Goal: Task Accomplishment & Management: Manage account settings

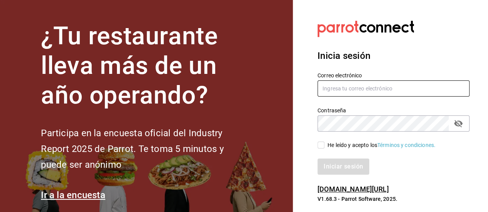
click at [344, 94] on input "text" at bounding box center [393, 89] width 152 height 16
click at [347, 91] on input "text" at bounding box center [393, 89] width 152 height 16
paste input "[EMAIL_ADDRESS][DOMAIN_NAME]"
type input "[EMAIL_ADDRESS][DOMAIN_NAME]"
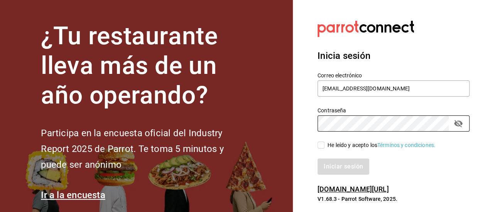
click at [322, 148] on input "He leído y acepto los Términos y condiciones." at bounding box center [320, 145] width 7 height 7
checkbox input "true"
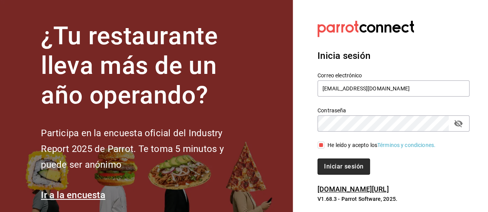
click at [345, 168] on button "Iniciar sesión" at bounding box center [343, 167] width 52 height 16
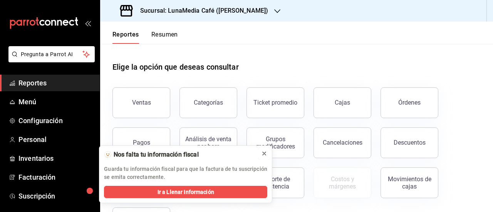
click at [265, 155] on icon at bounding box center [264, 154] width 6 height 6
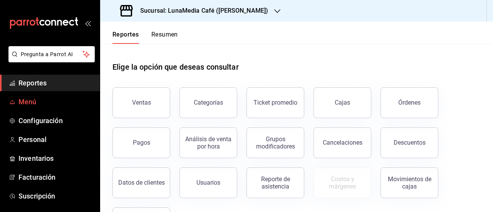
click at [45, 104] on span "Menú" at bounding box center [56, 102] width 75 height 10
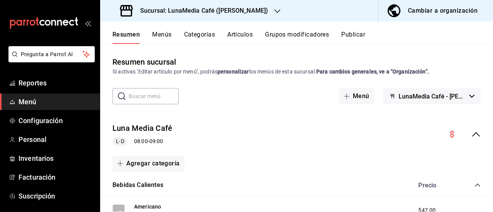
click at [442, 99] on span "LunaMedia Café - Ávila Camacho" at bounding box center [432, 96] width 67 height 7
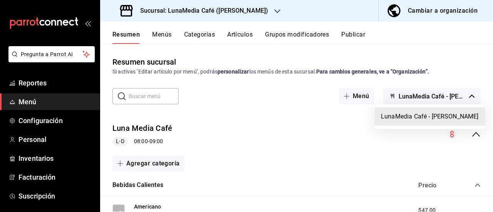
click at [419, 96] on div at bounding box center [246, 106] width 493 height 212
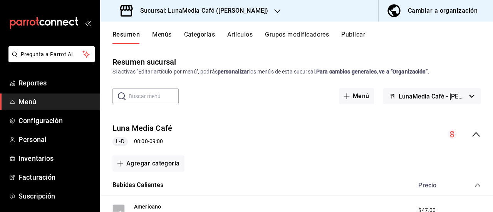
click at [275, 10] on icon "button" at bounding box center [278, 11] width 6 height 6
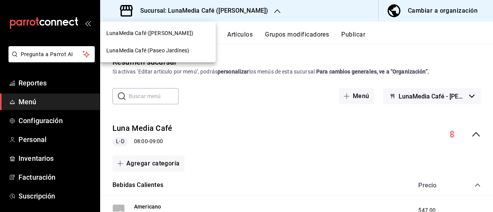
click at [156, 59] on div "LunaMedia Café (Paseo Jardínes)" at bounding box center [158, 50] width 116 height 17
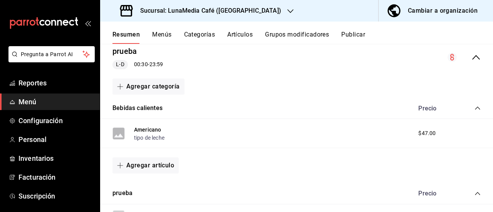
scroll to position [116, 0]
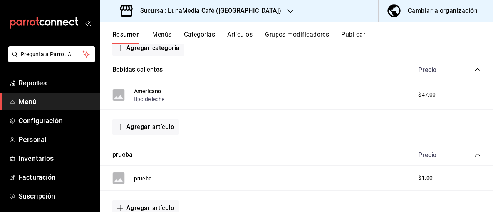
click at [153, 32] on button "Menús" at bounding box center [161, 37] width 19 height 13
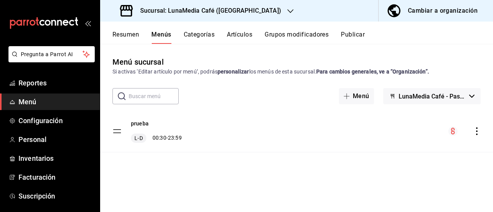
click at [191, 36] on button "Categorías" at bounding box center [199, 37] width 31 height 13
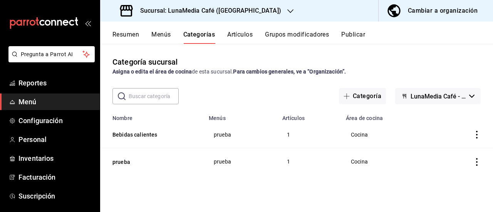
click at [478, 159] on icon "actions" at bounding box center [477, 162] width 8 height 8
click at [446, 189] on span "Eliminar" at bounding box center [454, 192] width 20 height 6
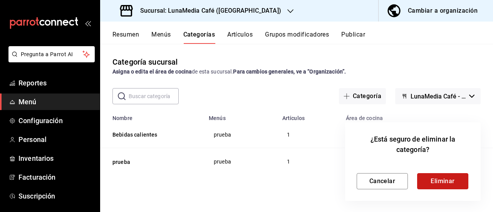
click at [439, 184] on button "Eliminar" at bounding box center [443, 181] width 51 height 16
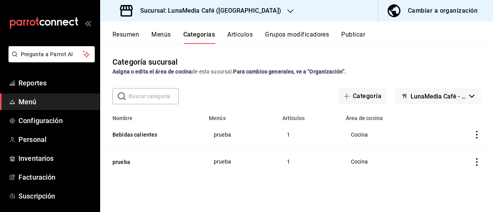
click at [238, 33] on button "Artículos" at bounding box center [239, 37] width 25 height 13
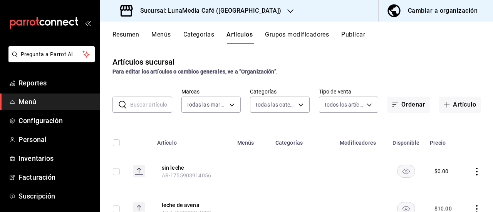
type input "b9a0b28a-a8c6-4fb4-9998-6933c83bd964"
type input "484fcc4d-10fd-4054-bd0f-7af736501b7c,197f20aa-3ef5-4c76-bc6c-7e6903a4d7a1"
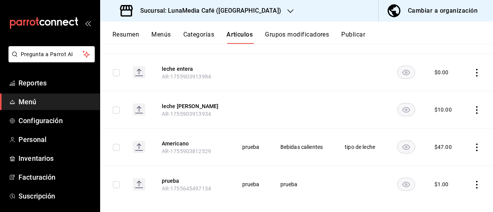
scroll to position [220, 0]
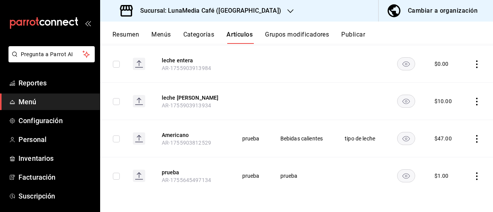
click at [477, 138] on icon "actions" at bounding box center [478, 139] width 2 height 8
click at [454, 155] on span "Editar" at bounding box center [448, 156] width 20 height 8
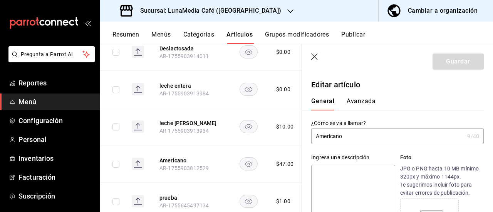
type input "$47.00"
click at [315, 57] on icon "button" at bounding box center [315, 57] width 7 height 7
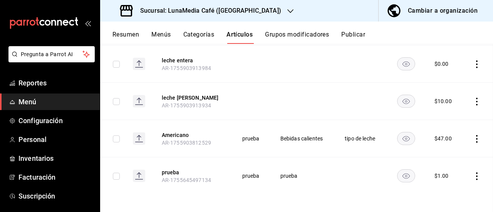
scroll to position [194, 0]
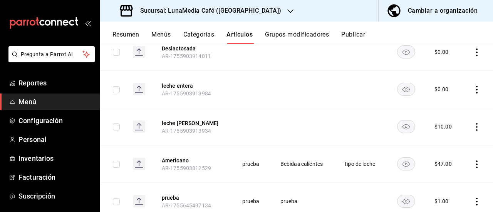
click at [121, 35] on button "Resumen" at bounding box center [126, 37] width 27 height 13
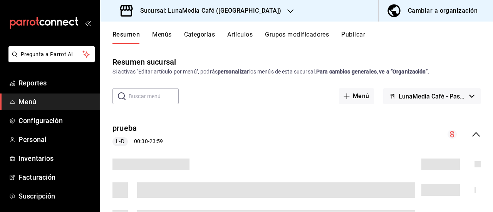
click at [165, 34] on button "Menús" at bounding box center [161, 37] width 19 height 13
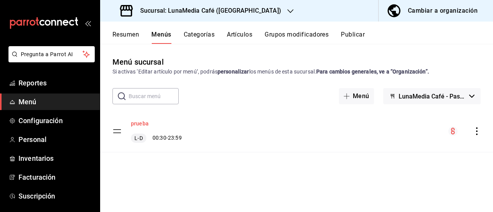
click at [136, 126] on button "prueba" at bounding box center [140, 124] width 18 height 8
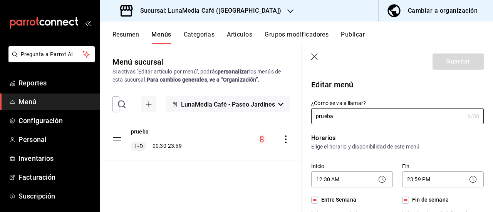
click at [313, 58] on icon "button" at bounding box center [316, 58] width 8 height 8
checkbox input "false"
type input "1755907486230"
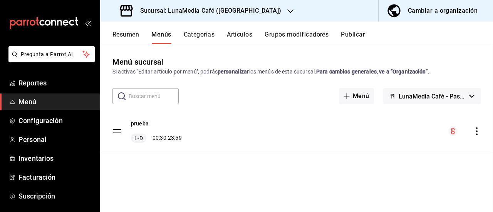
checkbox input "false"
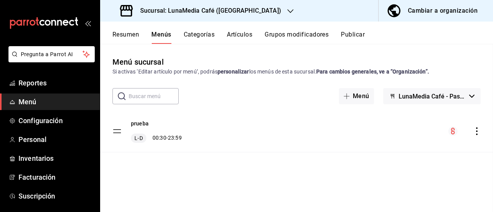
checkbox input "false"
click at [118, 31] on button "Resumen" at bounding box center [126, 37] width 27 height 13
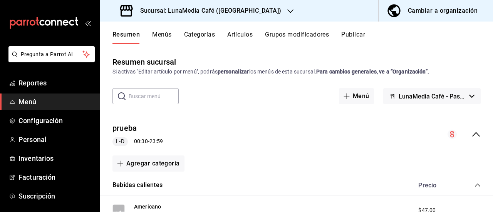
click at [159, 40] on button "Menús" at bounding box center [161, 37] width 19 height 13
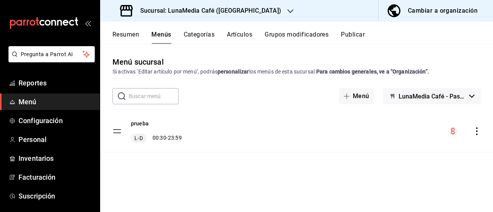
click at [478, 130] on icon "actions" at bounding box center [477, 132] width 8 height 8
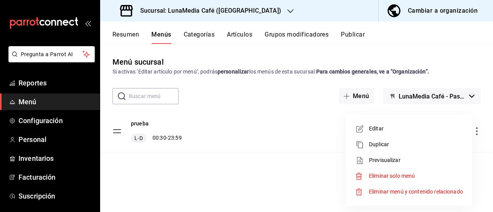
click at [478, 130] on div at bounding box center [246, 106] width 493 height 212
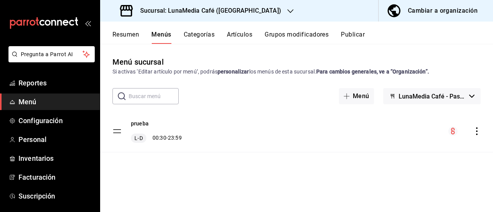
click at [237, 42] on button "Artículos" at bounding box center [239, 37] width 25 height 13
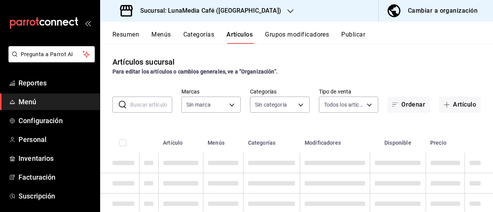
type input "b9a0b28a-a8c6-4fb4-9998-6933c83bd964"
type input "484fcc4d-10fd-4054-bd0f-7af736501b7c,197f20aa-3ef5-4c76-bc6c-7e6903a4d7a1"
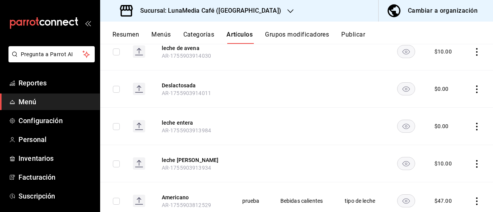
scroll to position [220, 0]
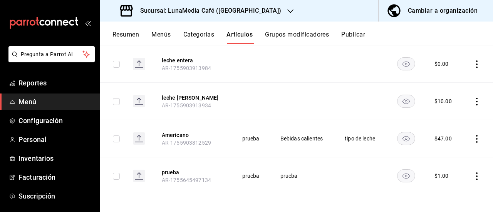
click at [216, 138] on th "Americano AR-1755903812529" at bounding box center [193, 138] width 80 height 37
drag, startPoint x: 192, startPoint y: 135, endPoint x: 473, endPoint y: 135, distance: 281.1
click at [196, 135] on button "Americano" at bounding box center [193, 135] width 62 height 8
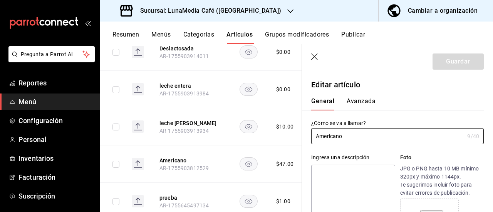
type input "$47.00"
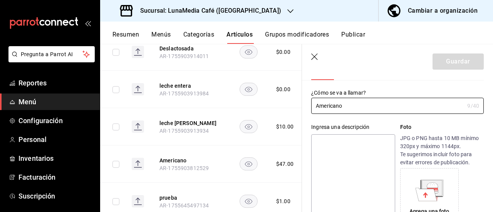
scroll to position [30, 0]
click at [319, 59] on header "Guardar" at bounding box center [397, 60] width 191 height 32
click at [316, 57] on icon "button" at bounding box center [316, 58] width 8 height 8
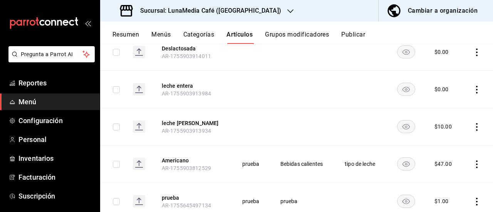
click at [296, 39] on button "Grupos modificadores" at bounding box center [297, 37] width 64 height 13
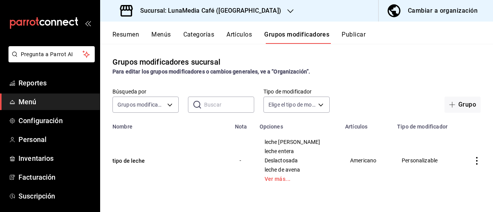
click at [129, 34] on button "Resumen" at bounding box center [126, 37] width 27 height 13
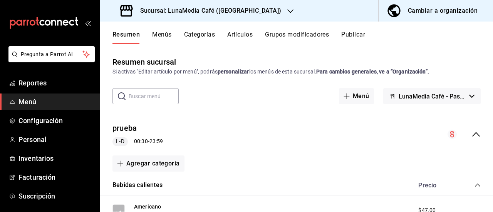
click at [160, 34] on button "Menús" at bounding box center [161, 37] width 19 height 13
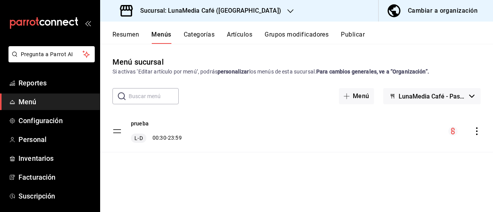
click at [479, 129] on icon "actions" at bounding box center [477, 132] width 8 height 8
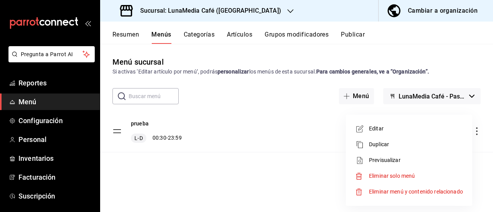
click at [398, 192] on span "Eliminar menú y contenido relacionado" at bounding box center [416, 192] width 94 height 6
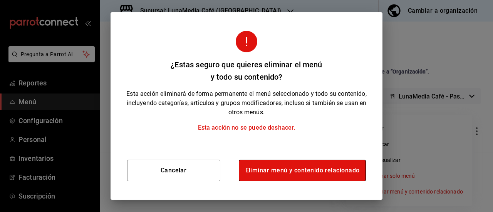
click at [285, 174] on button "Eliminar menú y contenido relacionado" at bounding box center [303, 171] width 128 height 22
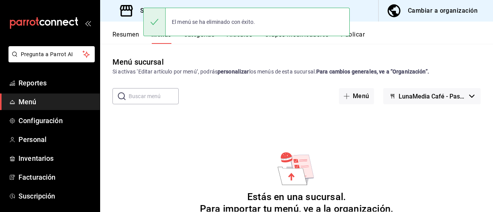
click at [194, 39] on button "Categorías" at bounding box center [199, 37] width 31 height 13
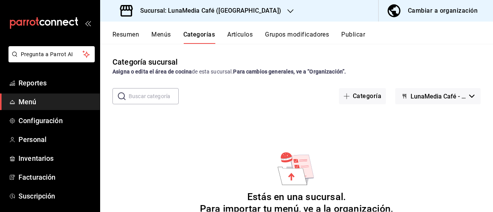
click at [167, 35] on button "Menús" at bounding box center [161, 37] width 19 height 13
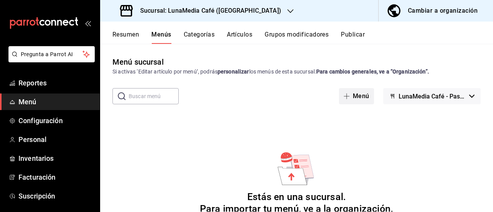
click at [357, 94] on button "Menú" at bounding box center [356, 96] width 35 height 16
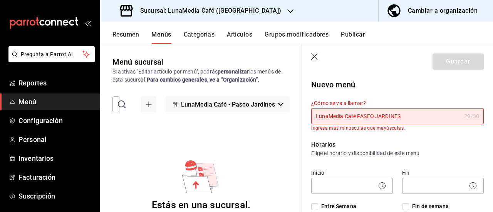
drag, startPoint x: 400, startPoint y: 115, endPoint x: 360, endPoint y: 119, distance: 40.3
click at [360, 119] on input "LunaMedia Café PASEO JARDINES" at bounding box center [387, 116] width 150 height 15
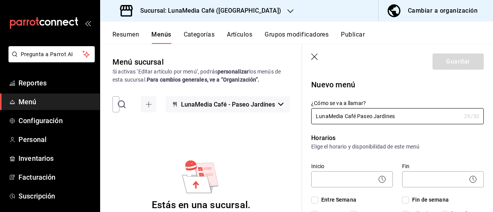
scroll to position [39, 0]
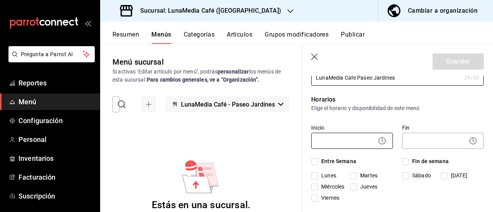
type input "LunaMedia Café Paseo Jardines"
click at [345, 141] on body "Pregunta a Parrot AI Reportes Menú Configuración Personal Inventarios Facturaci…" at bounding box center [246, 106] width 493 height 212
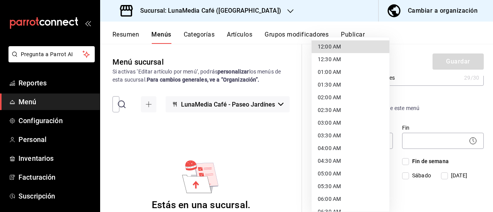
scroll to position [77, 0]
click at [337, 172] on li "08:00 AM" at bounding box center [351, 173] width 78 height 13
type input "08:00"
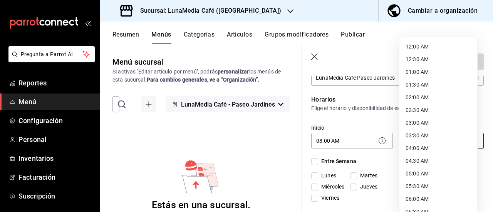
click at [422, 142] on body "Pregunta a Parrot AI Reportes Menú Configuración Personal Inventarios Facturaci…" at bounding box center [246, 106] width 493 height 212
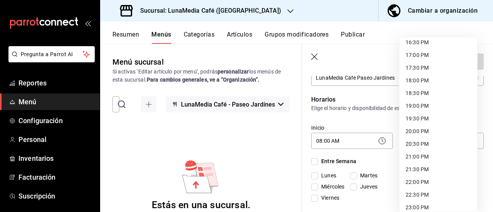
scroll to position [455, 0]
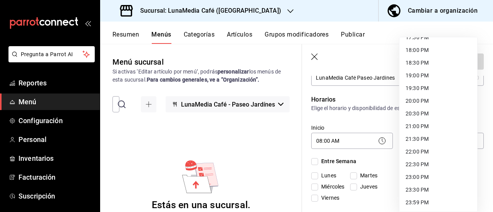
click at [415, 125] on li "21:00 PM" at bounding box center [439, 126] width 78 height 13
type input "21:00"
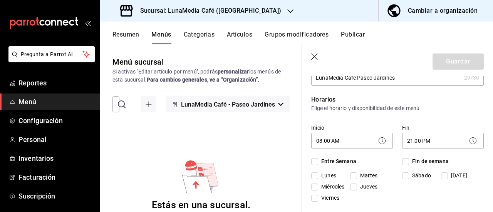
click at [317, 162] on input "Entre Semana" at bounding box center [315, 161] width 7 height 7
checkbox input "true"
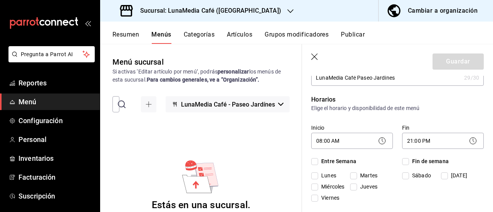
checkbox input "true"
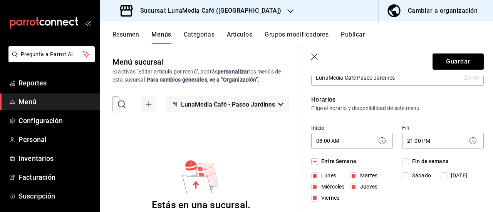
click at [403, 159] on input "Fin de semana" at bounding box center [406, 161] width 7 height 7
checkbox input "true"
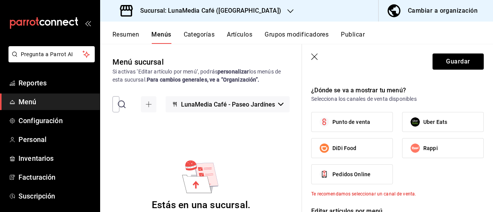
scroll to position [270, 0]
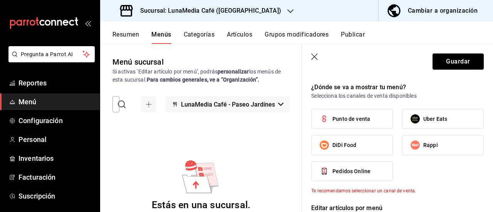
click at [356, 120] on span "Punto de venta" at bounding box center [352, 119] width 38 height 8
click at [333, 120] on input "Punto de venta" at bounding box center [325, 119] width 16 height 16
checkbox input "true"
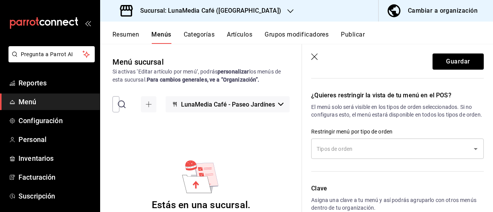
scroll to position [501, 0]
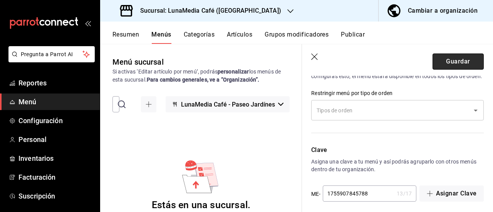
click at [448, 60] on button "Guardar" at bounding box center [458, 62] width 51 height 16
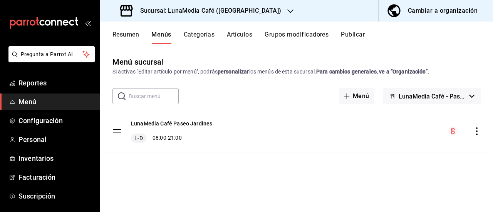
click at [207, 35] on button "Categorías" at bounding box center [199, 37] width 31 height 13
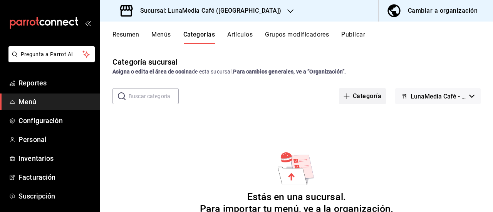
click at [356, 92] on button "Categoría" at bounding box center [362, 96] width 47 height 16
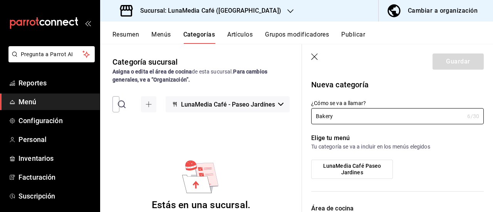
type input "Bakery"
click at [446, 135] on p "Elige tu menú" at bounding box center [398, 138] width 173 height 9
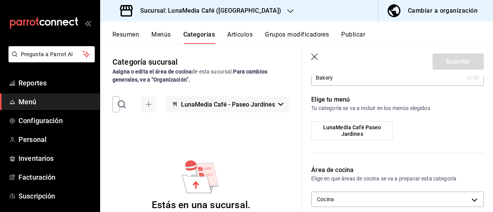
click at [355, 138] on label "LunaMedia Café Paseo Jardines" at bounding box center [352, 131] width 81 height 19
click at [0, 0] on input "LunaMedia Café Paseo Jardines" at bounding box center [0, 0] width 0 height 0
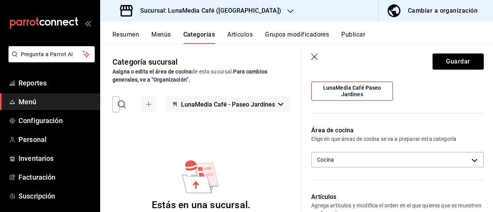
scroll to position [116, 0]
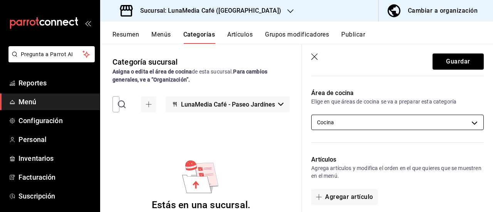
click at [367, 118] on body "Pregunta a Parrot AI Reportes Menú Configuración Personal Inventarios Facturaci…" at bounding box center [246, 106] width 493 height 212
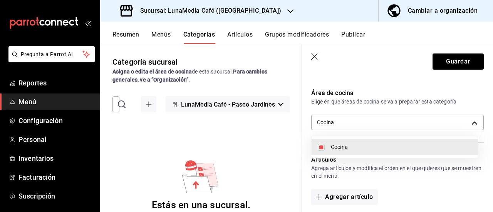
click at [369, 121] on div at bounding box center [246, 106] width 493 height 212
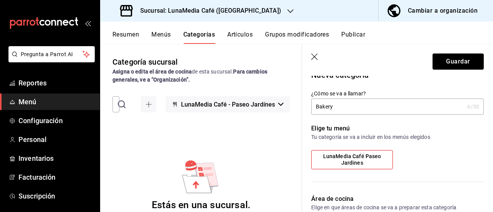
scroll to position [0, 0]
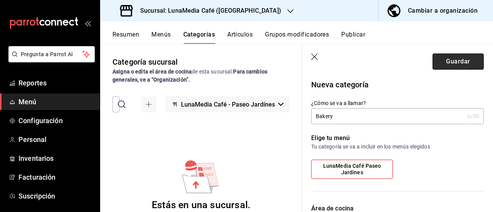
click at [449, 57] on button "Guardar" at bounding box center [458, 62] width 51 height 16
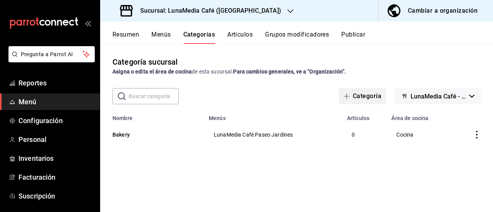
click at [353, 98] on button "Categoría" at bounding box center [362, 96] width 47 height 16
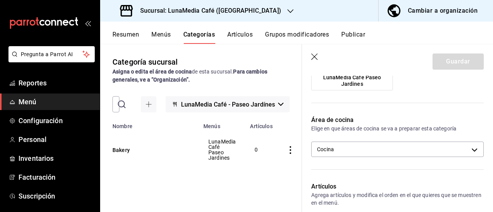
scroll to position [77, 0]
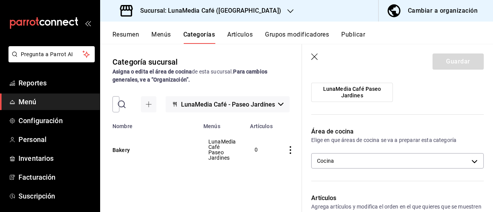
type input "Brunch"
click at [353, 92] on span "LunaMedia Café Paseo Jardines" at bounding box center [352, 92] width 70 height 13
click at [0, 0] on input "LunaMedia Café Paseo Jardines" at bounding box center [0, 0] width 0 height 0
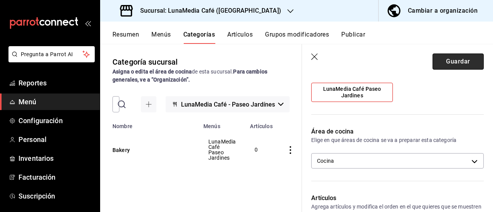
click at [465, 55] on button "Guardar" at bounding box center [458, 62] width 51 height 16
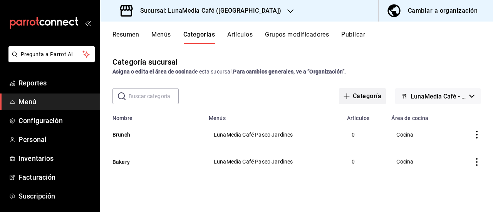
click at [378, 101] on button "Categoría" at bounding box center [362, 96] width 47 height 16
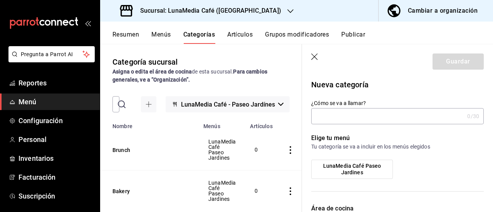
click at [336, 111] on input "¿Cómo se va a llamar?" at bounding box center [388, 116] width 153 height 15
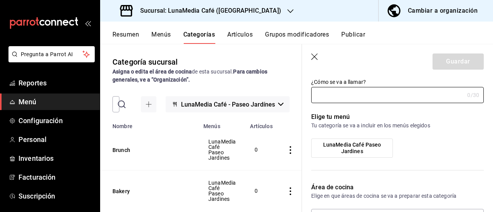
scroll to position [39, 0]
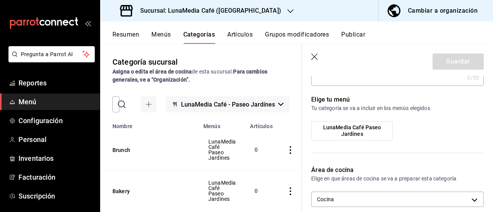
click at [314, 56] on icon "button" at bounding box center [315, 57] width 7 height 7
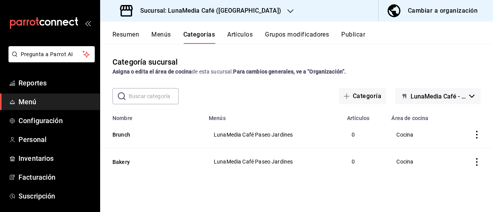
click at [476, 137] on icon "actions" at bounding box center [477, 135] width 8 height 8
click at [476, 137] on div at bounding box center [246, 106] width 493 height 212
click at [355, 96] on button "Categoría" at bounding box center [362, 96] width 47 height 16
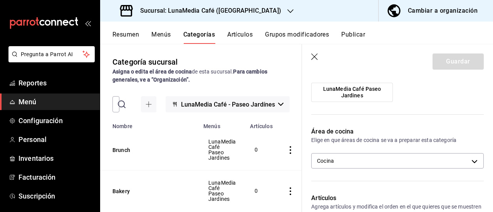
scroll to position [116, 0]
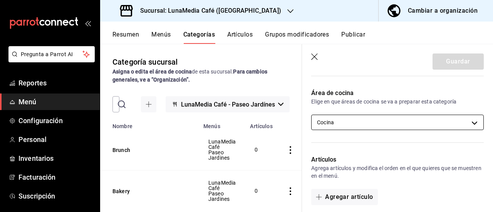
click at [374, 123] on body "Pregunta a Parrot AI Reportes Menú Configuración Personal Inventarios Facturaci…" at bounding box center [246, 106] width 493 height 212
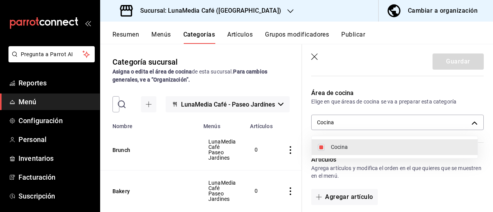
click at [374, 122] on div at bounding box center [246, 106] width 493 height 212
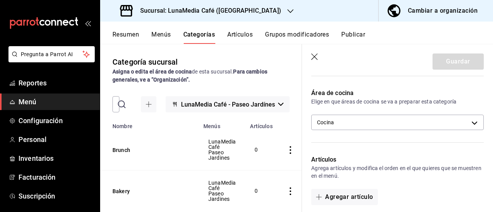
click at [315, 55] on icon "button" at bounding box center [316, 58] width 8 height 8
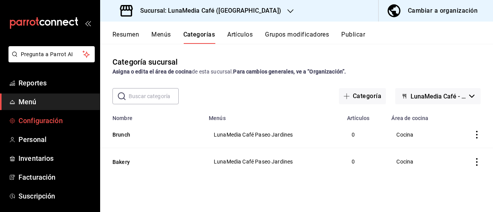
click at [48, 121] on span "Configuración" at bounding box center [56, 121] width 75 height 10
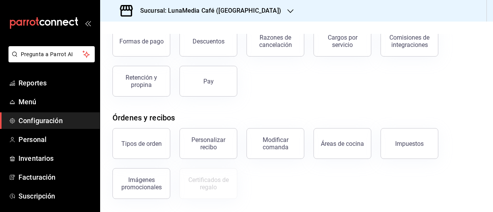
scroll to position [77, 0]
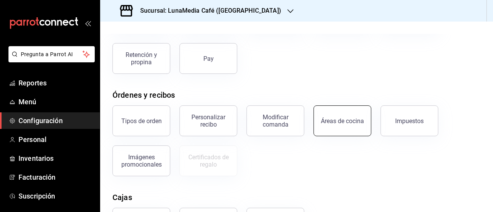
click at [341, 121] on div "Áreas de cocina" at bounding box center [342, 121] width 43 height 7
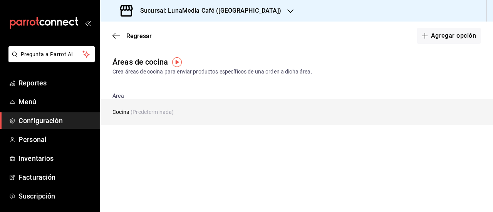
click at [143, 117] on td "Cocina (Predeterminada)" at bounding box center [256, 112] width 312 height 26
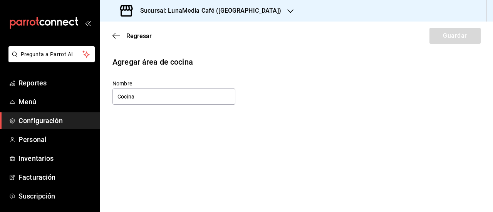
drag, startPoint x: 139, startPoint y: 96, endPoint x: 98, endPoint y: 101, distance: 41.5
click at [98, 101] on div "Pregunta a Parrot AI Reportes Menú Configuración Personal Inventarios Facturaci…" at bounding box center [246, 106] width 493 height 212
type input "Barra"
click at [449, 37] on button "Guardar" at bounding box center [455, 36] width 51 height 16
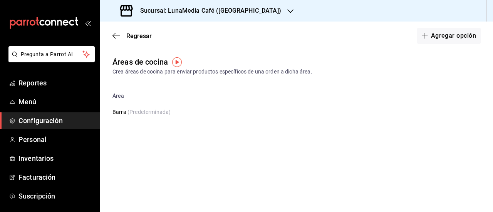
click at [175, 60] on img "button" at bounding box center [177, 62] width 10 height 10
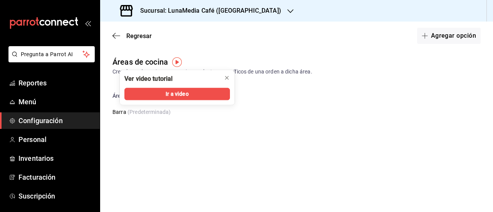
click at [217, 43] on div "Regresar Agregar opción" at bounding box center [296, 36] width 393 height 29
click at [225, 75] on icon "close" at bounding box center [227, 78] width 6 height 6
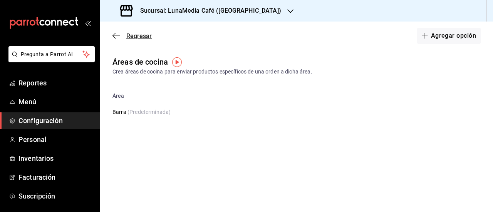
click at [113, 34] on icon "button" at bounding box center [117, 35] width 8 height 7
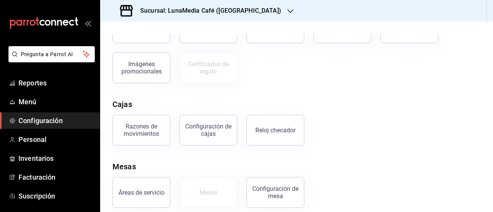
scroll to position [178, 0]
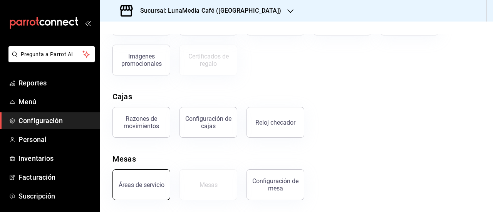
click at [134, 185] on div "Áreas de servicio" at bounding box center [142, 185] width 46 height 7
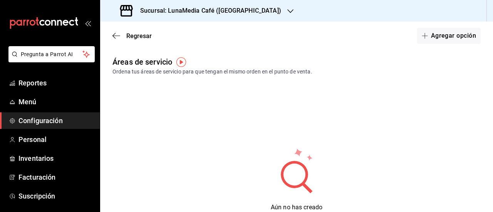
click at [184, 64] on img "button" at bounding box center [182, 62] width 10 height 10
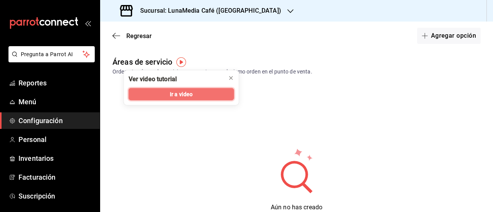
click at [185, 98] on button "Ir a video" at bounding box center [182, 94] width 106 height 12
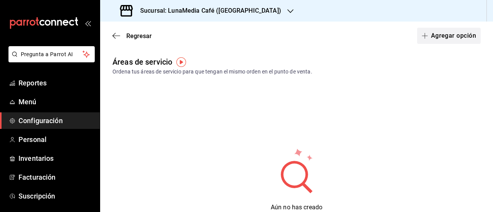
click at [440, 39] on button "Agregar opción" at bounding box center [450, 36] width 64 height 16
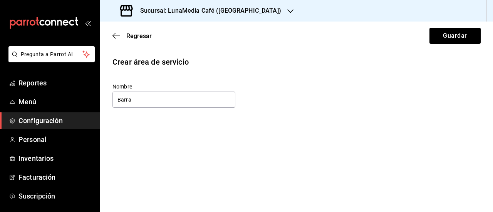
type input "Barra"
click at [264, 99] on div "Nombre Barra" at bounding box center [297, 96] width 369 height 26
click at [457, 34] on button "Guardar" at bounding box center [455, 36] width 51 height 16
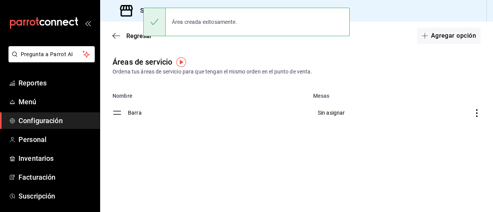
click at [329, 113] on span "Sin asignar" at bounding box center [331, 113] width 27 height 6
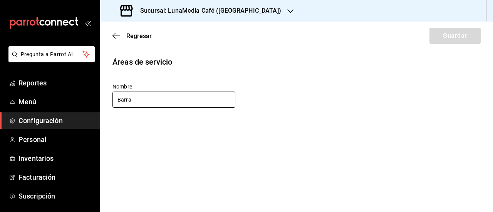
click at [180, 96] on input "Barra" at bounding box center [174, 100] width 123 height 16
click at [200, 135] on main "Regresar Guardar Áreas de servicio Nombre Barra" at bounding box center [296, 117] width 393 height 191
click at [116, 38] on icon "button" at bounding box center [117, 35] width 8 height 7
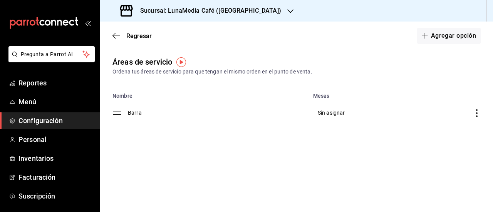
click at [474, 111] on icon "discountsTable" at bounding box center [477, 113] width 8 height 8
click at [423, 83] on div at bounding box center [246, 106] width 493 height 212
click at [437, 37] on button "Agregar opción" at bounding box center [450, 36] width 64 height 16
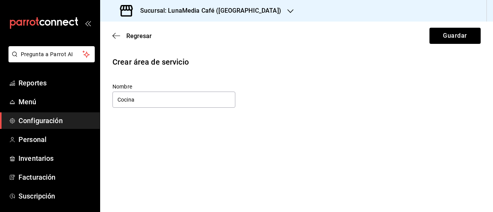
type input "Cocina"
click at [437, 37] on button "Guardar" at bounding box center [455, 36] width 51 height 16
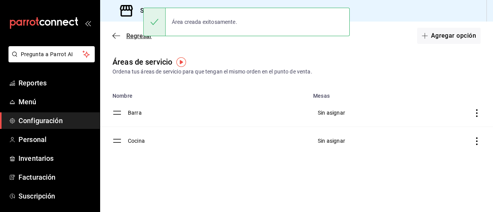
click at [116, 33] on icon "button" at bounding box center [114, 36] width 3 height 6
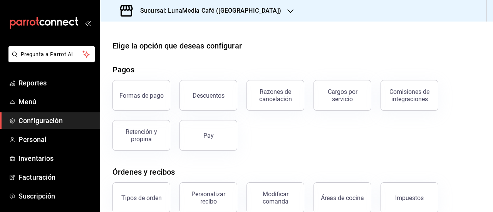
scroll to position [39, 0]
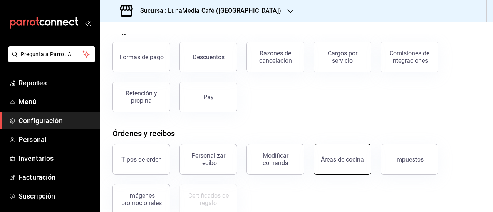
click at [342, 166] on button "Áreas de cocina" at bounding box center [343, 159] width 58 height 31
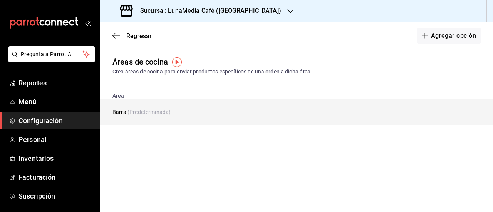
click at [154, 109] on span "(Predeterminada)" at bounding box center [149, 112] width 43 height 6
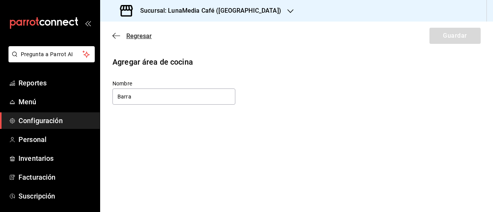
click at [113, 35] on icon "button" at bounding box center [114, 36] width 3 height 6
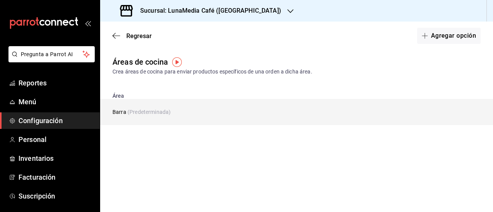
drag, startPoint x: 154, startPoint y: 113, endPoint x: 126, endPoint y: 118, distance: 27.8
click at [126, 118] on td "Barra (Predeterminada)" at bounding box center [255, 112] width 310 height 26
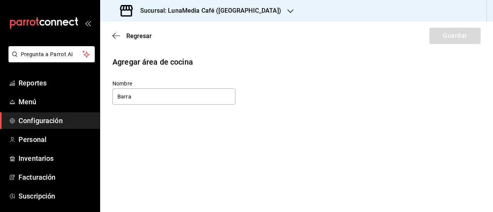
drag, startPoint x: 136, startPoint y: 98, endPoint x: 104, endPoint y: 99, distance: 32.8
click at [104, 99] on div "Agregar área de cocina Nombre Barra" at bounding box center [296, 81] width 393 height 50
type input "Cocina"
drag, startPoint x: 187, startPoint y: 142, endPoint x: 177, endPoint y: 136, distance: 11.9
click at [187, 143] on main "Regresar Guardar Agregar área de cocina Nombre Cocina" at bounding box center [296, 117] width 393 height 191
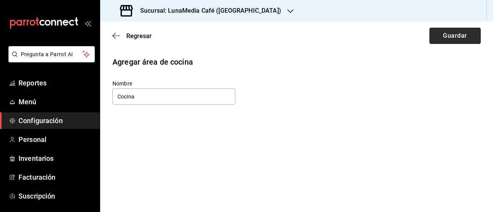
click at [455, 35] on button "Guardar" at bounding box center [455, 36] width 51 height 16
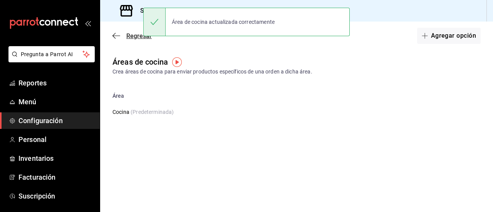
click at [115, 34] on icon "button" at bounding box center [117, 35] width 8 height 7
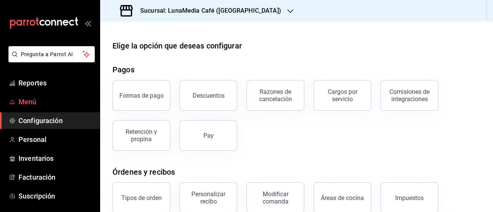
click at [20, 101] on span "Menú" at bounding box center [56, 102] width 75 height 10
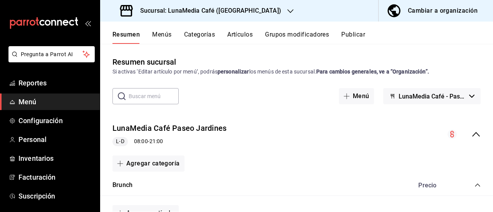
click at [191, 141] on div "L-D 08:00 - 21:00" at bounding box center [170, 141] width 114 height 9
click at [146, 140] on div "L-D 08:00 - 21:00" at bounding box center [170, 141] width 114 height 9
click at [150, 128] on button "LunaMedia Café Paseo Jardines" at bounding box center [170, 128] width 114 height 11
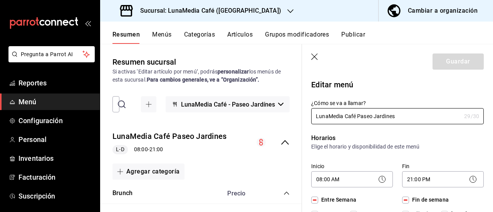
click at [315, 57] on icon "button" at bounding box center [315, 57] width 7 height 7
checkbox input "false"
type input "1755908261660"
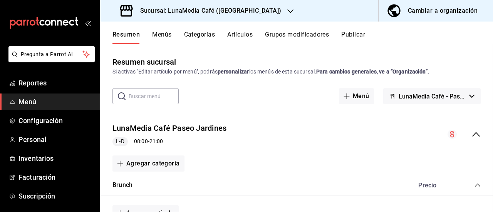
checkbox input "false"
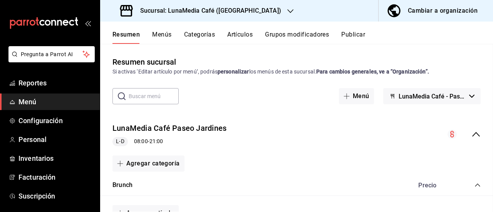
checkbox input "false"
click at [206, 36] on button "Categorías" at bounding box center [199, 37] width 31 height 13
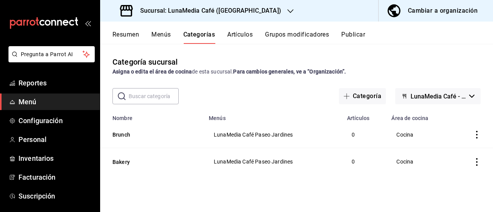
click at [478, 133] on icon "actions" at bounding box center [477, 135] width 8 height 8
click at [438, 154] on icon at bounding box center [434, 153] width 9 height 9
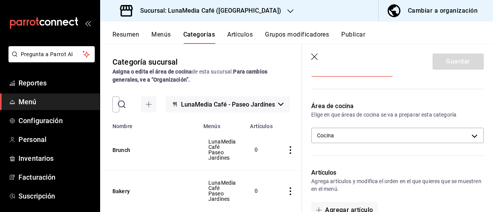
scroll to position [116, 0]
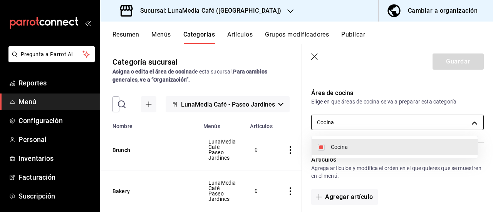
click at [351, 128] on body "Pregunta a Parrot AI Reportes Menú Configuración Personal Inventarios Facturaci…" at bounding box center [246, 106] width 493 height 212
click at [352, 124] on div at bounding box center [246, 106] width 493 height 212
drag, startPoint x: 336, startPoint y: 118, endPoint x: 317, endPoint y: 121, distance: 18.7
click at [317, 121] on body "Pregunta a Parrot AI Reportes Menú Configuración Personal Inventarios Facturaci…" at bounding box center [246, 106] width 493 height 212
click at [362, 123] on div at bounding box center [246, 106] width 493 height 212
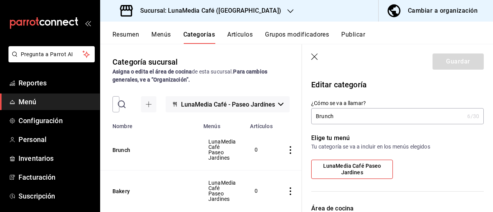
scroll to position [154, 0]
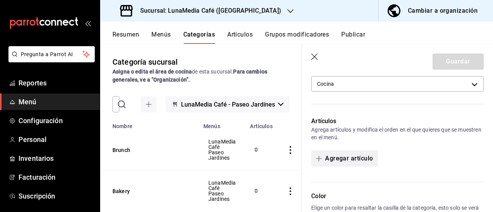
click at [364, 156] on button "Agregar artículo" at bounding box center [345, 159] width 66 height 16
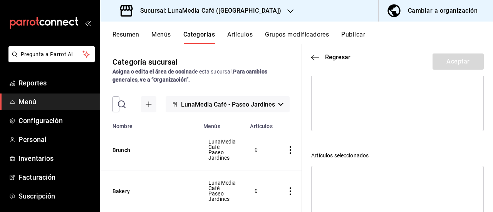
scroll to position [186, 0]
click at [311, 62] on header "Regresar Aceptar" at bounding box center [397, 60] width 191 height 32
click at [315, 57] on icon "button" at bounding box center [316, 57] width 8 height 0
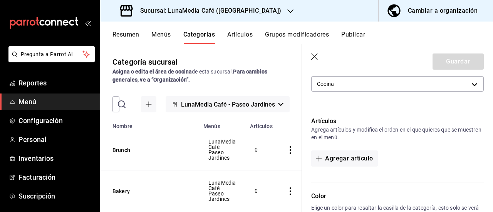
click at [315, 57] on icon "button" at bounding box center [315, 57] width 7 height 7
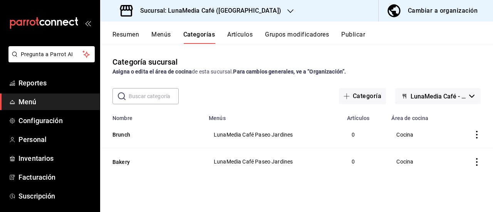
click at [300, 39] on button "Grupos modificadores" at bounding box center [297, 37] width 64 height 13
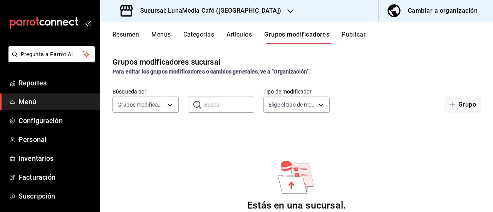
click at [352, 40] on button "Publicar" at bounding box center [354, 37] width 24 height 13
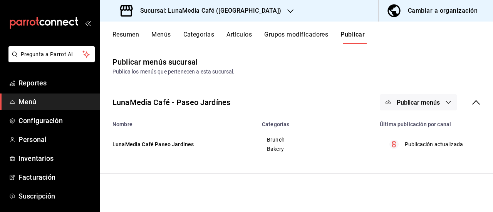
click at [308, 40] on button "Grupos modificadores" at bounding box center [296, 37] width 64 height 13
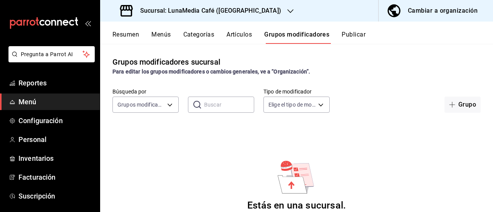
click at [235, 33] on button "Artículos" at bounding box center [239, 37] width 25 height 13
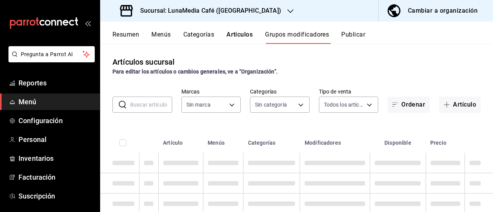
type input "b9a0b28a-a8c6-4fb4-9998-6933c83bd964"
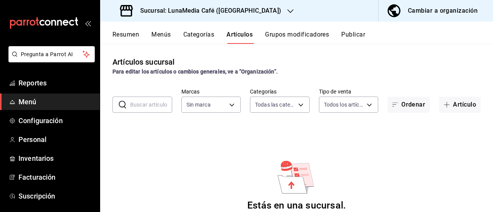
type input "e90db115-4011-42a8-83d7-1394f155171d,4c4fe1d6-ff83-4da8-87c6-9f0f7b732c05"
type input "b9a0b28a-a8c6-4fb4-9998-6933c83bd964"
click at [197, 34] on button "Categorías" at bounding box center [199, 37] width 31 height 13
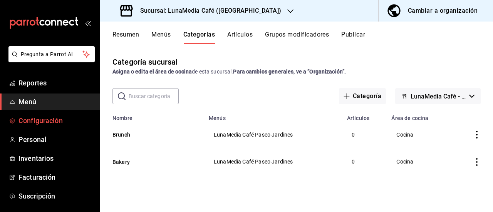
click at [36, 123] on span "Configuración" at bounding box center [56, 121] width 75 height 10
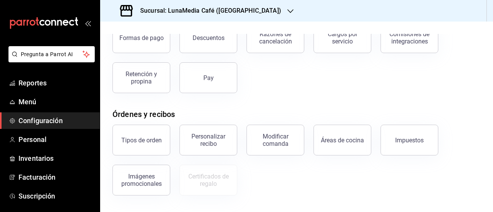
scroll to position [178, 0]
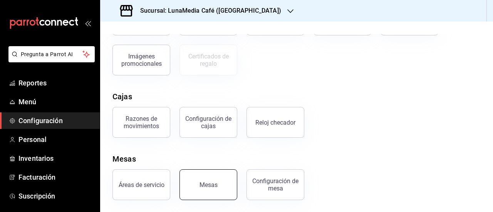
click at [200, 182] on div "Mesas" at bounding box center [209, 185] width 18 height 7
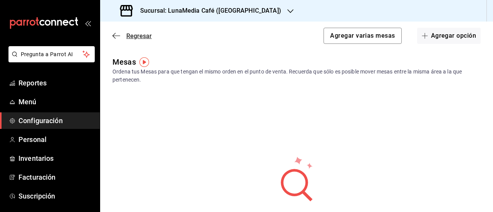
click at [116, 36] on icon "button" at bounding box center [117, 35] width 8 height 0
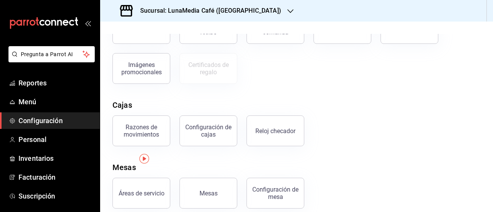
scroll to position [178, 0]
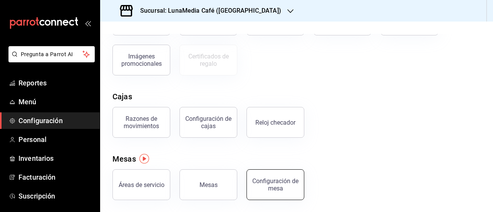
click at [270, 193] on button "Configuración de mesa" at bounding box center [276, 185] width 58 height 31
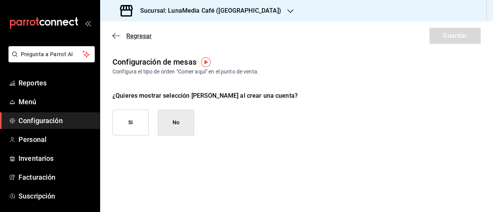
click at [114, 32] on icon "button" at bounding box center [117, 35] width 8 height 7
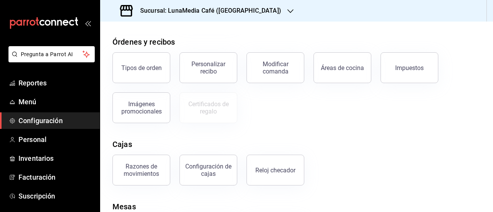
scroll to position [178, 0]
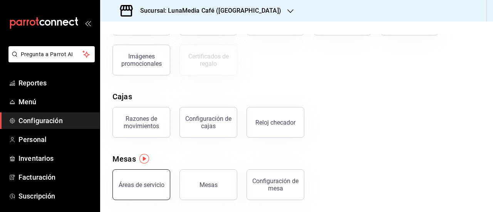
click at [152, 185] on div "Áreas de servicio" at bounding box center [142, 185] width 46 height 7
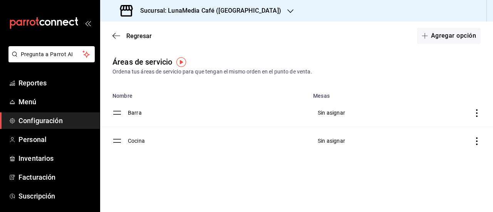
click at [477, 112] on icon "discountsTable" at bounding box center [477, 113] width 8 height 8
click at [372, 95] on div at bounding box center [246, 106] width 493 height 212
click at [472, 110] on td "discountsTable" at bounding box center [448, 113] width 92 height 28
click at [473, 110] on icon "discountsTable" at bounding box center [477, 113] width 8 height 8
click at [408, 114] on span "Marcar como predeterminada" at bounding box center [435, 112] width 72 height 8
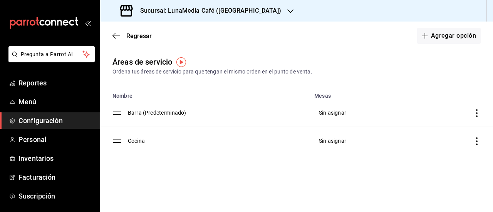
click at [312, 161] on main "Regresar Agregar opción Áreas de servicio Ordena tus áreas de servicio para que…" at bounding box center [296, 117] width 393 height 191
click at [111, 32] on div "Regresar Agregar opción" at bounding box center [296, 36] width 393 height 29
click at [114, 37] on icon "button" at bounding box center [117, 35] width 8 height 7
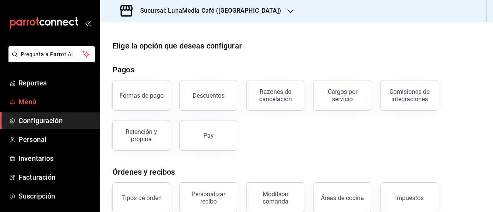
click at [40, 101] on span "Menú" at bounding box center [56, 102] width 75 height 10
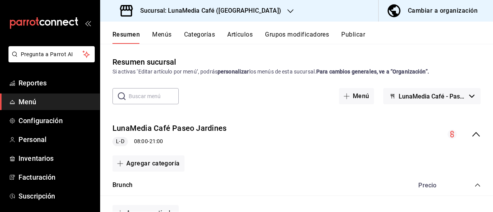
scroll to position [39, 0]
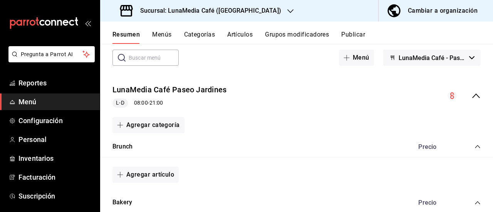
click at [197, 34] on button "Categorías" at bounding box center [199, 37] width 31 height 13
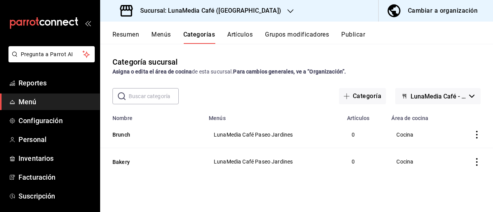
click at [477, 136] on icon "actions" at bounding box center [477, 135] width 8 height 8
click at [446, 153] on span "Editar" at bounding box center [454, 153] width 20 height 8
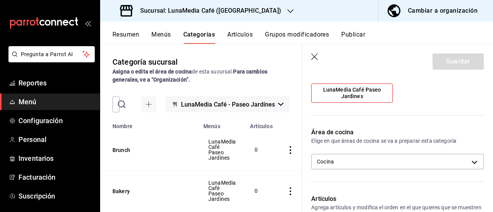
scroll to position [77, 0]
click at [364, 100] on label "LunaMedia Café Paseo Jardines" at bounding box center [352, 92] width 81 height 19
click at [0, 0] on input "LunaMedia Café Paseo Jardines" at bounding box center [0, 0] width 0 height 0
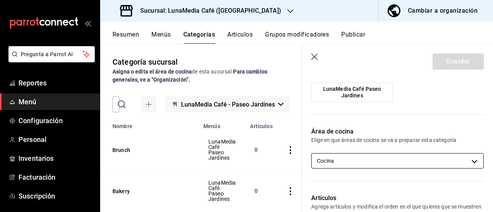
click at [362, 158] on body "Pregunta a Parrot AI Reportes Menú Configuración Personal Inventarios Facturaci…" at bounding box center [246, 106] width 493 height 212
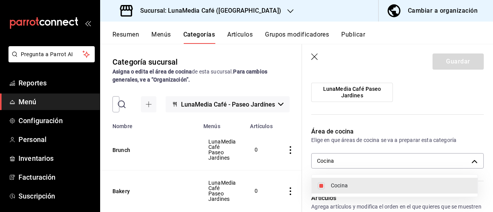
click at [351, 176] on ul "Cocina" at bounding box center [395, 186] width 166 height 22
click at [327, 187] on li "Cocina" at bounding box center [395, 186] width 166 height 16
checkbox input "false"
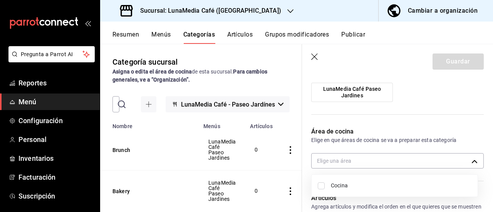
click at [377, 120] on div at bounding box center [246, 106] width 493 height 212
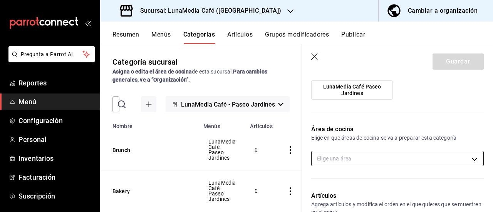
scroll to position [154, 0]
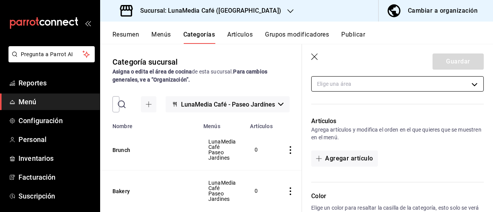
click at [355, 82] on body "Pregunta a Parrot AI Reportes Menú Configuración Personal Inventarios Facturaci…" at bounding box center [246, 106] width 493 height 212
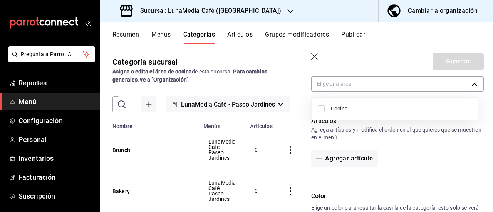
drag, startPoint x: 347, startPoint y: 107, endPoint x: 353, endPoint y: 110, distance: 6.2
click at [348, 109] on span "Cocina" at bounding box center [401, 109] width 141 height 8
type input "59b6273e-514d-4754-9520-3a6640f2a50d"
checkbox input "true"
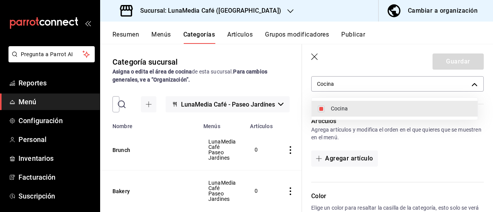
click at [365, 70] on div at bounding box center [246, 106] width 493 height 212
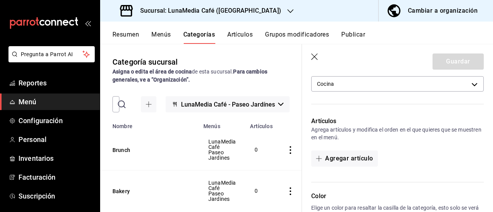
click at [413, 155] on div "Agregar artículo" at bounding box center [398, 159] width 173 height 16
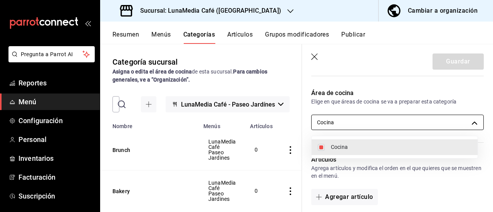
click at [364, 120] on body "Pregunta a Parrot AI Reportes Menú Configuración Personal Inventarios Facturaci…" at bounding box center [246, 106] width 493 height 212
click at [343, 149] on span "Cocina" at bounding box center [401, 147] width 141 height 8
checkbox input "false"
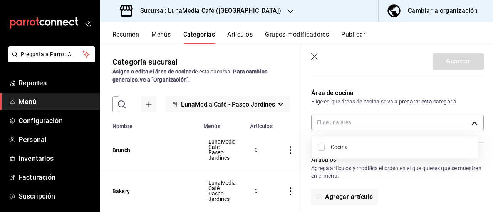
click at [372, 98] on div at bounding box center [246, 106] width 493 height 212
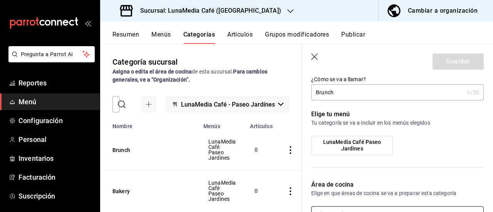
scroll to position [0, 0]
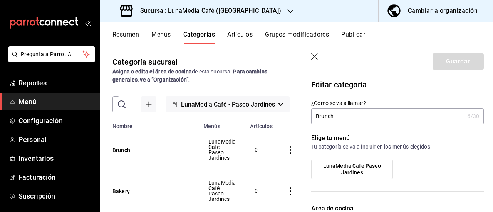
click at [342, 170] on span "LunaMedia Café Paseo Jardines" at bounding box center [352, 169] width 70 height 13
click at [0, 0] on input "LunaMedia Café Paseo Jardines" at bounding box center [0, 0] width 0 height 0
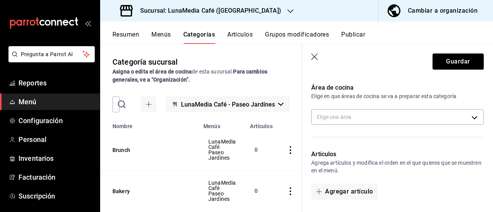
scroll to position [116, 0]
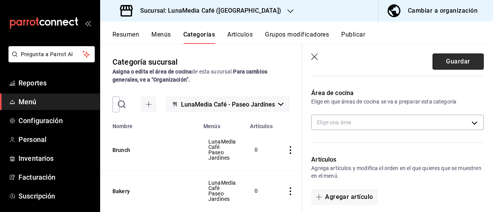
click at [455, 60] on button "Guardar" at bounding box center [458, 62] width 51 height 16
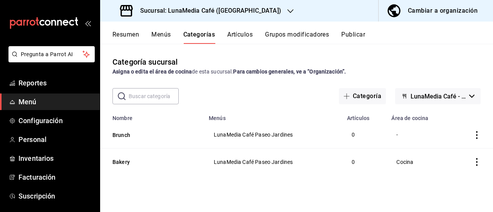
click at [474, 158] on icon "actions" at bounding box center [477, 162] width 8 height 8
click at [454, 158] on span "Editar" at bounding box center [454, 161] width 20 height 8
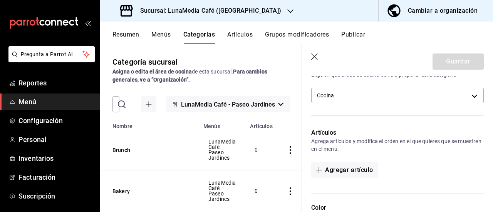
scroll to position [154, 0]
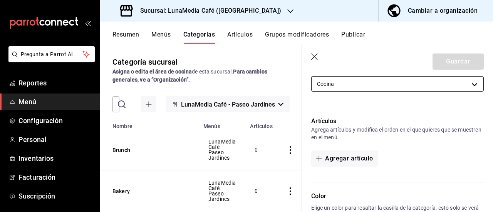
click at [344, 88] on body "Pregunta a Parrot AI Reportes Menú Configuración Personal Inventarios Facturaci…" at bounding box center [246, 106] width 493 height 212
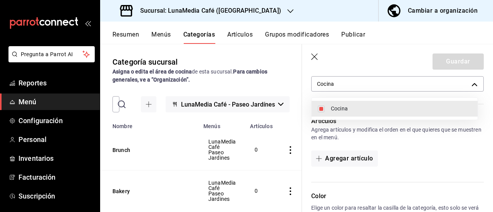
click at [336, 107] on span "Cocina" at bounding box center [401, 109] width 141 height 8
checkbox input "false"
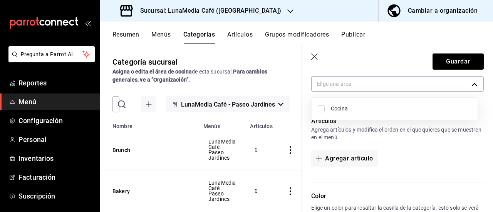
click at [436, 60] on div at bounding box center [246, 106] width 493 height 212
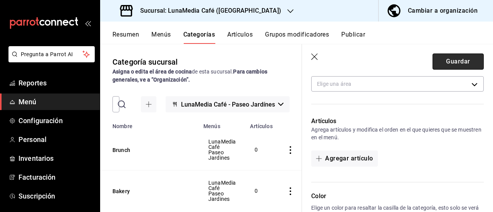
click at [450, 67] on button "Guardar" at bounding box center [458, 62] width 51 height 16
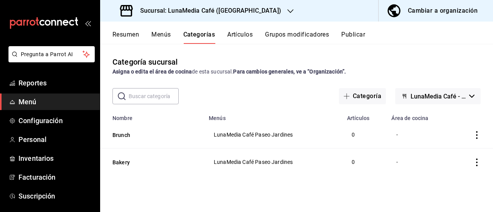
click at [243, 31] on button "Artículos" at bounding box center [239, 37] width 25 height 13
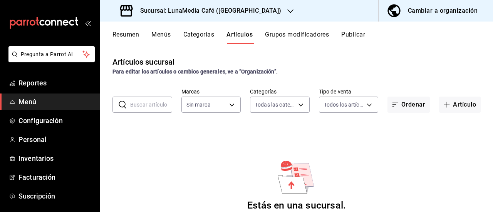
type input "e90db115-4011-42a8-83d7-1394f155171d,4c4fe1d6-ff83-4da8-87c6-9f0f7b732c05"
type input "b9a0b28a-a8c6-4fb4-9998-6933c83bd964"
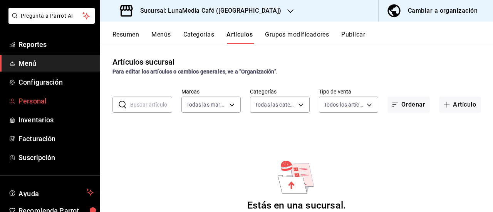
click at [28, 101] on span "Personal" at bounding box center [56, 101] width 75 height 10
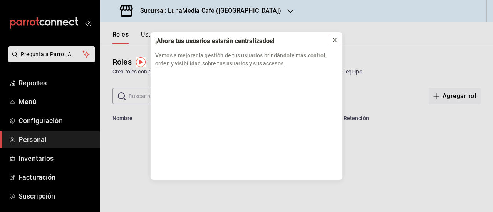
click at [335, 38] on icon at bounding box center [335, 40] width 6 height 6
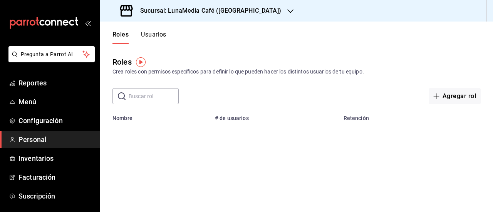
click at [153, 32] on button "Usuarios" at bounding box center [153, 37] width 25 height 13
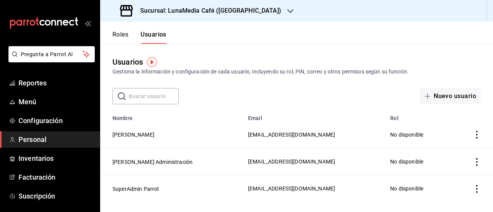
click at [478, 137] on icon "actions" at bounding box center [477, 135] width 8 height 8
click at [310, 120] on div at bounding box center [246, 106] width 493 height 212
click at [474, 132] on icon "actions" at bounding box center [477, 135] width 8 height 8
click at [310, 107] on div at bounding box center [246, 106] width 493 height 212
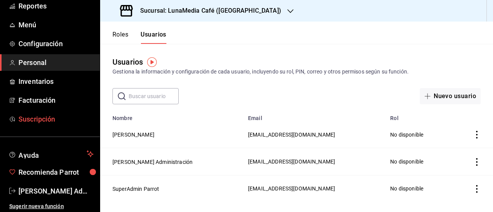
scroll to position [78, 0]
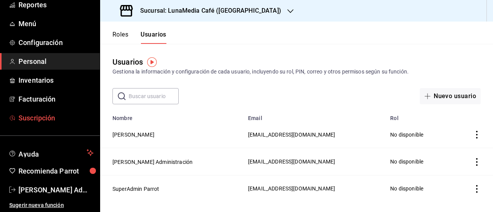
click at [45, 118] on span "Suscripción" at bounding box center [56, 118] width 75 height 10
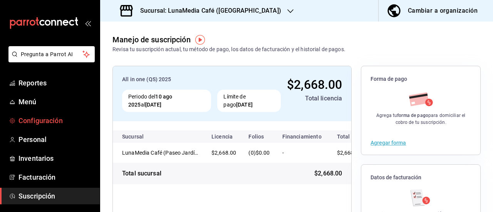
click at [52, 121] on span "Configuración" at bounding box center [56, 121] width 75 height 10
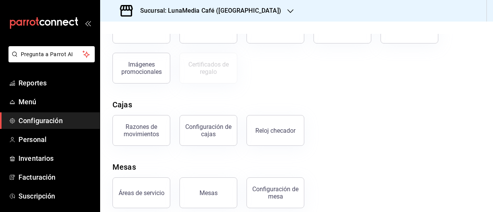
scroll to position [178, 0]
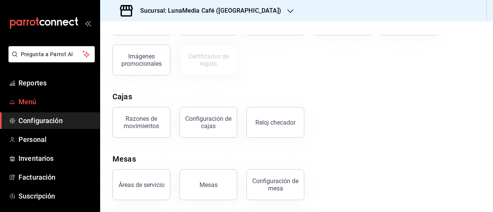
click at [39, 96] on link "Menú" at bounding box center [50, 102] width 100 height 17
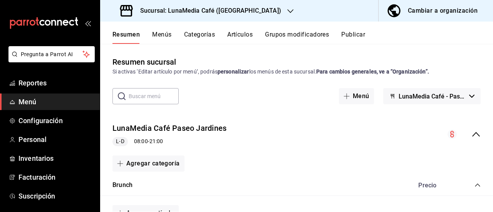
drag, startPoint x: 161, startPoint y: 25, endPoint x: 161, endPoint y: 31, distance: 6.2
click at [160, 25] on div "Resumen Menús Categorías Artículos Grupos modificadores Publicar" at bounding box center [296, 33] width 393 height 22
click at [161, 31] on button "Menús" at bounding box center [161, 37] width 19 height 13
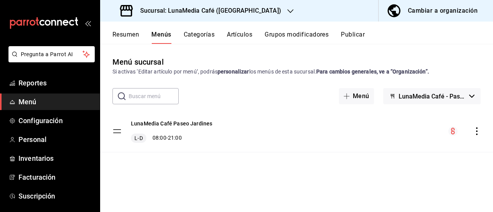
click at [197, 36] on button "Categorías" at bounding box center [199, 37] width 31 height 13
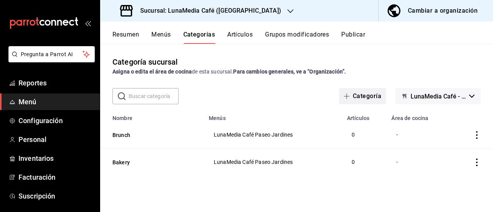
click at [360, 97] on button "Categoría" at bounding box center [362, 96] width 47 height 16
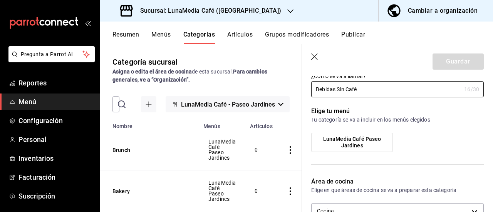
scroll to position [39, 0]
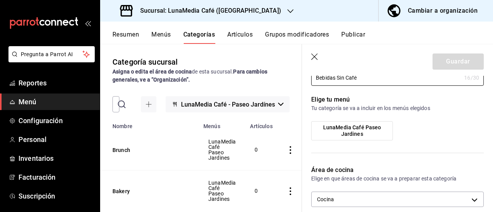
click at [359, 136] on span "LunaMedia Café Paseo Jardines" at bounding box center [352, 131] width 70 height 13
click at [0, 0] on input "LunaMedia Café Paseo Jardines" at bounding box center [0, 0] width 0 height 0
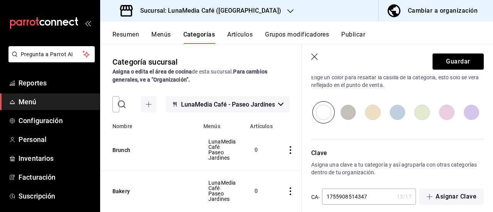
scroll to position [293, 0]
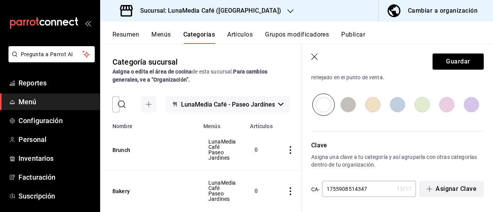
click at [427, 186] on icon "button" at bounding box center [430, 189] width 6 height 6
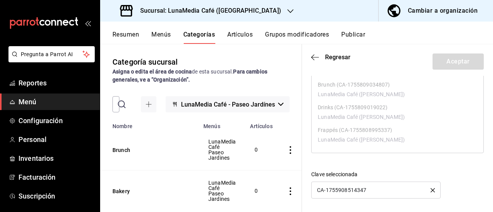
scroll to position [83, 0]
click at [369, 192] on div "CA-1755908514347" at bounding box center [377, 188] width 130 height 17
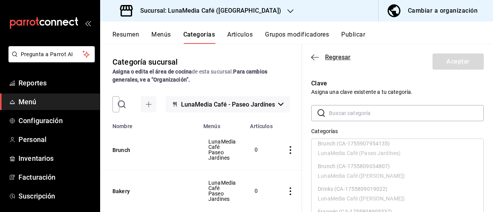
click at [313, 59] on icon "button" at bounding box center [316, 57] width 8 height 7
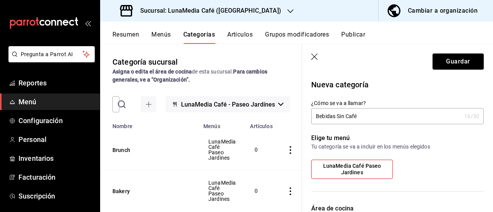
drag, startPoint x: 362, startPoint y: 120, endPoint x: 337, endPoint y: 115, distance: 25.4
click at [337, 115] on input "Bebidas Sin Café" at bounding box center [387, 116] width 150 height 15
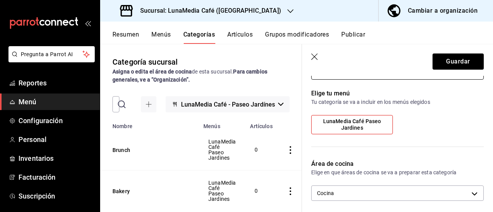
scroll to position [116, 0]
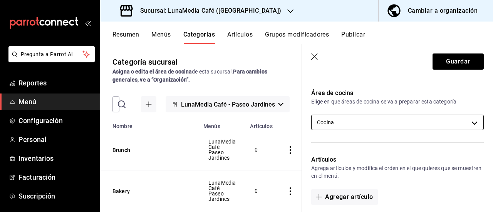
type input "Bebidas CC Calientes"
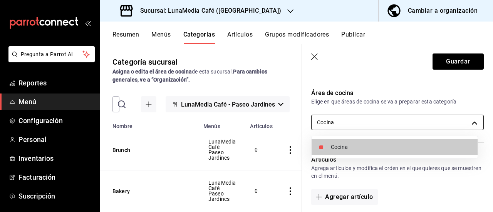
click at [379, 118] on body "Pregunta a Parrot AI Reportes Menú Configuración Personal Inventarios Facturaci…" at bounding box center [246, 106] width 493 height 212
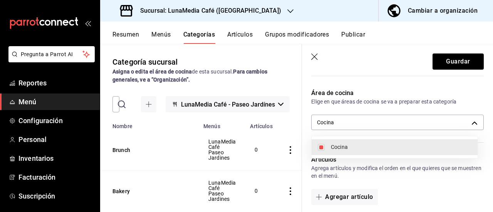
click at [350, 154] on li "Cocina" at bounding box center [395, 148] width 166 height 16
checkbox input "false"
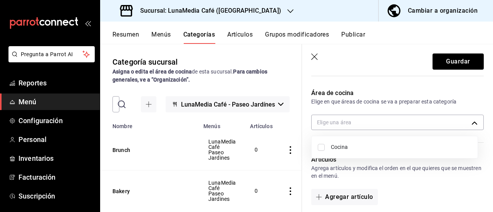
click at [381, 89] on div at bounding box center [246, 106] width 493 height 212
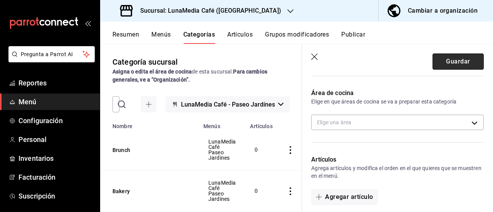
click at [453, 63] on button "Guardar" at bounding box center [458, 62] width 51 height 16
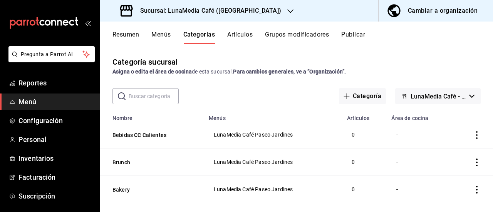
click at [473, 139] on icon "actions" at bounding box center [477, 135] width 8 height 8
click at [437, 153] on div at bounding box center [431, 153] width 14 height 9
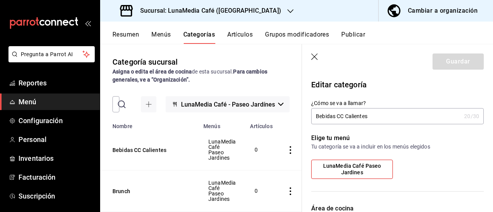
drag, startPoint x: 373, startPoint y: 115, endPoint x: 347, endPoint y: 115, distance: 26.2
click at [347, 115] on input "Bebidas CC Calientes" at bounding box center [387, 116] width 150 height 15
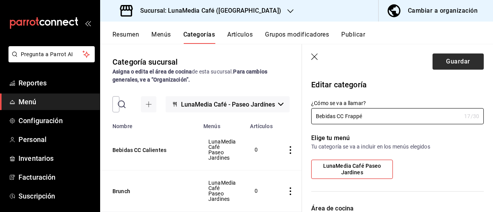
type input "Bebidas CC Frappé"
click at [461, 61] on button "Guardar" at bounding box center [458, 62] width 51 height 16
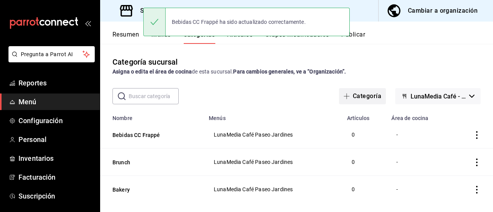
click at [362, 94] on button "Categoría" at bounding box center [362, 96] width 47 height 16
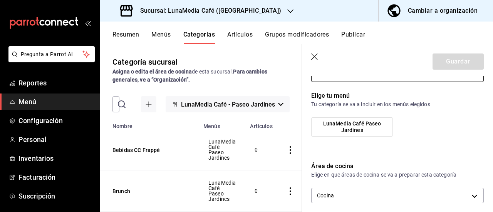
scroll to position [77, 0]
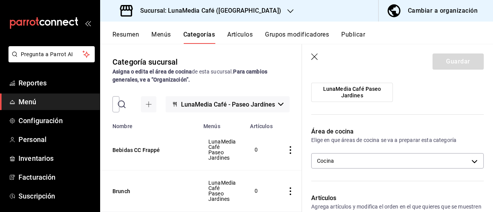
type input "Bebidas CC Frías"
click at [357, 96] on span "LunaMedia Café Paseo Jardines" at bounding box center [352, 92] width 70 height 13
click at [0, 0] on input "LunaMedia Café Paseo Jardines" at bounding box center [0, 0] width 0 height 0
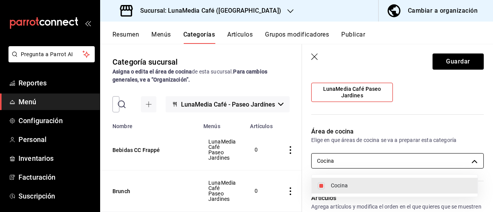
click at [342, 166] on body "Pregunta a Parrot AI Reportes Menú Configuración Personal Inventarios Facturaci…" at bounding box center [246, 106] width 493 height 212
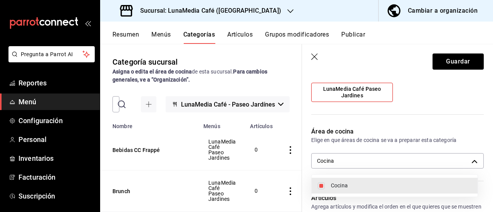
click at [337, 184] on span "Cocina" at bounding box center [401, 186] width 141 height 8
checkbox input "false"
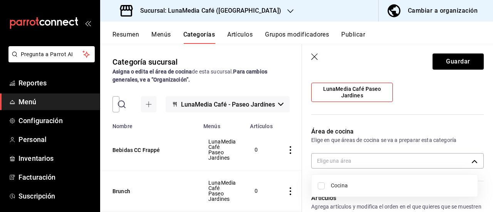
click at [444, 61] on div at bounding box center [246, 106] width 493 height 212
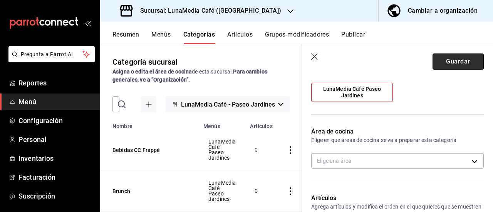
click at [456, 61] on button "Guardar" at bounding box center [458, 62] width 51 height 16
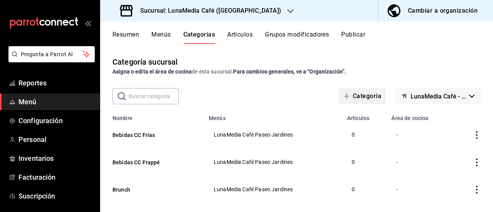
click at [362, 91] on button "Categoría" at bounding box center [362, 96] width 47 height 16
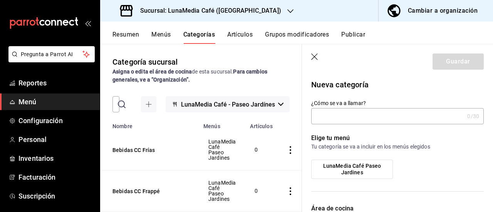
click at [354, 116] on input "¿Cómo se va a llamar?" at bounding box center [388, 116] width 153 height 15
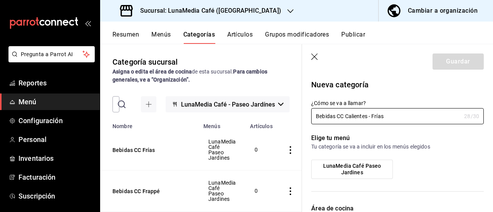
scroll to position [77, 0]
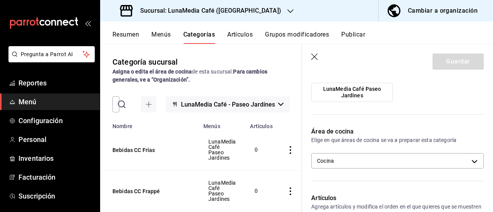
type input "Bebidas CC Calientes - Frías"
click at [341, 99] on span "LunaMedia Café Paseo Jardines" at bounding box center [352, 92] width 70 height 13
click at [0, 0] on input "LunaMedia Café Paseo Jardines" at bounding box center [0, 0] width 0 height 0
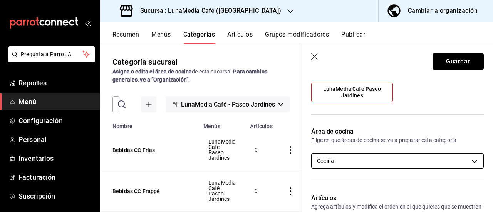
click at [341, 160] on body "Pregunta a Parrot AI Reportes Menú Configuración Personal Inventarios Facturaci…" at bounding box center [246, 106] width 493 height 212
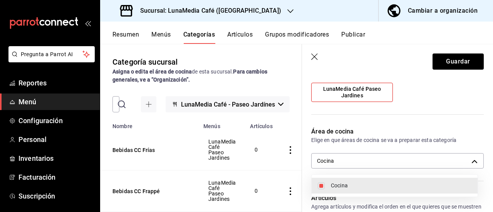
click at [334, 185] on span "Cocina" at bounding box center [401, 186] width 141 height 8
checkbox input "false"
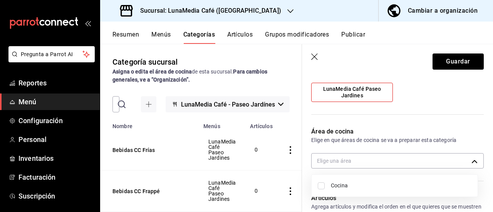
click at [442, 67] on div at bounding box center [246, 106] width 493 height 212
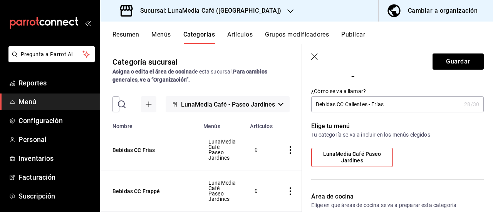
scroll to position [0, 0]
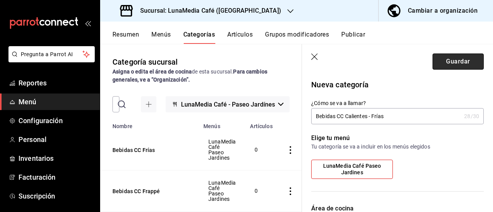
click at [445, 66] on button "Guardar" at bounding box center [458, 62] width 51 height 16
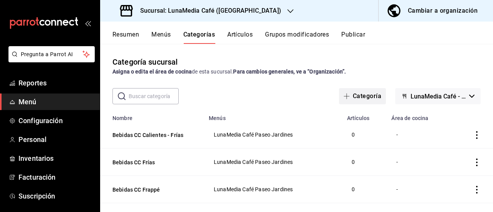
click at [352, 93] on button "Categoría" at bounding box center [362, 96] width 47 height 16
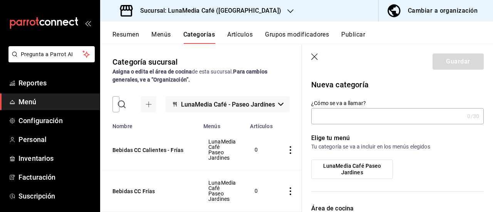
type input "C"
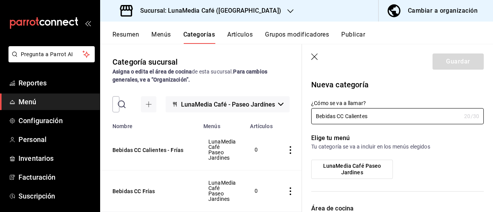
scroll to position [39, 0]
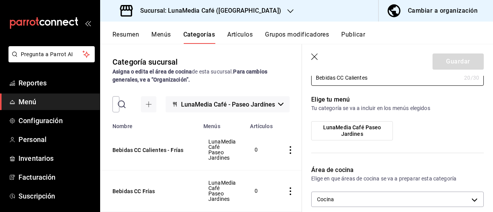
type input "Bebidas CC Calientes"
click at [374, 133] on span "LunaMedia Café Paseo Jardines" at bounding box center [352, 131] width 70 height 13
click at [0, 0] on input "LunaMedia Café Paseo Jardines" at bounding box center [0, 0] width 0 height 0
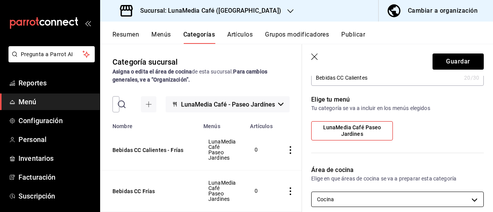
click at [382, 198] on body "Pregunta a Parrot AI Reportes Menú Configuración Personal Inventarios Facturaci…" at bounding box center [246, 106] width 493 height 212
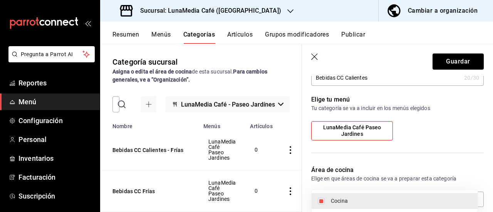
click at [356, 197] on span "Cocina" at bounding box center [401, 201] width 141 height 8
checkbox input "false"
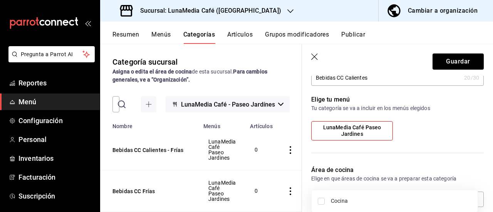
click at [444, 57] on div at bounding box center [246, 106] width 493 height 212
click at [443, 62] on button "Guardar" at bounding box center [458, 62] width 51 height 16
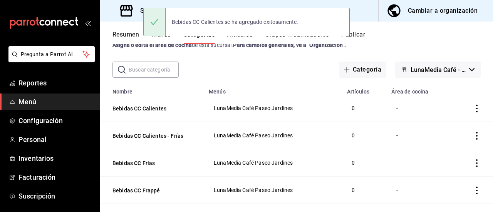
scroll to position [39, 0]
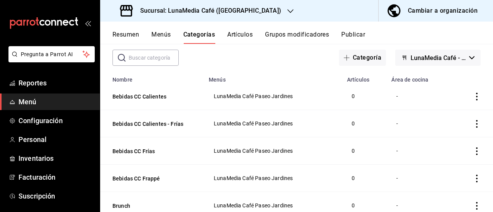
click at [473, 125] on icon "actions" at bounding box center [477, 124] width 8 height 8
click at [445, 175] on span "Eliminar" at bounding box center [448, 173] width 20 height 6
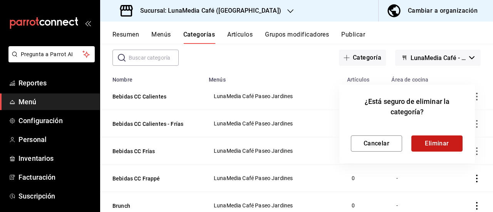
click at [424, 145] on button "Eliminar" at bounding box center [437, 144] width 51 height 16
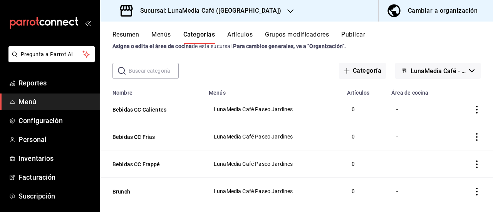
scroll to position [64, 0]
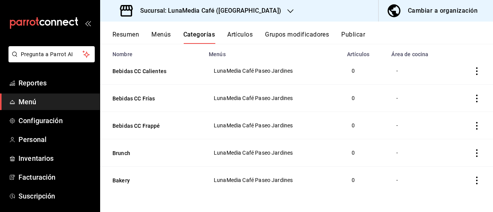
click at [473, 128] on icon "actions" at bounding box center [477, 126] width 8 height 8
click at [443, 148] on li "Editar" at bounding box center [441, 144] width 46 height 16
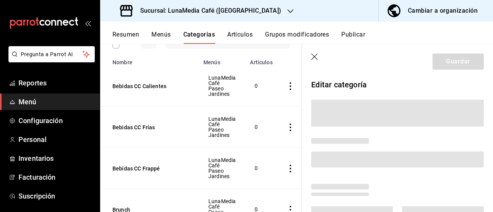
scroll to position [62, 0]
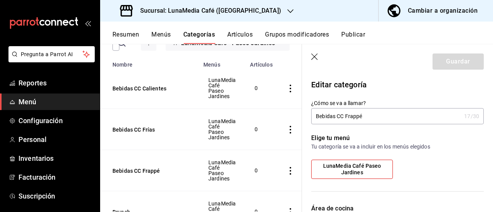
click at [341, 117] on input "Bebidas CC Frappé" at bounding box center [387, 116] width 150 height 15
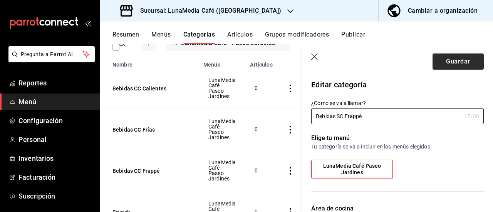
type input "Bebidas SC Frappé"
click at [460, 63] on button "Guardar" at bounding box center [458, 62] width 51 height 16
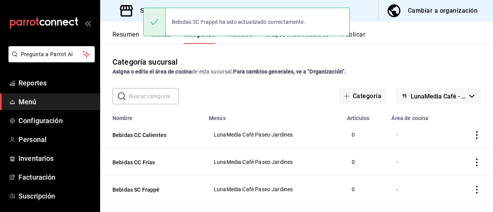
scroll to position [39, 0]
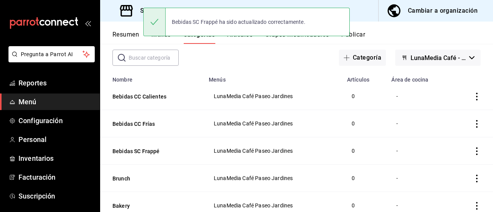
click at [473, 123] on icon "actions" at bounding box center [477, 124] width 8 height 8
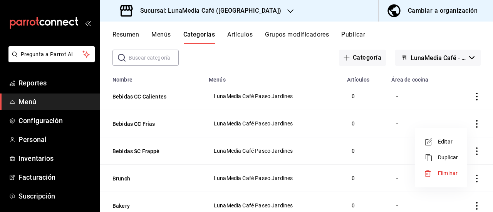
click at [438, 141] on span "Editar" at bounding box center [448, 142] width 20 height 8
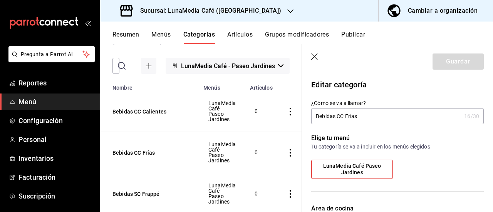
click at [340, 118] on input "Bebidas CC Frías" at bounding box center [387, 116] width 150 height 15
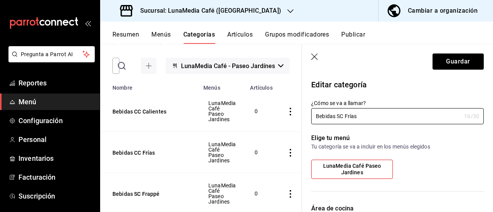
type input "Bebidas SC Frías"
click at [434, 71] on header "Guardar" at bounding box center [397, 60] width 191 height 32
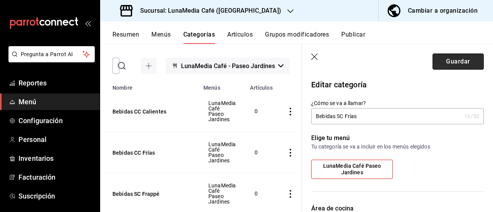
click at [452, 60] on button "Guardar" at bounding box center [458, 62] width 51 height 16
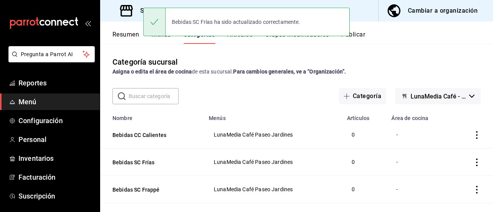
click at [473, 138] on icon "actions" at bounding box center [477, 135] width 8 height 8
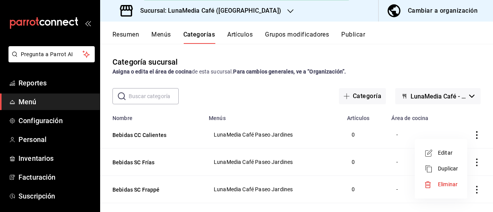
click at [448, 167] on span "Duplicar" at bounding box center [448, 169] width 20 height 8
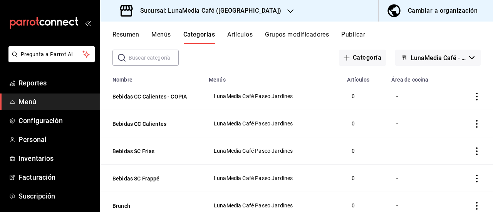
click at [477, 96] on icon "actions" at bounding box center [478, 97] width 2 height 8
click at [441, 147] on span "Eliminar" at bounding box center [448, 146] width 20 height 6
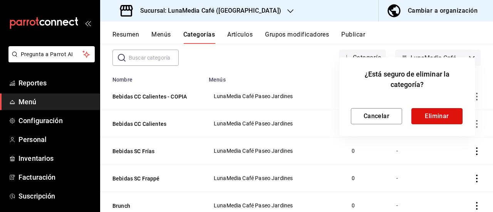
click at [425, 110] on button "Eliminar" at bounding box center [437, 116] width 51 height 16
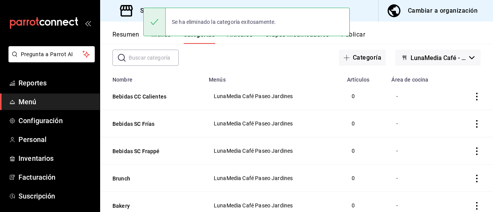
click at [473, 99] on icon "actions" at bounding box center [477, 97] width 8 height 8
click at [448, 116] on span "Editar" at bounding box center [448, 115] width 20 height 8
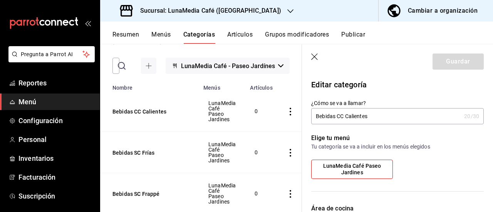
click at [341, 116] on input "Bebidas CC Calientes" at bounding box center [387, 116] width 150 height 15
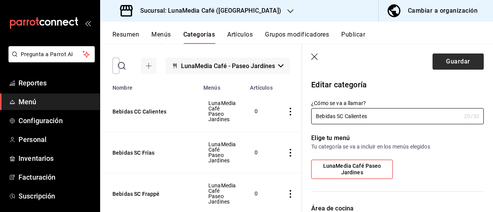
type input "Bebidas SC Calientes"
click at [453, 65] on button "Guardar" at bounding box center [458, 62] width 51 height 16
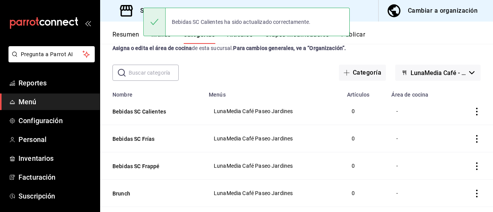
scroll to position [39, 0]
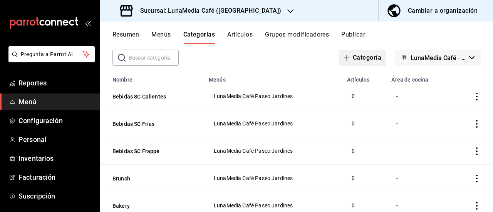
click at [347, 60] on span "button" at bounding box center [348, 58] width 9 height 6
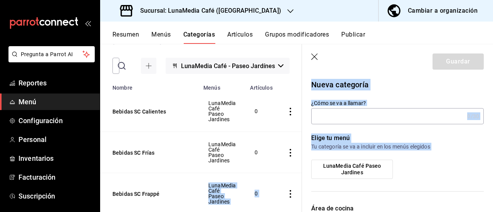
scroll to position [0, 10]
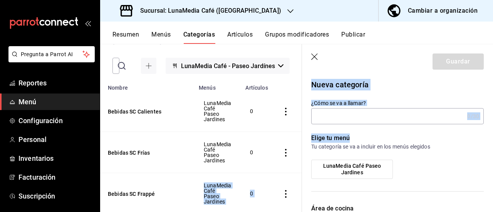
drag, startPoint x: 106, startPoint y: 192, endPoint x: 354, endPoint y: 124, distance: 257.6
click at [354, 124] on main "Categoría sucursal Asigna o edita el área de cocina de esta sucursal. Para camb…" at bounding box center [296, 128] width 393 height 168
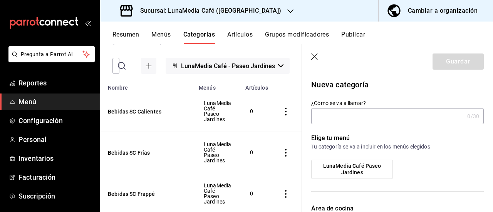
click at [351, 116] on input "¿Cómo se va a llamar?" at bounding box center [388, 116] width 153 height 15
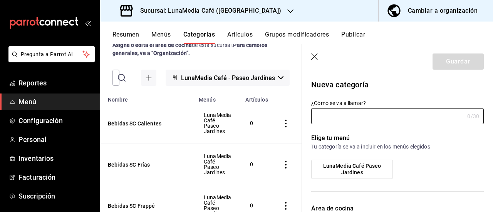
scroll to position [77, 0]
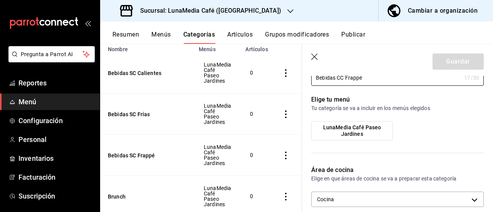
type input "Bebidas CC Frappé"
click at [372, 135] on span "LunaMedia Café Paseo Jardines" at bounding box center [352, 131] width 70 height 13
click at [0, 0] on input "LunaMedia Café Paseo Jardines" at bounding box center [0, 0] width 0 height 0
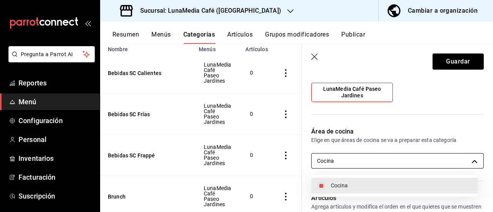
click at [359, 159] on body "Pregunta a Parrot AI Reportes Menú Configuración Personal Inventarios Facturaci…" at bounding box center [246, 106] width 493 height 212
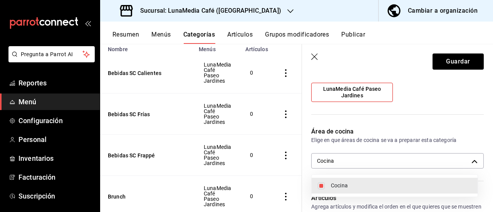
click at [350, 185] on span "Cocina" at bounding box center [401, 186] width 141 height 8
checkbox input "false"
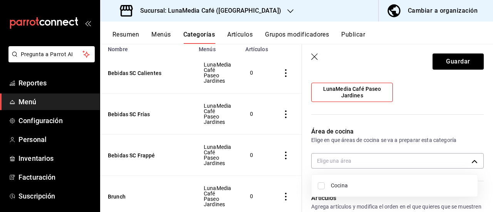
click at [457, 59] on div at bounding box center [246, 106] width 493 height 212
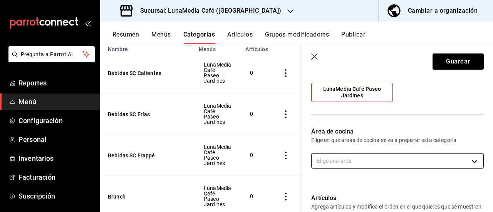
scroll to position [39, 0]
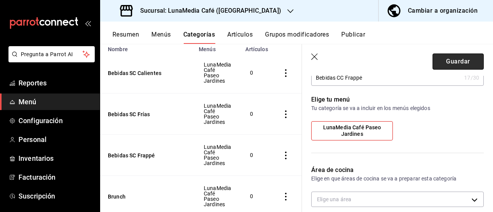
click at [441, 60] on button "Guardar" at bounding box center [458, 62] width 51 height 16
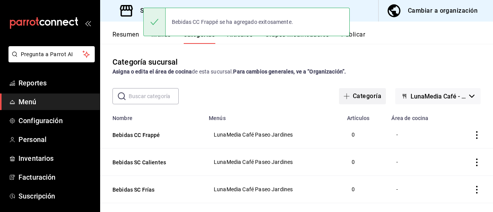
click at [363, 98] on button "Categoría" at bounding box center [362, 96] width 47 height 16
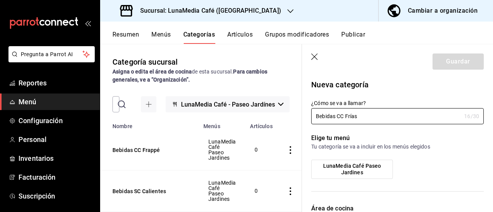
type input "Bebidas CC Frías"
click at [350, 172] on span "LunaMedia Café Paseo Jardines" at bounding box center [352, 169] width 70 height 13
click at [0, 0] on input "LunaMedia Café Paseo Jardines" at bounding box center [0, 0] width 0 height 0
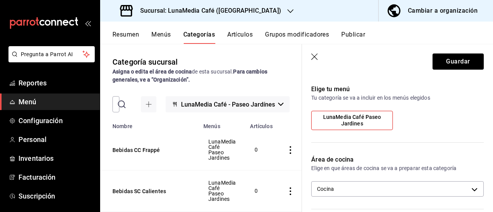
scroll to position [77, 0]
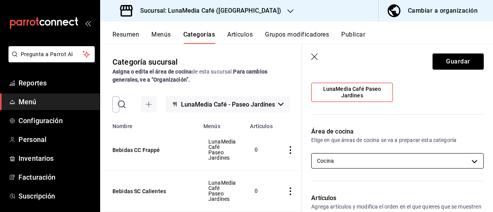
click at [337, 157] on body "Pregunta a Parrot AI Reportes Menú Configuración Personal Inventarios Facturaci…" at bounding box center [246, 106] width 493 height 212
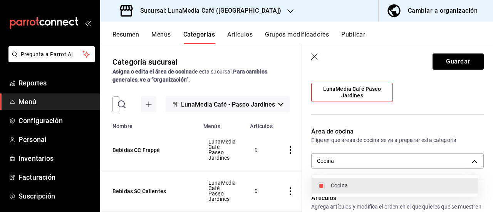
click at [342, 182] on span "Cocina" at bounding box center [401, 186] width 141 height 8
checkbox input "false"
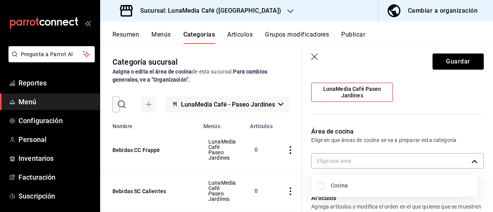
click at [458, 59] on div at bounding box center [246, 106] width 493 height 212
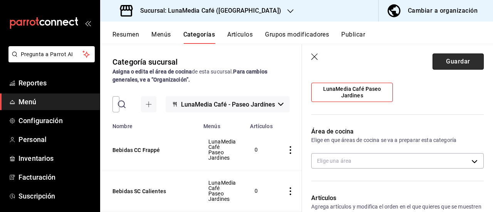
click at [456, 61] on button "Guardar" at bounding box center [458, 62] width 51 height 16
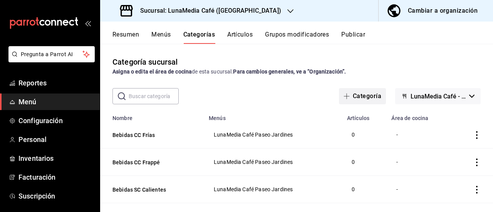
click at [357, 99] on button "Categoría" at bounding box center [362, 96] width 47 height 16
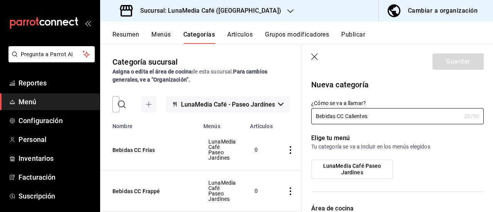
type input "Bebidas CC Calientes"
click at [373, 171] on span "LunaMedia Café Paseo Jardines" at bounding box center [352, 169] width 70 height 13
click at [0, 0] on input "LunaMedia Café Paseo Jardines" at bounding box center [0, 0] width 0 height 0
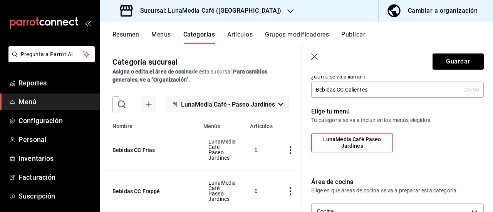
scroll to position [39, 0]
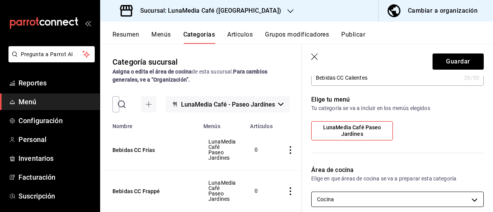
click at [362, 199] on body "Pregunta a Parrot AI Reportes Menú Configuración Personal Inventarios Facturaci…" at bounding box center [246, 106] width 493 height 212
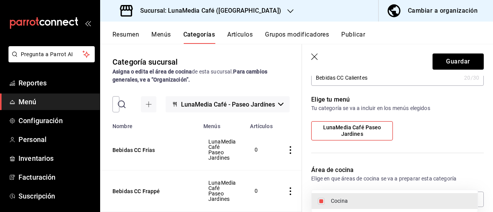
click at [356, 201] on span "Cocina" at bounding box center [401, 201] width 141 height 8
checkbox input "false"
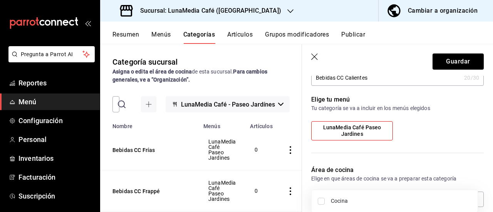
click at [453, 59] on div at bounding box center [246, 106] width 493 height 212
click at [451, 62] on button "Guardar" at bounding box center [458, 62] width 51 height 16
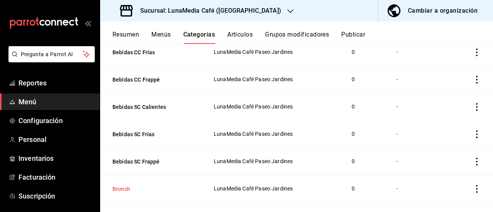
scroll to position [146, 0]
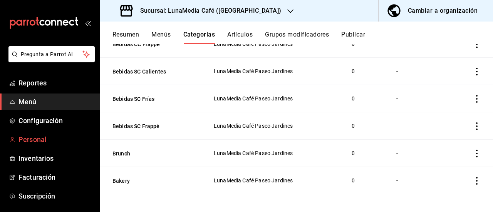
click at [37, 144] on span "Personal" at bounding box center [56, 140] width 75 height 10
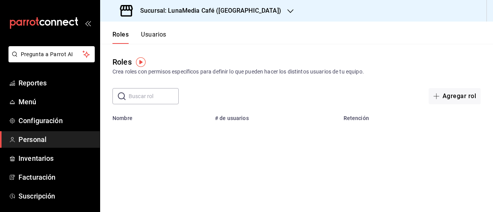
click at [153, 32] on button "Usuarios" at bounding box center [153, 37] width 25 height 13
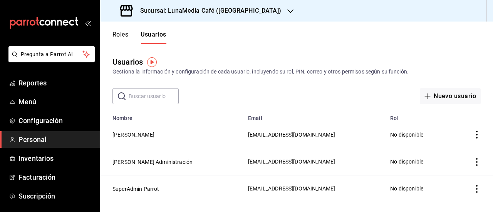
click at [478, 133] on icon "actions" at bounding box center [477, 135] width 8 height 8
click at [393, 137] on div at bounding box center [246, 106] width 493 height 212
click at [476, 134] on icon "actions" at bounding box center [477, 135] width 8 height 8
click at [365, 91] on div at bounding box center [246, 106] width 493 height 212
click at [387, 134] on td "No disponible" at bounding box center [419, 134] width 66 height 27
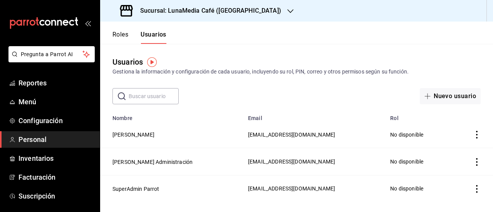
click at [153, 65] on img "button" at bounding box center [152, 62] width 10 height 10
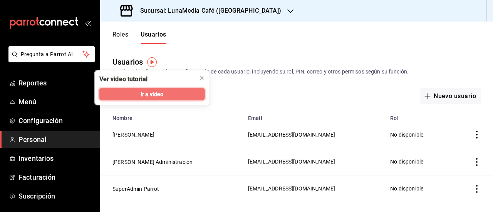
click at [165, 93] on button "Ir a video" at bounding box center [152, 94] width 106 height 12
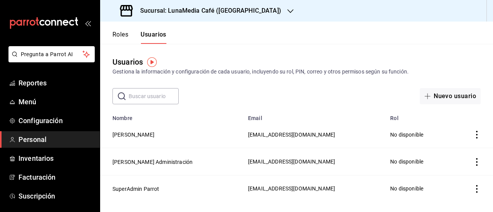
click at [477, 135] on icon "actions" at bounding box center [478, 135] width 2 height 8
click at [330, 96] on div at bounding box center [246, 106] width 493 height 212
click at [154, 145] on td "Arnold acosta" at bounding box center [171, 134] width 143 height 27
drag, startPoint x: 154, startPoint y: 145, endPoint x: 163, endPoint y: 132, distance: 15.6
click at [157, 138] on td "Arnold acosta" at bounding box center [171, 134] width 143 height 27
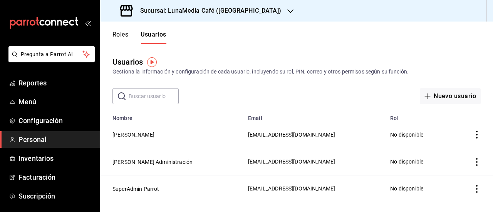
drag, startPoint x: 163, startPoint y: 132, endPoint x: 239, endPoint y: 131, distance: 76.0
click at [170, 131] on td "Arnold acosta" at bounding box center [171, 134] width 143 height 27
click at [295, 128] on td "acosta1302m@gmail.com" at bounding box center [315, 134] width 142 height 27
drag, startPoint x: 126, startPoint y: 30, endPoint x: 123, endPoint y: 31, distance: 4.0
click at [126, 30] on div "Roles Usuarios" at bounding box center [133, 33] width 66 height 22
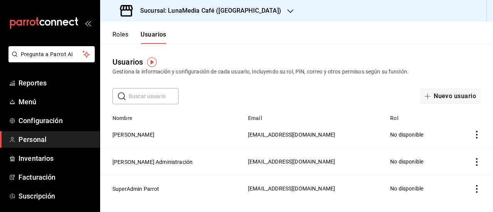
click at [116, 39] on button "Roles" at bounding box center [121, 37] width 16 height 13
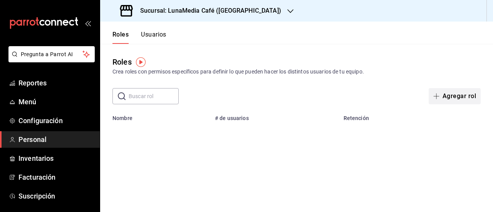
click at [456, 98] on button "Agregar rol" at bounding box center [455, 96] width 52 height 16
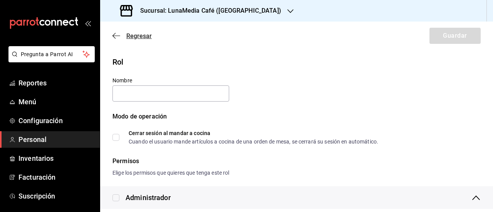
click at [116, 34] on icon "button" at bounding box center [117, 35] width 8 height 7
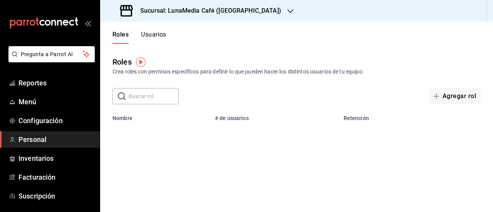
click at [162, 35] on button "Usuarios" at bounding box center [153, 37] width 25 height 13
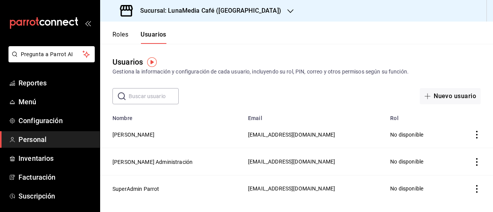
click at [477, 133] on icon "actions" at bounding box center [477, 135] width 8 height 8
click at [456, 123] on span "Duplicar" at bounding box center [443, 124] width 34 height 9
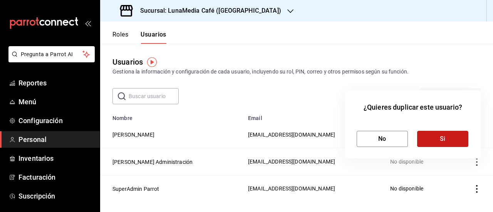
click at [453, 138] on button "Si" at bounding box center [443, 139] width 51 height 16
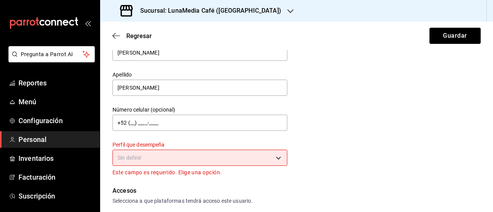
scroll to position [77, 0]
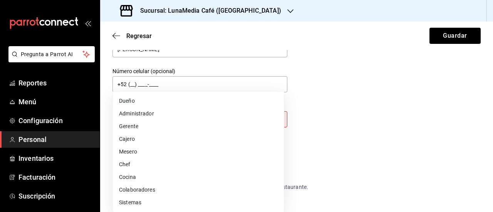
click at [258, 121] on body "Pregunta a Parrot AI Reportes Menú Configuración Personal Inventarios Facturaci…" at bounding box center [246, 106] width 493 height 212
click at [342, 146] on div at bounding box center [246, 106] width 493 height 212
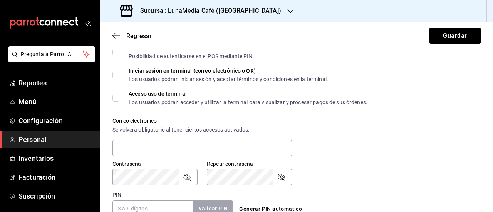
scroll to position [270, 0]
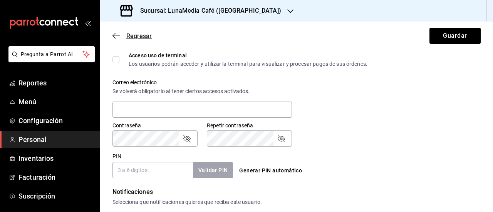
click at [116, 33] on icon "button" at bounding box center [117, 35] width 8 height 7
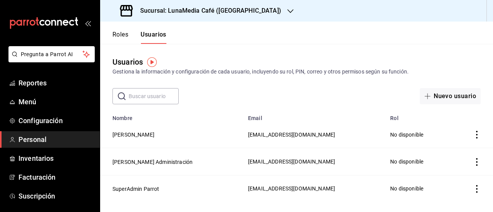
click at [477, 135] on icon "actions" at bounding box center [477, 135] width 8 height 8
click at [445, 147] on span "Eliminar" at bounding box center [450, 146] width 20 height 6
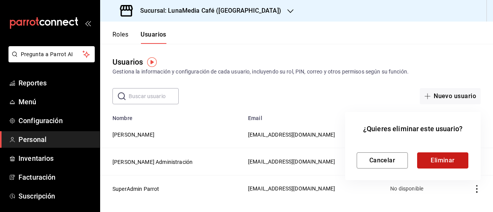
click at [448, 160] on button "Eliminar" at bounding box center [443, 161] width 51 height 16
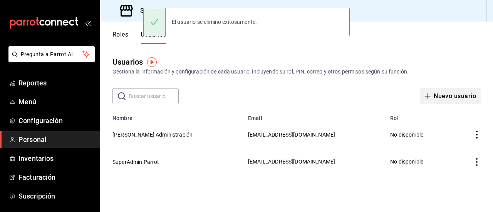
click at [437, 94] on button "Nuevo usuario" at bounding box center [450, 96] width 61 height 16
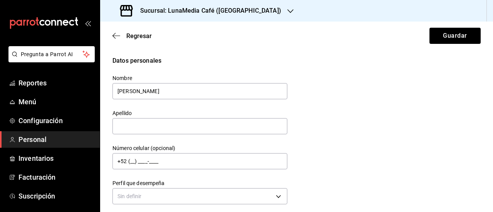
type input "Arnold"
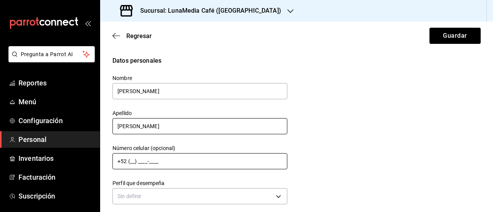
type input "Miguel"
click at [159, 162] on input "+52 (__) ____-____" at bounding box center [200, 161] width 175 height 16
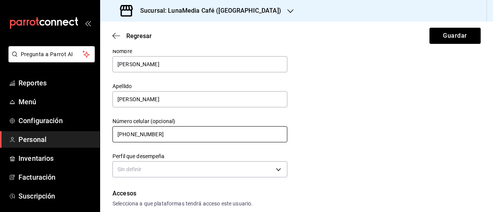
scroll to position [39, 0]
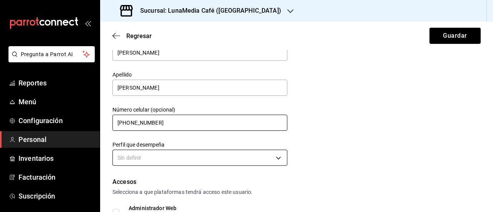
type input "+52 (22) 8334-1114"
click at [159, 162] on body "Pregunta a Parrot AI Reportes Menú Configuración Personal Inventarios Facturaci…" at bounding box center [246, 106] width 493 height 212
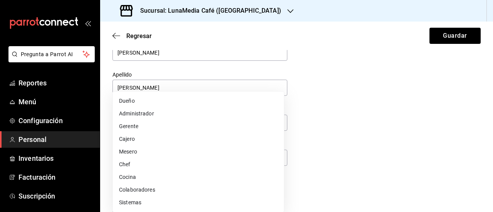
click at [188, 111] on li "Administrador" at bounding box center [198, 114] width 171 height 13
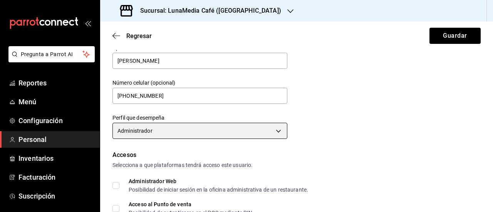
scroll to position [77, 0]
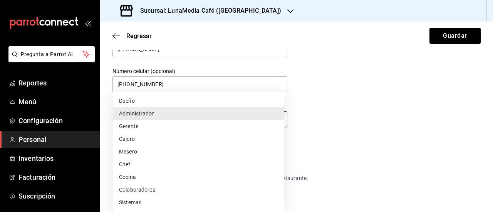
click at [161, 121] on body "Pregunta a Parrot AI Reportes Menú Configuración Personal Inventarios Facturaci…" at bounding box center [246, 106] width 493 height 212
click at [152, 101] on li "Dueño" at bounding box center [198, 101] width 171 height 13
type input "OWNER"
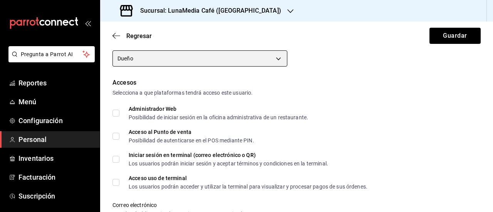
scroll to position [154, 0]
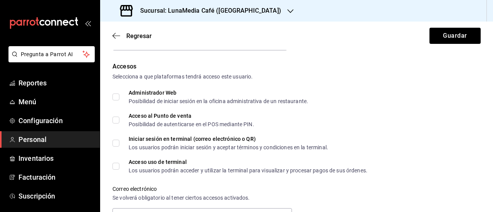
click at [120, 96] on span "Administrador Web Posibilidad de iniciar sesión en la oficina administrativa de…" at bounding box center [214, 97] width 189 height 14
click at [120, 96] on input "Administrador Web Posibilidad de iniciar sesión en la oficina administrativa de…" at bounding box center [116, 97] width 7 height 7
checkbox input "true"
click at [115, 119] on input "Acceso al Punto de venta Posibilidad de autenticarse en el POS mediante PIN." at bounding box center [116, 120] width 7 height 7
checkbox input "true"
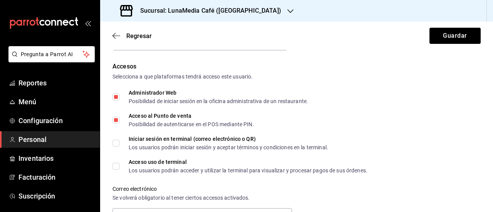
click at [116, 141] on input "Iniciar sesión en terminal (correo electrónico o QR) Los usuarios podrán inicia…" at bounding box center [116, 143] width 7 height 7
checkbox input "true"
click at [115, 165] on input "Acceso uso de terminal Los usuarios podrán acceder y utilizar la terminal para …" at bounding box center [116, 166] width 7 height 7
checkbox input "true"
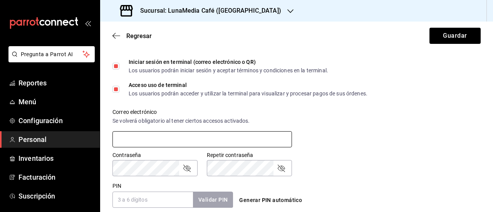
click at [136, 137] on input "text" at bounding box center [203, 139] width 180 height 16
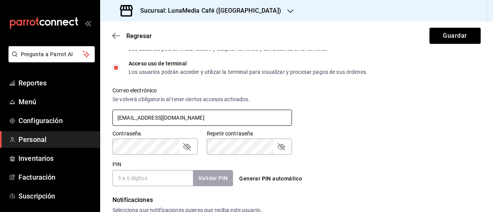
scroll to position [270, 0]
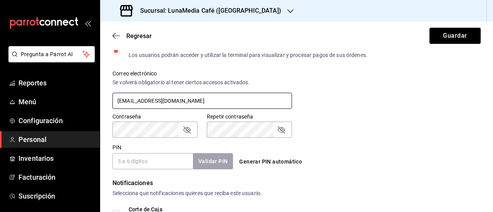
type input "acosta1302m@gmail.com"
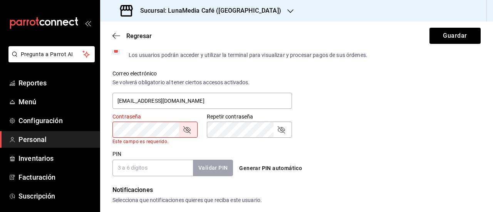
drag, startPoint x: 123, startPoint y: 153, endPoint x: 123, endPoint y: 160, distance: 7.0
click at [123, 160] on div "PIN Validar PIN ​" at bounding box center [173, 163] width 121 height 25
click at [121, 165] on input "PIN" at bounding box center [153, 168] width 81 height 16
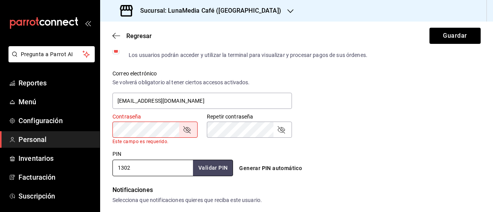
type input "1302"
click at [156, 155] on div "PIN 1302 Validar PIN ​" at bounding box center [173, 163] width 121 height 25
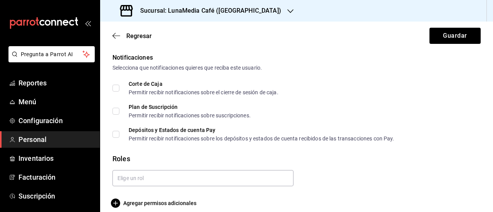
scroll to position [403, 0]
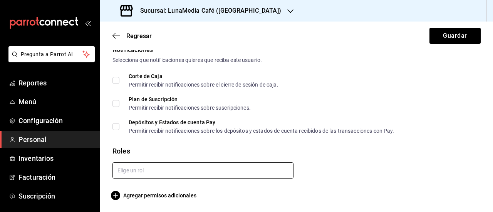
click at [141, 173] on input "text" at bounding box center [203, 171] width 181 height 16
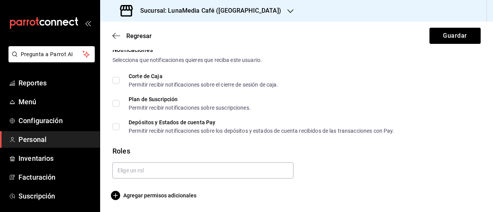
click at [148, 150] on div "Roles" at bounding box center [297, 151] width 369 height 10
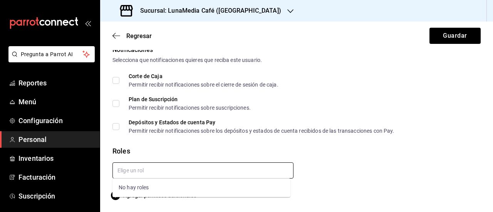
click at [149, 167] on input "text" at bounding box center [203, 171] width 181 height 16
type input "Y"
type input "B"
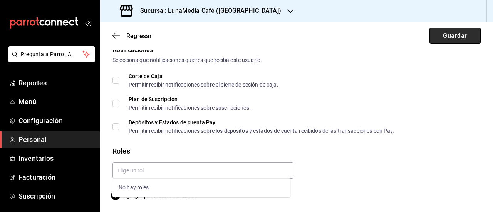
click at [456, 35] on button "Guardar" at bounding box center [455, 36] width 51 height 16
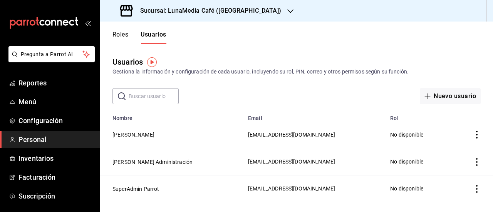
click at [475, 140] on td "employeesTable" at bounding box center [472, 134] width 41 height 27
click at [475, 139] on icon "actions" at bounding box center [477, 135] width 8 height 8
click at [123, 33] on div at bounding box center [246, 106] width 493 height 212
click at [123, 40] on button "Roles" at bounding box center [121, 37] width 16 height 13
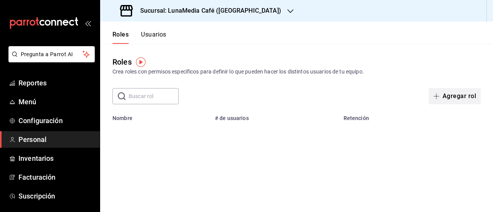
click at [454, 98] on button "Agregar rol" at bounding box center [455, 96] width 52 height 16
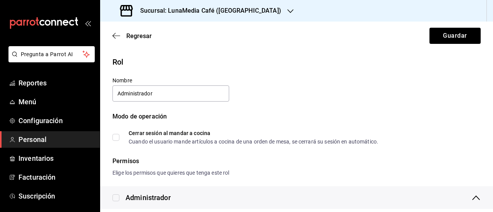
type input "Administrador"
click at [289, 103] on div "Modo de operación Cerrar sesión al mandar a cocina Cuando el usuario mande artí…" at bounding box center [292, 124] width 378 height 42
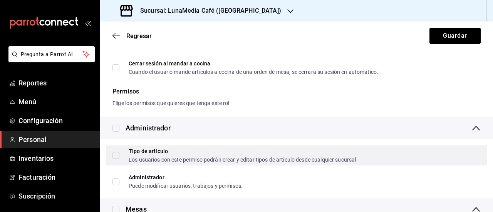
scroll to position [116, 0]
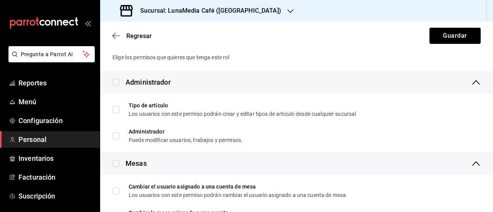
click at [116, 85] on input "checkbox" at bounding box center [116, 82] width 7 height 7
checkbox input "true"
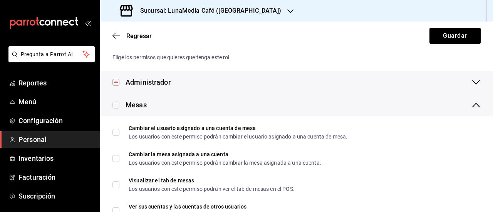
click at [116, 85] on input "checkbox" at bounding box center [116, 82] width 7 height 7
checkbox input "false"
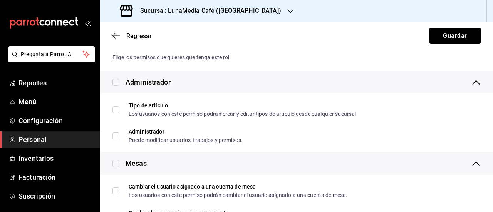
click at [116, 84] on input "checkbox" at bounding box center [116, 82] width 7 height 7
checkbox input "true"
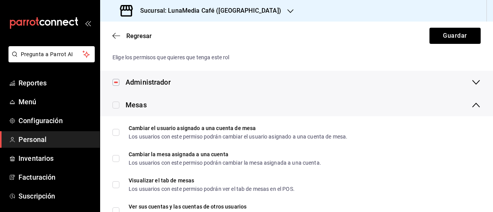
click at [117, 83] on input "checkbox" at bounding box center [116, 82] width 7 height 7
checkbox input "false"
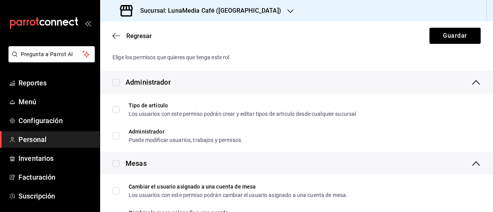
click at [117, 83] on input "checkbox" at bounding box center [116, 82] width 7 height 7
checkbox input "true"
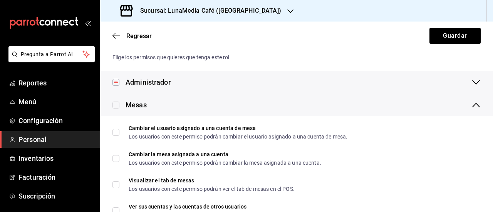
click at [116, 106] on input "checkbox" at bounding box center [116, 105] width 7 height 7
checkbox input "true"
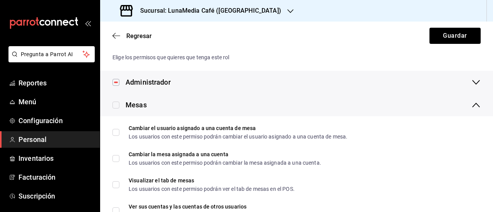
checkbox input "true"
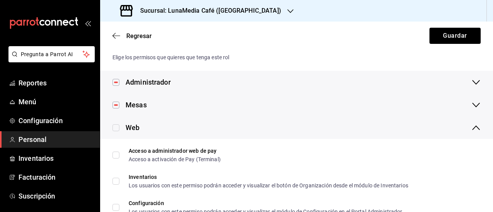
click at [116, 126] on input "checkbox" at bounding box center [116, 128] width 7 height 7
checkbox input "true"
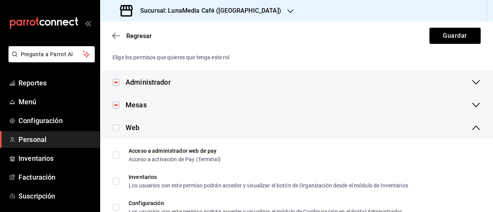
checkbox input "true"
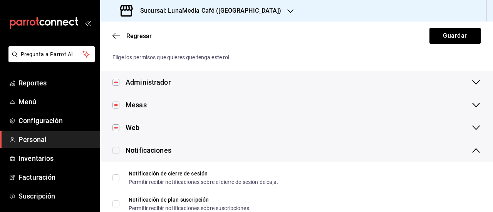
scroll to position [154, 0]
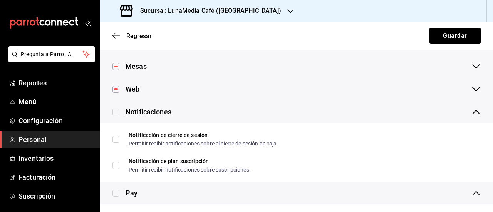
click at [118, 111] on input "checkbox" at bounding box center [116, 112] width 7 height 7
checkbox input "true"
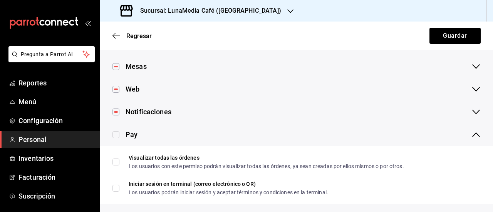
click at [116, 133] on input "checkbox" at bounding box center [116, 134] width 7 height 7
checkbox input "true"
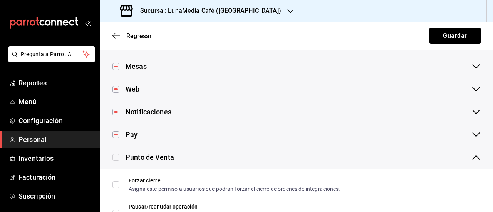
scroll to position [231, 0]
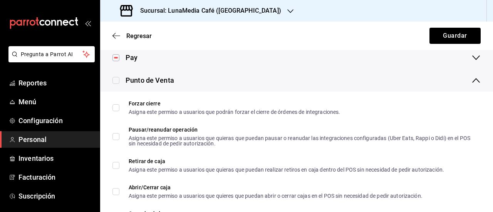
click at [116, 79] on input "checkbox" at bounding box center [116, 80] width 7 height 7
checkbox input "true"
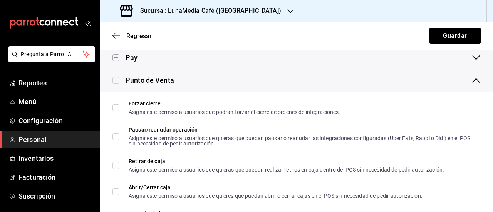
checkbox input "true"
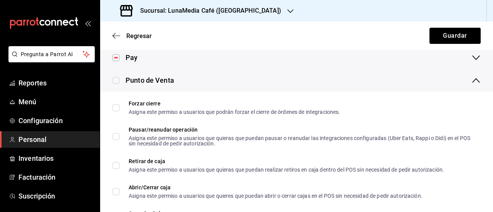
checkbox input "true"
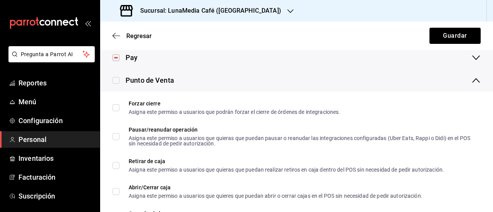
checkbox input "true"
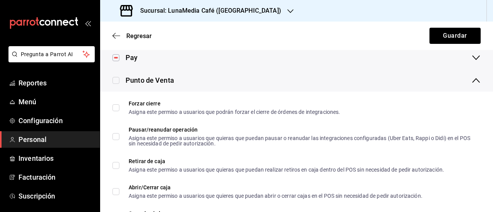
checkbox input "true"
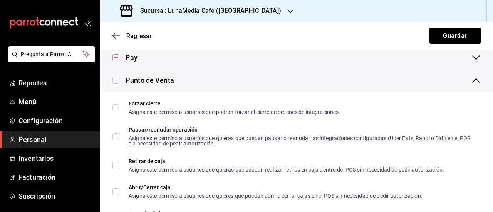
checkbox input "true"
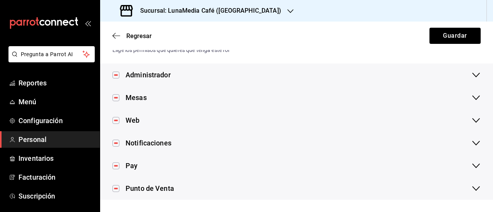
scroll to position [123, 0]
click at [442, 34] on button "Guardar" at bounding box center [455, 36] width 51 height 16
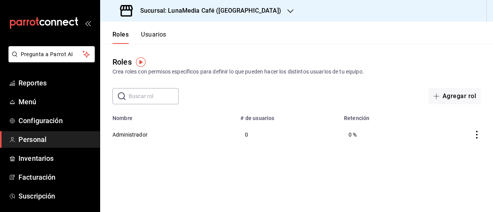
click at [476, 138] on icon "actions" at bounding box center [477, 135] width 8 height 8
drag, startPoint x: 237, startPoint y: 92, endPoint x: 204, endPoint y: 76, distance: 36.7
click at [236, 92] on div at bounding box center [246, 106] width 493 height 212
click at [158, 35] on button "Usuarios" at bounding box center [153, 37] width 25 height 13
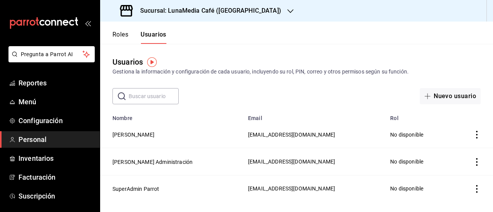
click at [475, 135] on icon "actions" at bounding box center [477, 135] width 8 height 8
click at [359, 130] on div at bounding box center [246, 106] width 493 height 212
click at [396, 136] on body "Pregunta a Parrot AI Reportes Menú Configuración Personal Inventarios Facturaci…" at bounding box center [246, 106] width 493 height 212
click at [396, 136] on td "No disponible" at bounding box center [419, 134] width 66 height 27
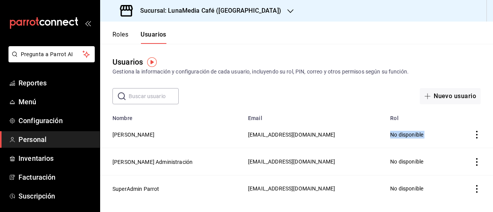
click at [396, 136] on td "No disponible" at bounding box center [419, 134] width 66 height 27
click at [120, 32] on button "Roles" at bounding box center [121, 37] width 16 height 13
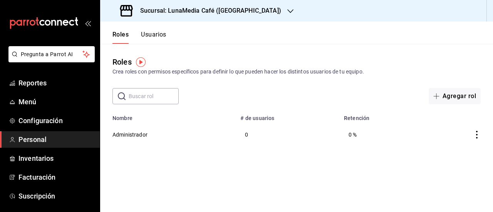
click at [475, 136] on icon "actions" at bounding box center [477, 135] width 8 height 8
click at [180, 157] on div at bounding box center [246, 106] width 493 height 212
click at [128, 128] on td "Administrador" at bounding box center [168, 134] width 136 height 27
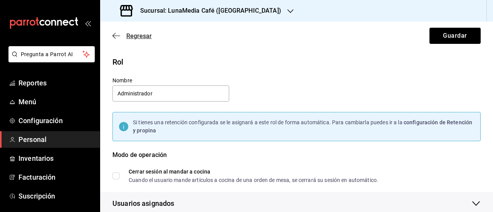
click at [114, 34] on icon "button" at bounding box center [114, 36] width 3 height 6
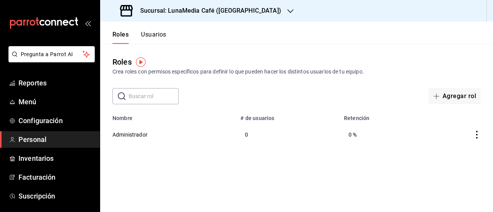
click at [151, 35] on button "Usuarios" at bounding box center [153, 37] width 25 height 13
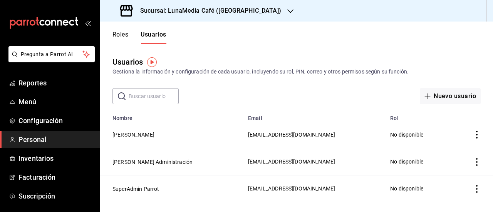
click at [248, 136] on span "acosta1302m@gmail.com" at bounding box center [291, 135] width 87 height 6
drag, startPoint x: 155, startPoint y: 134, endPoint x: 115, endPoint y: 135, distance: 39.7
click at [153, 135] on td "Arnold Miguel" at bounding box center [171, 134] width 143 height 27
click at [115, 135] on button "Arnold Miguel" at bounding box center [134, 135] width 42 height 8
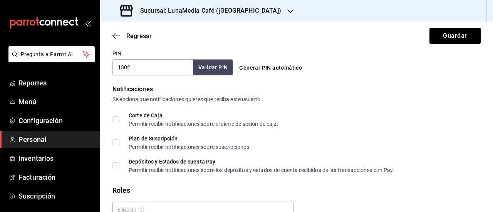
scroll to position [347, 0]
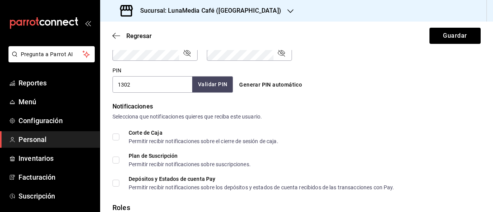
click at [210, 86] on button "Validar PIN" at bounding box center [212, 84] width 41 height 17
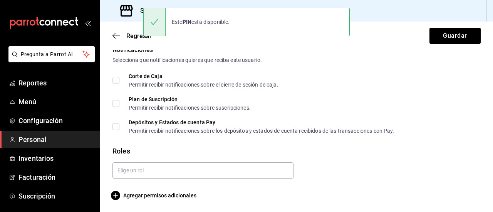
scroll to position [403, 0]
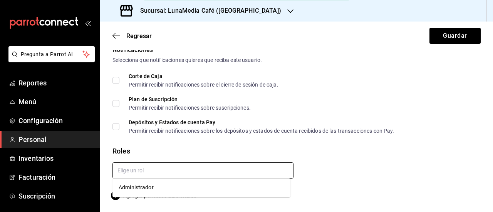
click at [149, 177] on input "text" at bounding box center [203, 171] width 181 height 16
click at [146, 187] on li "Administrador" at bounding box center [202, 188] width 178 height 13
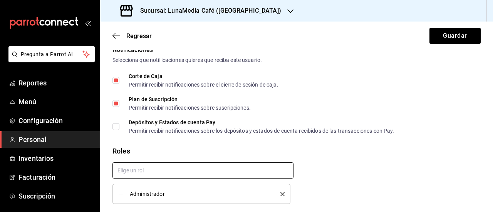
checkbox input "true"
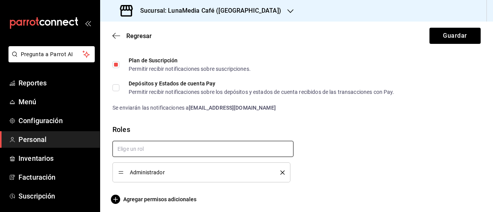
scroll to position [446, 0]
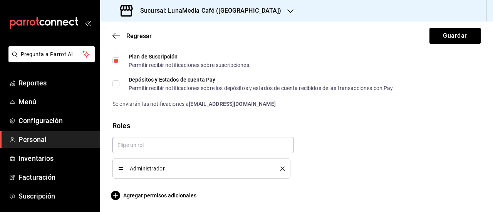
click at [182, 170] on span "Administrador" at bounding box center [199, 168] width 139 height 5
click at [142, 169] on span "Administrador" at bounding box center [199, 168] width 139 height 5
click at [320, 166] on div "Administrador" at bounding box center [293, 155] width 375 height 48
click at [443, 35] on button "Guardar" at bounding box center [455, 36] width 51 height 16
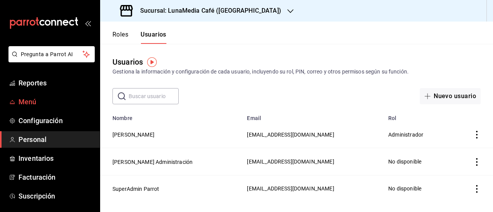
click at [41, 104] on span "Menú" at bounding box center [56, 102] width 75 height 10
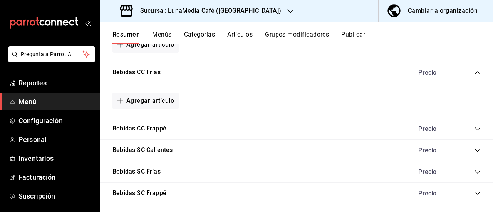
scroll to position [187, 0]
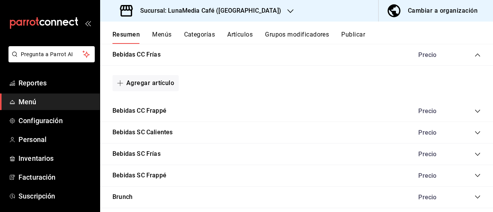
click at [475, 112] on icon "collapse-category-row" at bounding box center [478, 111] width 6 height 6
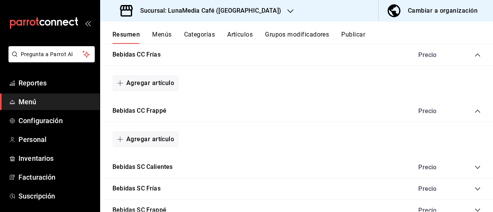
click at [475, 112] on icon "collapse-category-row" at bounding box center [478, 111] width 6 height 6
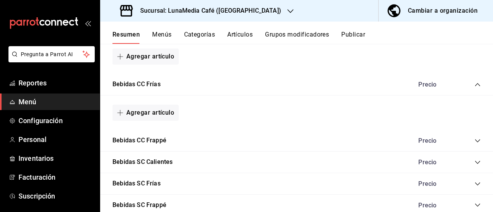
scroll to position [109, 0]
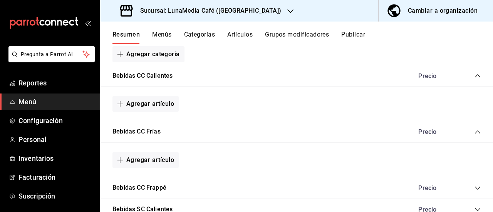
click at [475, 129] on icon "collapse-category-row" at bounding box center [478, 132] width 6 height 6
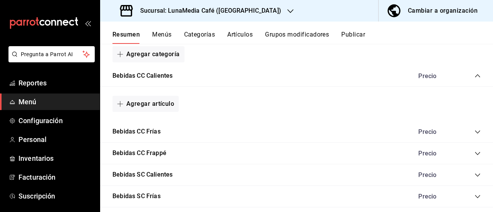
click at [475, 77] on icon "collapse-category-row" at bounding box center [478, 76] width 6 height 6
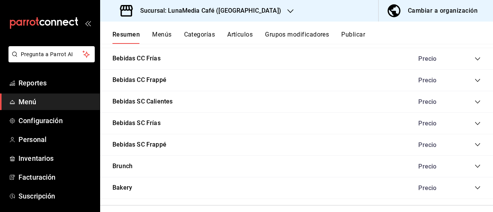
scroll to position [32, 0]
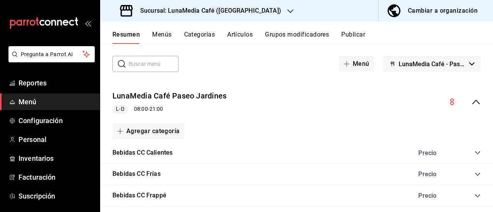
click at [163, 32] on button "Menús" at bounding box center [161, 37] width 19 height 13
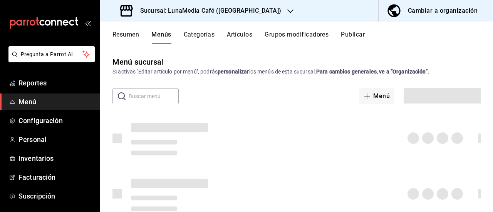
click at [200, 32] on button "Categorías" at bounding box center [199, 37] width 31 height 13
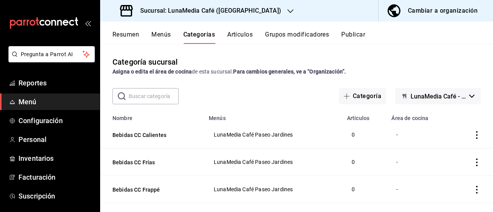
click at [240, 30] on div "Resumen Menús Categorías Artículos Grupos modificadores Publicar" at bounding box center [296, 33] width 393 height 22
click at [300, 35] on button "Grupos modificadores" at bounding box center [297, 37] width 64 height 13
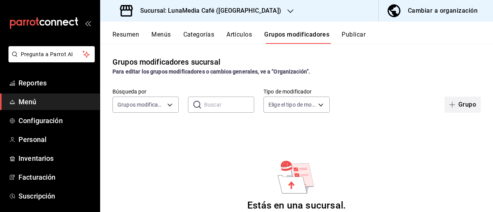
click at [455, 105] on button "Grupo" at bounding box center [463, 105] width 36 height 16
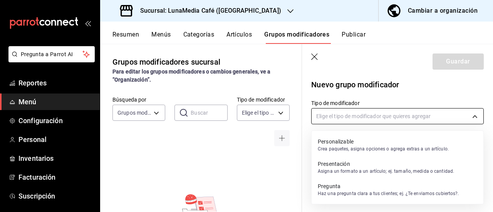
click at [373, 119] on body "Pregunta a Parrot AI Reportes Menú Configuración Personal Inventarios Facturaci…" at bounding box center [246, 106] width 493 height 212
click at [359, 169] on p "Asigna un formato a un artículo; ej. tamaño, medida o cantidad." at bounding box center [386, 171] width 136 height 7
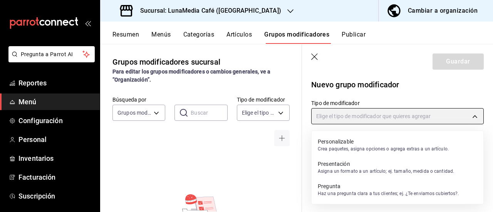
type input "PRESENTATION"
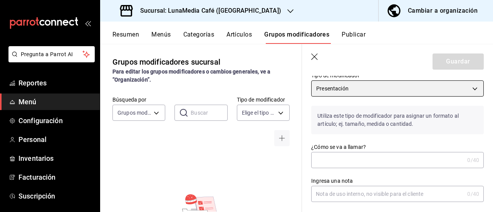
scroll to position [39, 0]
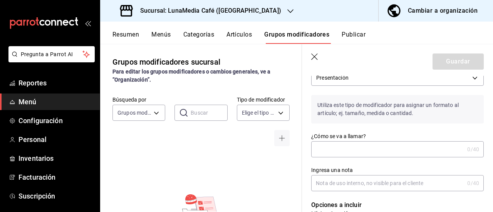
click at [345, 148] on input "¿Cómo se va a llamar?" at bounding box center [388, 149] width 153 height 15
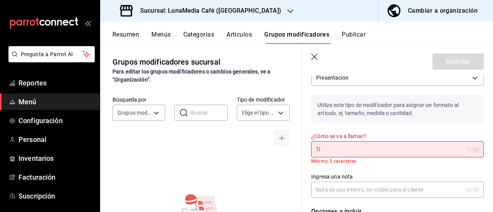
type input "T"
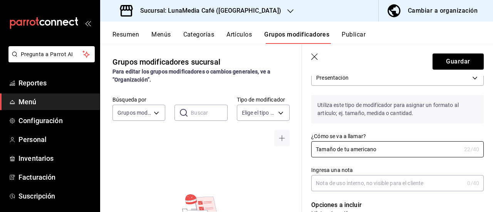
type input "Tamaño de tu americano"
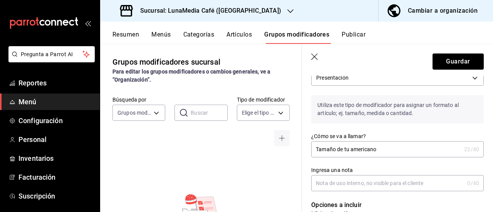
click at [394, 131] on div "¿Cómo se va a llamar? Tamaño de tu americano 22 /40 ¿Cómo se va a llamar?" at bounding box center [393, 141] width 182 height 34
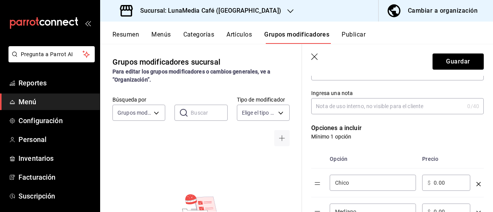
scroll to position [154, 0]
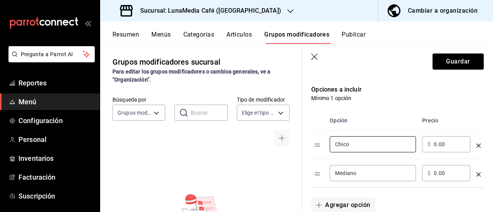
drag, startPoint x: 349, startPoint y: 145, endPoint x: 325, endPoint y: 144, distance: 24.3
click at [325, 144] on tr "Chico ​ ​ $ 0.00 ​" at bounding box center [398, 144] width 173 height 29
type input "Mediano"
drag, startPoint x: 355, startPoint y: 173, endPoint x: 320, endPoint y: 172, distance: 35.9
click at [320, 172] on tr "Mediano ​ ​ $ 0.00 ​" at bounding box center [398, 173] width 173 height 29
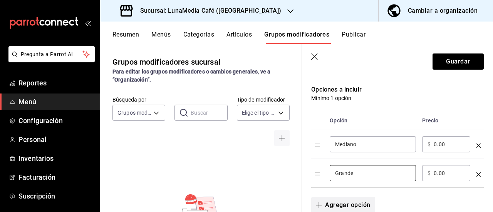
type input "Grande"
click at [323, 201] on button "Agregar opción" at bounding box center [344, 205] width 64 height 16
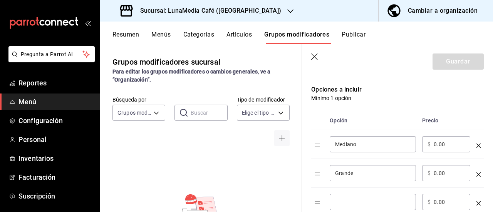
scroll to position [193, 0]
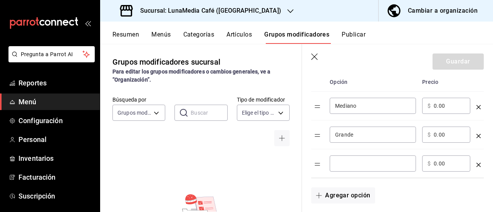
click at [352, 166] on input "optionsTable" at bounding box center [373, 164] width 76 height 8
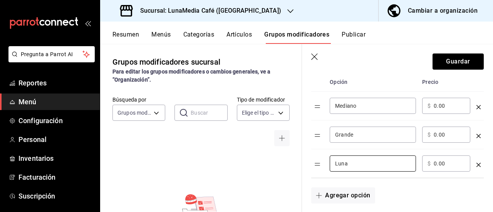
type input "Luna"
click at [448, 104] on input "0.00" at bounding box center [449, 106] width 31 height 8
drag, startPoint x: 447, startPoint y: 104, endPoint x: 426, endPoint y: 104, distance: 20.8
click at [426, 104] on div "​ $ 0.00 ​" at bounding box center [447, 106] width 48 height 16
drag, startPoint x: 450, startPoint y: 134, endPoint x: 427, endPoint y: 134, distance: 23.5
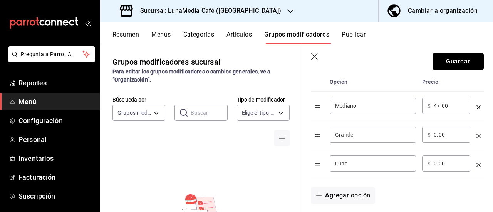
click at [427, 134] on div "​ $ 0.00 ​" at bounding box center [447, 135] width 48 height 16
drag, startPoint x: 450, startPoint y: 104, endPoint x: 424, endPoint y: 107, distance: 26.8
click at [425, 107] on div "​ $ 47.00 ​" at bounding box center [447, 106] width 48 height 16
type input "0.00"
drag, startPoint x: 437, startPoint y: 132, endPoint x: 426, endPoint y: 133, distance: 10.4
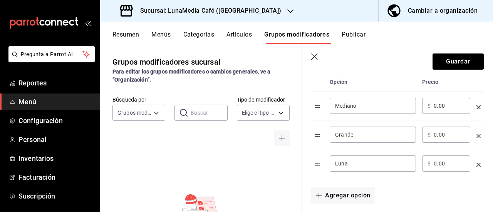
click at [426, 133] on div "​ $ 0.00 ​" at bounding box center [447, 135] width 48 height 16
type input "6.00"
drag, startPoint x: 448, startPoint y: 165, endPoint x: 426, endPoint y: 164, distance: 22.4
click at [426, 164] on div "​ $ 0.00 ​" at bounding box center [447, 164] width 48 height 16
type input "12.00"
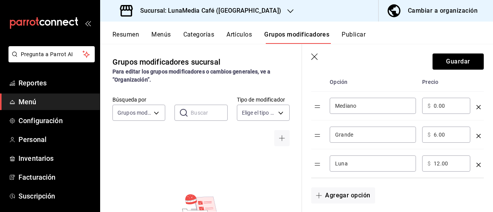
click at [377, 83] on th "Opción" at bounding box center [373, 82] width 93 height 19
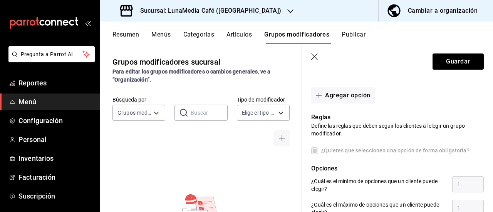
scroll to position [270, 0]
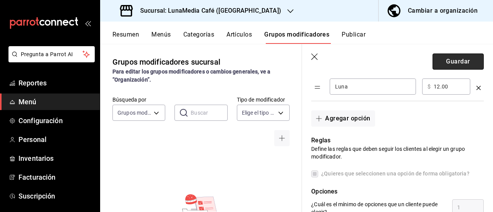
click at [445, 58] on button "Guardar" at bounding box center [458, 62] width 51 height 16
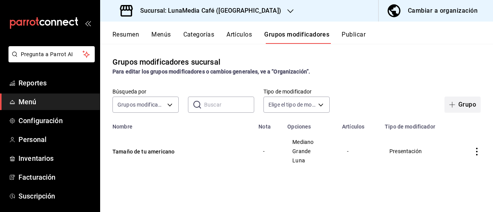
click at [455, 106] on icon "button" at bounding box center [453, 105] width 6 height 6
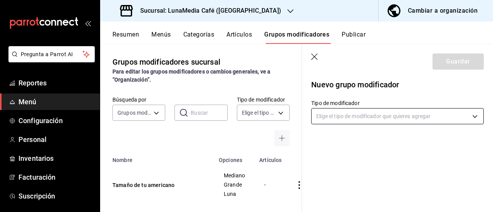
click at [395, 115] on body "Pregunta a Parrot AI Reportes Menú Configuración Personal Inventarios Facturaci…" at bounding box center [246, 106] width 493 height 212
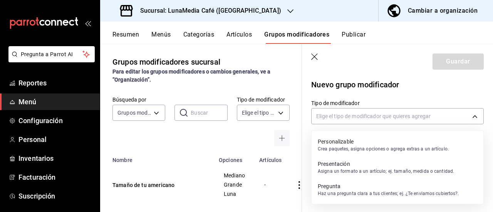
click at [349, 149] on p "Crea paquetes, asigna opciones o agrega extras a un artículo." at bounding box center [383, 149] width 131 height 7
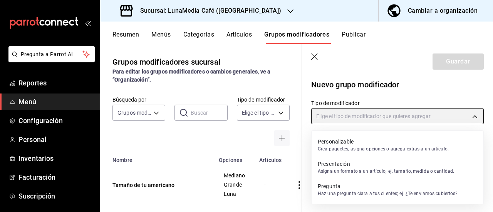
type input "CUSTOMIZABLE"
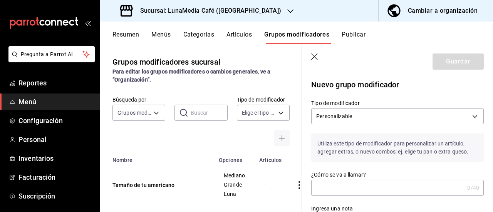
click at [337, 185] on input "¿Cómo se va a llamar?" at bounding box center [388, 187] width 153 height 15
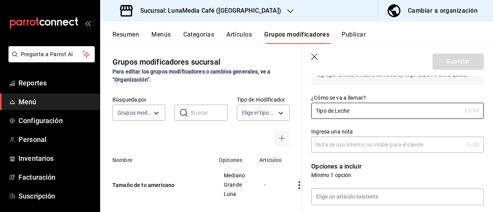
scroll to position [154, 0]
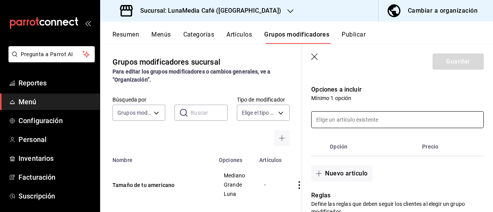
type input "Tipo de Leche"
click at [337, 120] on input at bounding box center [398, 120] width 172 height 16
click at [376, 98] on p "Mínimo 1 opción" at bounding box center [398, 98] width 173 height 8
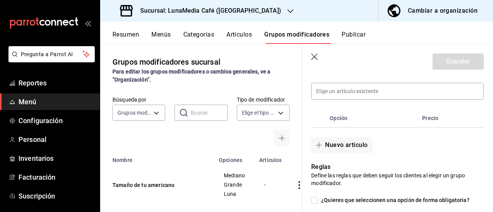
scroll to position [193, 0]
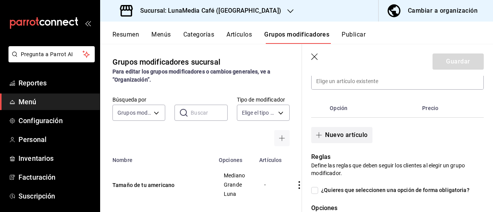
click at [325, 137] on span "button" at bounding box center [320, 135] width 9 height 6
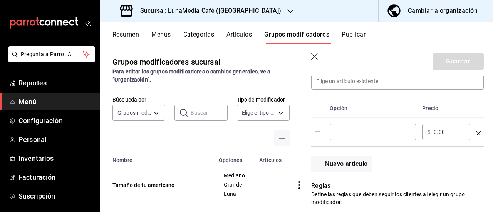
click at [358, 132] on input "optionsTable" at bounding box center [373, 132] width 76 height 8
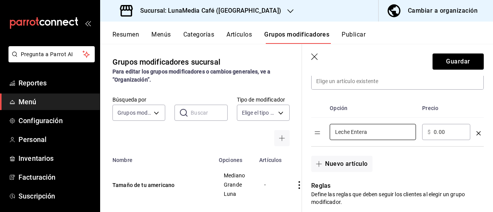
type input "Leche Entera"
click at [369, 112] on th "Opción" at bounding box center [373, 108] width 93 height 19
drag, startPoint x: 446, startPoint y: 135, endPoint x: 414, endPoint y: 133, distance: 32.4
click at [414, 133] on tr "Leche Entera ​ ​ $ 0.00 ​" at bounding box center [398, 132] width 173 height 29
type input "9.00"
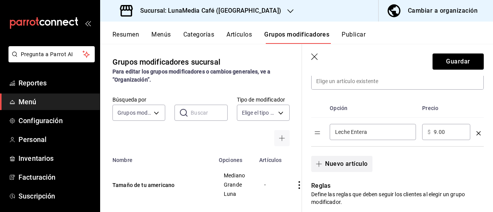
click at [319, 165] on icon "button" at bounding box center [319, 164] width 6 height 6
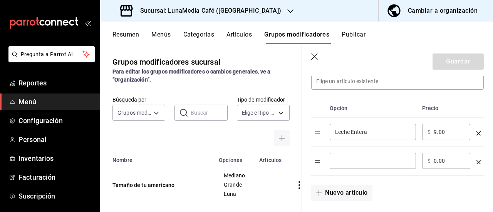
click at [350, 164] on input "optionsTable" at bounding box center [373, 161] width 76 height 8
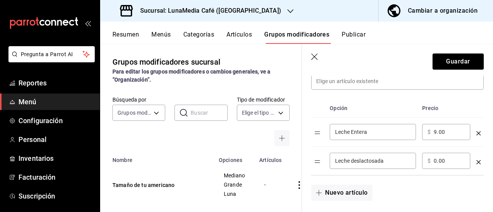
click at [353, 159] on input "Leche deslactosada" at bounding box center [373, 161] width 76 height 8
type input "Leche Deslactosada"
click at [382, 106] on th "Opción" at bounding box center [373, 108] width 93 height 19
drag, startPoint x: 438, startPoint y: 162, endPoint x: 430, endPoint y: 162, distance: 7.7
click at [430, 162] on div "​ $ 0.00 ​" at bounding box center [447, 161] width 48 height 16
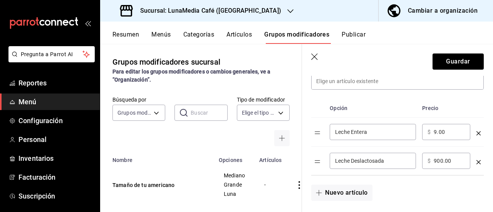
drag, startPoint x: 453, startPoint y: 163, endPoint x: 426, endPoint y: 162, distance: 26.6
click at [426, 162] on div "​ $ 900.00 ​" at bounding box center [447, 161] width 48 height 16
type input "9.00"
drag, startPoint x: 447, startPoint y: 132, endPoint x: 421, endPoint y: 134, distance: 26.3
click at [421, 134] on td "​ $ 9.00 ​" at bounding box center [446, 132] width 54 height 29
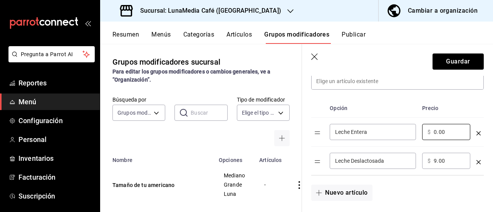
type input "0.00"
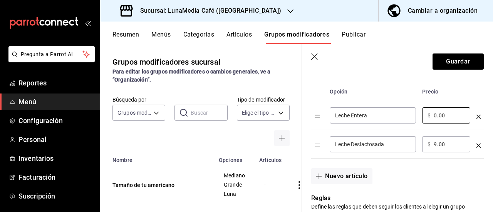
scroll to position [231, 0]
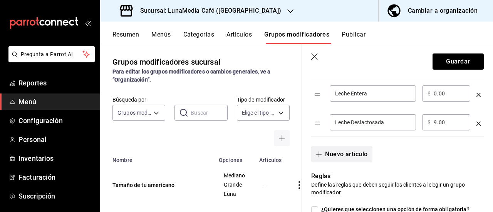
click at [325, 156] on button "Nuevo artículo" at bounding box center [342, 155] width 61 height 16
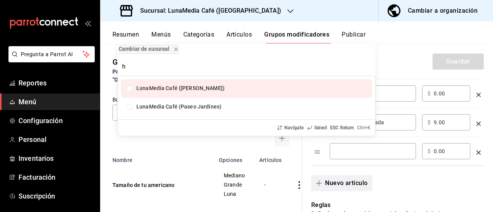
type input "he"
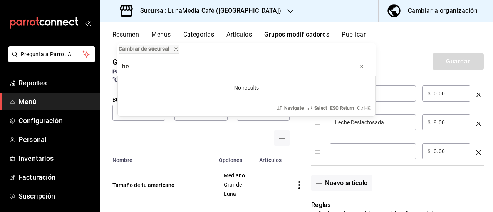
drag, startPoint x: 139, startPoint y: 67, endPoint x: 112, endPoint y: 68, distance: 27.4
click at [112, 68] on div "Cambiar de sucursal he No results Navigate Select ESC Return Ctrl+ K" at bounding box center [246, 106] width 493 height 212
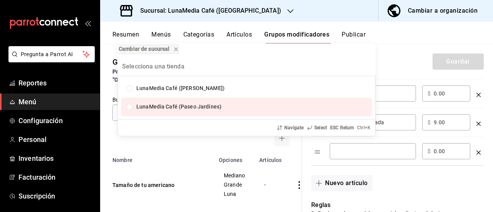
click at [342, 151] on div "Cambiar de sucursal LunaMedia Café (Ávila Camacho) LunaMedia Café (Paseo Jardín…" at bounding box center [246, 106] width 493 height 212
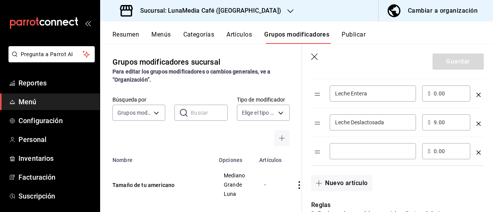
click at [346, 150] on input "optionsTable" at bounding box center [373, 152] width 76 height 8
type input "Leche Ligth"
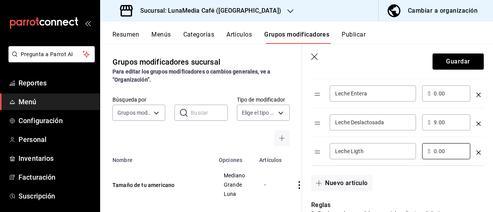
drag, startPoint x: 446, startPoint y: 150, endPoint x: 417, endPoint y: 151, distance: 29.7
click at [417, 151] on tr "Leche Ligth ​ ​ $ 0.00 ​" at bounding box center [398, 151] width 173 height 29
type input "9.00"
click at [327, 182] on button "Nuevo artículo" at bounding box center [342, 183] width 61 height 16
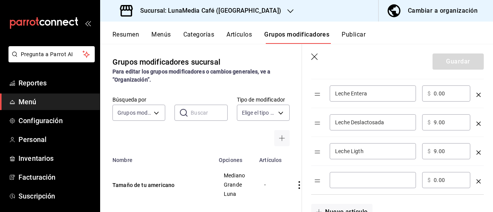
click at [340, 178] on input "optionsTable" at bounding box center [373, 181] width 76 height 8
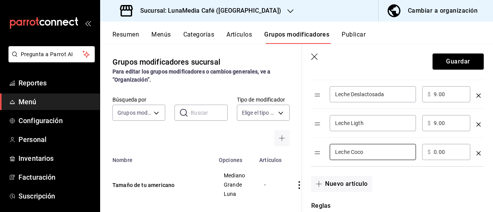
scroll to position [270, 0]
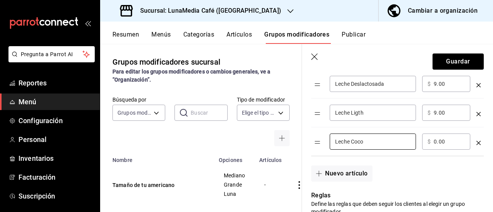
type input "Leche Coco"
drag, startPoint x: 443, startPoint y: 140, endPoint x: 421, endPoint y: 136, distance: 22.0
click at [421, 136] on td "​ $ 0.00 ​" at bounding box center [446, 142] width 54 height 29
drag, startPoint x: 446, startPoint y: 143, endPoint x: 431, endPoint y: 141, distance: 15.8
click at [431, 141] on div "​ $ 0.00 ​" at bounding box center [447, 142] width 48 height 16
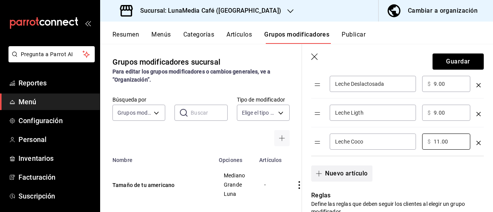
type input "11.00"
click at [320, 171] on icon "button" at bounding box center [319, 174] width 6 height 6
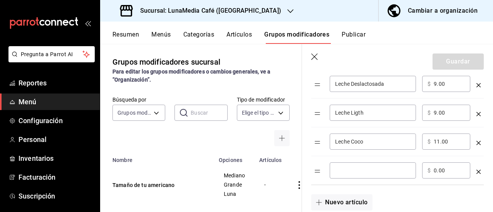
click at [338, 171] on input "optionsTable" at bounding box center [373, 171] width 76 height 8
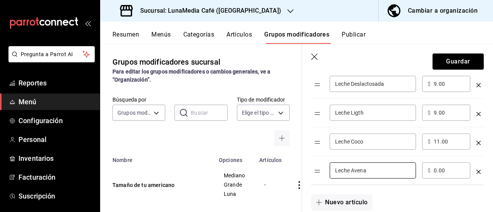
type input "Leche Avena"
drag, startPoint x: 452, startPoint y: 170, endPoint x: 404, endPoint y: 170, distance: 48.2
click at [404, 170] on tr "Leche Avena ​ ​ $ 0.00 ​" at bounding box center [398, 171] width 173 height 29
type input "11.00"
click at [331, 199] on button "Nuevo artículo" at bounding box center [342, 203] width 61 height 16
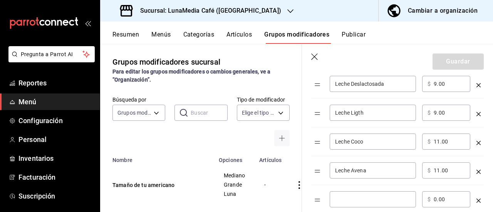
click at [350, 198] on input "optionsTable" at bounding box center [373, 200] width 76 height 8
type input "[PERSON_NAME]"
drag, startPoint x: 445, startPoint y: 199, endPoint x: 422, endPoint y: 199, distance: 22.8
click at [423, 199] on div "​ $ 0.00 ​" at bounding box center [447, 200] width 48 height 16
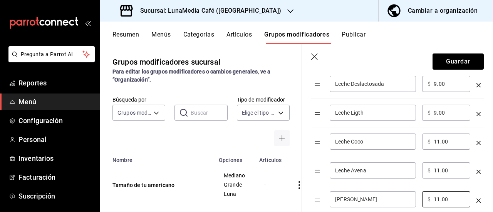
type input "11.00"
click at [306, 186] on div "Opción Precio Leche Entera ​ ​ $ 0.00 ​ Leche Deslactosada ​ ​ $ 9.00 ​ Leche L…" at bounding box center [393, 114] width 182 height 202
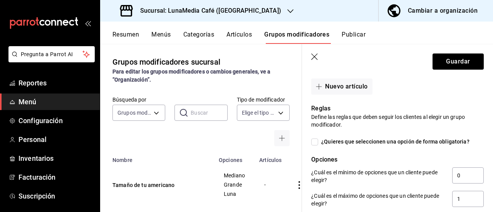
scroll to position [463, 0]
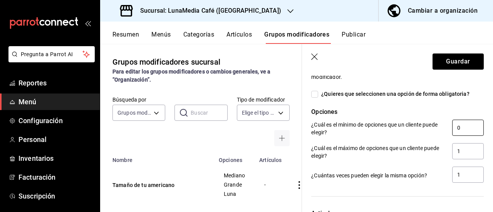
drag, startPoint x: 460, startPoint y: 128, endPoint x: 437, endPoint y: 125, distance: 23.7
click at [437, 125] on div "¿Cuál es el mínimo de opciones que un cliente puede elegir? 0" at bounding box center [398, 128] width 173 height 17
type input "1"
click at [424, 197] on hr at bounding box center [398, 197] width 173 height 0
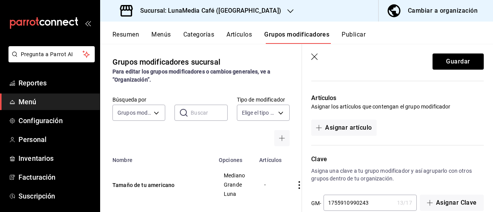
scroll to position [592, 0]
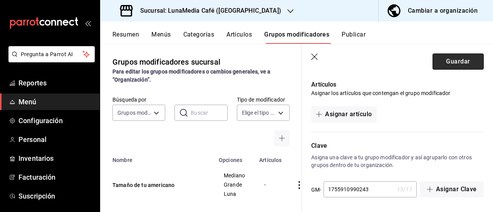
click at [439, 61] on button "Guardar" at bounding box center [458, 62] width 51 height 16
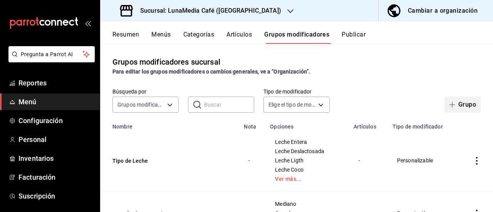
click at [450, 105] on icon "button" at bounding box center [453, 105] width 6 height 0
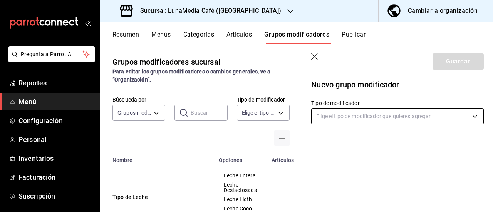
click at [416, 117] on body "Pregunta a Parrot AI Reportes Menú Configuración Personal Inventarios Facturaci…" at bounding box center [246, 106] width 493 height 212
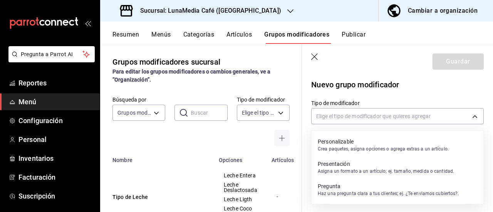
click at [389, 147] on p "Crea paquetes, asigna opciones o agrega extras a un artículo." at bounding box center [383, 149] width 131 height 7
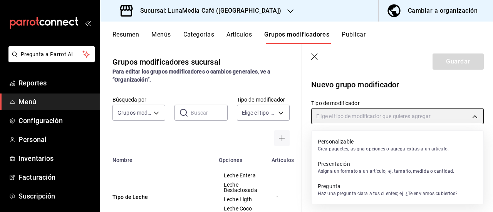
type input "CUSTOMIZABLE"
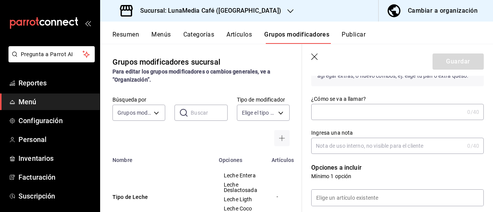
scroll to position [77, 0]
click at [349, 113] on input "¿Cómo se va a llamar?" at bounding box center [388, 110] width 153 height 15
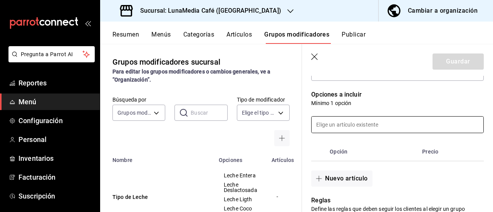
scroll to position [154, 0]
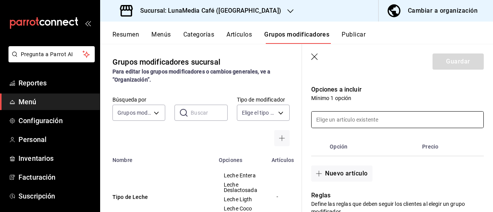
type input "Modificadores"
click at [333, 119] on input at bounding box center [398, 120] width 172 height 16
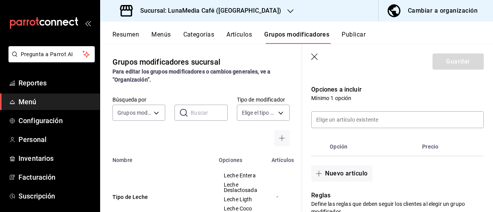
click at [321, 138] on th "optionsTable" at bounding box center [319, 147] width 15 height 19
click at [326, 175] on button "Nuevo artículo" at bounding box center [342, 174] width 61 height 16
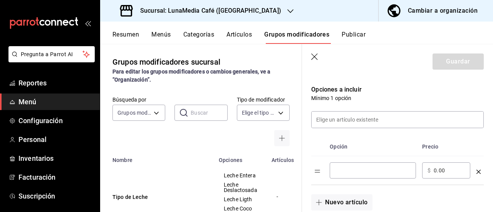
scroll to position [193, 0]
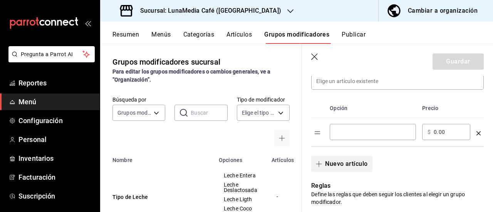
click at [316, 166] on icon "button" at bounding box center [319, 164] width 6 height 6
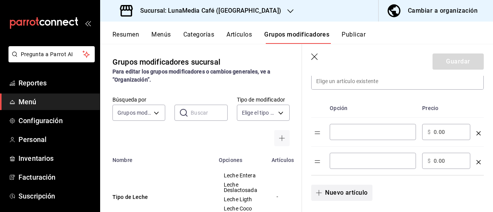
click at [320, 192] on icon "button" at bounding box center [319, 193] width 6 height 6
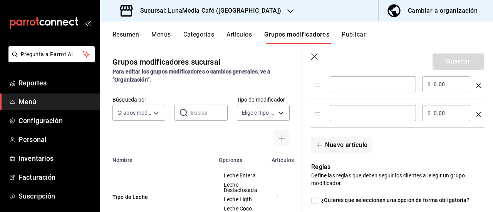
scroll to position [270, 0]
click at [320, 144] on icon "button" at bounding box center [319, 145] width 6 height 6
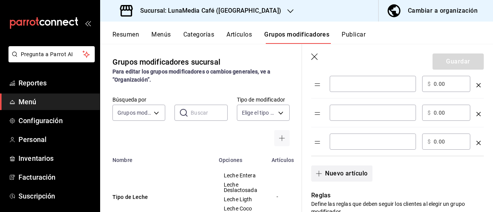
click at [325, 174] on span "button" at bounding box center [320, 174] width 9 height 6
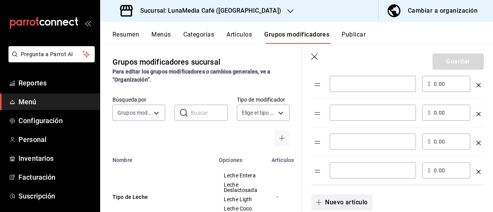
click at [328, 201] on button "Nuevo artículo" at bounding box center [342, 203] width 61 height 16
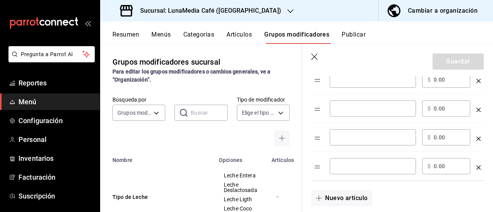
scroll to position [347, 0]
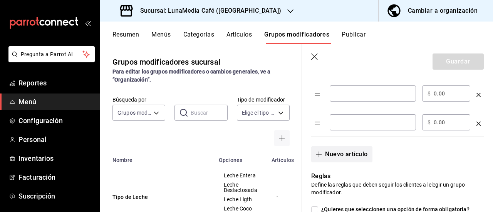
click at [336, 156] on button "Nuevo artículo" at bounding box center [342, 155] width 61 height 16
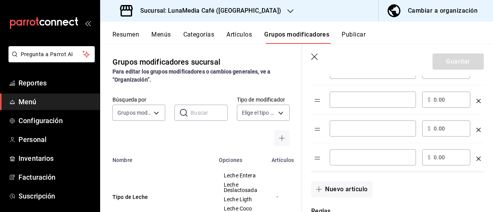
scroll to position [386, 0]
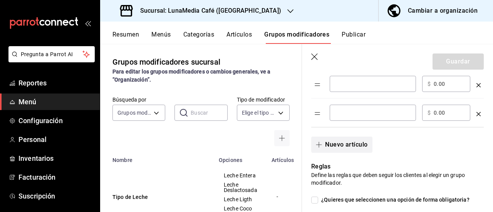
click at [322, 139] on button "Nuevo artículo" at bounding box center [342, 145] width 61 height 16
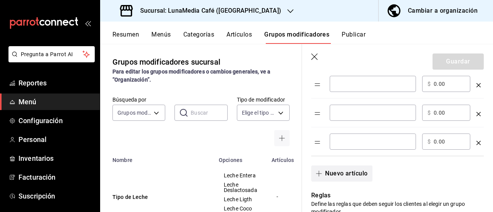
click at [335, 171] on button "Nuevo artículo" at bounding box center [342, 174] width 61 height 16
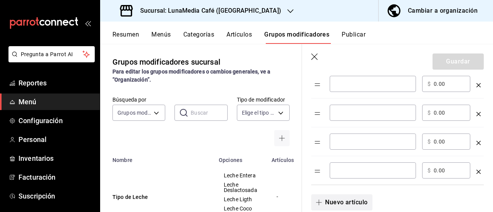
click at [350, 200] on button "Nuevo artículo" at bounding box center [342, 203] width 61 height 16
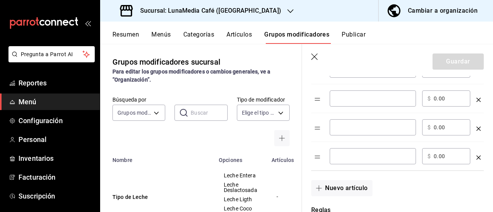
scroll to position [463, 0]
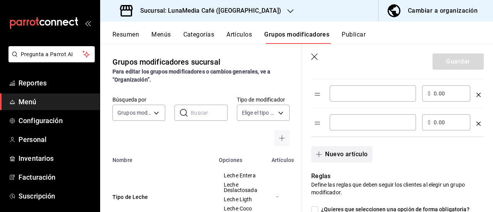
click at [348, 151] on button "Nuevo artículo" at bounding box center [342, 155] width 61 height 16
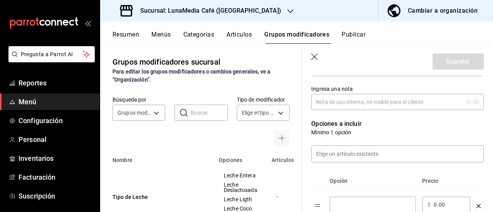
scroll to position [154, 0]
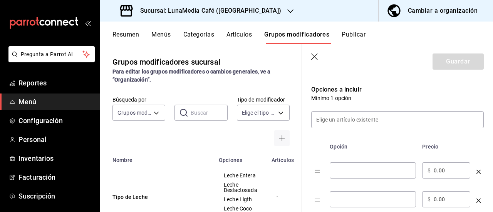
click at [356, 172] on input "optionsTable" at bounding box center [373, 171] width 76 height 8
click at [353, 194] on div "​" at bounding box center [373, 200] width 86 height 16
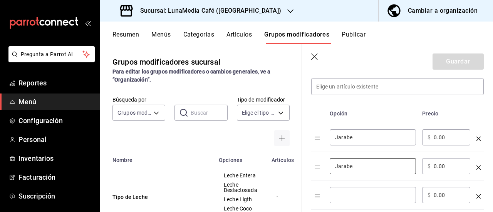
scroll to position [231, 0]
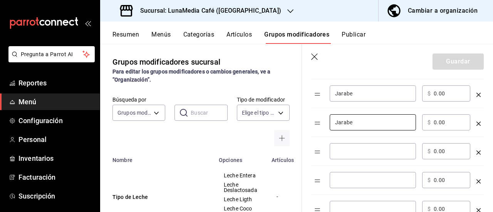
click at [349, 152] on input "optionsTable" at bounding box center [373, 152] width 76 height 8
click at [350, 181] on input "optionsTable" at bounding box center [373, 181] width 76 height 8
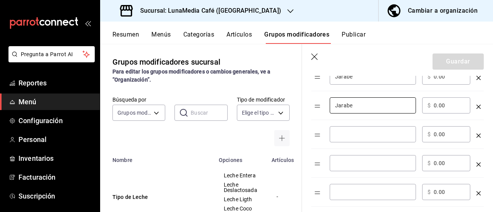
scroll to position [308, 0]
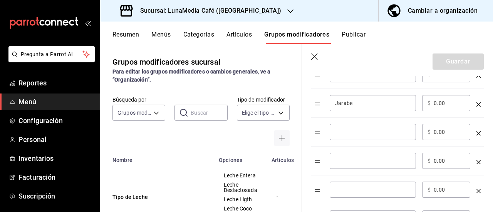
click at [349, 133] on input "optionsTable" at bounding box center [373, 132] width 76 height 8
click at [359, 158] on input "optionsTable" at bounding box center [373, 161] width 76 height 8
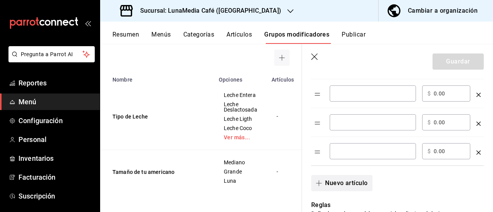
scroll to position [501, 0]
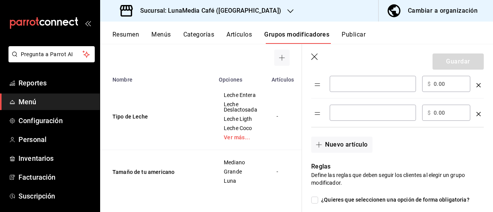
click at [408, 150] on div "Nuevo artículo" at bounding box center [393, 140] width 182 height 25
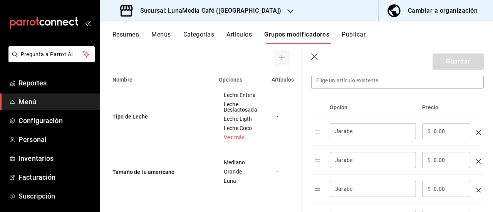
scroll to position [193, 0]
drag, startPoint x: 449, startPoint y: 133, endPoint x: 422, endPoint y: 133, distance: 26.6
click at [423, 133] on div "​ $ 0.00 ​" at bounding box center [447, 132] width 48 height 16
click at [444, 158] on input "0.00" at bounding box center [449, 161] width 31 height 8
drag, startPoint x: 428, startPoint y: 162, endPoint x: 419, endPoint y: 162, distance: 8.9
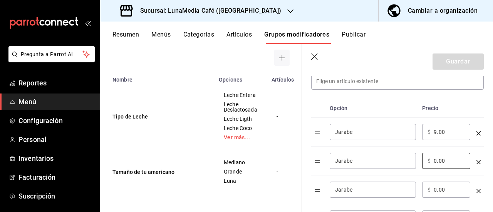
click at [419, 162] on tr "Jarabe ​ ​ $ 0.00 ​" at bounding box center [398, 161] width 173 height 29
drag, startPoint x: 455, startPoint y: 162, endPoint x: 415, endPoint y: 158, distance: 40.6
click at [415, 158] on tr "Jarabe ​ ​ $ 90.00 ​" at bounding box center [398, 161] width 173 height 29
click at [451, 114] on th "Precio" at bounding box center [446, 108] width 54 height 19
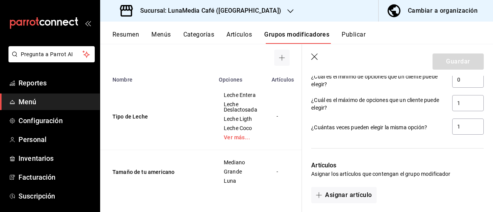
scroll to position [617, 0]
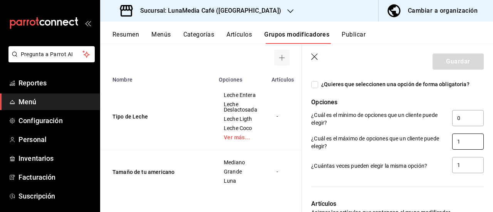
drag, startPoint x: 456, startPoint y: 141, endPoint x: 440, endPoint y: 141, distance: 16.2
click at [440, 141] on div "¿Cuál es el máximo de opciones que un cliente puede elegir? 1" at bounding box center [398, 142] width 173 height 17
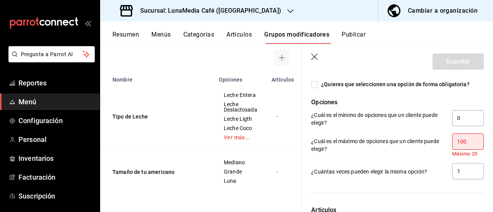
drag, startPoint x: 464, startPoint y: 143, endPoint x: 431, endPoint y: 140, distance: 32.9
click at [431, 140] on div "¿Cuál es el máximo de opciones que un cliente puede elegir? 100 Máximo 20" at bounding box center [398, 146] width 173 height 24
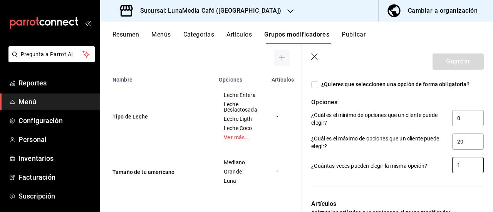
drag, startPoint x: 458, startPoint y: 164, endPoint x: 436, endPoint y: 162, distance: 22.9
click at [436, 162] on div "¿Cuántas veces pueden elegir la misma opción? 1" at bounding box center [398, 165] width 173 height 17
click at [436, 180] on div at bounding box center [393, 183] width 182 height 16
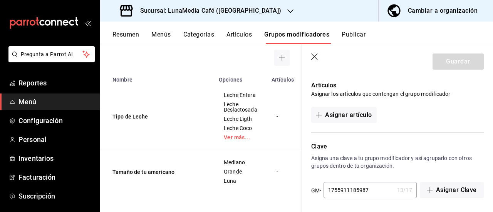
scroll to position [736, 0]
click at [419, 142] on p "Clave" at bounding box center [398, 146] width 173 height 9
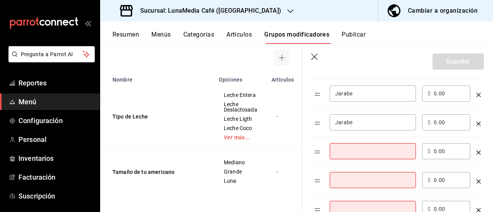
scroll to position [350, 0]
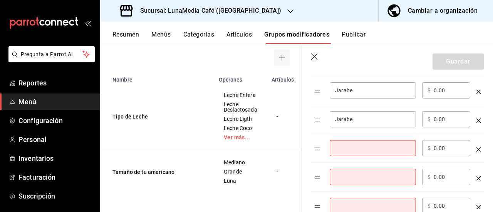
click at [477, 148] on icon "optionsTable" at bounding box center [479, 150] width 4 height 4
click at [379, 147] on input "optionsTable" at bounding box center [373, 149] width 76 height 8
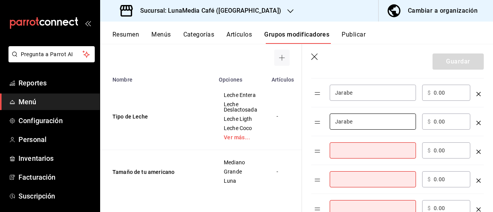
scroll to position [389, 0]
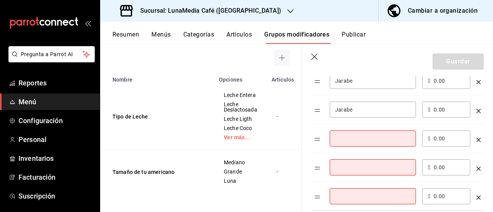
click at [372, 136] on input "optionsTable" at bounding box center [373, 139] width 76 height 8
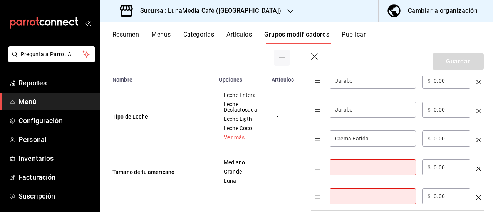
click at [344, 164] on input "optionsTable" at bounding box center [373, 168] width 76 height 8
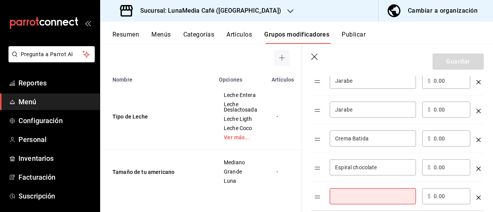
click at [357, 167] on input "Espiral chocolate" at bounding box center [373, 168] width 76 height 8
click at [355, 193] on input "optionsTable" at bounding box center [373, 197] width 76 height 8
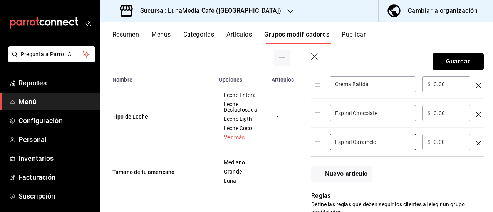
scroll to position [427, 0]
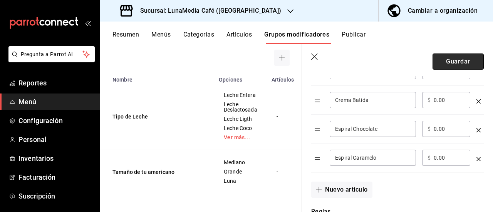
click at [442, 59] on button "Guardar" at bounding box center [458, 62] width 51 height 16
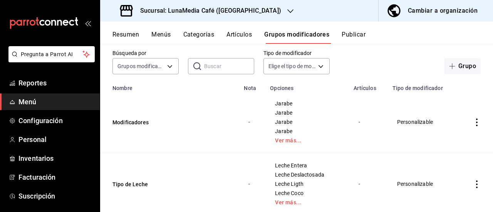
scroll to position [77, 0]
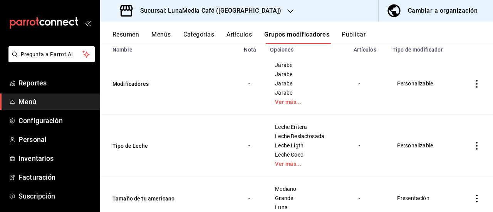
click at [477, 146] on icon "actions" at bounding box center [478, 146] width 2 height 8
click at [450, 162] on span "Editar" at bounding box center [448, 161] width 20 height 8
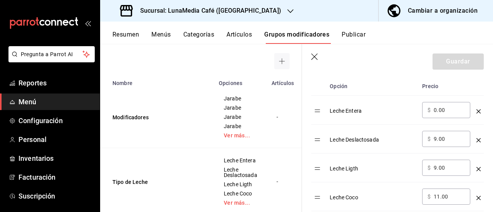
scroll to position [270, 0]
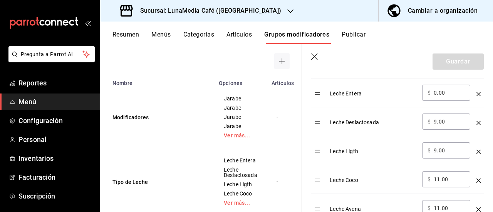
click at [353, 151] on div "Leche Ligth" at bounding box center [373, 149] width 86 height 13
click at [361, 150] on div "Leche Ligth" at bounding box center [373, 149] width 86 height 13
click at [327, 150] on td "Leche Ligth" at bounding box center [373, 150] width 93 height 29
click at [334, 151] on div "Leche Ligth" at bounding box center [373, 149] width 86 height 13
click at [363, 151] on div "Leche Ligth" at bounding box center [373, 149] width 86 height 13
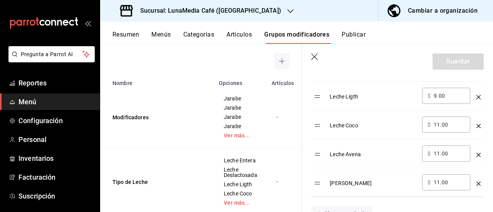
scroll to position [308, 0]
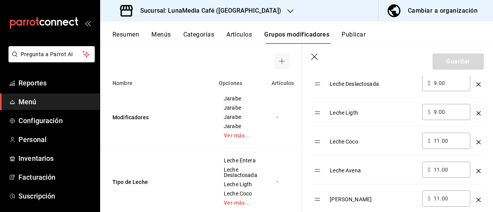
click at [477, 111] on icon "optionsTable" at bounding box center [479, 113] width 4 height 4
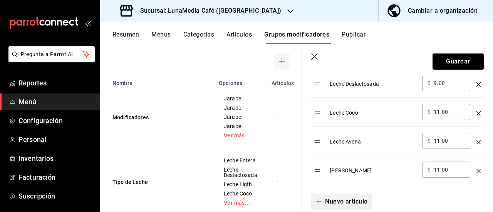
click at [323, 200] on span "button" at bounding box center [320, 202] width 9 height 6
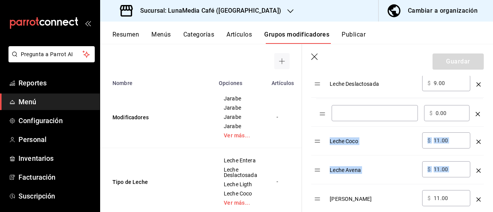
drag, startPoint x: 320, startPoint y: 200, endPoint x: 325, endPoint y: 115, distance: 85.4
click at [325, 115] on table "Opción Precio Leche Entera ​ $ 0.00 ​ Leche Deslactosada ​ $ 9.00 ​ Leche Coco …" at bounding box center [398, 117] width 173 height 192
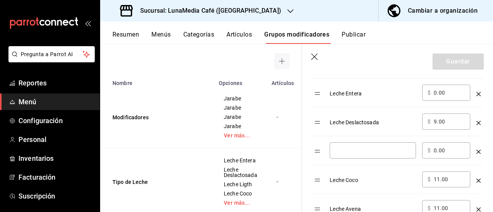
click at [349, 154] on input "optionsTable" at bounding box center [373, 151] width 76 height 8
drag, startPoint x: 440, startPoint y: 148, endPoint x: 421, endPoint y: 146, distance: 19.4
click at [421, 146] on td "​ $ 0.00 ​" at bounding box center [446, 150] width 54 height 29
drag, startPoint x: 447, startPoint y: 149, endPoint x: 416, endPoint y: 150, distance: 31.2
click at [416, 150] on tr "Leche Light ​ ​ $ 0.00 ​" at bounding box center [398, 150] width 173 height 29
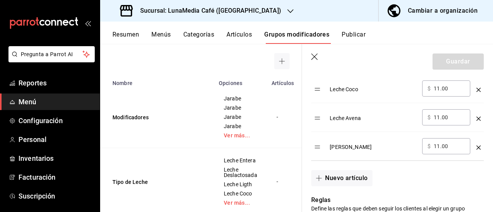
scroll to position [347, 0]
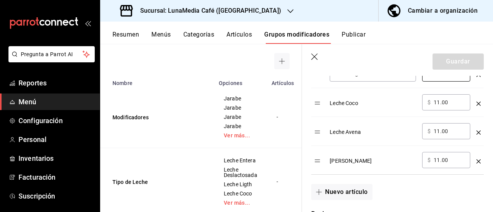
click at [396, 193] on div "Nuevo artículo" at bounding box center [393, 187] width 182 height 25
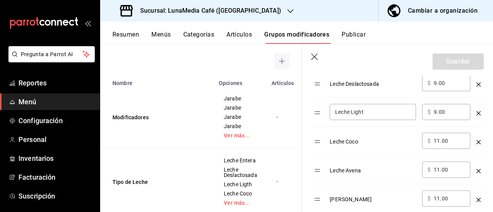
click at [403, 96] on td "Leche Deslactosada" at bounding box center [373, 83] width 93 height 29
click at [412, 101] on td "Leche Light ​" at bounding box center [373, 112] width 93 height 29
click at [375, 111] on input "Leche Light" at bounding box center [373, 112] width 76 height 8
click at [309, 131] on div "Opción Precio Leche Entera ​ $ 0.00 ​ Leche Deslactosada ​ $ 9.00 ​ Leche Light…" at bounding box center [393, 113] width 182 height 202
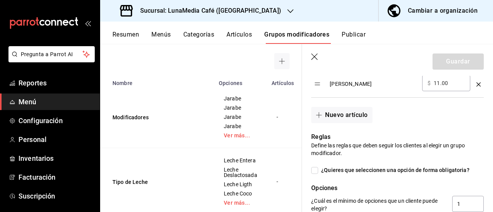
click at [396, 123] on div "Reglas Define las reglas que deben seguir los clientes al elegir un grupo modif…" at bounding box center [393, 191] width 182 height 137
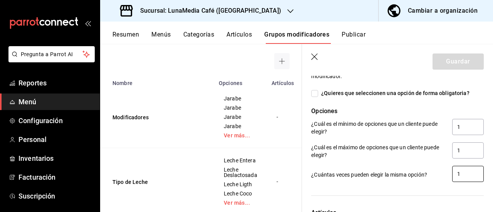
drag, startPoint x: 397, startPoint y: 187, endPoint x: 449, endPoint y: 179, distance: 52.2
click at [397, 187] on div at bounding box center [393, 192] width 182 height 16
click at [456, 175] on input "1" at bounding box center [469, 174] width 32 height 16
click at [428, 189] on div at bounding box center [393, 192] width 182 height 16
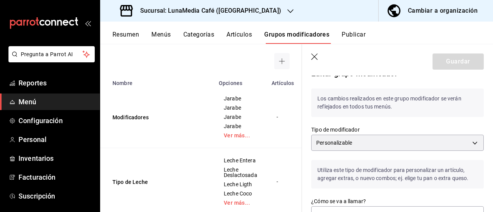
scroll to position [0, 0]
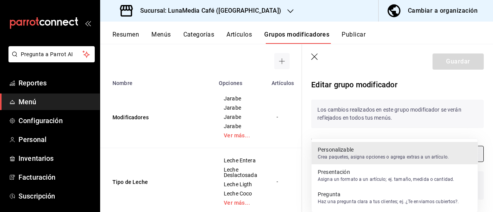
click at [372, 153] on body "Pregunta a Parrot AI Reportes Menú Configuración Personal Inventarios Facturaci…" at bounding box center [246, 106] width 493 height 212
click at [372, 154] on p "Crea paquetes, asigna opciones o agrega extras a un artículo." at bounding box center [383, 157] width 131 height 7
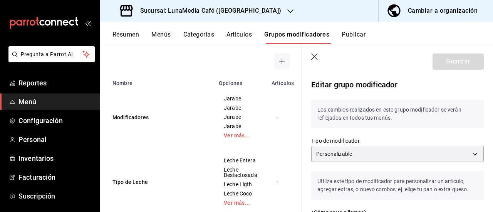
click at [401, 133] on div "Tipo de modificador Personalizable CUSTOMIZABLE" at bounding box center [393, 145] width 182 height 34
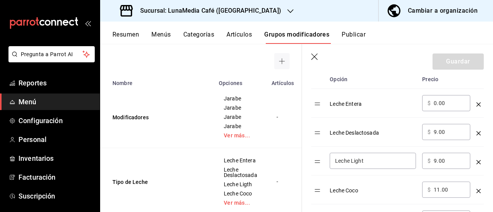
scroll to position [270, 0]
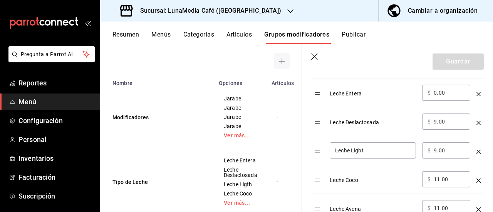
click at [382, 152] on input "Leche Light" at bounding box center [373, 151] width 76 height 8
click at [386, 172] on div "Leche Coco" at bounding box center [373, 178] width 86 height 13
click at [356, 175] on div "Leche Coco" at bounding box center [373, 178] width 86 height 13
click at [350, 182] on div "Leche Coco" at bounding box center [373, 178] width 86 height 13
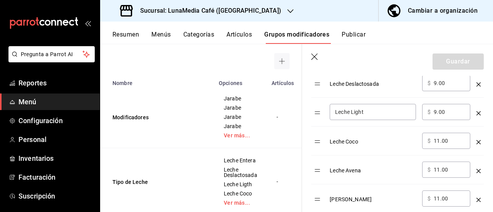
scroll to position [154, 0]
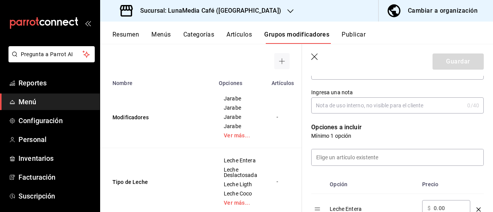
click at [432, 128] on p "Opciones a incluir" at bounding box center [398, 127] width 173 height 9
click at [370, 157] on input at bounding box center [398, 158] width 172 height 16
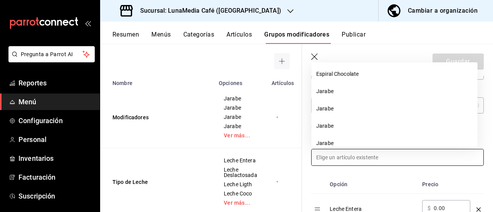
scroll to position [0, 0]
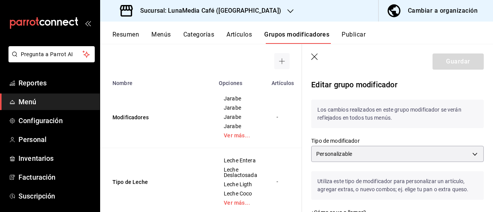
click at [312, 56] on icon "button" at bounding box center [316, 58] width 8 height 8
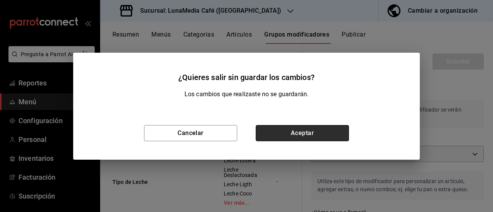
click at [277, 134] on button "Aceptar" at bounding box center [302, 133] width 93 height 16
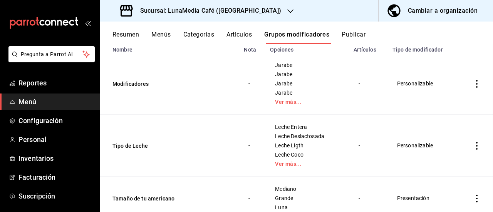
scroll to position [52, 0]
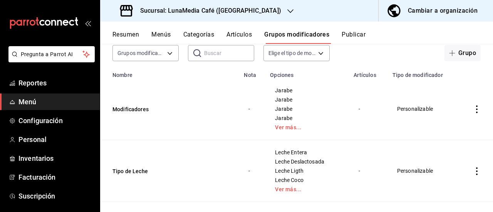
click at [240, 32] on button "Artículos" at bounding box center [239, 37] width 25 height 13
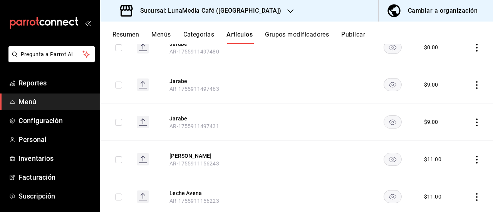
scroll to position [501, 0]
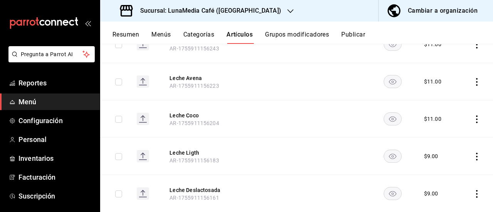
click at [473, 157] on icon "actions" at bounding box center [477, 157] width 8 height 8
click at [448, 191] on span "Eliminar" at bounding box center [448, 192] width 20 height 6
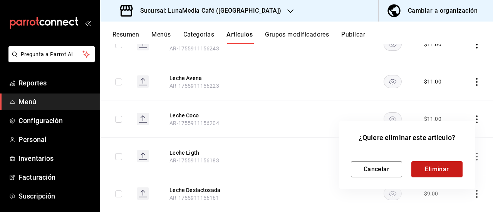
click at [440, 174] on button "Eliminar" at bounding box center [437, 170] width 51 height 16
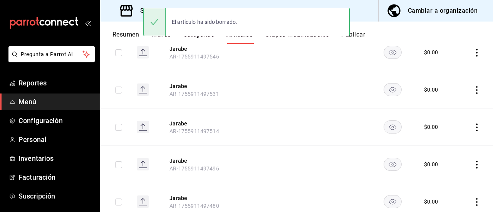
scroll to position [0, 0]
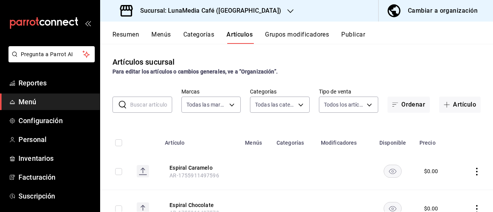
click at [300, 36] on button "Grupos modificadores" at bounding box center [297, 37] width 64 height 13
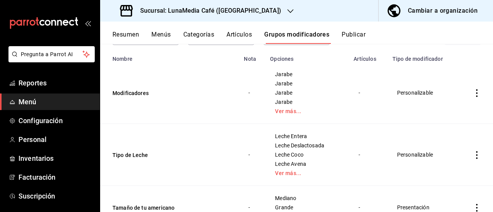
scroll to position [77, 0]
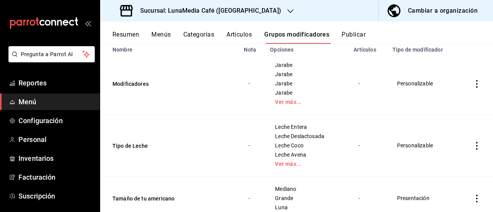
click at [473, 150] on icon "actions" at bounding box center [477, 146] width 8 height 8
click at [443, 160] on span "Editar" at bounding box center [448, 161] width 20 height 8
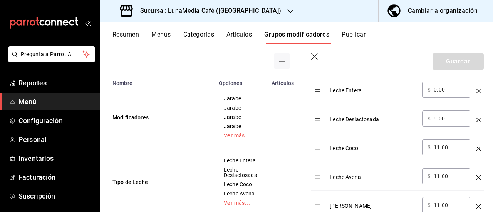
scroll to position [386, 0]
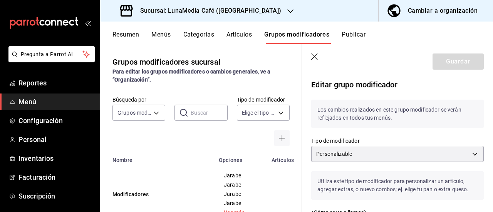
scroll to position [308, 0]
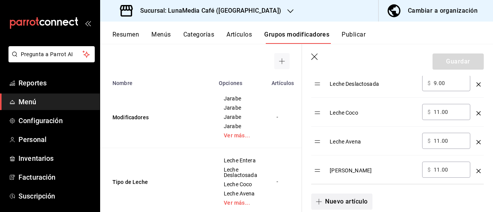
click at [349, 202] on button "Nuevo artículo" at bounding box center [342, 202] width 61 height 16
click at [401, 195] on input "optionsTable" at bounding box center [373, 199] width 76 height 8
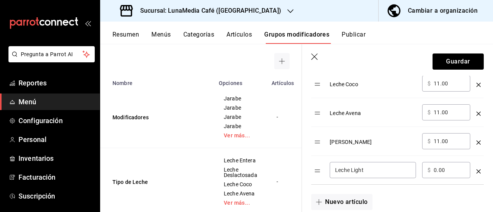
scroll to position [347, 0]
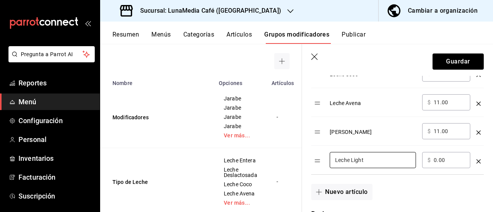
type input "Leche Light"
drag, startPoint x: 447, startPoint y: 158, endPoint x: 423, endPoint y: 158, distance: 23.5
click at [423, 158] on div "​ $ 0.00 ​" at bounding box center [447, 160] width 48 height 16
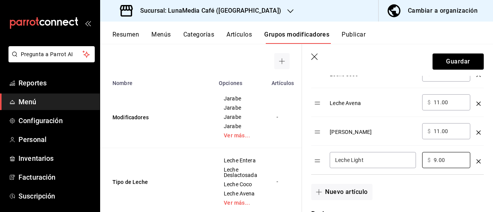
type input "9.00"
click at [434, 179] on div "Nuevo artículo" at bounding box center [393, 187] width 182 height 25
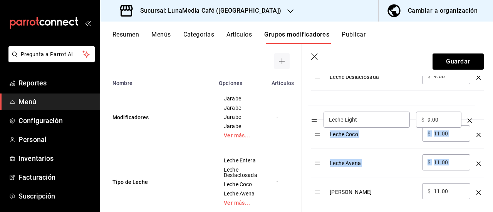
scroll to position [308, 0]
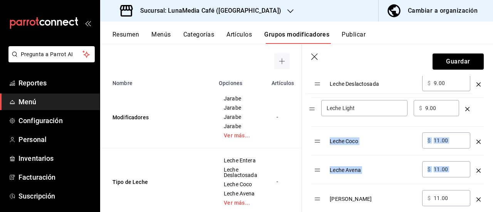
drag, startPoint x: 318, startPoint y: 163, endPoint x: 313, endPoint y: 111, distance: 52.3
click at [313, 111] on table "Opción Precio Leche Entera ​ $ 0.00 ​ Leche Deslactosada ​ $ 9.00 ​ Leche Coco …" at bounding box center [398, 117] width 173 height 192
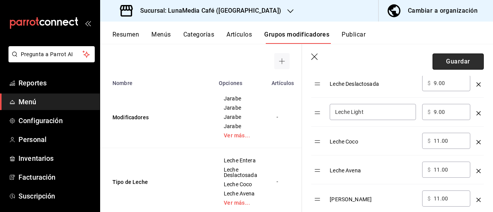
click at [453, 58] on button "Guardar" at bounding box center [458, 62] width 51 height 16
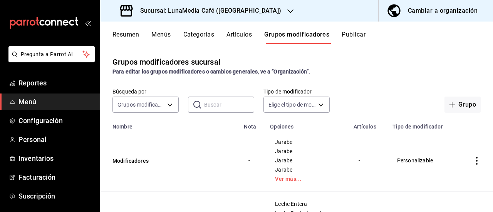
click at [237, 34] on button "Artículos" at bounding box center [239, 37] width 25 height 13
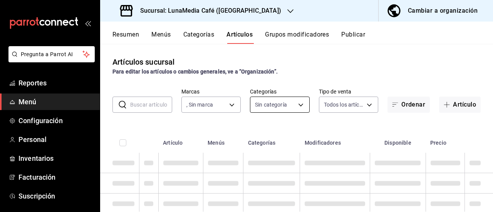
type input "86eafbc4-dcde-4cb7-9d87-6fac2ceb75f2,4710cb7a-62db-40c3-97e0-f6a8efdc0200,8bbf8…"
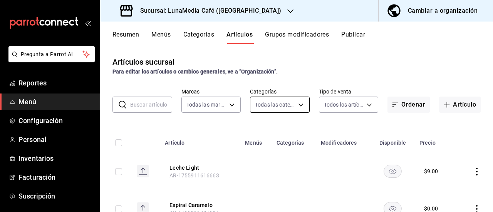
type input "b9a0b28a-a8c6-4fb4-9998-6933c83bd964"
click at [196, 36] on button "Categorías" at bounding box center [199, 37] width 31 height 13
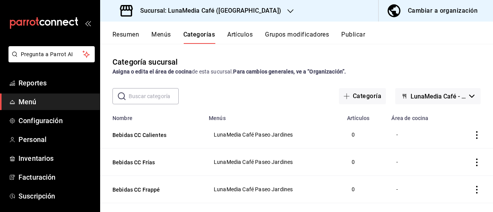
click at [163, 33] on button "Menús" at bounding box center [161, 37] width 19 height 13
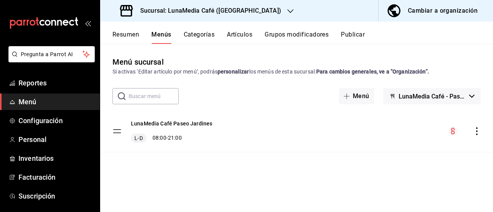
click at [196, 32] on button "Categorías" at bounding box center [199, 37] width 31 height 13
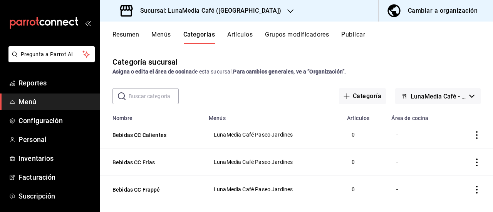
click at [244, 34] on button "Artículos" at bounding box center [239, 37] width 25 height 13
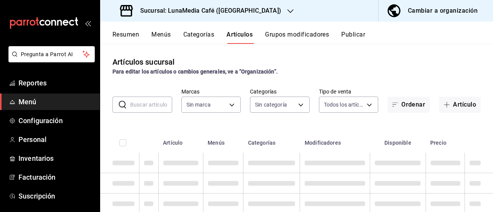
click at [285, 32] on button "Grupos modificadores" at bounding box center [297, 37] width 64 height 13
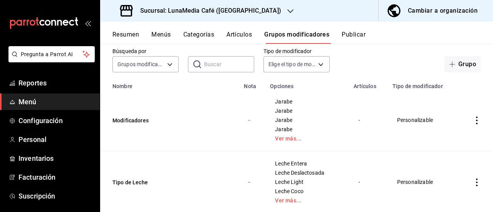
scroll to position [77, 0]
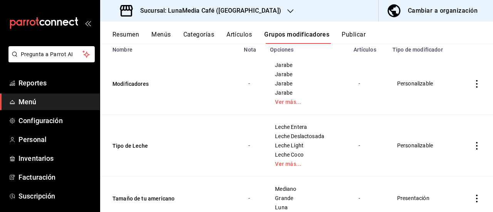
click at [473, 86] on icon "actions" at bounding box center [477, 84] width 8 height 8
click at [453, 104] on span "Editar" at bounding box center [448, 102] width 20 height 8
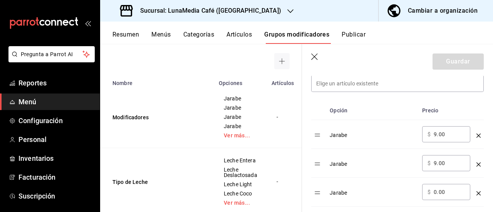
scroll to position [231, 0]
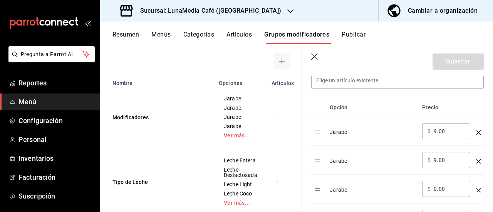
click at [365, 138] on td "Jarabe" at bounding box center [373, 131] width 93 height 29
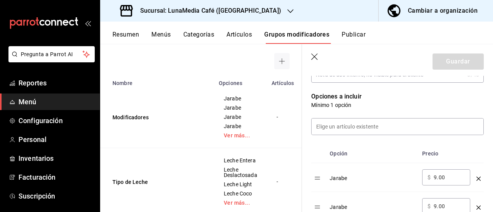
scroll to position [116, 0]
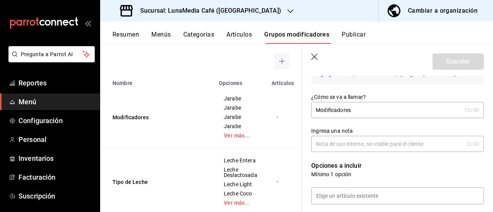
click at [317, 57] on icon "button" at bounding box center [316, 58] width 8 height 8
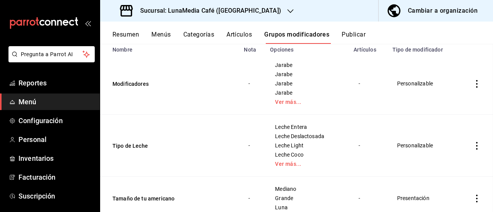
scroll to position [52, 0]
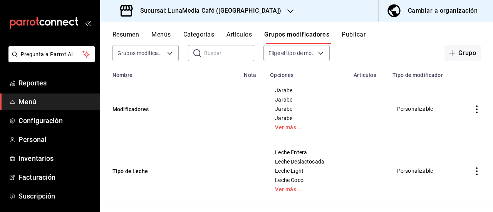
click at [237, 34] on button "Artículos" at bounding box center [239, 37] width 25 height 13
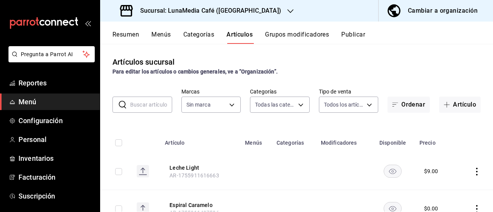
type input "86eafbc4-dcde-4cb7-9d87-6fac2ceb75f2,4710cb7a-62db-40c3-97e0-f6a8efdc0200,8bbf8…"
type input "b9a0b28a-a8c6-4fb4-9998-6933c83bd964"
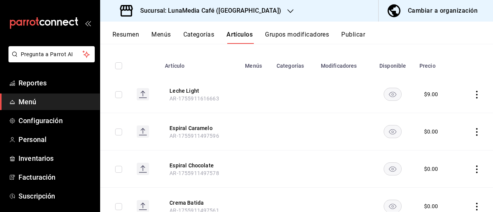
scroll to position [116, 0]
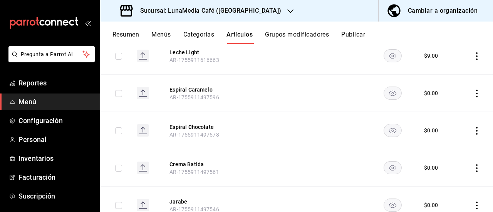
click at [475, 93] on icon "actions" at bounding box center [477, 94] width 8 height 8
click at [442, 145] on span "Eliminar" at bounding box center [448, 143] width 20 height 6
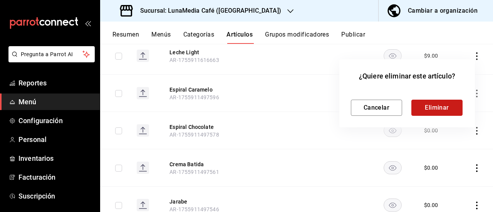
click at [453, 109] on button "Eliminar" at bounding box center [437, 108] width 51 height 16
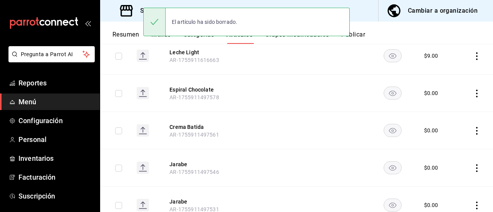
click at [473, 94] on icon "actions" at bounding box center [477, 94] width 8 height 8
click at [448, 144] on span "Eliminar" at bounding box center [448, 143] width 20 height 6
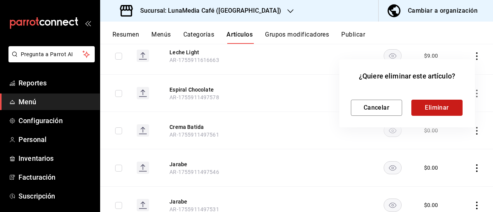
click at [448, 106] on button "Eliminar" at bounding box center [437, 108] width 51 height 16
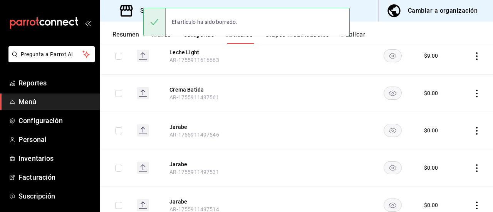
click at [477, 94] on icon "actions" at bounding box center [478, 94] width 2 height 8
click at [436, 144] on div at bounding box center [431, 143] width 14 height 8
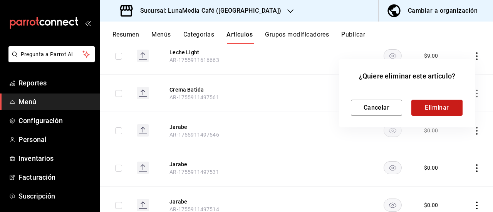
click at [434, 112] on button "Eliminar" at bounding box center [437, 108] width 51 height 16
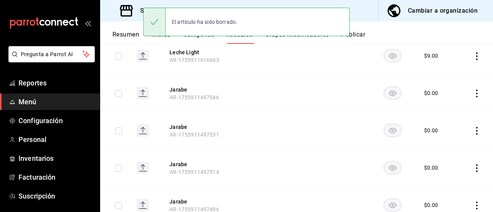
click at [473, 94] on icon "actions" at bounding box center [477, 94] width 8 height 8
click at [437, 143] on div at bounding box center [431, 143] width 14 height 8
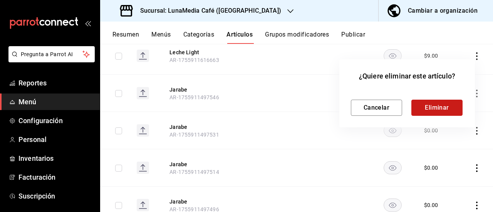
click at [436, 108] on button "Eliminar" at bounding box center [437, 108] width 51 height 16
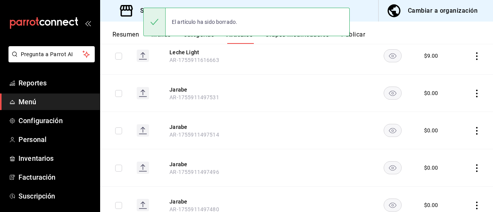
click at [473, 94] on icon "actions" at bounding box center [477, 94] width 8 height 8
click at [441, 139] on span "Eliminar" at bounding box center [448, 143] width 20 height 8
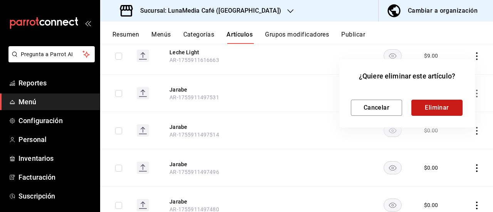
click at [427, 104] on button "Eliminar" at bounding box center [437, 108] width 51 height 16
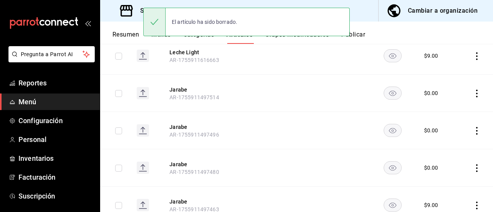
click at [473, 92] on icon "actions" at bounding box center [477, 94] width 8 height 8
click at [440, 141] on span "Eliminar" at bounding box center [448, 143] width 20 height 6
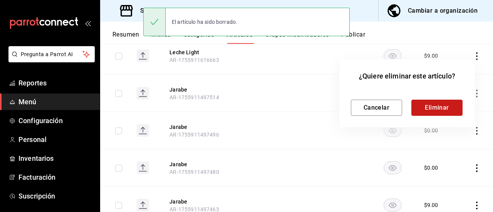
click at [429, 110] on button "Eliminar" at bounding box center [437, 108] width 51 height 16
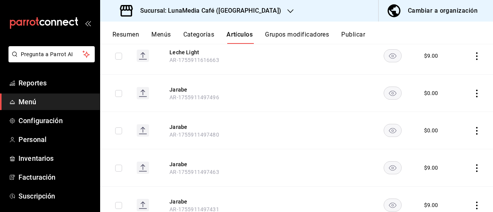
click at [473, 94] on icon "actions" at bounding box center [477, 94] width 8 height 8
click at [433, 140] on div at bounding box center [431, 143] width 14 height 8
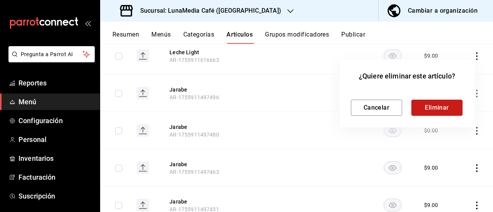
click at [438, 104] on button "Eliminar" at bounding box center [437, 108] width 51 height 16
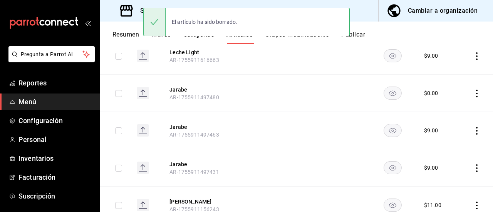
click at [473, 91] on icon "actions" at bounding box center [477, 94] width 8 height 8
click at [437, 140] on div at bounding box center [431, 143] width 14 height 8
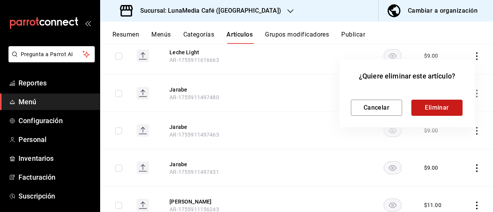
click at [457, 110] on button "Eliminar" at bounding box center [437, 108] width 51 height 16
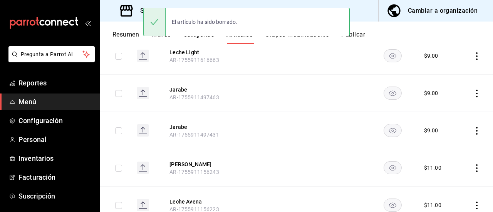
click at [473, 95] on icon "actions" at bounding box center [477, 94] width 8 height 8
click at [450, 137] on li "Eliminar" at bounding box center [441, 143] width 46 height 16
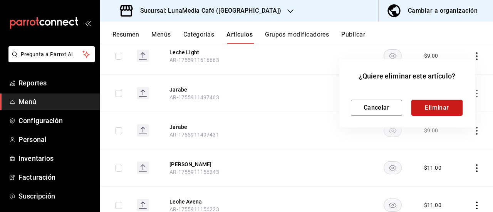
click at [432, 113] on button "Eliminar" at bounding box center [437, 108] width 51 height 16
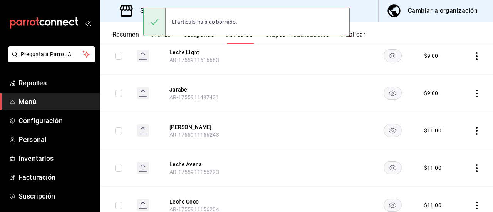
click at [473, 94] on icon "actions" at bounding box center [477, 94] width 8 height 8
click at [439, 139] on span "Eliminar" at bounding box center [448, 143] width 20 height 8
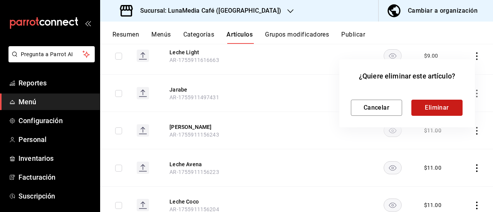
click at [431, 107] on button "Eliminar" at bounding box center [437, 108] width 51 height 16
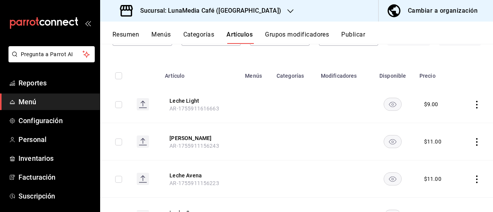
scroll to position [0, 0]
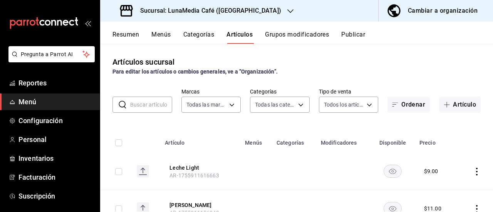
click at [303, 29] on div "Resumen Menús Categorías Artículos Grupos modificadores Publicar" at bounding box center [296, 33] width 393 height 22
click at [303, 31] on button "Grupos modificadores" at bounding box center [297, 37] width 64 height 13
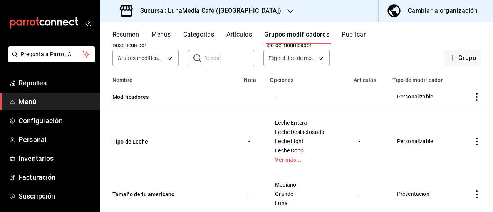
scroll to position [30, 0]
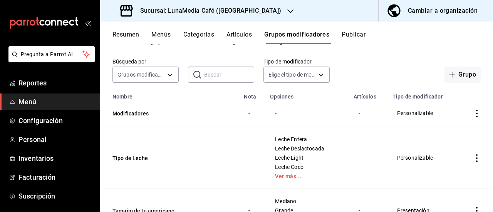
click at [477, 113] on icon "actions" at bounding box center [478, 114] width 2 height 8
click at [441, 128] on span "Editar" at bounding box center [448, 131] width 20 height 8
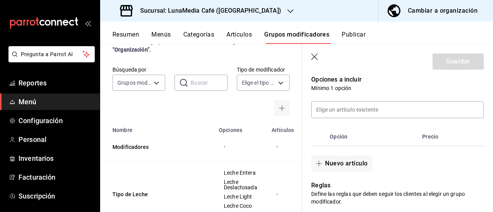
scroll to position [231, 0]
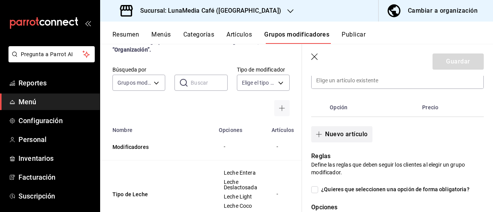
click at [352, 138] on button "Nuevo artículo" at bounding box center [342, 134] width 61 height 16
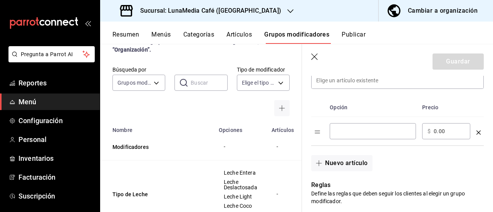
click at [352, 134] on input "optionsTable" at bounding box center [373, 132] width 76 height 8
click at [342, 132] on input "optionsTable" at bounding box center [373, 132] width 76 height 8
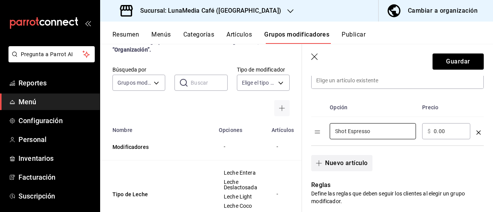
type input "Shot Espresso"
click at [336, 165] on button "Nuevo artículo" at bounding box center [342, 163] width 61 height 16
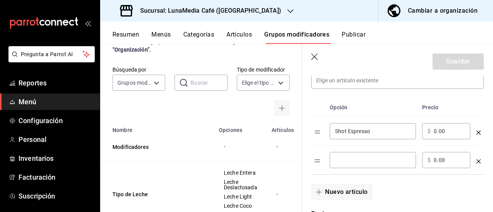
click at [342, 158] on input "optionsTable" at bounding box center [373, 161] width 76 height 8
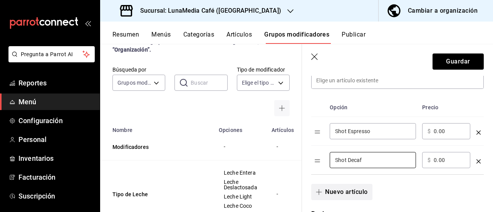
type input "Shot Decaf"
click at [340, 193] on button "Nuevo artículo" at bounding box center [342, 192] width 61 height 16
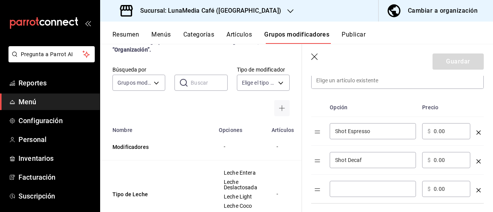
scroll to position [270, 0]
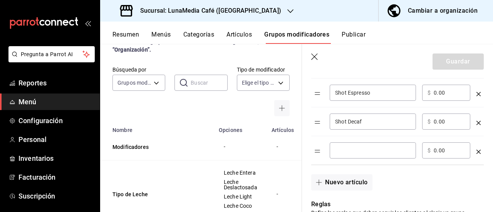
click at [359, 149] on input "optionsTable" at bounding box center [373, 151] width 76 height 8
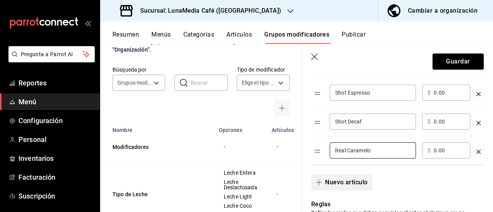
type input "Real Caramelo"
click at [330, 183] on button "Nuevo artículo" at bounding box center [342, 183] width 61 height 16
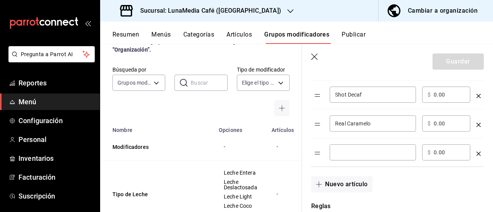
scroll to position [308, 0]
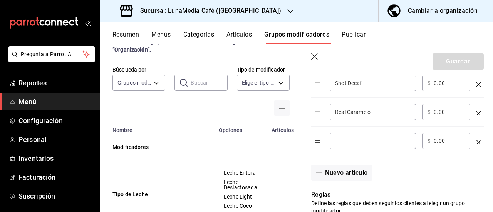
click at [349, 146] on div "​" at bounding box center [373, 141] width 86 height 16
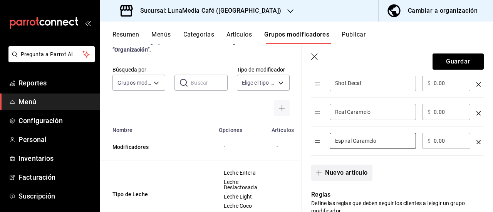
type input "Espiral Caramelo"
click at [328, 168] on button "Nuevo artículo" at bounding box center [342, 173] width 61 height 16
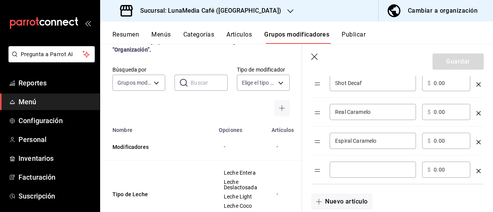
click at [359, 174] on div "​" at bounding box center [373, 170] width 86 height 16
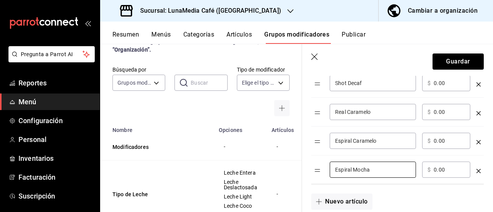
type input "Espiral Mocha"
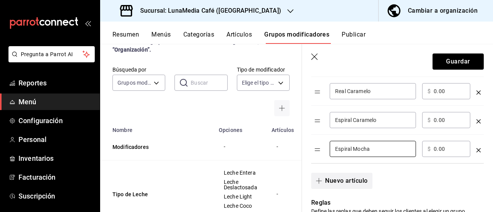
scroll to position [347, 0]
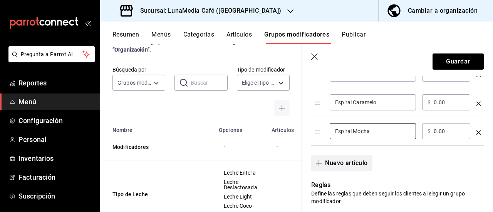
click at [323, 163] on span "button" at bounding box center [320, 163] width 9 height 6
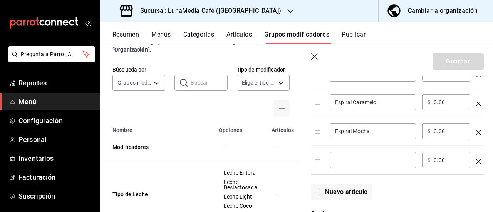
click at [342, 165] on div "​" at bounding box center [373, 160] width 86 height 16
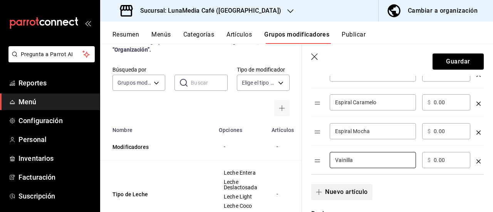
type input "Vainilla"
click at [338, 197] on button "Nuevo artículo" at bounding box center [342, 192] width 61 height 16
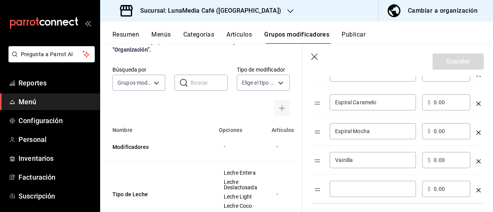
click at [348, 187] on input "optionsTable" at bounding box center [373, 189] width 76 height 8
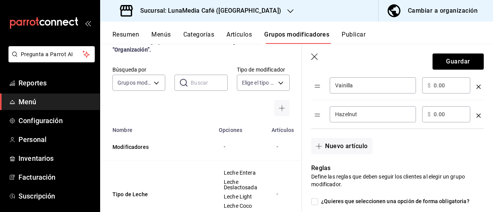
scroll to position [424, 0]
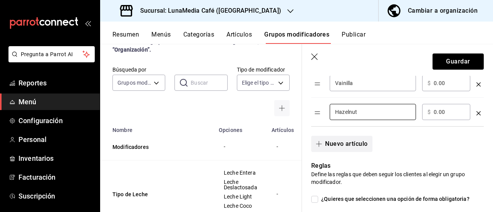
type input "Hazelnut"
click at [325, 147] on button "Nuevo artículo" at bounding box center [342, 144] width 61 height 16
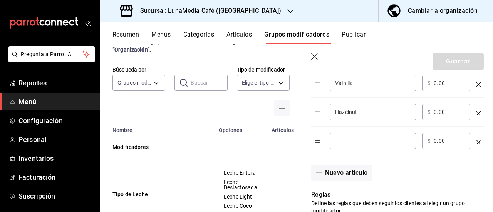
click at [340, 147] on div "​" at bounding box center [373, 141] width 86 height 16
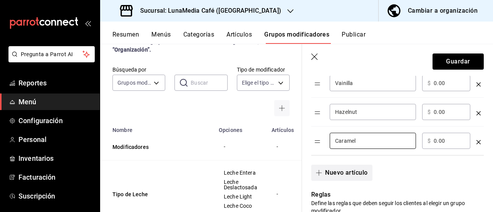
type input "Caramel"
click at [327, 169] on button "Nuevo artículo" at bounding box center [342, 173] width 61 height 16
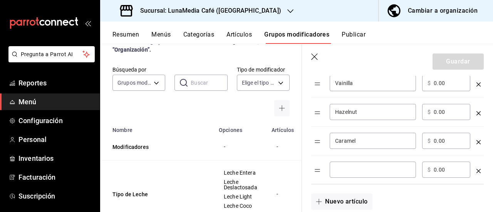
click at [337, 168] on input "optionsTable" at bounding box center [373, 170] width 76 height 8
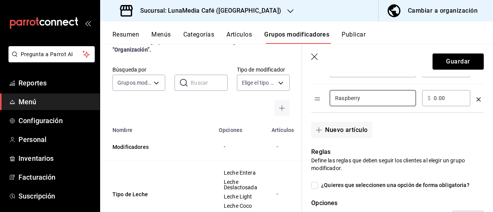
scroll to position [501, 0]
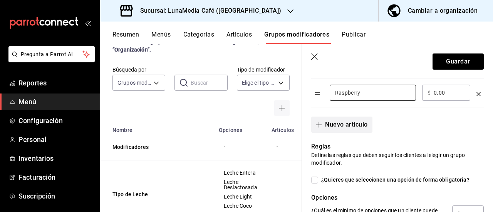
type input "Raspberry"
click at [328, 123] on button "Nuevo artículo" at bounding box center [342, 125] width 61 height 16
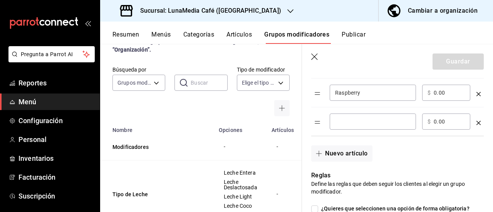
click at [342, 121] on input "optionsTable" at bounding box center [373, 122] width 76 height 8
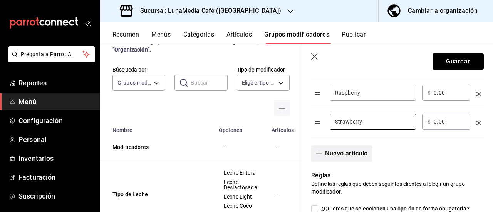
type input "Strawberry"
click at [345, 156] on button "Nuevo artículo" at bounding box center [342, 154] width 61 height 16
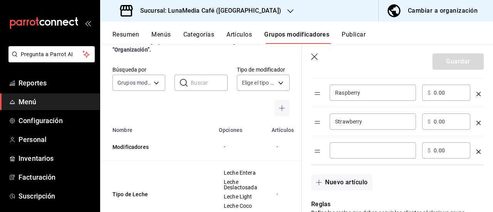
click at [353, 149] on input "optionsTable" at bounding box center [373, 151] width 76 height 8
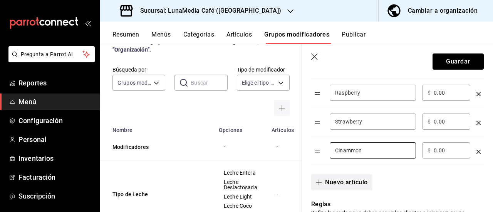
type input "Cinammon"
click at [322, 180] on icon "button" at bounding box center [319, 183] width 6 height 6
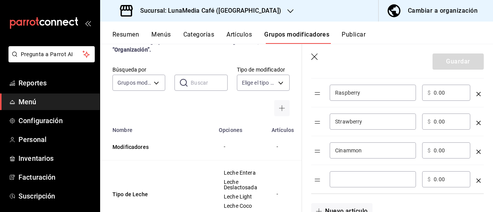
click at [365, 178] on input "optionsTable" at bounding box center [373, 180] width 76 height 8
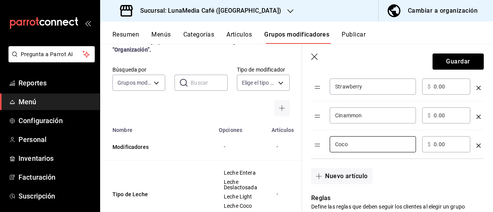
scroll to position [578, 0]
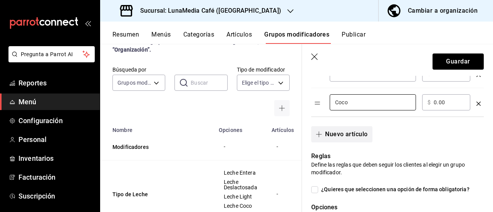
type input "Coco"
click at [327, 132] on button "Nuevo artículo" at bounding box center [342, 134] width 61 height 16
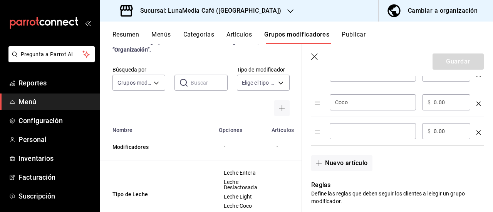
click at [345, 123] on div "​" at bounding box center [373, 131] width 86 height 16
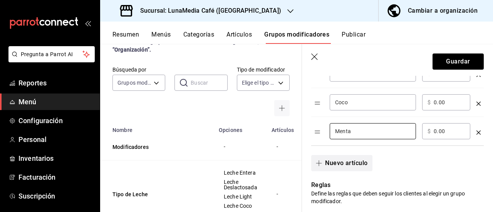
type input "Menta"
click at [347, 166] on button "Nuevo artículo" at bounding box center [342, 163] width 61 height 16
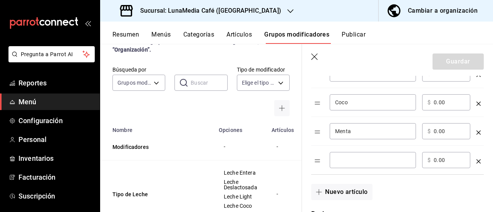
click at [348, 163] on div "​" at bounding box center [373, 160] width 86 height 16
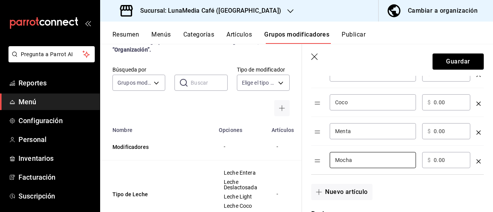
type input "Mocha"
click at [323, 193] on span "button" at bounding box center [320, 192] width 9 height 6
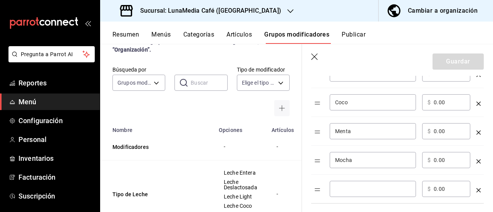
click at [335, 189] on div "​" at bounding box center [373, 189] width 86 height 16
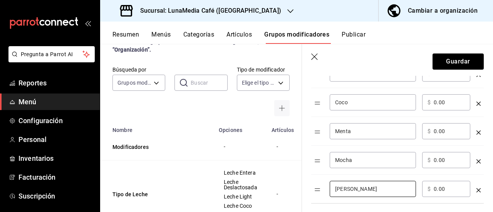
scroll to position [655, 0]
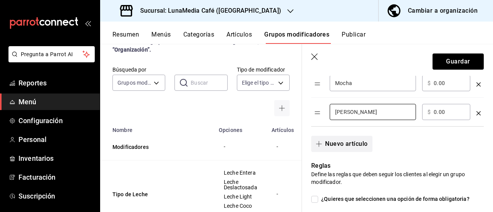
type input "[PERSON_NAME]"
click at [347, 141] on button "Nuevo artículo" at bounding box center [342, 144] width 61 height 16
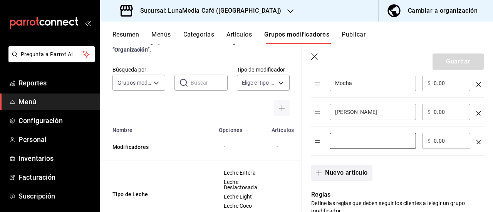
click at [347, 141] on input "optionsTable" at bounding box center [373, 141] width 76 height 8
type input "Chai"
click at [340, 171] on button "Nuevo artículo" at bounding box center [342, 173] width 61 height 16
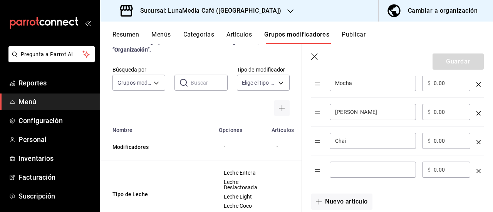
click at [365, 169] on input "optionsTable" at bounding box center [373, 170] width 76 height 8
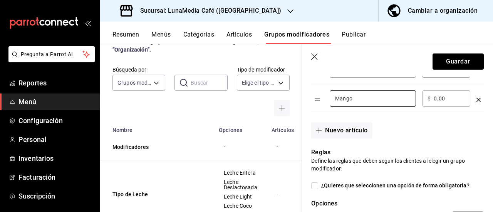
scroll to position [733, 0]
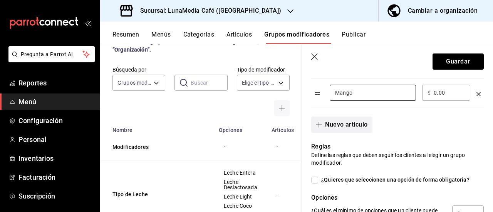
type input "Mango"
click at [344, 130] on button "Nuevo artículo" at bounding box center [342, 125] width 61 height 16
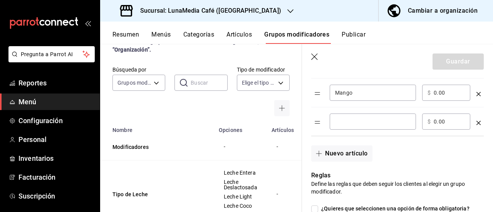
click at [332, 115] on td "​" at bounding box center [373, 122] width 93 height 29
click at [338, 118] on input "optionsTable" at bounding box center [373, 122] width 76 height 8
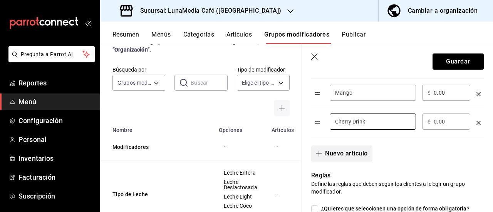
type input "Cherry Drink"
click at [340, 151] on button "Nuevo artículo" at bounding box center [342, 154] width 61 height 16
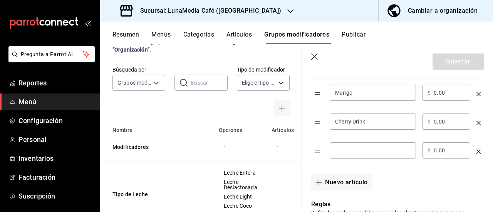
click at [348, 153] on div "​" at bounding box center [373, 151] width 86 height 16
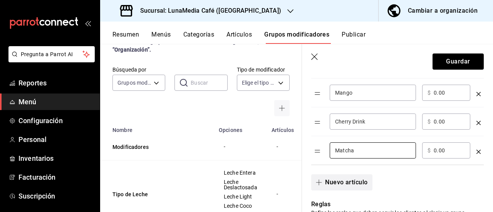
type input "Matcha"
click at [349, 186] on button "Nuevo artículo" at bounding box center [342, 183] width 61 height 16
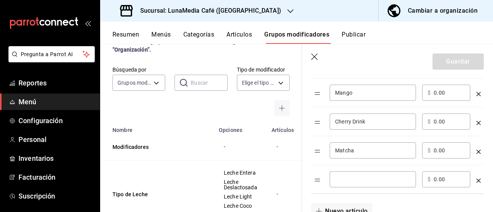
click at [373, 180] on input "optionsTable" at bounding box center [373, 180] width 76 height 8
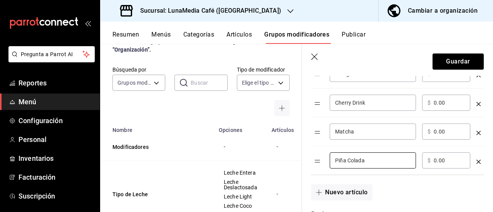
scroll to position [810, 0]
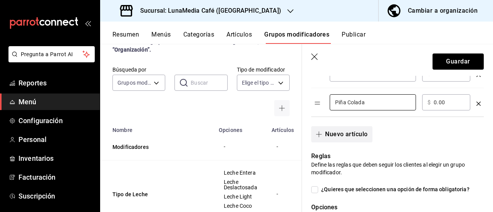
type input "Piña Colada"
click at [342, 128] on button "Nuevo artículo" at bounding box center [342, 134] width 61 height 16
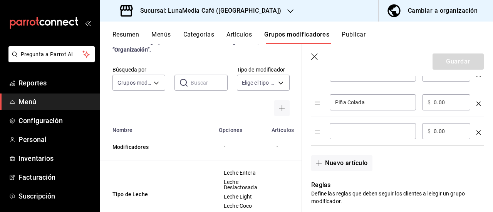
click at [345, 131] on input "optionsTable" at bounding box center [373, 132] width 76 height 8
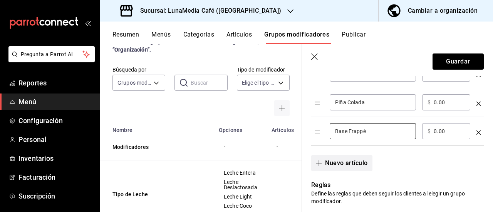
type input "Base Frappé"
click at [335, 159] on button "Nuevo artículo" at bounding box center [342, 163] width 61 height 16
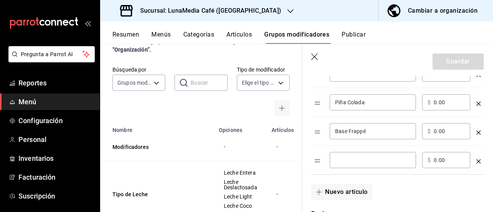
click at [335, 163] on div "​" at bounding box center [373, 160] width 86 height 16
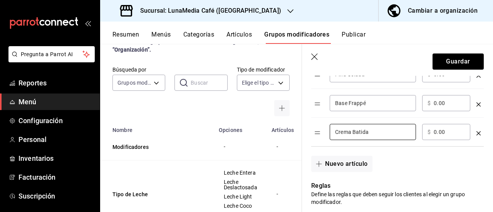
scroll to position [848, 0]
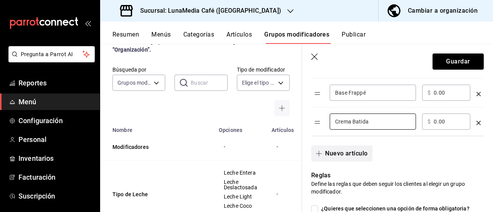
type input "Crema Batida"
click at [344, 158] on button "Nuevo artículo" at bounding box center [342, 154] width 61 height 16
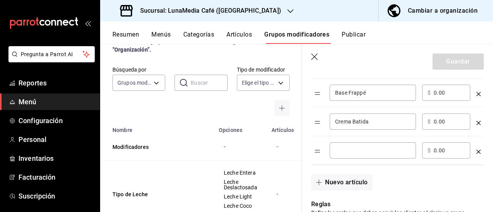
click at [345, 147] on input "optionsTable" at bounding box center [373, 151] width 76 height 8
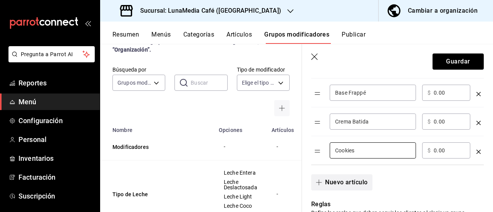
type input "Cookies"
click at [346, 178] on button "Nuevo artículo" at bounding box center [342, 183] width 61 height 16
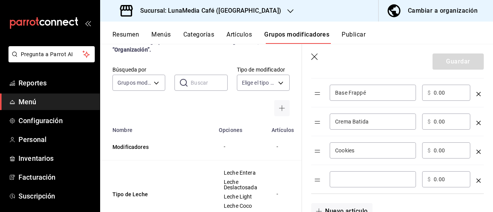
click at [381, 177] on input "optionsTable" at bounding box center [373, 180] width 76 height 8
type input "V"
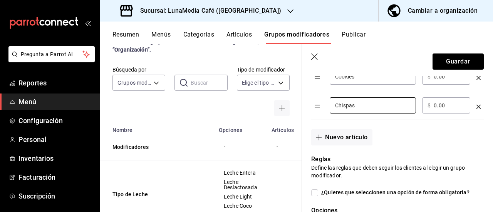
scroll to position [925, 0]
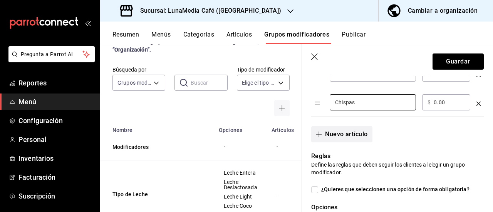
type input "Chispas"
click at [355, 132] on button "Nuevo artículo" at bounding box center [342, 134] width 61 height 16
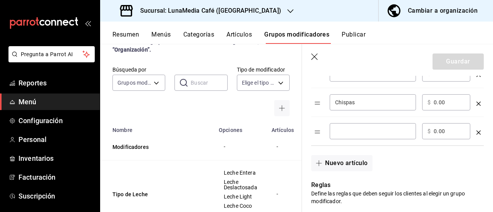
click at [336, 132] on div "​" at bounding box center [373, 131] width 86 height 16
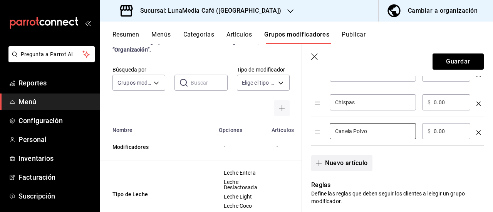
type input "Canela Polvo"
click at [342, 163] on button "Nuevo artículo" at bounding box center [342, 163] width 61 height 16
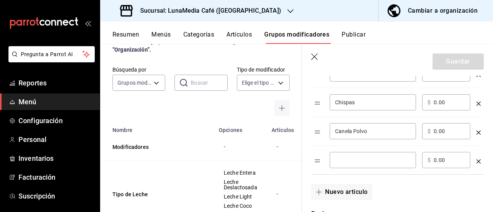
click at [351, 162] on div "​" at bounding box center [373, 160] width 86 height 16
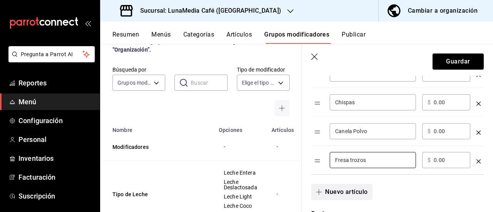
type input "Fresa trozos"
click at [347, 189] on button "Nuevo artículo" at bounding box center [342, 192] width 61 height 16
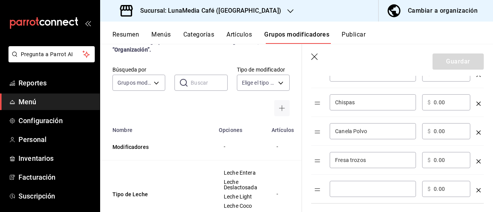
click at [354, 186] on input "optionsTable" at bounding box center [373, 189] width 76 height 8
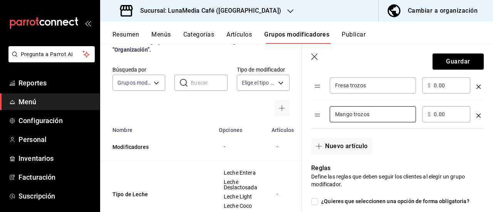
scroll to position [1002, 0]
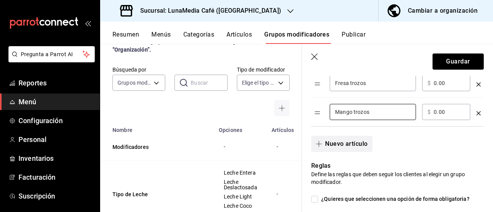
type input "Mango trozos"
click at [348, 141] on button "Nuevo artículo" at bounding box center [342, 144] width 61 height 16
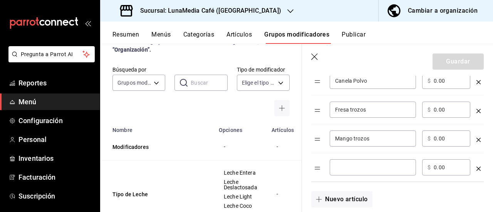
scroll to position [964, 0]
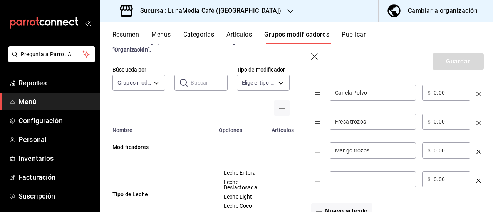
click at [352, 120] on input "Fresa trozos" at bounding box center [373, 122] width 76 height 8
type input "[PERSON_NAME]"
click at [355, 147] on input "Mango trozos" at bounding box center [373, 151] width 76 height 8
type input "[PERSON_NAME]"
click at [358, 181] on div "​" at bounding box center [373, 180] width 86 height 16
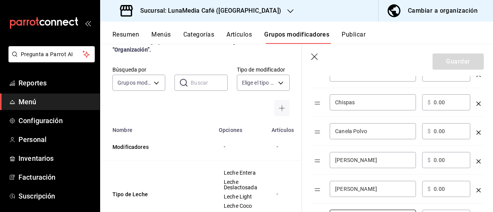
scroll to position [1002, 0]
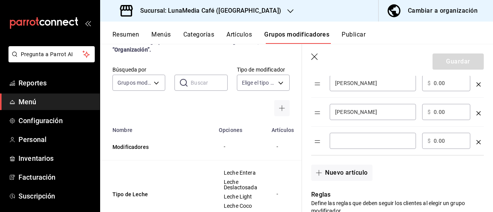
click at [341, 137] on input "optionsTable" at bounding box center [373, 141] width 76 height 8
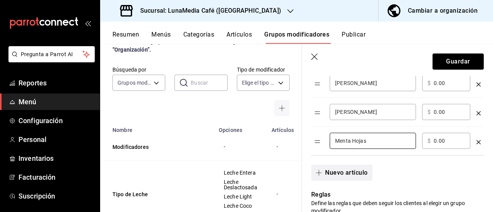
type input "Menta Hojas"
click at [336, 165] on button "Nuevo artículo" at bounding box center [342, 173] width 61 height 16
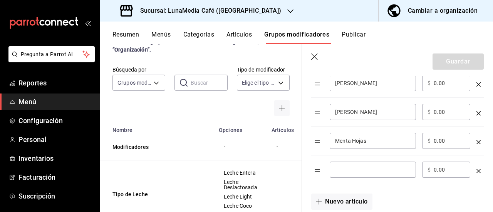
click at [371, 170] on div "​" at bounding box center [373, 170] width 86 height 16
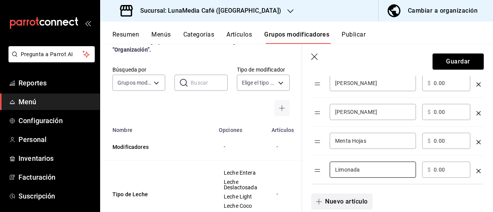
type input "Limonada"
click at [355, 197] on button "Nuevo artículo" at bounding box center [342, 202] width 61 height 16
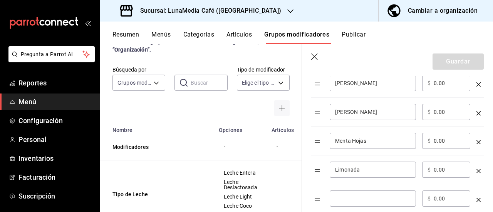
scroll to position [1041, 0]
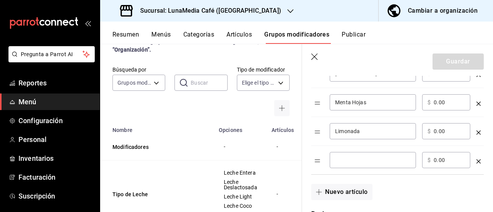
click at [345, 160] on input "optionsTable" at bounding box center [373, 161] width 76 height 8
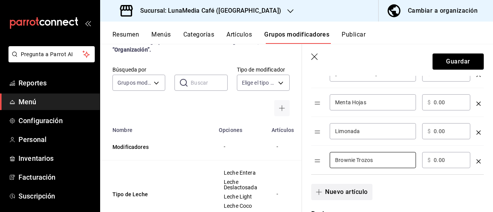
type input "Brownie Trozos"
click at [338, 190] on button "Nuevo artículo" at bounding box center [342, 192] width 61 height 16
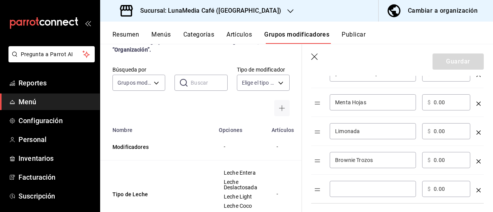
click at [347, 185] on input "optionsTable" at bounding box center [373, 189] width 76 height 8
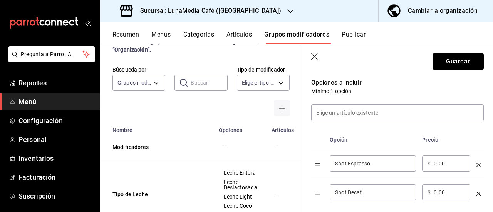
scroll to position [231, 0]
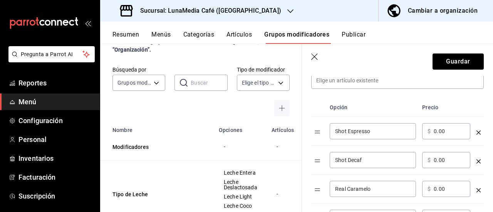
type input "Chocolate Polvo"
drag, startPoint x: 448, startPoint y: 130, endPoint x: 406, endPoint y: 128, distance: 41.7
click at [406, 128] on tr "Shot Espresso ​ ​ $ 0.00 ​" at bounding box center [398, 131] width 173 height 29
type input "9.00"
drag, startPoint x: 448, startPoint y: 159, endPoint x: 406, endPoint y: 160, distance: 42.4
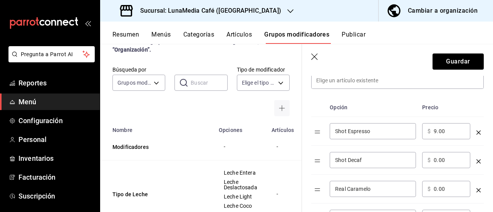
click at [406, 160] on tr "Shot Decaf ​ ​ $ 0.00 ​" at bounding box center [398, 160] width 173 height 29
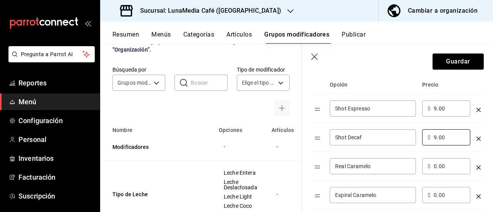
scroll to position [270, 0]
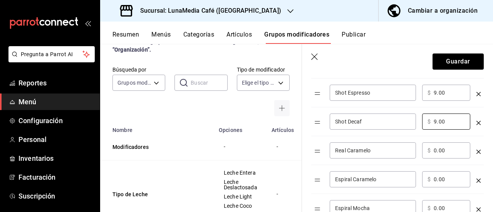
type input "9.00"
drag, startPoint x: 438, startPoint y: 150, endPoint x: 413, endPoint y: 151, distance: 25.8
click at [413, 151] on tr "Real Caramelo ​ ​ $ 0.00 ​" at bounding box center [398, 150] width 173 height 29
type input "9.00"
drag, startPoint x: 447, startPoint y: 180, endPoint x: 424, endPoint y: 181, distance: 23.2
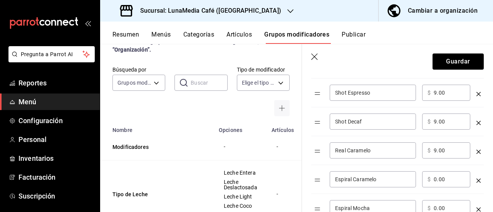
click at [424, 182] on div "​ $ 0.00 ​" at bounding box center [447, 180] width 48 height 16
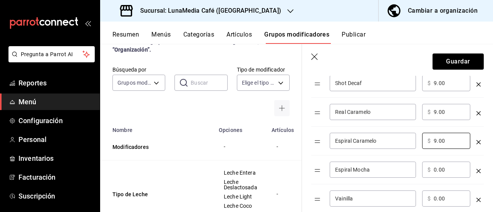
type input "9.00"
drag, startPoint x: 447, startPoint y: 172, endPoint x: 415, endPoint y: 167, distance: 32.5
click at [415, 167] on tr "Espiral Mocha ​ ​ $ 0.00 ​" at bounding box center [398, 170] width 173 height 29
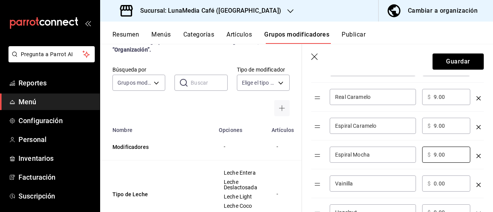
scroll to position [347, 0]
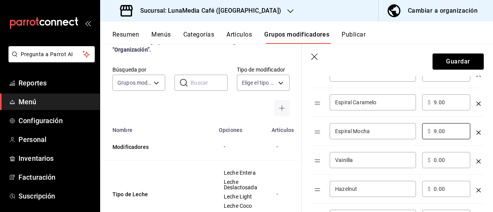
type input "9.00"
drag, startPoint x: 448, startPoint y: 163, endPoint x: 444, endPoint y: 185, distance: 22.6
click at [413, 163] on tr "Vainilla ​ ​ $ 0.00 ​" at bounding box center [398, 160] width 173 height 29
type input "9.00"
drag, startPoint x: 427, startPoint y: 187, endPoint x: 418, endPoint y: 188, distance: 9.6
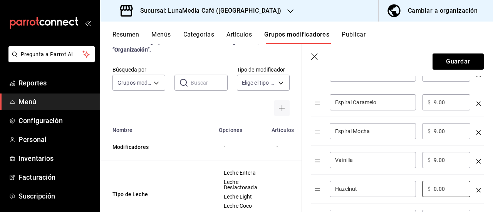
click at [418, 188] on tr "Hazelnut ​ ​ $ 0.00 ​" at bounding box center [398, 189] width 173 height 29
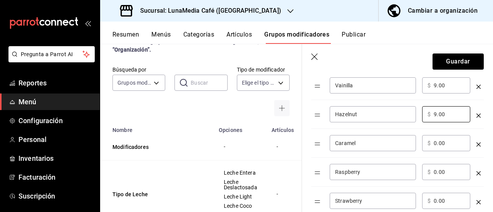
scroll to position [424, 0]
type input "9.00"
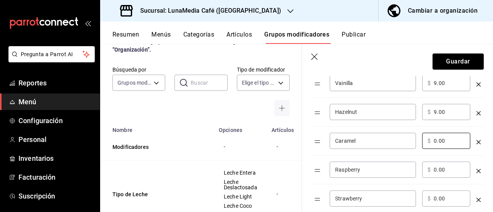
drag, startPoint x: 444, startPoint y: 141, endPoint x: 413, endPoint y: 135, distance: 31.6
click at [413, 135] on tr "Caramel ​ ​ $ 0.00 ​" at bounding box center [398, 141] width 173 height 29
type input "9.00"
drag, startPoint x: 440, startPoint y: 168, endPoint x: 436, endPoint y: 183, distance: 15.3
click at [424, 167] on div "​ $ 0.00 ​" at bounding box center [447, 170] width 48 height 16
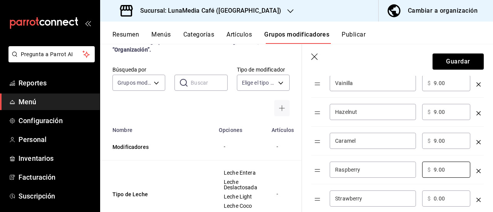
type input "9.00"
drag, startPoint x: 446, startPoint y: 196, endPoint x: 419, endPoint y: 197, distance: 27.4
click at [419, 197] on tr "Strawberry ​ ​ $ 0.00 ​" at bounding box center [398, 199] width 173 height 29
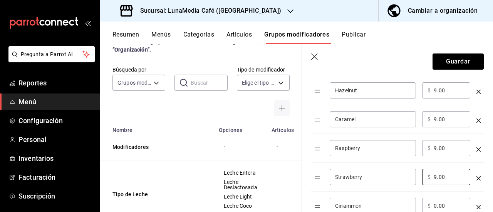
scroll to position [463, 0]
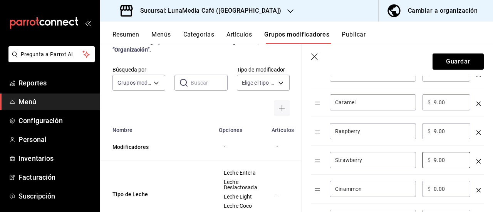
type input "9.00"
drag, startPoint x: 449, startPoint y: 186, endPoint x: 421, endPoint y: 186, distance: 27.8
click at [421, 186] on td "​ $ 0.00 ​" at bounding box center [446, 189] width 54 height 29
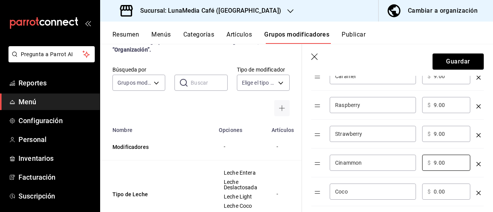
scroll to position [501, 0]
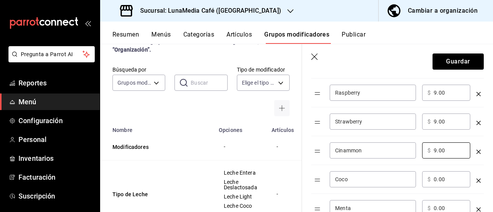
type input "9.00"
drag, startPoint x: 445, startPoint y: 177, endPoint x: 415, endPoint y: 179, distance: 29.8
click at [415, 179] on tr "Coco ​ ​ $ 0.00 ​" at bounding box center [398, 179] width 173 height 29
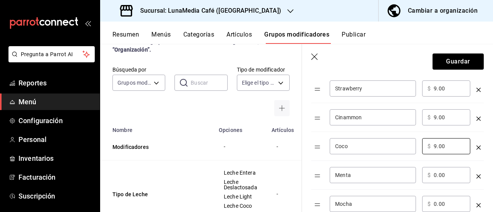
scroll to position [578, 0]
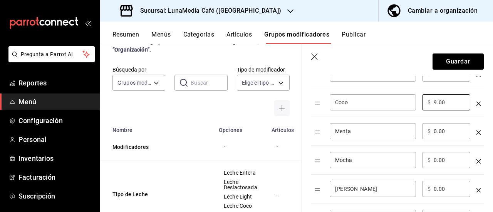
type input "9.00"
drag, startPoint x: 449, startPoint y: 131, endPoint x: 409, endPoint y: 130, distance: 39.3
click at [409, 130] on tr "Menta ​ ​ $ 0.00 ​" at bounding box center [398, 131] width 173 height 29
type input "9.00"
drag, startPoint x: 446, startPoint y: 160, endPoint x: 416, endPoint y: 158, distance: 30.1
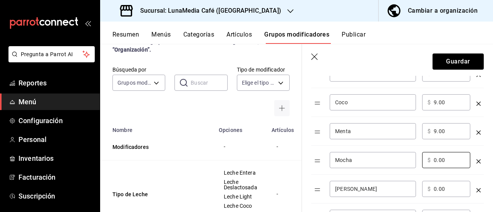
click at [416, 158] on tr "Mocha ​ ​ $ 0.00 ​" at bounding box center [398, 160] width 173 height 29
type input "9.00"
drag, startPoint x: 448, startPoint y: 188, endPoint x: 419, endPoint y: 189, distance: 29.3
click at [419, 189] on tr "[PERSON_NAME] ​ ​ $ 0.00 ​" at bounding box center [398, 189] width 173 height 29
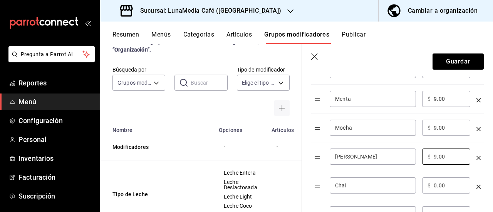
scroll to position [655, 0]
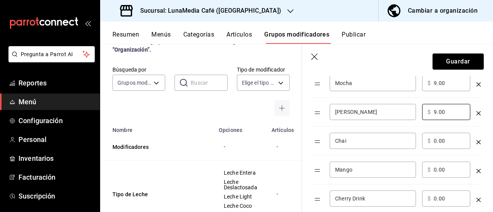
type input "9.00"
drag, startPoint x: 446, startPoint y: 138, endPoint x: 423, endPoint y: 141, distance: 23.1
click at [418, 137] on tr "Chai ​ ​ $ 0.00 ​" at bounding box center [398, 141] width 173 height 29
type input "9.00"
drag, startPoint x: 442, startPoint y: 170, endPoint x: 409, endPoint y: 170, distance: 32.4
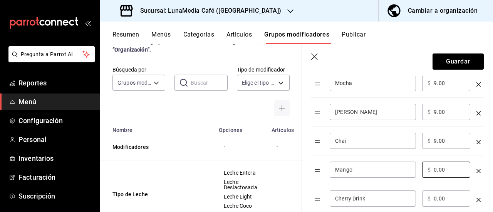
click at [409, 170] on tr "Mango ​ ​ $ 0.00 ​" at bounding box center [398, 170] width 173 height 29
type input "9.00"
drag, startPoint x: 435, startPoint y: 197, endPoint x: 414, endPoint y: 197, distance: 20.8
click at [414, 197] on tr "Cherry Drink ​ ​ $ 0.00 ​" at bounding box center [398, 199] width 173 height 29
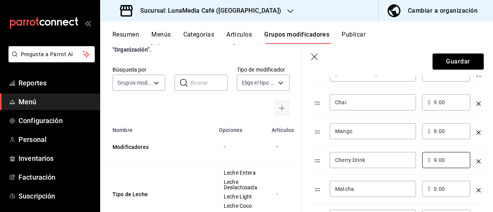
type input "9.00"
drag, startPoint x: 446, startPoint y: 185, endPoint x: 416, endPoint y: 185, distance: 29.3
click at [416, 185] on tr "Matcha ​ ​ $ 0.00 ​" at bounding box center [398, 189] width 173 height 29
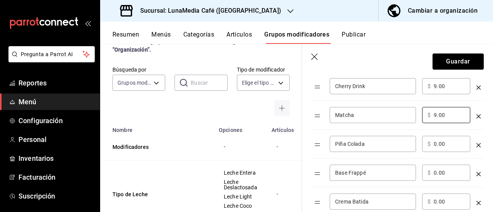
scroll to position [771, 0]
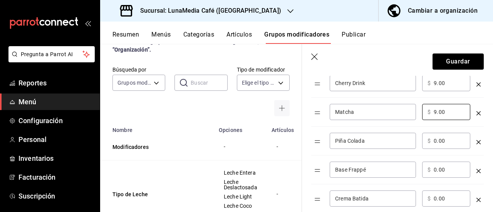
type input "9.00"
drag, startPoint x: 450, startPoint y: 141, endPoint x: 414, endPoint y: 143, distance: 36.3
click at [414, 143] on tr "Piña Colada ​ ​ $ 0.00 ​" at bounding box center [398, 141] width 173 height 29
type input "9.00"
drag, startPoint x: 446, startPoint y: 168, endPoint x: 406, endPoint y: 165, distance: 40.2
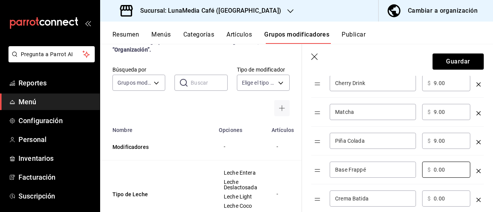
click at [406, 165] on tr "Base Frappé ​ ​ $ 0.00 ​" at bounding box center [398, 170] width 173 height 29
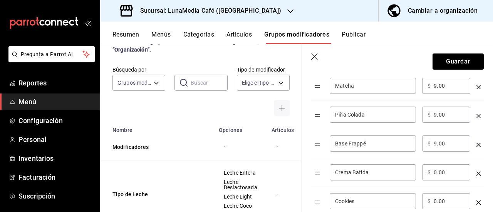
scroll to position [810, 0]
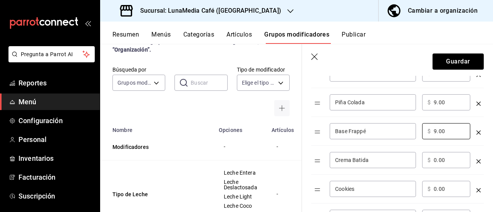
type input "9.00"
drag, startPoint x: 447, startPoint y: 160, endPoint x: 417, endPoint y: 159, distance: 30.5
click at [417, 159] on tr "Crema Batida ​ ​ $ 0.00 ​" at bounding box center [398, 160] width 173 height 29
type input "9.00"
drag, startPoint x: 447, startPoint y: 187, endPoint x: 413, endPoint y: 185, distance: 34.7
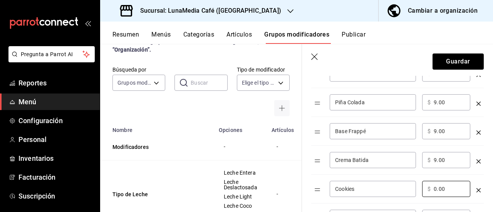
click at [413, 185] on tr "Cookies ​ ​ $ 0.00 ​" at bounding box center [398, 189] width 173 height 29
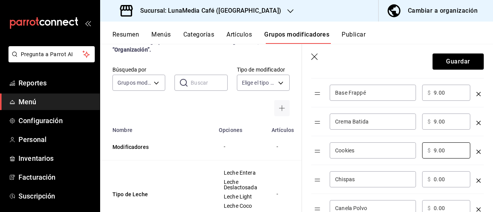
type input "9.00"
drag, startPoint x: 442, startPoint y: 177, endPoint x: 409, endPoint y: 177, distance: 32.8
click at [409, 177] on tr "Chispas ​ ​ $ 0.00 ​" at bounding box center [398, 179] width 173 height 29
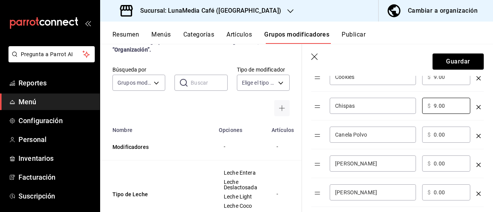
scroll to position [925, 0]
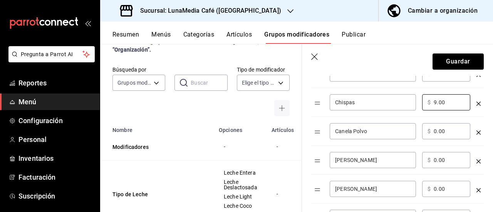
type input "9.00"
drag, startPoint x: 446, startPoint y: 130, endPoint x: 411, endPoint y: 129, distance: 35.9
click at [411, 129] on tr "Canela Polvo ​ ​ $ 0.00 ​" at bounding box center [398, 131] width 173 height 29
type input "9.00"
drag, startPoint x: 446, startPoint y: 155, endPoint x: 402, endPoint y: 158, distance: 44.0
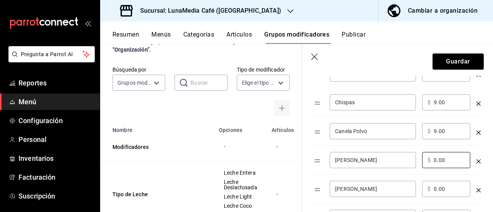
click at [401, 157] on tr "[PERSON_NAME] ​ ​ $ 0.00 ​" at bounding box center [398, 160] width 173 height 29
type input "11.00"
drag, startPoint x: 431, startPoint y: 187, endPoint x: 416, endPoint y: 187, distance: 15.0
click at [416, 187] on tr "[PERSON_NAME] ​ ​ $ 0.00 ​" at bounding box center [398, 189] width 173 height 29
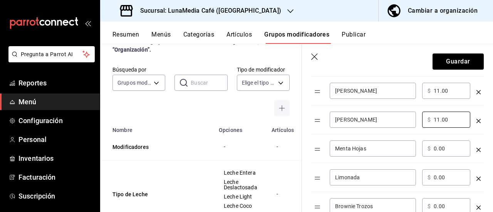
scroll to position [1002, 0]
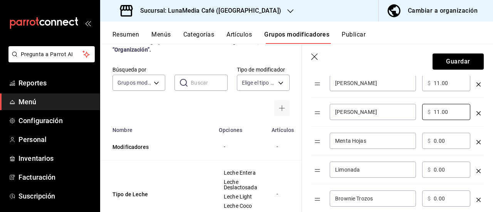
type input "11.00"
drag, startPoint x: 447, startPoint y: 138, endPoint x: 413, endPoint y: 136, distance: 34.3
click at [413, 136] on tr "Menta Hojas ​ ​ $ 0.00 ​" at bounding box center [398, 141] width 173 height 29
type input "11.00"
drag, startPoint x: 449, startPoint y: 167, endPoint x: 406, endPoint y: 167, distance: 43.2
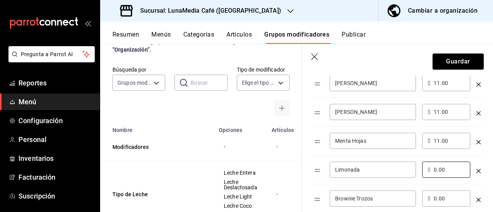
click at [406, 167] on tr "Limonada ​ ​ $ 0.00 ​" at bounding box center [398, 170] width 173 height 29
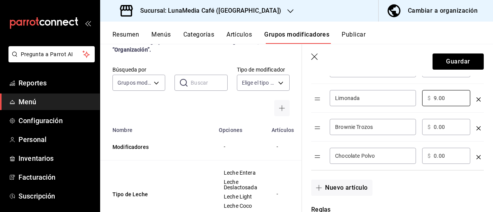
scroll to position [1080, 0]
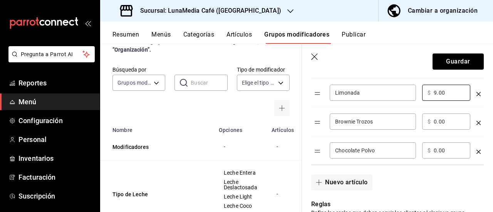
type input "9.00"
drag, startPoint x: 445, startPoint y: 121, endPoint x: 420, endPoint y: 122, distance: 25.1
click at [420, 122] on td "​ $ 0.00 ​" at bounding box center [446, 122] width 54 height 29
type input "11.00"
drag
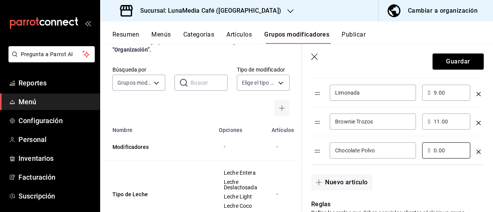
click at [416, 146] on tr "Chocolate Polvo ​ ​ $ 0.00 ​" at bounding box center [398, 150] width 173 height 29
type input "9.00"
click at [431, 171] on div "Nuevo artículo" at bounding box center [393, 177] width 182 height 25
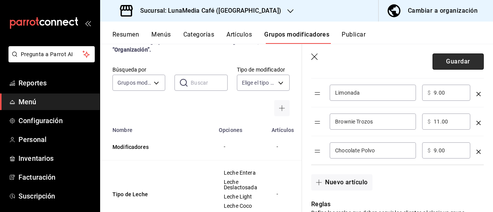
click at [441, 59] on button "Guardar" at bounding box center [458, 62] width 51 height 16
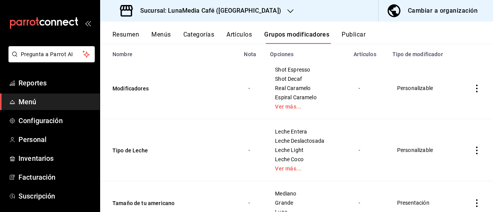
scroll to position [103, 0]
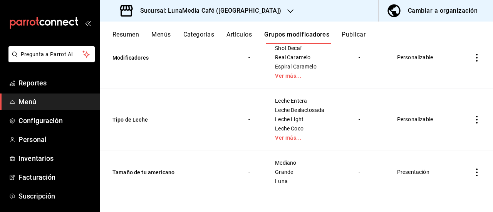
click at [241, 40] on button "Artículos" at bounding box center [239, 37] width 25 height 13
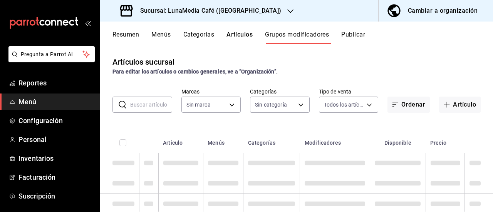
type input "b9a0b28a-a8c6-4fb4-9998-6933c83bd964"
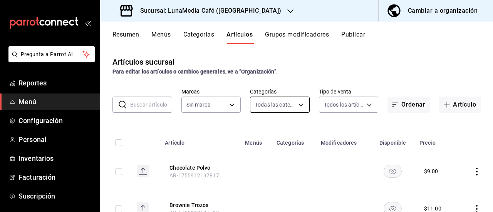
type input "86eafbc4-dcde-4cb7-9d87-6fac2ceb75f2,4710cb7a-62db-40c3-97e0-f6a8efdc0200,8bbf8…"
type input "b9a0b28a-a8c6-4fb4-9998-6933c83bd964"
click at [450, 104] on button "Artículo" at bounding box center [461, 105] width 42 height 16
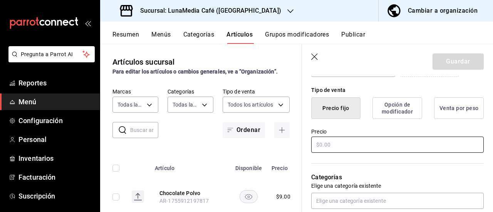
scroll to position [193, 0]
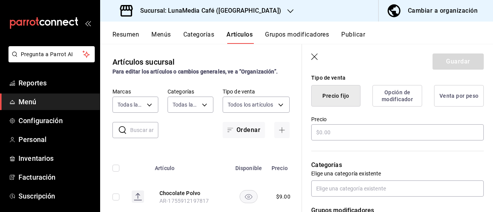
type input "Americano Frío"
click at [404, 99] on button "Opción de modificador" at bounding box center [398, 96] width 50 height 22
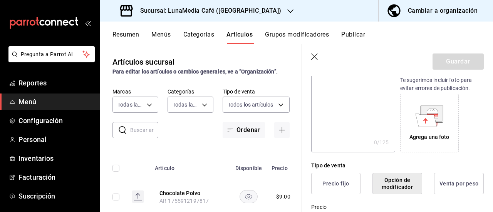
scroll to position [187, 0]
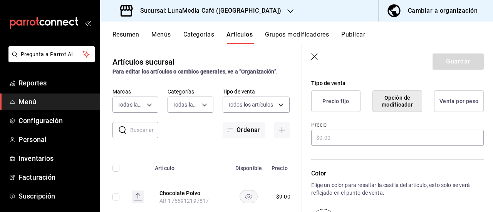
click at [339, 107] on button "Precio fijo" at bounding box center [336, 102] width 49 height 22
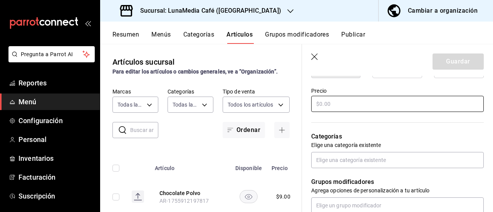
scroll to position [264, 0]
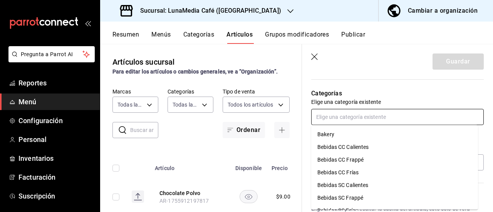
click at [354, 119] on input "text" at bounding box center [398, 117] width 173 height 16
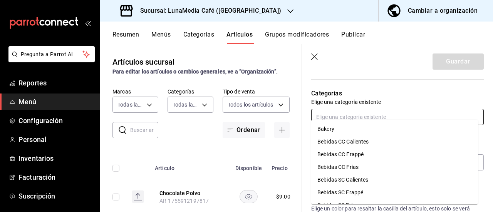
scroll to position [303, 0]
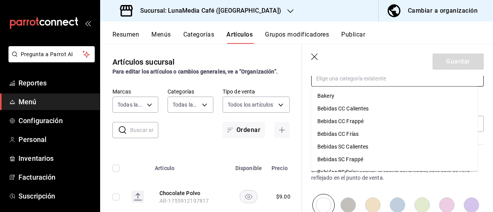
click at [357, 109] on li "Bebidas CC Calientes" at bounding box center [395, 109] width 167 height 13
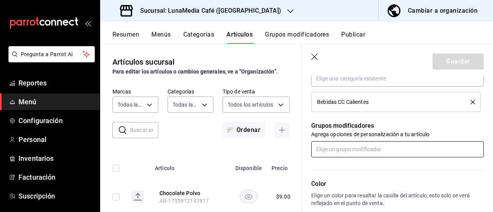
click at [354, 153] on input "text" at bounding box center [398, 149] width 173 height 16
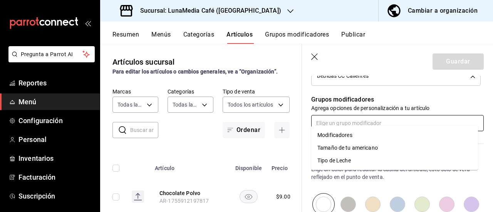
scroll to position [342, 0]
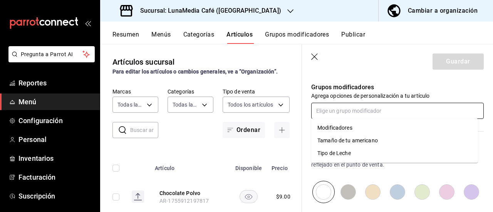
click at [336, 143] on div "Tamaño de tu americano" at bounding box center [348, 141] width 61 height 8
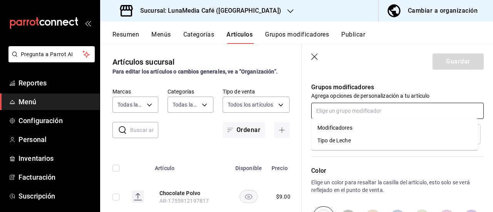
click at [332, 111] on input "text" at bounding box center [398, 111] width 173 height 16
click at [337, 141] on div "Tipo de Leche" at bounding box center [335, 141] width 34 height 8
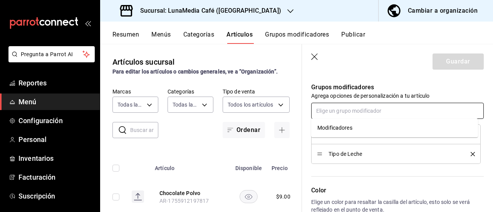
click at [330, 111] on input "text" at bounding box center [398, 111] width 173 height 16
click at [335, 127] on div "Modificadores" at bounding box center [335, 128] width 35 height 8
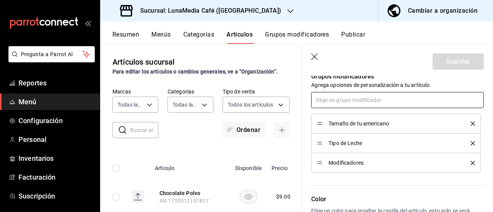
scroll to position [261, 0]
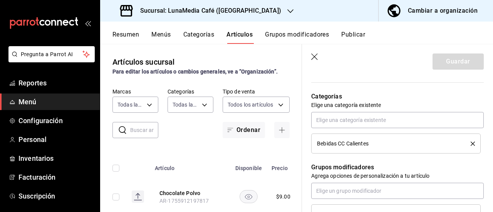
click at [397, 94] on p "Categorías" at bounding box center [398, 96] width 173 height 9
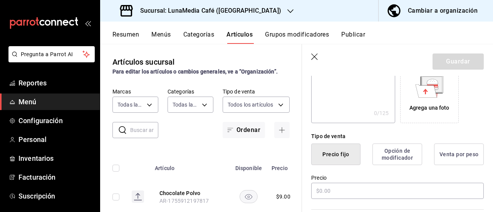
scroll to position [146, 0]
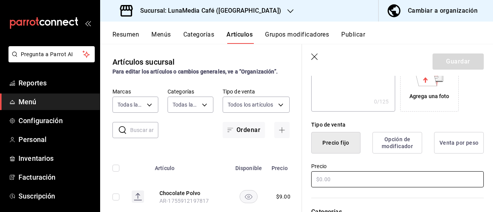
click at [343, 179] on input "text" at bounding box center [398, 180] width 173 height 16
drag, startPoint x: 333, startPoint y: 179, endPoint x: 312, endPoint y: 178, distance: 21.6
click at [312, 178] on input "$0.00" at bounding box center [398, 180] width 173 height 16
type input "$47.00"
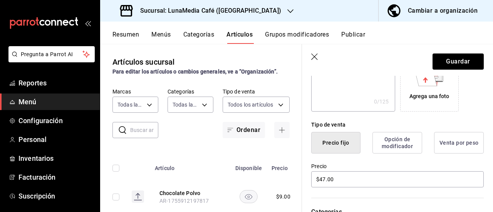
click at [416, 121] on div "Tipo de venta" at bounding box center [398, 125] width 173 height 8
click at [446, 62] on button "Guardar" at bounding box center [458, 62] width 51 height 16
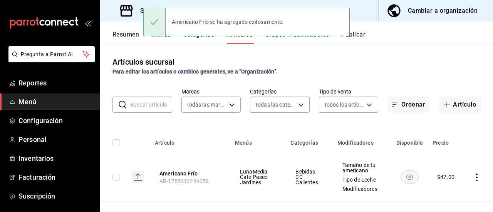
scroll to position [39, 0]
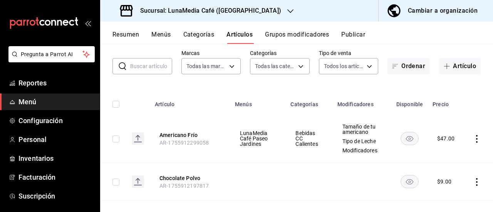
click at [473, 138] on icon "actions" at bounding box center [477, 139] width 8 height 8
click at [435, 157] on div at bounding box center [431, 156] width 14 height 9
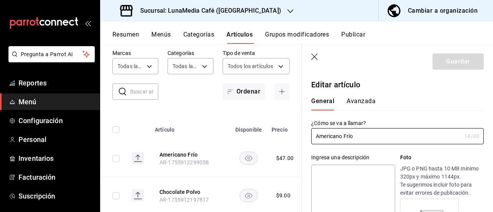
type input "$47.00"
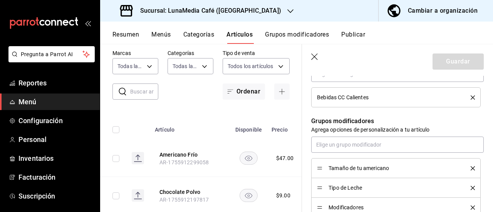
scroll to position [308, 0]
click at [470, 98] on li "Bebidas CC Calientes" at bounding box center [397, 97] width 170 height 20
click at [471, 98] on icon "delete" at bounding box center [473, 97] width 4 height 4
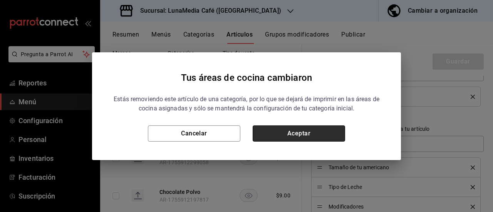
click at [303, 132] on button "Aceptar" at bounding box center [299, 134] width 93 height 16
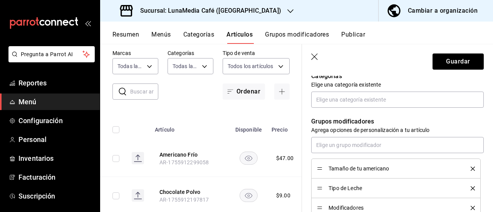
scroll to position [270, 0]
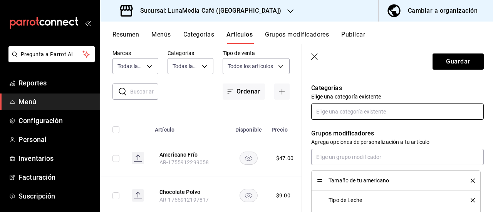
click at [350, 113] on input "text" at bounding box center [398, 112] width 173 height 16
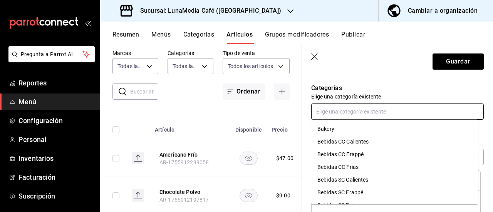
click at [345, 167] on li "Bebidas CC Frías" at bounding box center [395, 167] width 167 height 13
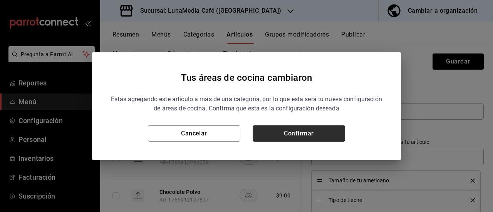
click at [306, 131] on button "Confirmar" at bounding box center [299, 134] width 93 height 16
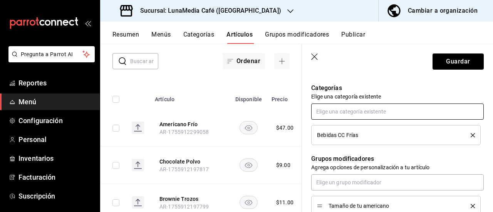
scroll to position [57, 0]
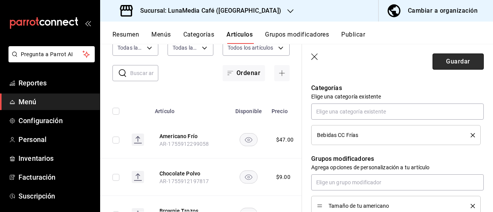
click at [450, 64] on button "Guardar" at bounding box center [458, 62] width 51 height 16
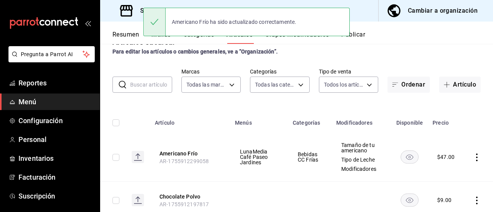
click at [195, 43] on button "Categorías" at bounding box center [199, 37] width 31 height 13
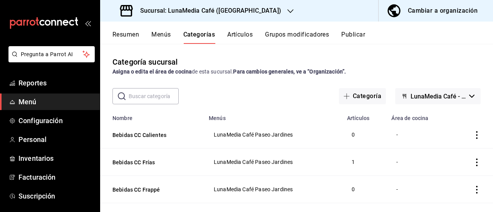
scroll to position [39, 0]
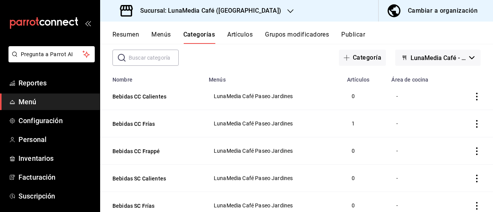
click at [239, 36] on button "Artículos" at bounding box center [239, 37] width 25 height 13
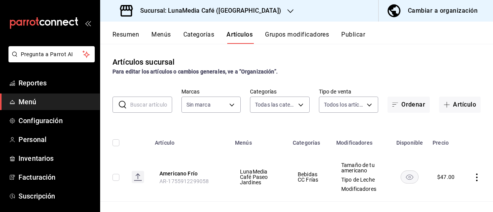
type input "86eafbc4-dcde-4cb7-9d87-6fac2ceb75f2,4710cb7a-62db-40c3-97e0-f6a8efdc0200,8bbf8…"
type input "b9a0b28a-a8c6-4fb4-9998-6933c83bd964"
click at [329, 35] on button "Grupos modificadores" at bounding box center [297, 37] width 64 height 13
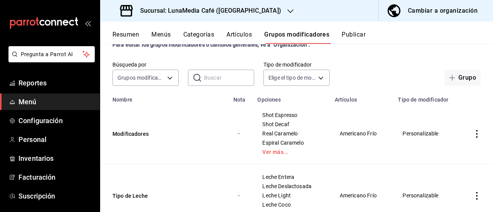
scroll to position [26, 0]
click at [473, 195] on icon "actions" at bounding box center [477, 197] width 8 height 8
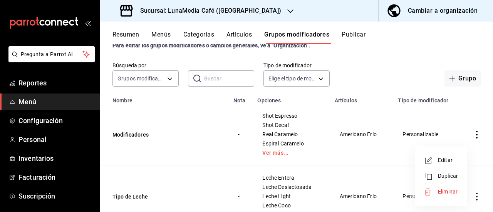
click at [440, 162] on span "Editar" at bounding box center [448, 161] width 20 height 8
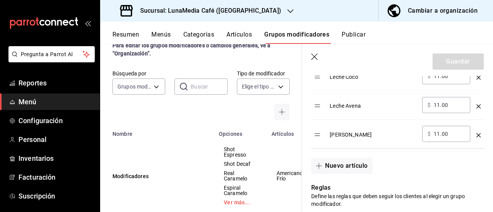
scroll to position [386, 0]
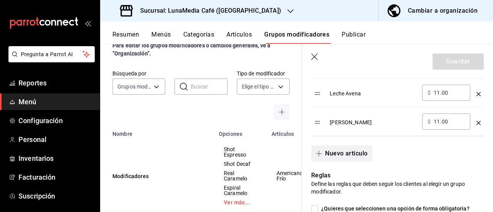
click at [343, 152] on button "Nuevo artículo" at bounding box center [342, 154] width 61 height 16
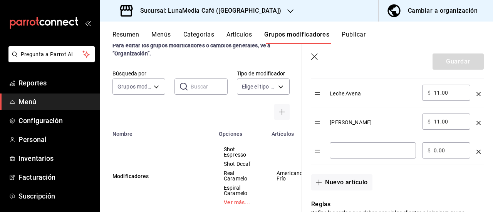
click at [362, 151] on input "optionsTable" at bounding box center [373, 151] width 76 height 8
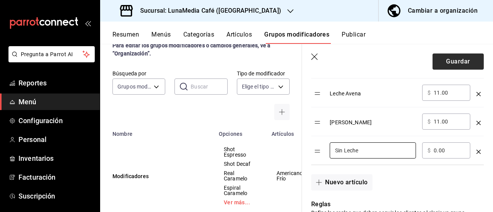
type input "Sin Leche"
click at [438, 66] on button "Guardar" at bounding box center [458, 62] width 51 height 16
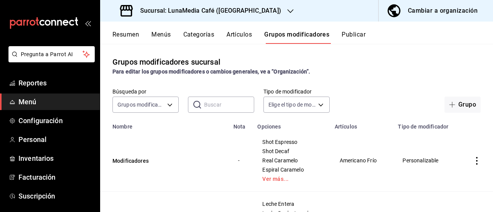
click at [242, 38] on button "Artículos" at bounding box center [239, 37] width 25 height 13
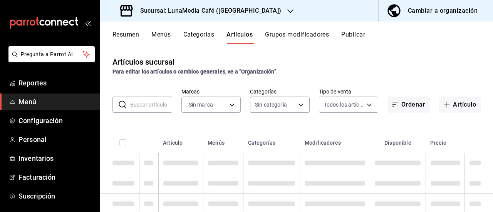
type input "86eafbc4-dcde-4cb7-9d87-6fac2ceb75f2,4710cb7a-62db-40c3-97e0-f6a8efdc0200,8bbf8…"
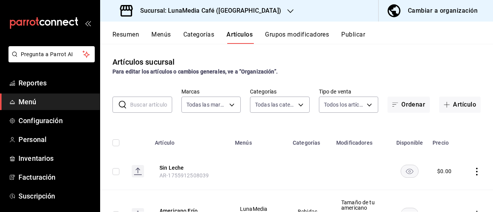
type input "b9a0b28a-a8c6-4fb4-9998-6933c83bd964"
click at [445, 109] on button "Artículo" at bounding box center [461, 105] width 42 height 16
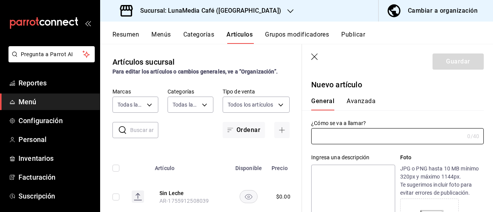
type input "AR-1755912515319"
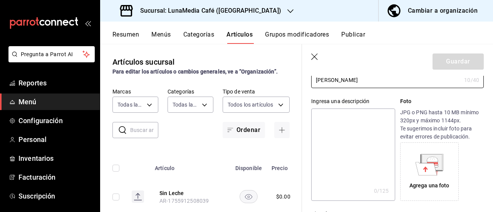
scroll to position [77, 0]
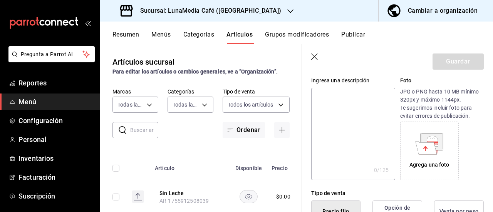
type input "[PERSON_NAME]"
click at [470, 164] on div "Agrega una foto" at bounding box center [443, 151] width 84 height 59
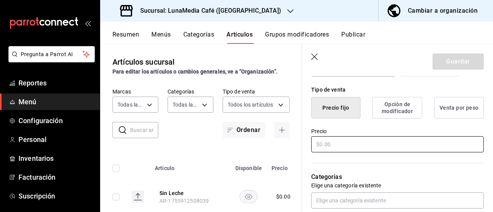
scroll to position [193, 0]
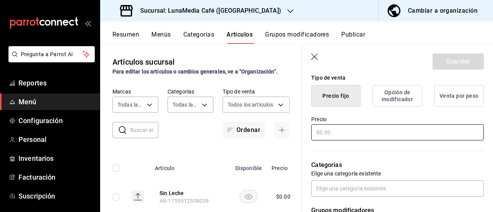
click at [324, 135] on input "text" at bounding box center [398, 133] width 173 height 16
type input "$0.00"
click at [378, 118] on label "Precio" at bounding box center [398, 119] width 173 height 5
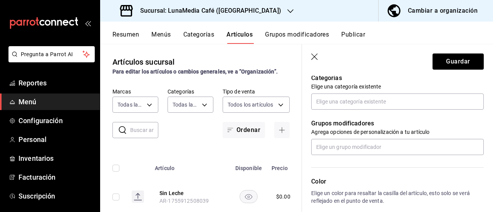
scroll to position [231, 0]
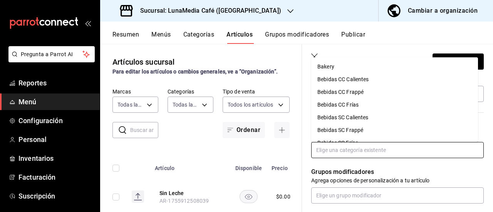
click at [369, 154] on input "text" at bounding box center [398, 150] width 173 height 16
click at [360, 105] on li "Bebidas CC Frías" at bounding box center [395, 105] width 167 height 13
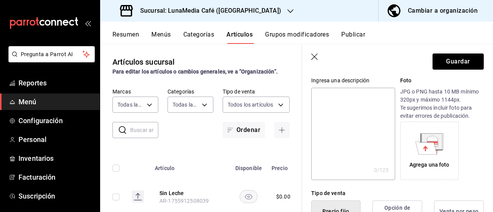
scroll to position [0, 0]
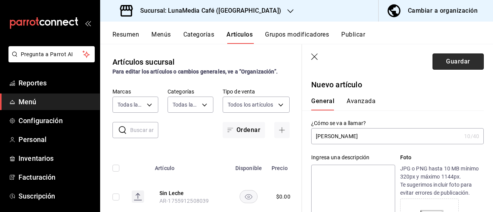
click at [440, 59] on button "Guardar" at bounding box center [458, 62] width 51 height 16
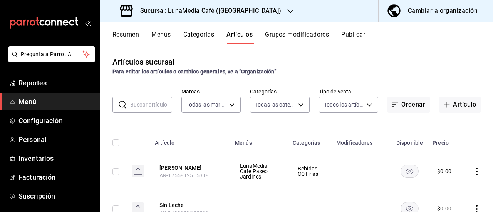
drag, startPoint x: 200, startPoint y: 26, endPoint x: 203, endPoint y: 33, distance: 7.4
click at [202, 29] on div "Resumen Menús Categorías Artículos Grupos modificadores Publicar" at bounding box center [296, 33] width 393 height 22
click at [205, 34] on button "Categorías" at bounding box center [199, 37] width 31 height 13
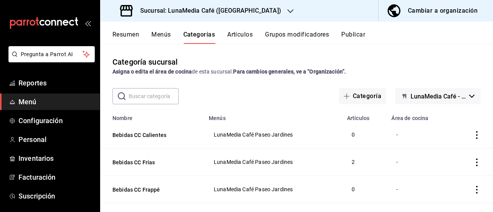
click at [243, 36] on button "Artículos" at bounding box center [239, 37] width 25 height 13
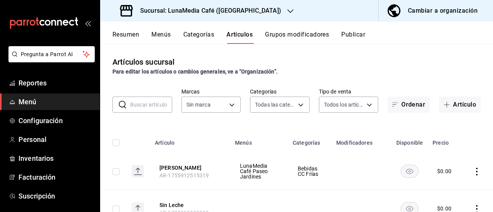
type input "86eafbc4-dcde-4cb7-9d87-6fac2ceb75f2,4710cb7a-62db-40c3-97e0-f6a8efdc0200,8bbf8…"
type input "b9a0b28a-a8c6-4fb4-9998-6933c83bd964"
click at [307, 33] on button "Grupos modificadores" at bounding box center [297, 37] width 64 height 13
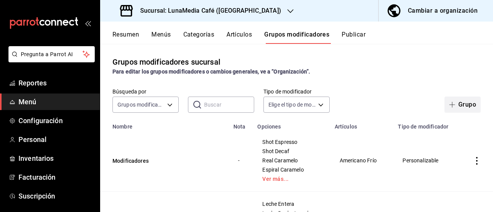
click at [452, 108] on button "Grupo" at bounding box center [463, 105] width 36 height 16
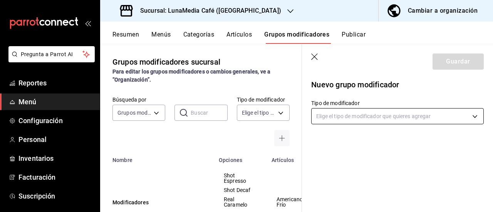
click at [349, 119] on body "Pregunta a Parrot AI Reportes Menú Configuración Personal Inventarios Facturaci…" at bounding box center [246, 106] width 493 height 212
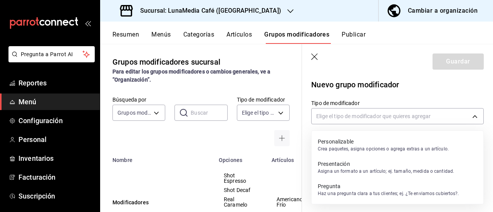
click at [358, 169] on p "Asigna un formato a un artículo; ej. tamaño, medida o cantidad." at bounding box center [386, 171] width 136 height 7
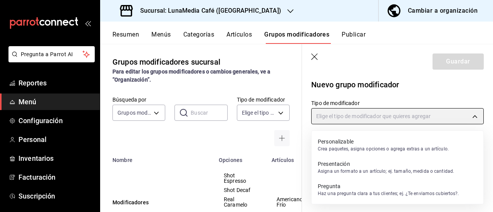
type input "PRESENTATION"
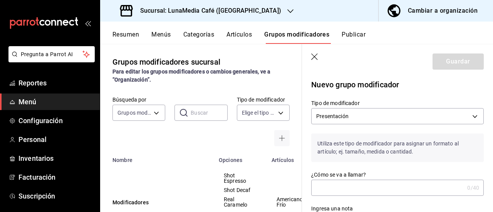
click at [333, 183] on input "¿Cómo se va a llamar?" at bounding box center [388, 187] width 153 height 15
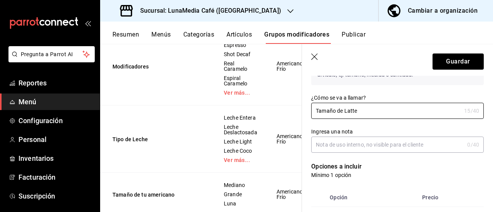
scroll to position [164, 0]
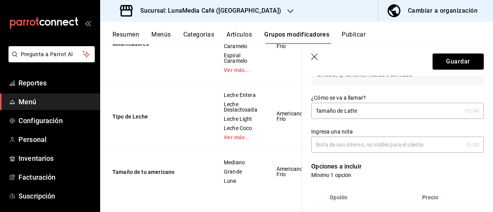
click at [344, 111] on input "Tamaño de Latte" at bounding box center [387, 110] width 150 height 15
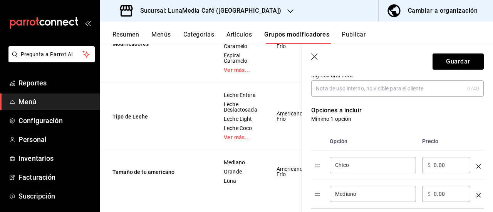
scroll to position [154, 0]
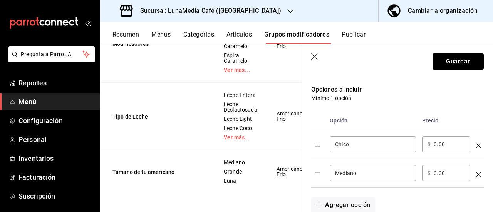
type input "[PERSON_NAME]"
drag, startPoint x: 355, startPoint y: 147, endPoint x: 325, endPoint y: 146, distance: 29.7
click at [325, 146] on tr "Chico ​ ​ $ 0.00 ​" at bounding box center [398, 144] width 173 height 29
type input "Mediano"
drag, startPoint x: 367, startPoint y: 173, endPoint x: 322, endPoint y: 175, distance: 45.5
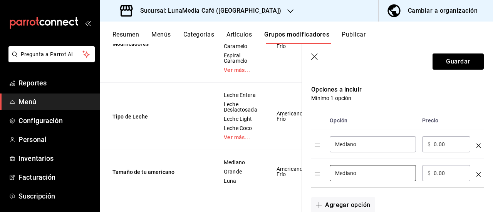
click at [322, 175] on tr "Mediano ​ ​ $ 0.00 ​" at bounding box center [398, 173] width 173 height 29
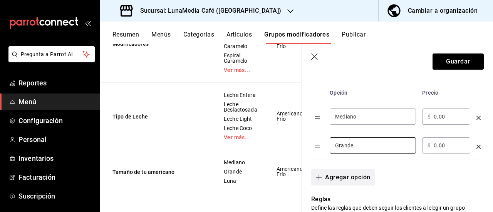
scroll to position [193, 0]
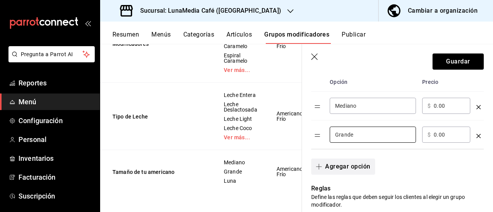
type input "Grande"
click at [325, 166] on button "Agregar opción" at bounding box center [344, 167] width 64 height 16
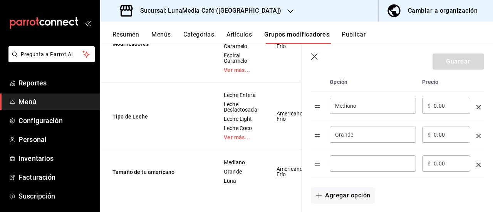
click at [352, 164] on input "optionsTable" at bounding box center [373, 164] width 76 height 8
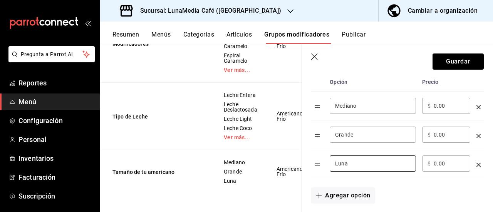
type input "Luna"
drag, startPoint x: 452, startPoint y: 109, endPoint x: 423, endPoint y: 101, distance: 29.5
click at [423, 101] on div "​ $ 0.00 ​" at bounding box center [447, 106] width 48 height 16
type input "58.00"
drag, startPoint x: 443, startPoint y: 130, endPoint x: 426, endPoint y: 131, distance: 17.0
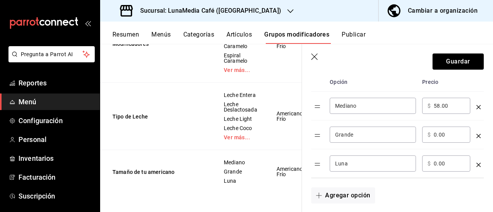
click at [426, 131] on div "​ $ 0.00 ​" at bounding box center [447, 135] width 48 height 16
drag, startPoint x: 450, startPoint y: 135, endPoint x: 407, endPoint y: 135, distance: 43.2
click at [407, 135] on tr "Grande ​ ​ $ 0.00 ​" at bounding box center [398, 135] width 173 height 29
type input "68.00"
drag, startPoint x: 445, startPoint y: 165, endPoint x: 418, endPoint y: 162, distance: 27.5
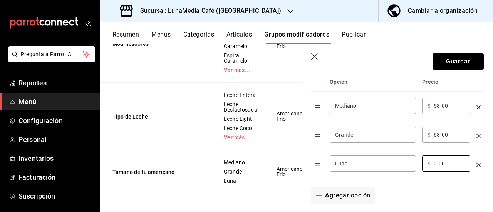
click at [418, 162] on tr "Luna ​ ​ $ 0.00 ​" at bounding box center [398, 164] width 173 height 29
type input "76.00"
click at [448, 63] on button "Guardar" at bounding box center [458, 62] width 51 height 16
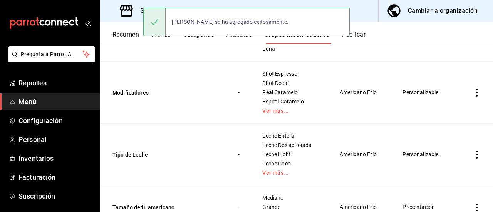
scroll to position [147, 0]
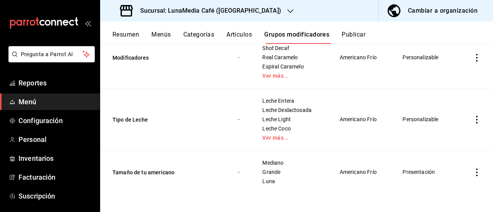
click at [473, 173] on icon "actions" at bounding box center [477, 173] width 8 height 8
click at [445, 165] on li "Editar" at bounding box center [441, 161] width 46 height 16
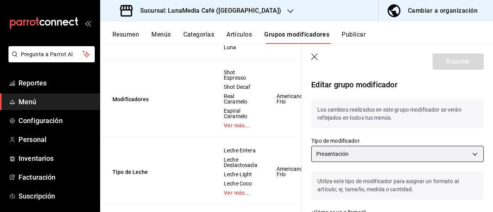
scroll to position [77, 0]
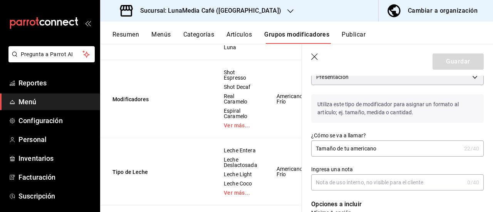
drag, startPoint x: 378, startPoint y: 148, endPoint x: 338, endPoint y: 152, distance: 39.9
click at [338, 152] on input "Tamaño de tu americano" at bounding box center [387, 148] width 150 height 15
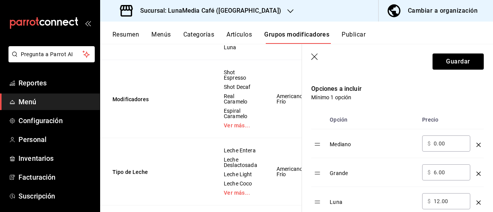
scroll to position [231, 0]
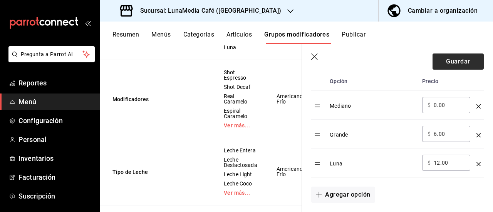
type input "Tamaño Americano"
click at [446, 61] on button "Guardar" at bounding box center [458, 62] width 51 height 16
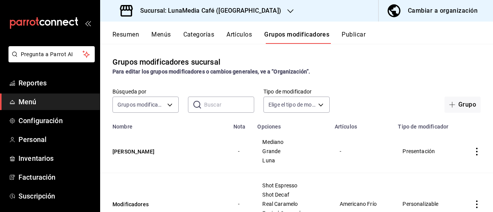
click at [123, 37] on button "Resumen" at bounding box center [126, 37] width 27 height 13
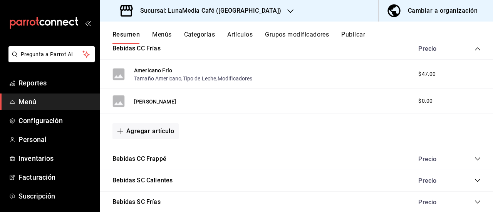
scroll to position [154, 0]
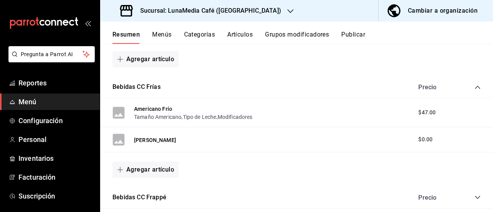
click at [249, 30] on div "Resumen Menús Categorías Artículos Grupos modificadores Publicar" at bounding box center [296, 33] width 393 height 22
click at [245, 38] on button "Artículos" at bounding box center [239, 37] width 25 height 13
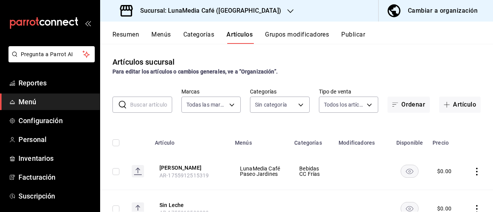
type input "b9a0b28a-a8c6-4fb4-9998-6933c83bd964"
type input "86eafbc4-dcde-4cb7-9d87-6fac2ceb75f2,4710cb7a-62db-40c3-97e0-f6a8efdc0200,8bbf8…"
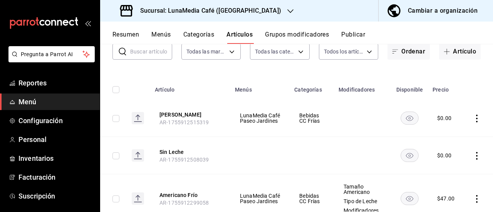
scroll to position [20, 0]
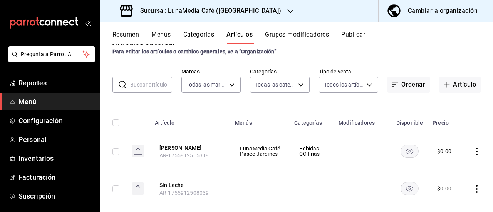
click at [473, 149] on icon "actions" at bounding box center [477, 152] width 8 height 8
click at [447, 163] on span "Editar" at bounding box center [448, 161] width 20 height 8
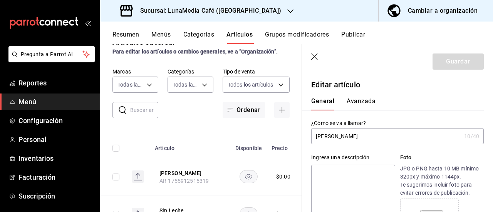
type input "$0.00"
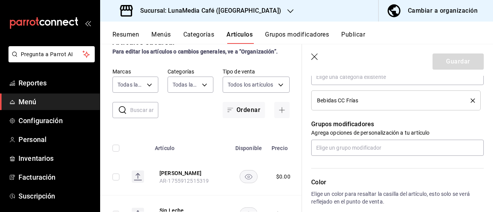
scroll to position [347, 0]
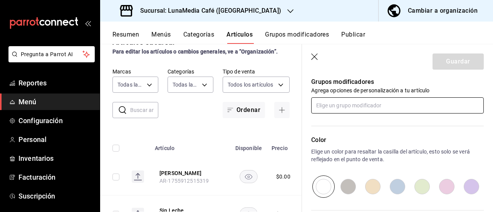
click at [364, 108] on input "text" at bounding box center [398, 106] width 173 height 16
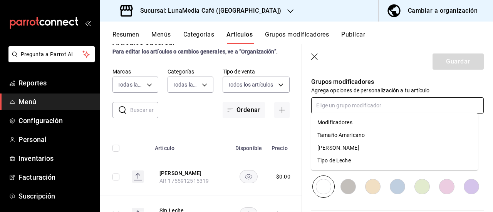
click at [342, 150] on div "[PERSON_NAME]" at bounding box center [339, 148] width 42 height 8
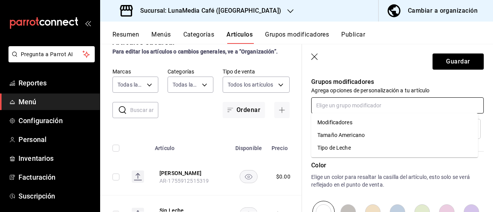
click at [351, 108] on input "text" at bounding box center [398, 106] width 173 height 16
click at [336, 145] on div "Tipo de Leche" at bounding box center [335, 148] width 34 height 8
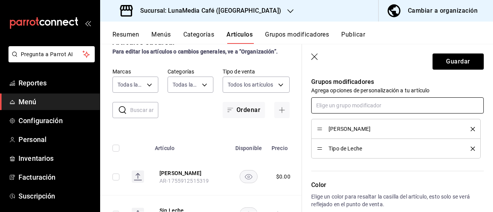
click at [342, 108] on input "text" at bounding box center [398, 106] width 173 height 16
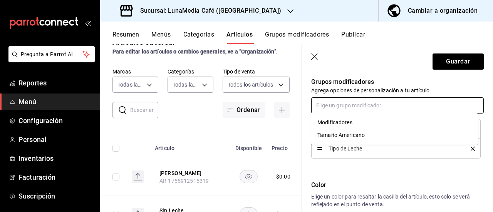
click at [341, 122] on div "Modificadores" at bounding box center [335, 123] width 35 height 8
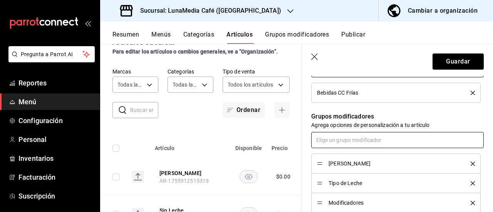
scroll to position [300, 0]
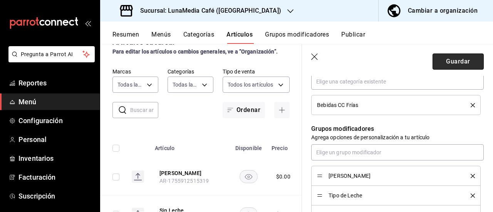
click at [434, 63] on button "Guardar" at bounding box center [458, 62] width 51 height 16
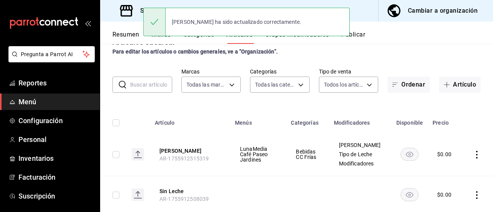
click at [318, 41] on button "Grupos modificadores" at bounding box center [297, 37] width 64 height 13
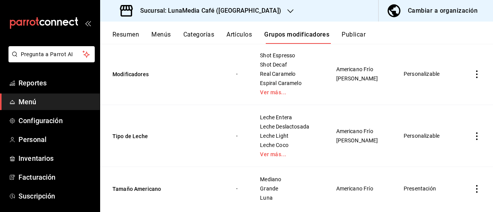
scroll to position [147, 0]
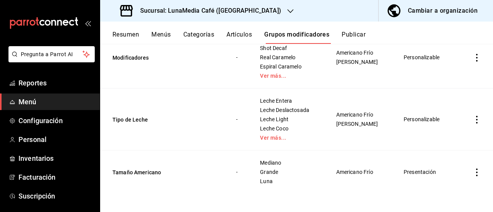
click at [473, 172] on icon "actions" at bounding box center [477, 173] width 8 height 8
drag, startPoint x: 446, startPoint y: 162, endPoint x: 375, endPoint y: 158, distance: 71.1
click at [445, 162] on span "Editar" at bounding box center [448, 161] width 20 height 8
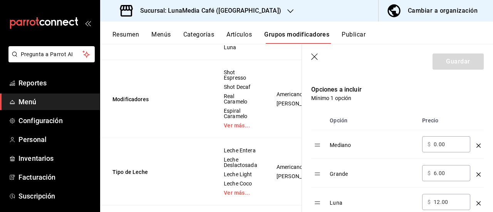
scroll to position [193, 0]
drag, startPoint x: 446, startPoint y: 145, endPoint x: 414, endPoint y: 141, distance: 32.2
click at [414, 141] on tr "Mediano ​ $ 0.00 ​" at bounding box center [398, 144] width 173 height 29
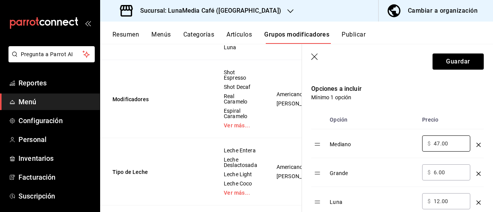
type input "47.00"
drag, startPoint x: 451, startPoint y: 172, endPoint x: 408, endPoint y: 169, distance: 43.2
click at [408, 169] on tr "Grande ​ $ 6.00 ​" at bounding box center [398, 172] width 173 height 29
type input "53.00"
drag, startPoint x: 450, startPoint y: 200, endPoint x: 403, endPoint y: 197, distance: 47.1
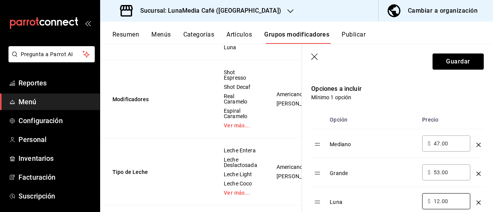
click at [403, 197] on tr "Luna ​ $ 12.00 ​" at bounding box center [398, 201] width 173 height 29
type input "59.00"
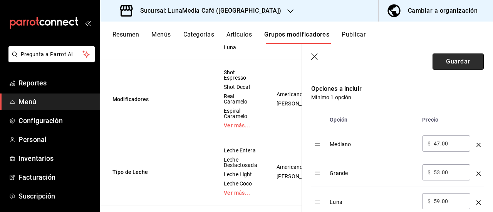
click at [439, 62] on button "Guardar" at bounding box center [458, 62] width 51 height 16
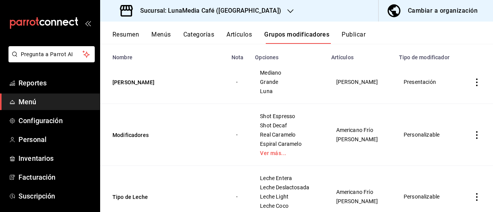
scroll to position [31, 0]
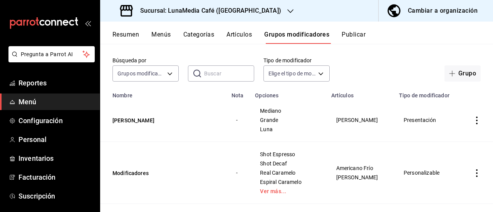
click at [244, 34] on button "Artículos" at bounding box center [239, 37] width 25 height 13
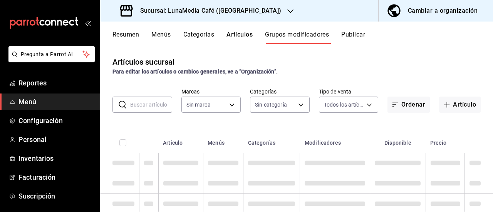
type input "b9a0b28a-a8c6-4fb4-9998-6933c83bd964"
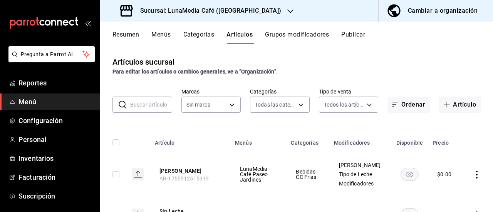
type input "86eafbc4-dcde-4cb7-9d87-6fac2ceb75f2,4710cb7a-62db-40c3-97e0-f6a8efdc0200,8bbf8…"
type input "b9a0b28a-a8c6-4fb4-9998-6933c83bd964"
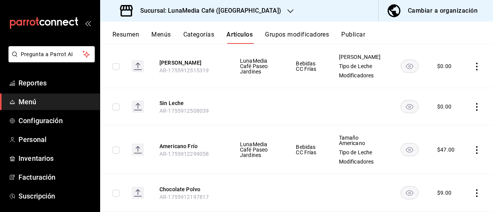
scroll to position [116, 0]
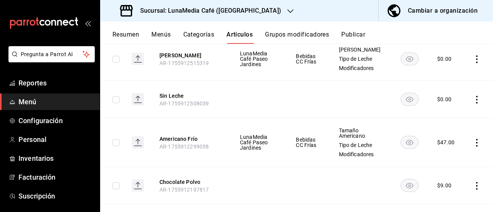
click at [473, 143] on icon "actions" at bounding box center [477, 143] width 8 height 8
click at [450, 160] on span "Editar" at bounding box center [448, 161] width 20 height 8
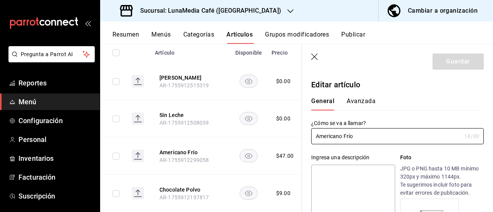
scroll to position [113, 0]
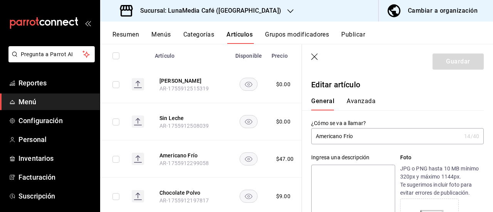
click at [140, 86] on rect at bounding box center [138, 84] width 12 height 12
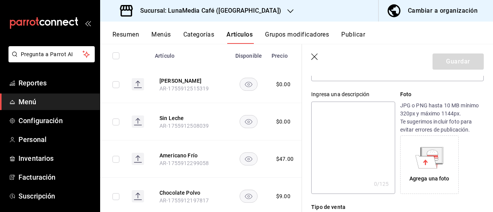
scroll to position [154, 0]
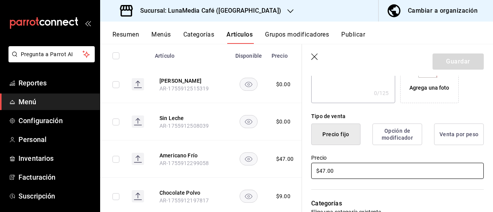
drag, startPoint x: 329, startPoint y: 171, endPoint x: 298, endPoint y: 172, distance: 31.6
click at [298, 172] on main "Artículos sucursal Para editar los artículos o cambios generales, ve a “Organiz…" at bounding box center [296, 128] width 393 height 168
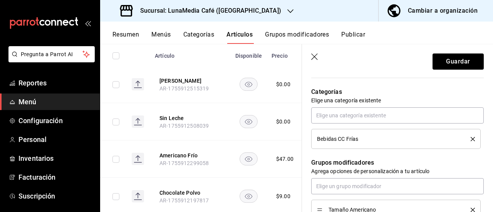
scroll to position [270, 0]
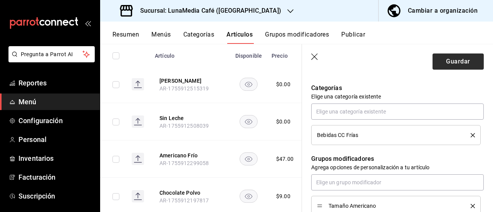
type input "$0.00"
click at [444, 59] on button "Guardar" at bounding box center [458, 62] width 51 height 16
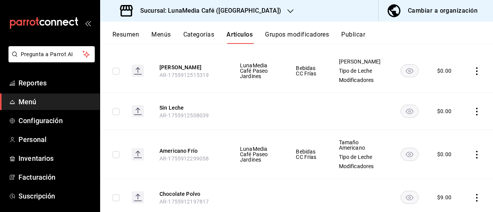
scroll to position [116, 0]
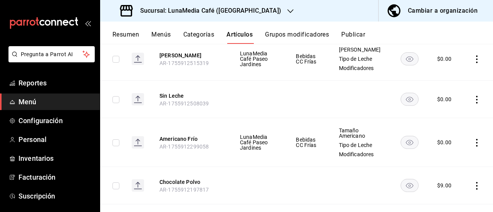
click at [473, 141] on icon "actions" at bounding box center [477, 143] width 8 height 8
click at [451, 158] on span "Editar" at bounding box center [448, 161] width 20 height 8
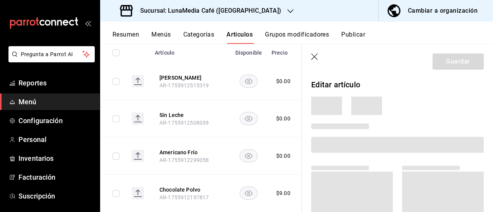
scroll to position [113, 0]
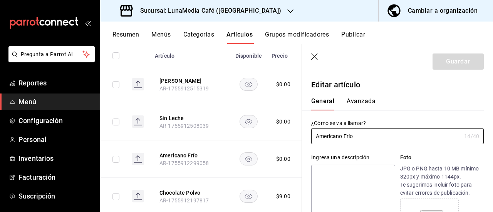
type input "$0.00"
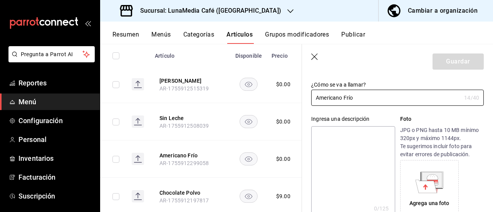
scroll to position [0, 0]
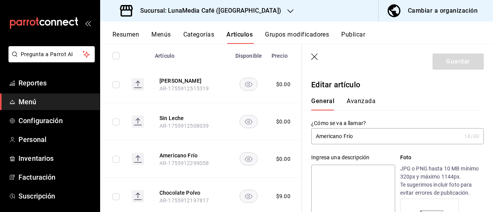
drag, startPoint x: 360, startPoint y: 99, endPoint x: 365, endPoint y: 98, distance: 4.6
click at [363, 98] on button "Avanzada" at bounding box center [361, 104] width 29 height 13
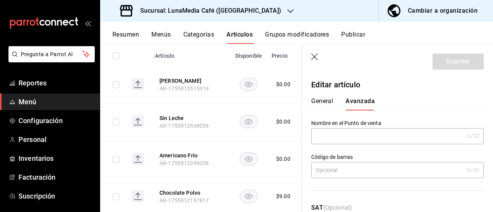
click at [327, 98] on button "General" at bounding box center [323, 104] width 22 height 13
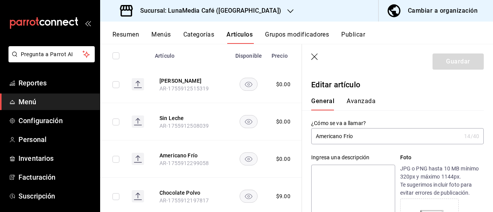
click at [312, 58] on icon "button" at bounding box center [316, 58] width 8 height 8
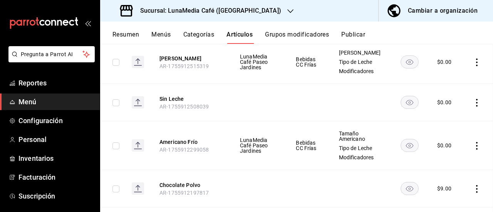
scroll to position [87, 0]
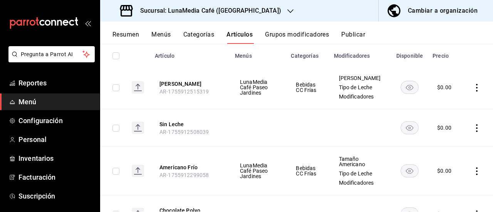
click at [467, 88] on td at bounding box center [478, 88] width 29 height 44
click at [473, 89] on icon "actions" at bounding box center [477, 88] width 8 height 8
click at [443, 108] on span "Editar" at bounding box center [448, 105] width 20 height 8
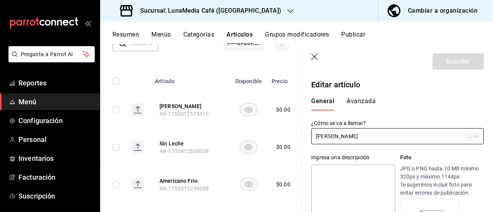
type input "$0.00"
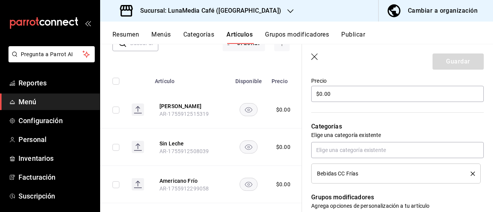
scroll to position [270, 0]
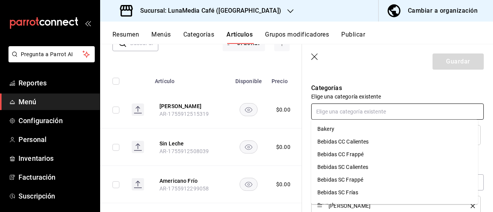
click at [369, 108] on input "text" at bounding box center [398, 112] width 173 height 16
click at [391, 88] on p "Categorías" at bounding box center [398, 88] width 173 height 9
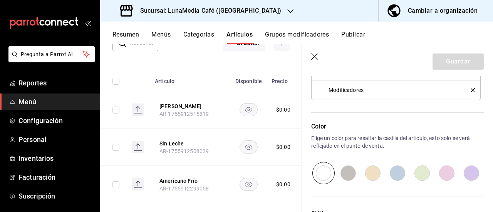
scroll to position [493, 0]
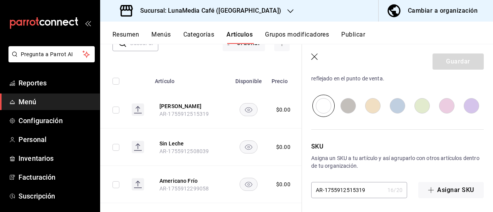
click at [320, 57] on header "Guardar" at bounding box center [397, 60] width 191 height 32
click at [316, 56] on icon "button" at bounding box center [316, 58] width 8 height 8
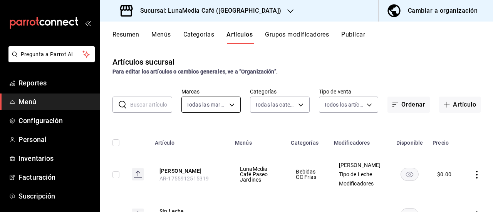
click at [224, 107] on body "Pregunta a Parrot AI Reportes Menú Configuración Personal Inventarios Facturaci…" at bounding box center [246, 106] width 493 height 212
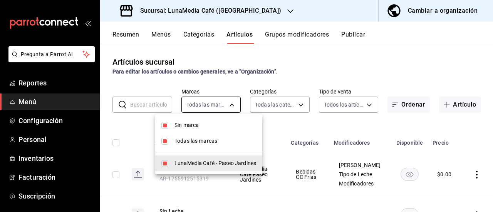
click at [224, 107] on div at bounding box center [246, 106] width 493 height 212
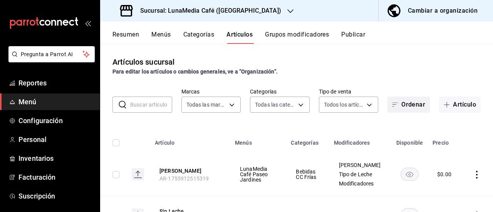
click at [403, 107] on button "Ordenar" at bounding box center [409, 105] width 42 height 16
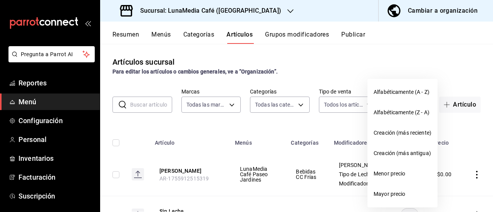
click at [403, 67] on div at bounding box center [246, 106] width 493 height 212
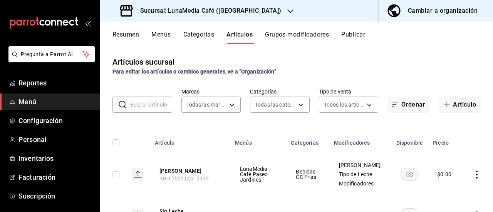
click at [199, 35] on button "Categorías" at bounding box center [199, 37] width 31 height 13
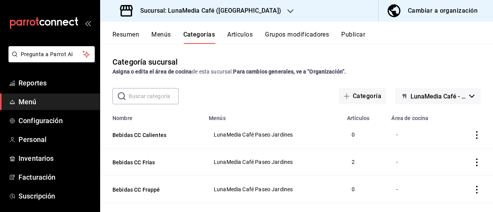
click at [473, 136] on icon "actions" at bounding box center [477, 135] width 8 height 8
click at [450, 157] on li "Editar" at bounding box center [441, 153] width 46 height 16
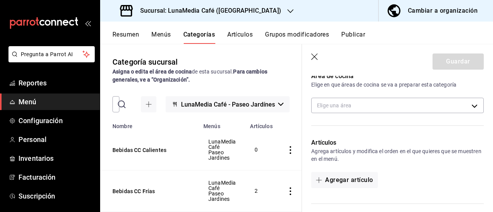
scroll to position [116, 0]
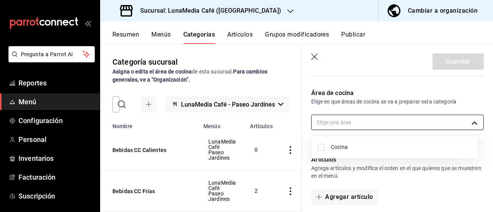
click at [383, 126] on body "Pregunta a Parrot AI Reportes Menú Configuración Personal Inventarios Facturaci…" at bounding box center [246, 106] width 493 height 212
click at [360, 121] on div at bounding box center [246, 106] width 493 height 212
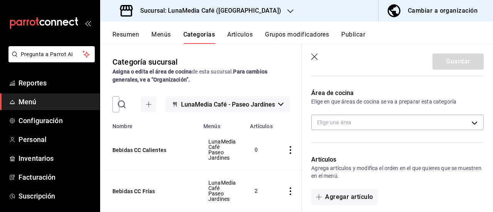
click at [317, 56] on icon "button" at bounding box center [316, 58] width 8 height 8
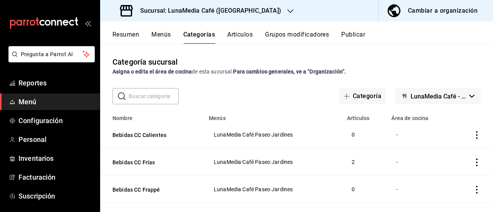
click at [473, 162] on icon "actions" at bounding box center [477, 163] width 8 height 8
click at [442, 162] on span "Editar" at bounding box center [448, 161] width 20 height 8
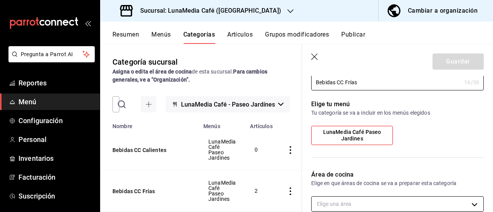
scroll to position [77, 0]
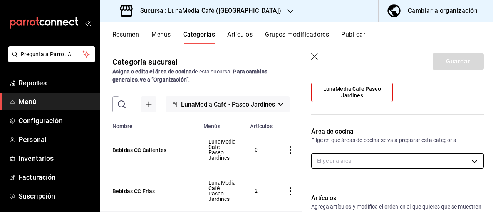
click at [350, 160] on body "Pregunta a Parrot AI Reportes Menú Configuración Personal Inventarios Facturaci…" at bounding box center [246, 106] width 493 height 212
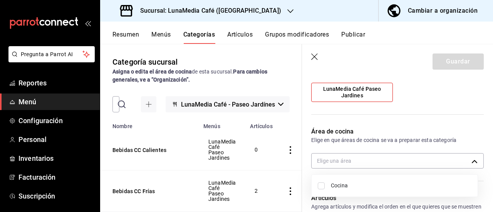
click at [346, 186] on span "Cocina" at bounding box center [401, 186] width 141 height 8
type input "59b6273e-514d-4754-9520-3a6640f2a50d"
checkbox input "true"
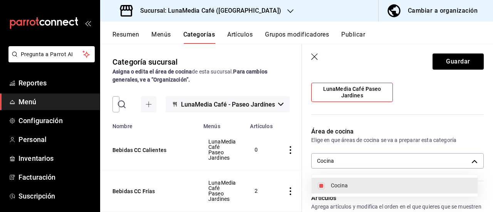
click at [441, 60] on div at bounding box center [246, 106] width 493 height 212
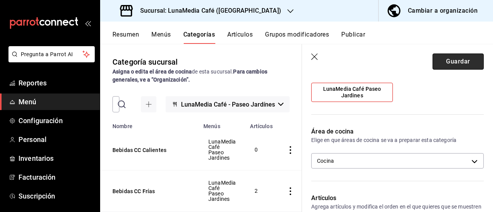
click at [451, 66] on button "Guardar" at bounding box center [458, 62] width 51 height 16
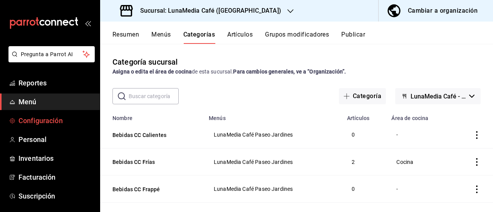
click at [39, 118] on span "Configuración" at bounding box center [56, 121] width 75 height 10
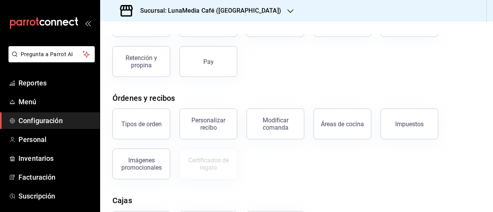
scroll to position [77, 0]
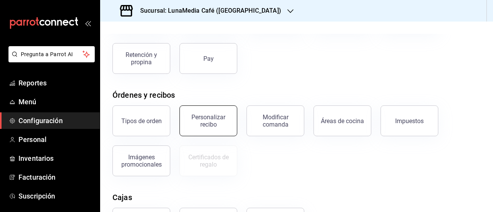
click at [190, 119] on div "Personalizar recibo" at bounding box center [209, 121] width 48 height 15
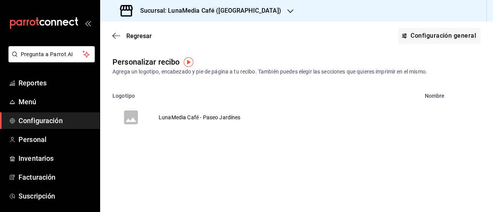
click at [194, 114] on td "LunaMedia Café - Paseo Jardínes" at bounding box center [200, 117] width 101 height 37
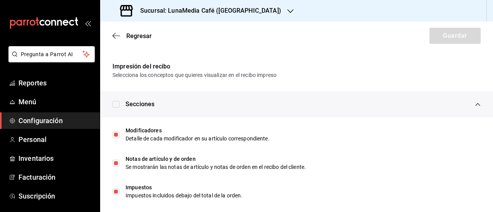
scroll to position [369, 0]
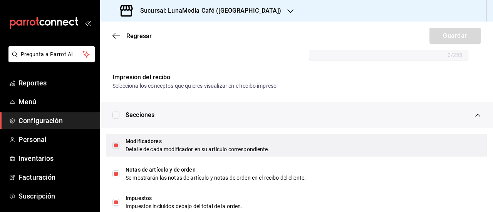
click at [119, 147] on input "checkbox" at bounding box center [116, 145] width 7 height 7
checkbox input "false"
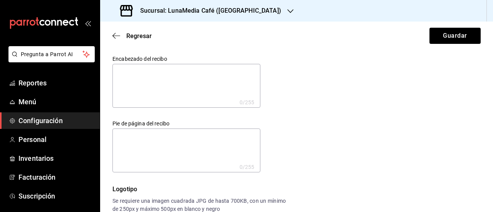
scroll to position [0, 0]
click at [168, 103] on textarea at bounding box center [187, 87] width 148 height 44
type textarea "L"
type textarea "x"
type textarea "Lu"
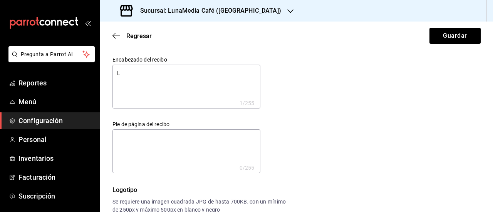
type textarea "x"
type textarea "Lun"
type textarea "x"
type textarea "Luna"
type textarea "x"
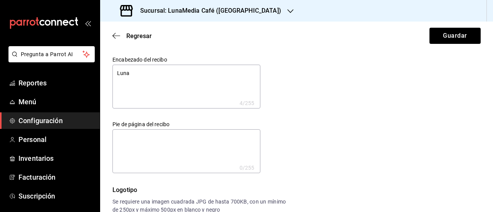
type textarea "LunaM"
type textarea "x"
type textarea "LunaMe"
type textarea "x"
type textarea "LunaMed"
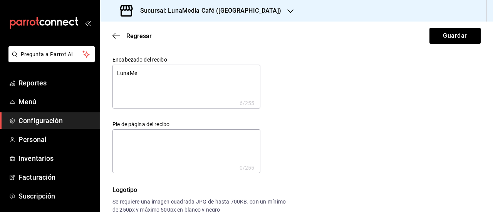
type textarea "x"
type textarea "LunaMedi"
type textarea "x"
type textarea "LunaMedia"
type textarea "x"
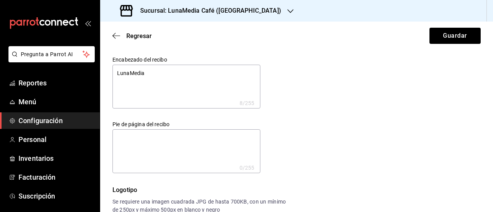
type textarea "LunaMedia"
type textarea "x"
type textarea "LunaMedia C"
type textarea "x"
type textarea "LunaMedia Ca"
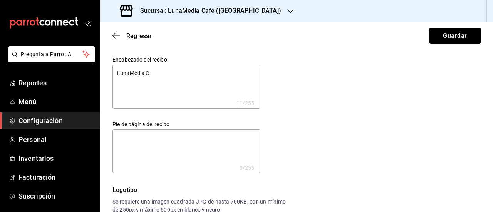
type textarea "x"
type textarea "LunaMedia Caf"
type textarea "x"
type textarea "LunaMedia Café"
type textarea "x"
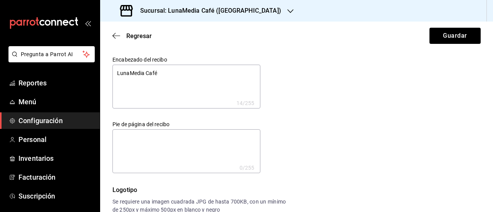
type textarea "LunaMedia Café"
type textarea "x"
type textarea "LunaMedia Café P"
type textarea "x"
type textarea "LunaMedia Café Pl"
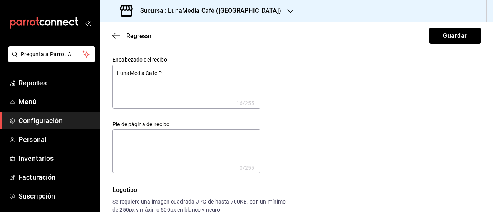
type textarea "x"
type textarea "LunaMedia Café Pla"
type textarea "x"
type textarea "LunaMedia Café Plaz"
type textarea "x"
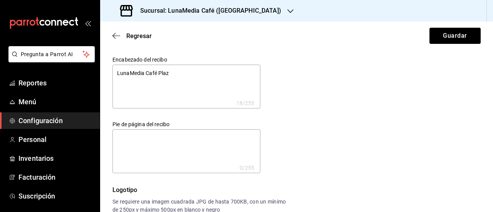
type textarea "[GEOGRAPHIC_DATA]"
type textarea "x"
type textarea "[GEOGRAPHIC_DATA]"
type textarea "x"
type textarea "LunaMedia [GEOGRAPHIC_DATA] P"
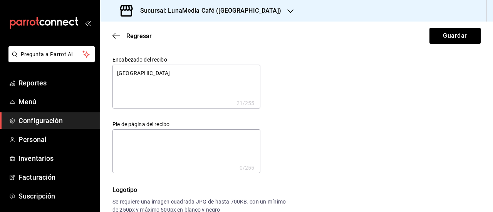
type textarea "x"
type textarea "LunaMedia [GEOGRAPHIC_DATA]"
type textarea "x"
type textarea "LunaMedia [GEOGRAPHIC_DATA]"
type textarea "x"
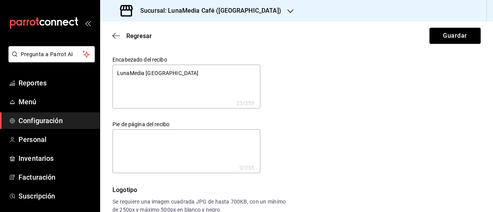
type textarea "LunaMedia [GEOGRAPHIC_DATA]"
type textarea "x"
type textarea "LunaMedia [GEOGRAPHIC_DATA]"
type textarea "x"
type textarea "LunaMedia [GEOGRAPHIC_DATA]"
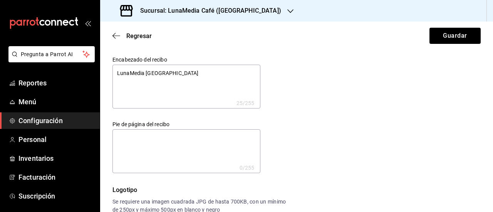
type textarea "x"
type textarea "LunaMedia [GEOGRAPHIC_DATA]"
type textarea "x"
type textarea "LunaMedia [GEOGRAPHIC_DATA]"
type textarea "x"
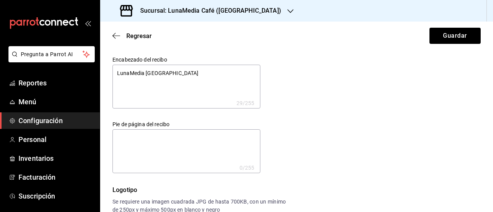
type textarea "LunaMedia [GEOGRAPHIC_DATA]"
type textarea "x"
type textarea "LunaMedia [GEOGRAPHIC_DATA]"
type textarea "x"
type textarea "LunaMedia [GEOGRAPHIC_DATA]"
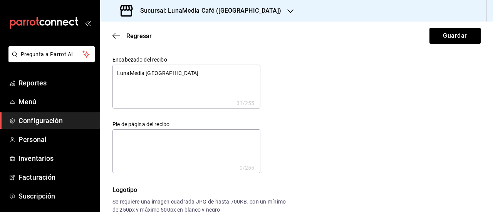
type textarea "x"
type textarea "LunaMedia [GEOGRAPHIC_DATA]"
type textarea "x"
type textarea "LunaMedia [GEOGRAPHIC_DATA][PERSON_NAME]"
type textarea "x"
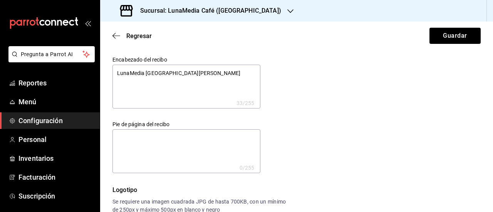
type textarea "LunaMedia [GEOGRAPHIC_DATA]"
type textarea "x"
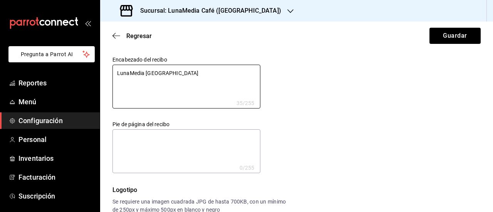
drag, startPoint x: 214, startPoint y: 73, endPoint x: 72, endPoint y: 64, distance: 142.2
click at [72, 64] on div "Pregunta a Parrot AI Reportes Menú Configuración Personal Inventarios Facturaci…" at bounding box center [246, 106] width 493 height 212
type textarea "A"
type textarea "x"
type textarea "AR"
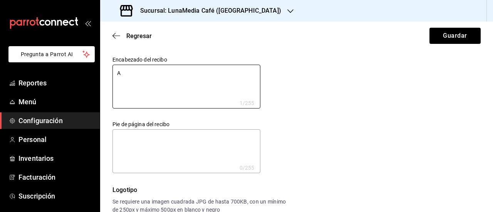
type textarea "x"
type textarea "ARN"
type textarea "x"
type textarea "[PERSON_NAME]"
type textarea "x"
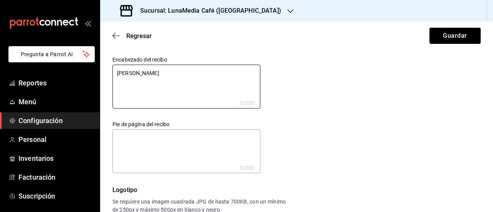
type textarea "[PERSON_NAME]"
type textarea "x"
type textarea "[PERSON_NAME]"
type textarea "x"
type textarea "[PERSON_NAME]"
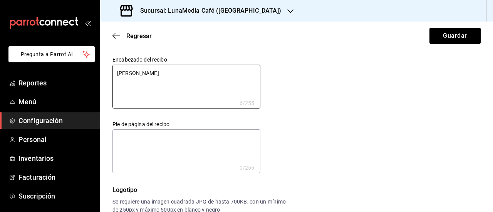
type textarea "x"
click at [128, 142] on textarea at bounding box center [187, 152] width 148 height 44
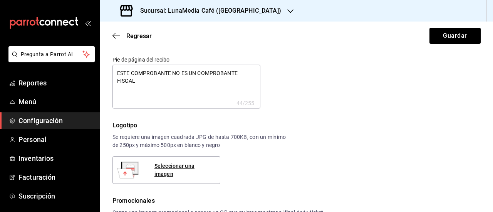
scroll to position [77, 0]
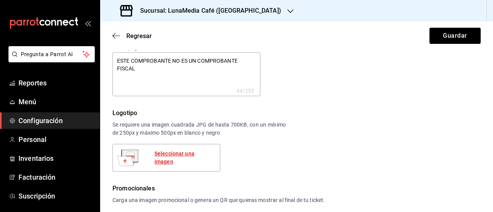
click at [190, 156] on div "Seleccionar una imagen" at bounding box center [184, 158] width 59 height 16
click at [181, 156] on div "Seleccionar una imagen" at bounding box center [184, 158] width 59 height 16
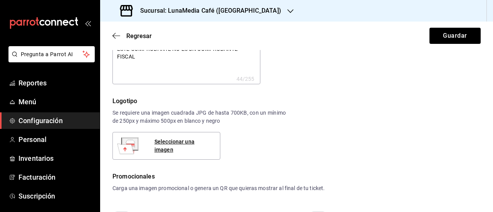
scroll to position [0, 0]
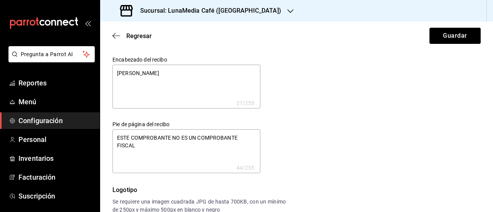
click at [217, 77] on textarea "[PERSON_NAME]" at bounding box center [187, 87] width 148 height 44
click at [117, 81] on textarea "[PERSON_NAME] AOLA920130CT4" at bounding box center [187, 87] width 148 height 44
click at [330, 89] on div "Encabezado del recibo [PERSON_NAME] RFC: AOLA920130CT4 x 49 /255 Encabezado del…" at bounding box center [292, 110] width 378 height 126
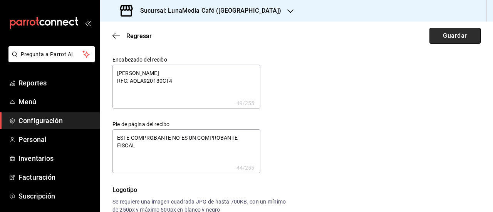
click at [430, 35] on button "Guardar" at bounding box center [455, 36] width 51 height 16
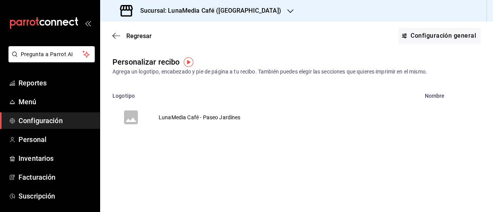
click at [204, 118] on td "LunaMedia Café - Paseo Jardínes" at bounding box center [200, 117] width 101 height 37
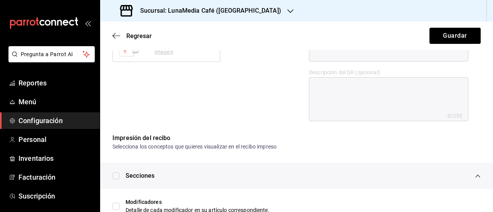
scroll to position [424, 0]
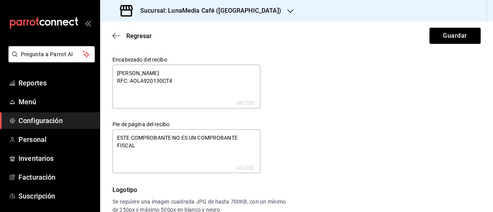
click at [205, 73] on textarea "[PERSON_NAME] RFC: AOLA920130CT4" at bounding box center [187, 87] width 148 height 44
click at [198, 84] on textarea "[PERSON_NAME] RFC: AOLA920130CT4" at bounding box center [187, 87] width 148 height 44
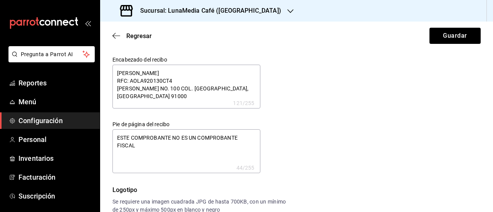
drag, startPoint x: 194, startPoint y: 100, endPoint x: 117, endPoint y: 72, distance: 81.5
click at [117, 72] on textarea "ARNOLD MIGUEL ACOSTA LOZANO RFC: AOLA920130CT4 FRANCISCO I. MADERO NO. 100 COL.…" at bounding box center [187, 87] width 148 height 44
click at [192, 103] on textarea "ARNOLD MIGUEL ACOSTA LOZANO RFC: AOLA920130CT4 FRANCISCO I. MADERO NO. 100 COL.…" at bounding box center [187, 87] width 148 height 44
click at [198, 98] on textarea "ARNOLD MIGUEL ACOSTA LOZANO RFC: AOLA920130CT4 FRANCISCO I. MADERO NO. 100 COL.…" at bounding box center [187, 87] width 148 height 44
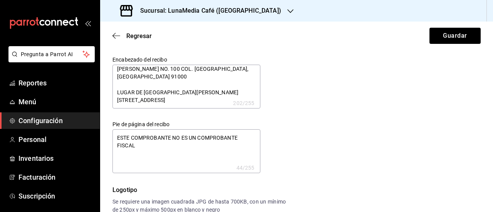
scroll to position [27, 0]
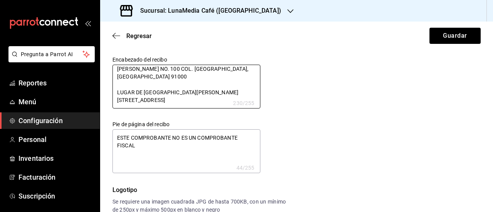
type textarea "ARNOLD MIGUEL ACOSTA LOZANO RFC: AOLA920130CT4 FRANCISCO I. MADERO NO. 100 COL.…"
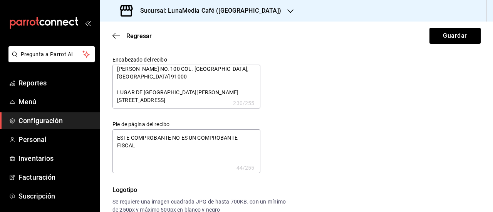
click at [140, 148] on textarea "ESTE COMPROBANTE NO ES UN COMPROBANTE FISCAL" at bounding box center [187, 152] width 148 height 44
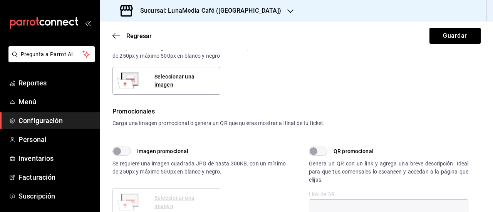
scroll to position [0, 0]
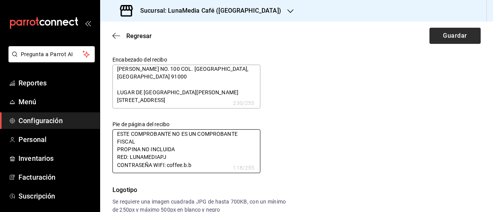
type textarea "ESTE COMPROBANTE NO ES UN COMPROBANTE FISCAL PROPINA NO INCLUIDA RED: LUNAMEDIA…"
click at [437, 34] on button "Guardar" at bounding box center [455, 36] width 51 height 16
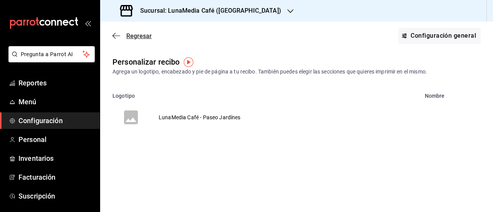
click at [116, 37] on icon "button" at bounding box center [117, 35] width 8 height 7
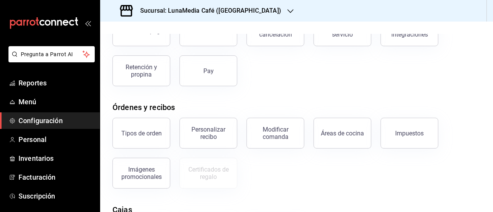
scroll to position [77, 0]
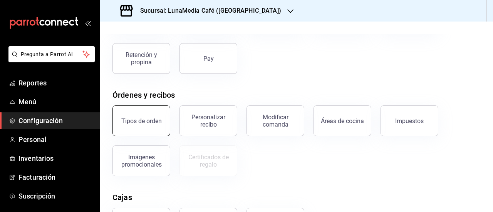
click at [126, 122] on div "Tipos de orden" at bounding box center [141, 121] width 40 height 7
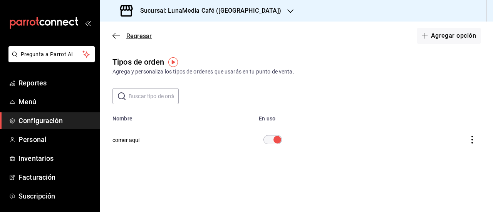
click at [115, 39] on span "Regresar" at bounding box center [132, 35] width 39 height 7
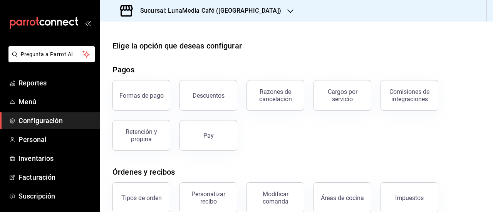
scroll to position [77, 0]
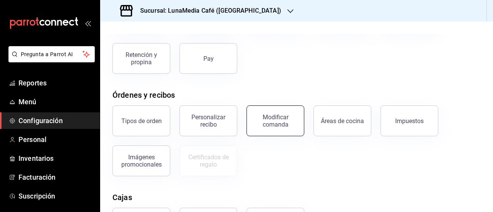
click at [254, 120] on button "Modificar comanda" at bounding box center [276, 121] width 58 height 31
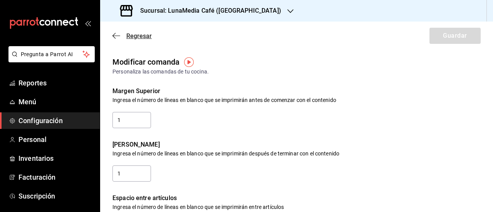
click at [120, 34] on icon "button" at bounding box center [117, 35] width 8 height 7
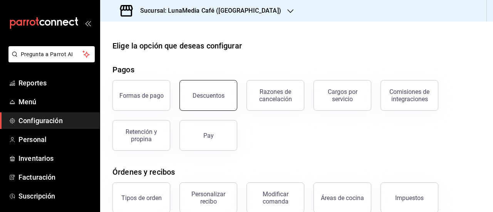
click at [210, 100] on button "Descuentos" at bounding box center [209, 95] width 58 height 31
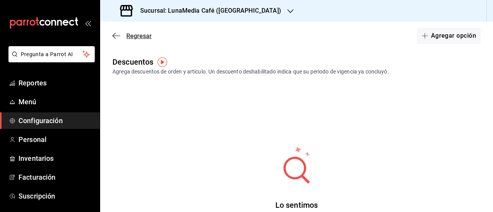
click at [120, 35] on icon "button" at bounding box center [117, 35] width 8 height 7
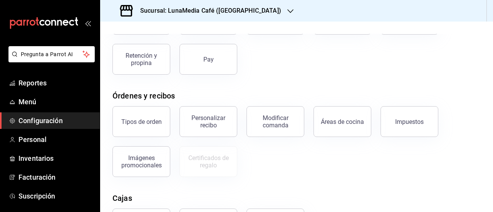
scroll to position [62, 0]
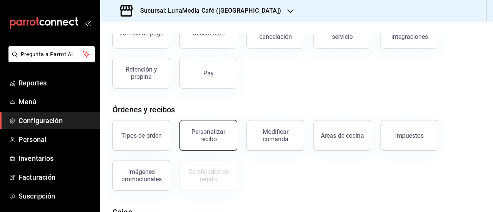
click at [223, 136] on div "Personalizar recibo" at bounding box center [209, 135] width 48 height 15
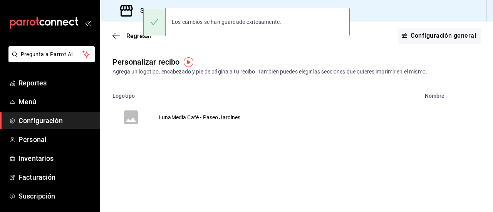
click at [220, 115] on td "LunaMedia Café - Paseo Jardínes" at bounding box center [200, 117] width 101 height 37
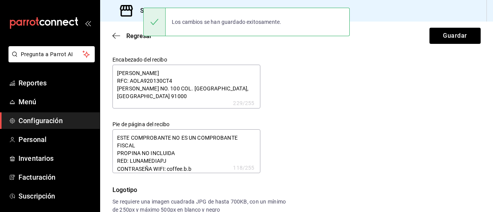
type textarea "x"
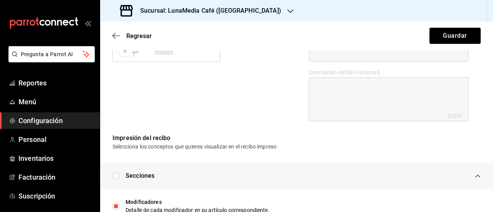
scroll to position [347, 0]
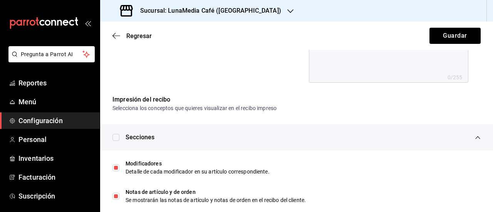
click at [114, 137] on input "checkbox" at bounding box center [116, 137] width 7 height 7
checkbox input "false"
type textarea "x"
click at [118, 140] on input "checkbox" at bounding box center [116, 137] width 7 height 7
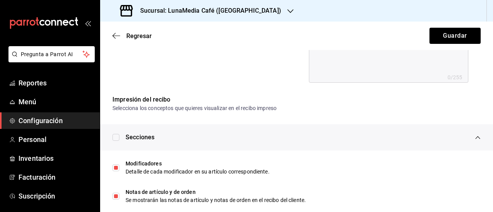
checkbox input "false"
type textarea "x"
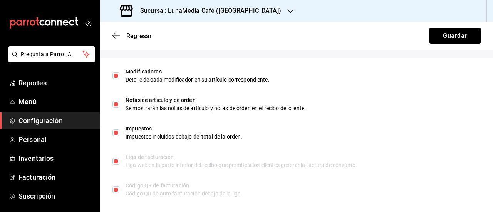
scroll to position [446, 0]
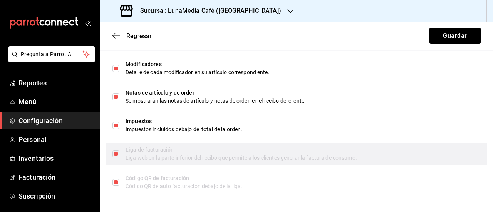
click at [153, 155] on div "Liga web en la parte inferior del recibo que permite a los clientes generar la …" at bounding box center [303, 158] width 355 height 8
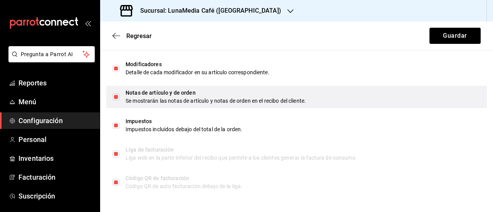
click at [114, 95] on input "checkbox" at bounding box center [116, 97] width 7 height 7
checkbox input "false"
type textarea "x"
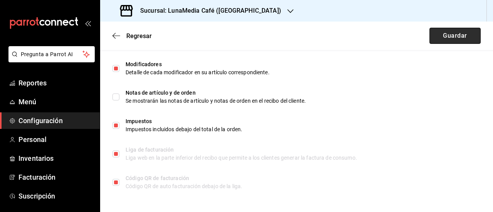
click at [441, 30] on button "Guardar" at bounding box center [455, 36] width 51 height 16
type textarea "x"
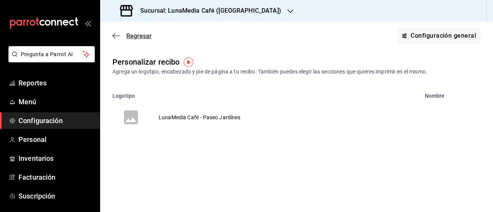
click at [116, 37] on icon "button" at bounding box center [117, 35] width 8 height 7
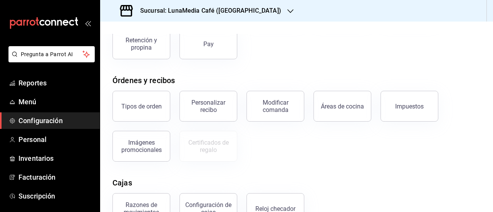
scroll to position [116, 0]
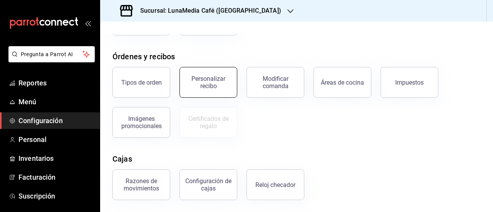
click at [211, 81] on div "Personalizar recibo" at bounding box center [209, 82] width 48 height 15
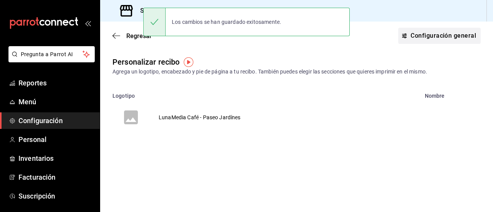
click at [454, 34] on button "Configuración general" at bounding box center [440, 36] width 83 height 16
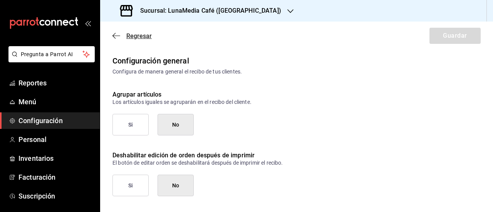
click at [116, 39] on icon "button" at bounding box center [117, 35] width 8 height 7
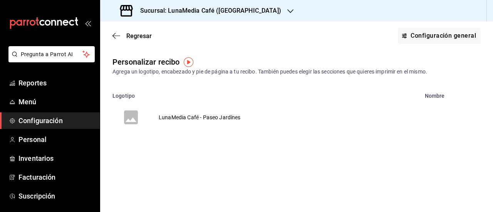
click at [180, 115] on td "LunaMedia Café - Paseo Jardínes" at bounding box center [200, 117] width 101 height 37
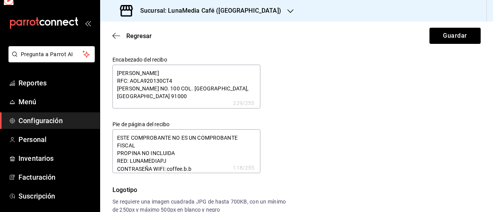
type textarea "x"
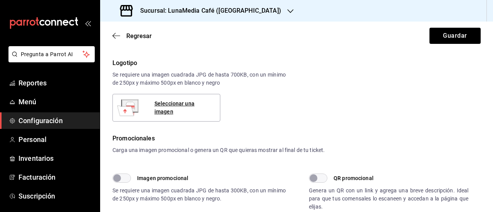
scroll to position [116, 0]
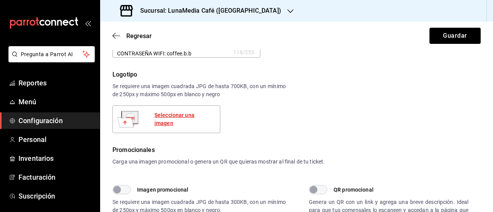
click at [177, 118] on div "Seleccionar una imagen" at bounding box center [184, 119] width 59 height 16
type textarea "x"
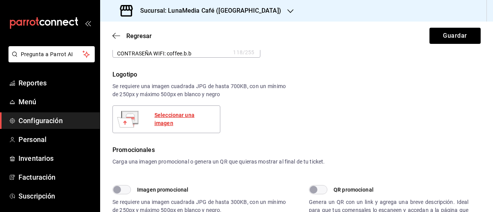
click at [172, 120] on div "Seleccionar una imagen" at bounding box center [184, 119] width 59 height 16
type textarea "x"
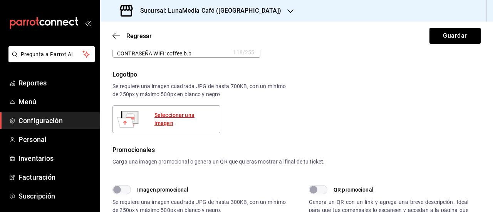
click at [182, 116] on div "Seleccionar una imagen" at bounding box center [184, 119] width 59 height 16
type textarea "x"
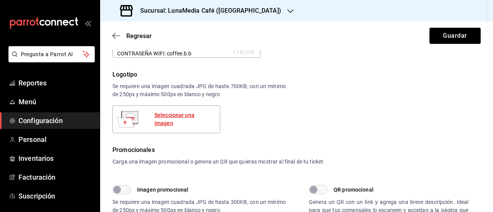
click at [191, 119] on div "Seleccionar una imagen" at bounding box center [184, 119] width 59 height 16
type textarea "x"
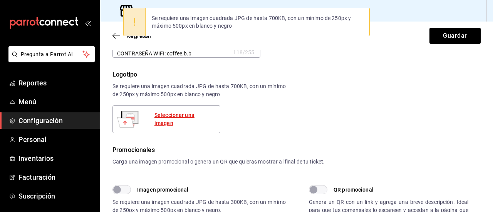
click at [182, 120] on div "Seleccionar una imagen" at bounding box center [184, 119] width 59 height 16
type textarea "x"
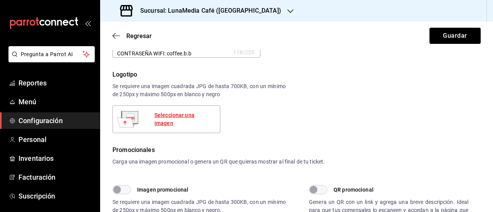
click at [184, 120] on div "Seleccionar una imagen" at bounding box center [184, 119] width 59 height 16
type textarea "x"
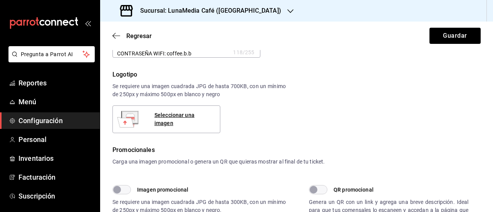
click at [235, 109] on div "Logotipo Se requiere una imagen cuadrada JPG de hasta 700KB, con un mínimo de 2…" at bounding box center [199, 101] width 173 height 63
click at [189, 118] on div "Seleccionar una imagen" at bounding box center [184, 119] width 59 height 16
type textarea "x"
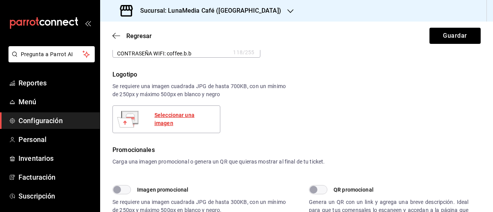
type textarea "x"
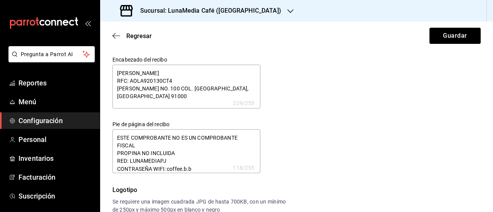
scroll to position [154, 0]
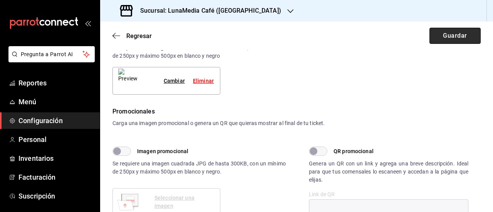
click at [437, 40] on button "Guardar" at bounding box center [455, 36] width 51 height 16
type textarea "x"
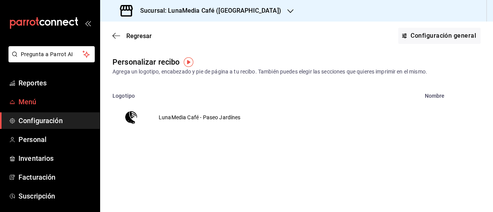
click at [31, 104] on span "Menú" at bounding box center [56, 102] width 75 height 10
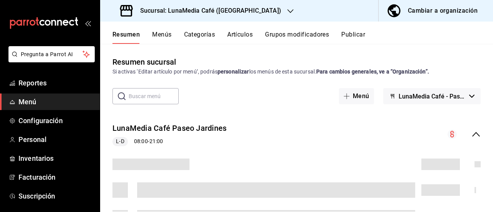
scroll to position [39, 0]
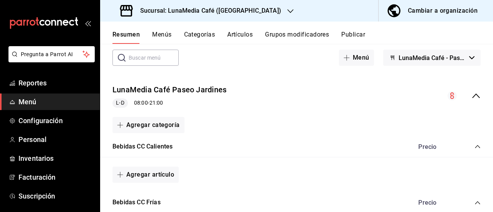
click at [145, 100] on div "L-D 08:00 - 21:00" at bounding box center [170, 103] width 114 height 9
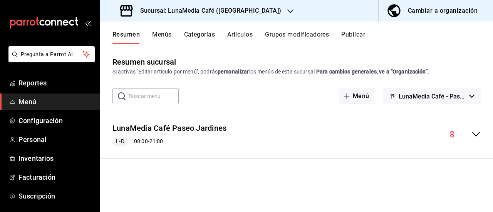
scroll to position [0, 0]
click at [166, 140] on div "L-D 08:00 - 21:00" at bounding box center [170, 141] width 114 height 9
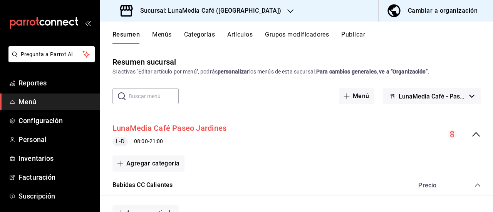
click at [197, 128] on button "LunaMedia Café Paseo Jardines" at bounding box center [170, 128] width 114 height 11
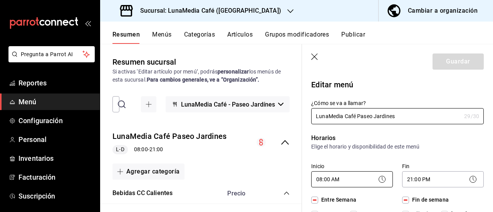
scroll to position [39, 0]
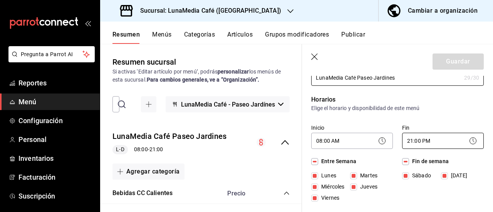
click at [409, 140] on body "Pregunta a Parrot AI Reportes Menú Configuración Personal Inventarios Facturaci…" at bounding box center [246, 106] width 493 height 212
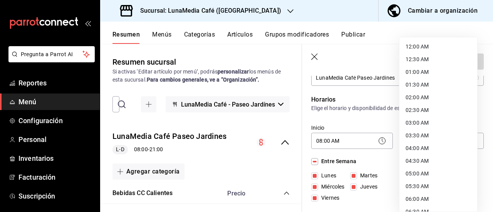
scroll to position [455, 0]
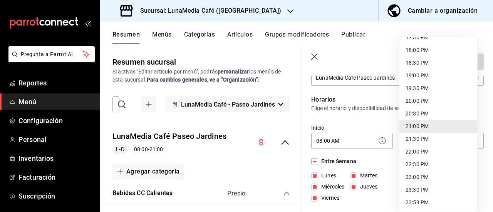
click at [425, 177] on li "23:00 PM" at bounding box center [439, 177] width 78 height 13
type input "23:00"
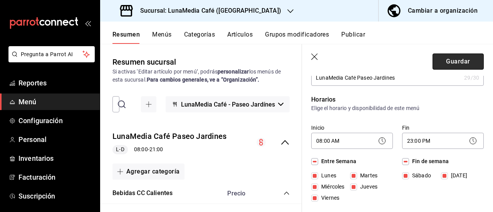
click at [436, 63] on button "Guardar" at bounding box center [458, 62] width 51 height 16
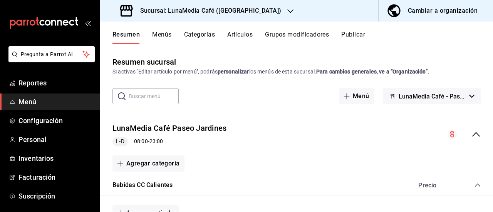
drag, startPoint x: 39, startPoint y: 103, endPoint x: 43, endPoint y: 103, distance: 3.9
click at [39, 103] on span "Menú" at bounding box center [56, 102] width 75 height 10
click at [39, 120] on span "Configuración" at bounding box center [56, 121] width 75 height 10
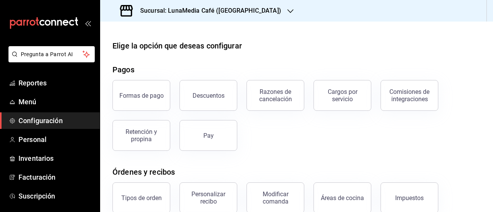
scroll to position [77, 0]
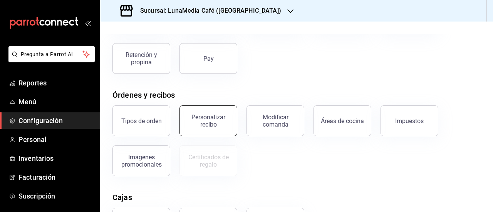
click at [207, 121] on div "Personalizar recibo" at bounding box center [209, 121] width 48 height 15
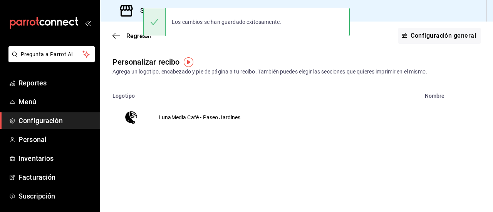
click at [205, 121] on td "LunaMedia Café - Paseo Jardínes" at bounding box center [200, 117] width 101 height 37
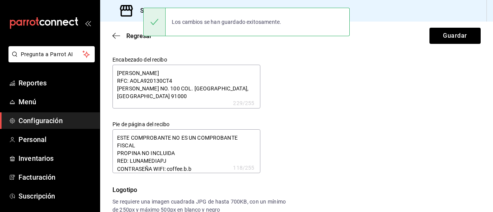
type textarea "x"
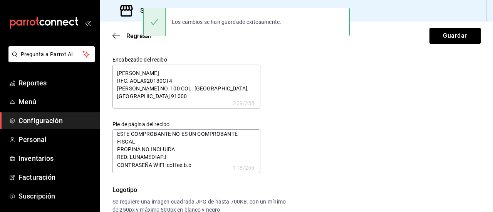
type textarea "x"
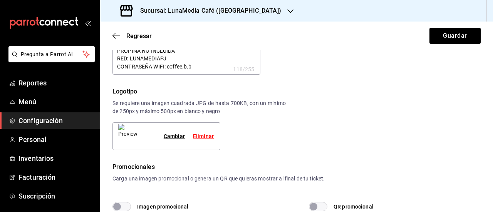
scroll to position [116, 0]
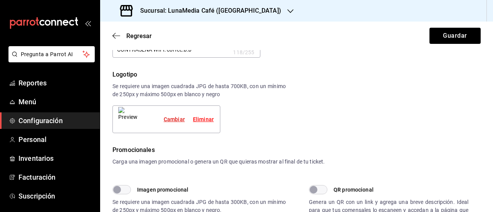
click at [170, 119] on div "Cambiar" at bounding box center [174, 120] width 21 height 8
type textarea "x"
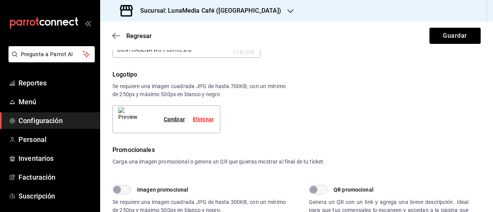
type textarea "x"
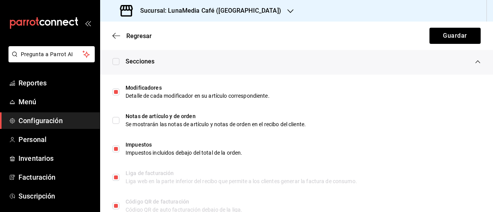
scroll to position [424, 0]
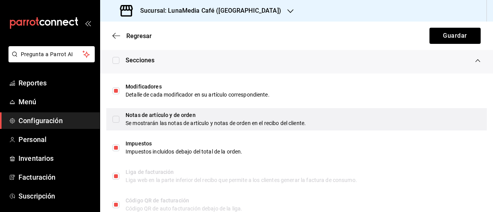
click at [115, 120] on input "checkbox" at bounding box center [116, 119] width 7 height 7
checkbox input "true"
type textarea "x"
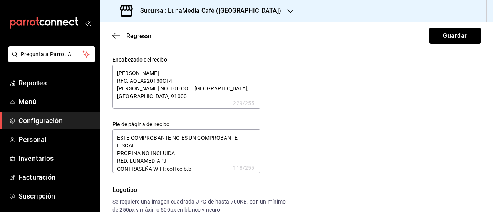
scroll to position [0, 0]
click at [447, 30] on button "Guardar" at bounding box center [455, 36] width 51 height 16
type textarea "x"
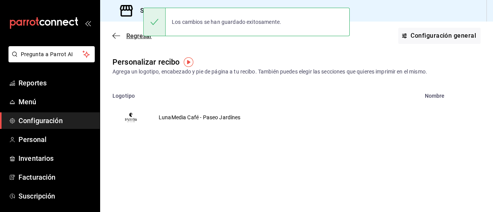
click at [115, 32] on icon "button" at bounding box center [117, 35] width 8 height 7
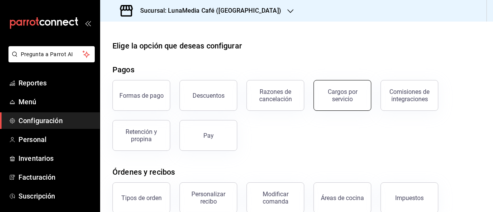
click at [320, 94] on button "Cargos por servicio" at bounding box center [343, 95] width 58 height 31
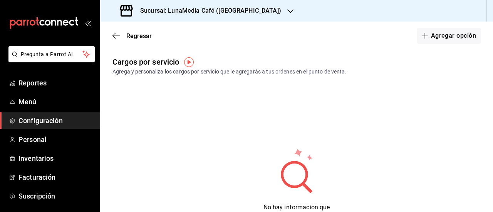
click at [121, 30] on div "Regresar Agregar opción" at bounding box center [296, 36] width 393 height 29
click at [119, 31] on div "Regresar Agregar opción" at bounding box center [296, 36] width 393 height 29
click at [140, 36] on span "Regresar" at bounding box center [138, 35] width 25 height 7
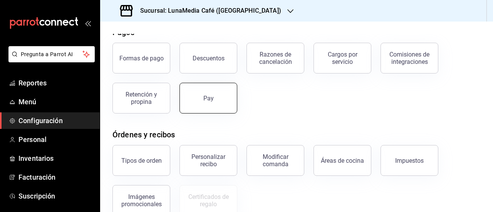
scroll to position [39, 0]
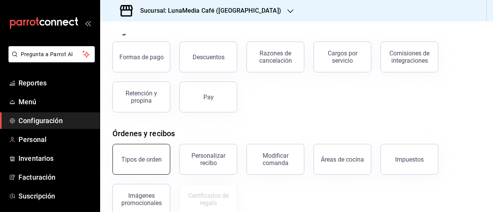
click at [168, 160] on div "Tipos de orden" at bounding box center [136, 155] width 67 height 40
click at [147, 160] on div "Tipos de orden" at bounding box center [141, 159] width 40 height 7
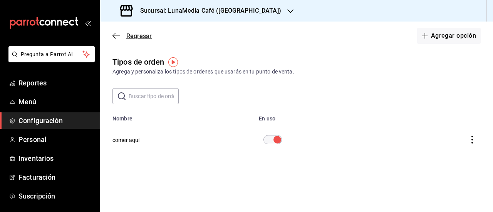
click at [113, 36] on icon "button" at bounding box center [114, 36] width 3 height 6
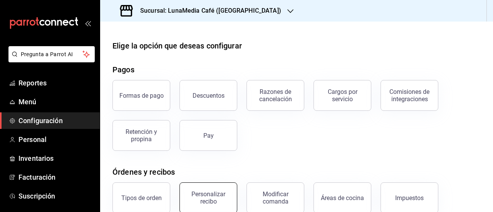
scroll to position [39, 0]
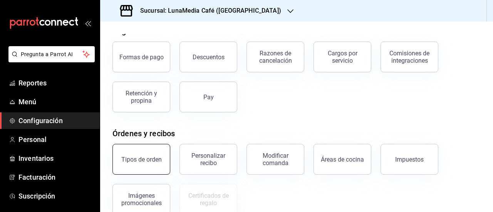
click at [146, 162] on div "Tipos de orden" at bounding box center [141, 159] width 40 height 7
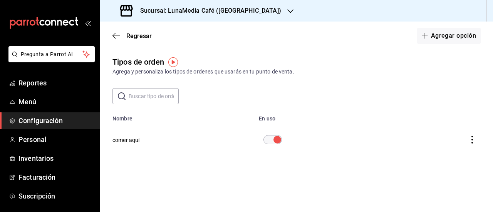
click at [132, 140] on button "comer aquí" at bounding box center [126, 140] width 27 height 8
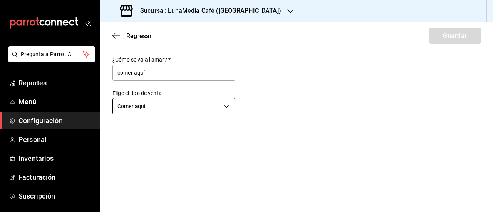
click at [159, 110] on body "Pregunta a Parrot AI Reportes Menú Configuración Personal Inventarios Facturaci…" at bounding box center [246, 106] width 493 height 212
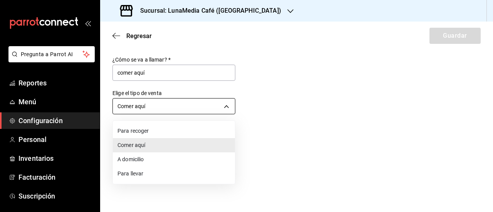
click at [159, 110] on div at bounding box center [246, 106] width 493 height 212
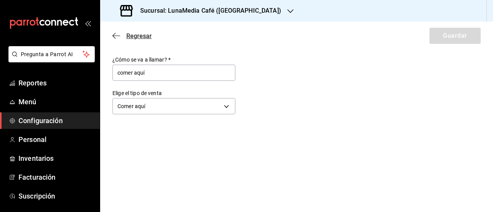
click at [114, 38] on icon "button" at bounding box center [117, 35] width 8 height 7
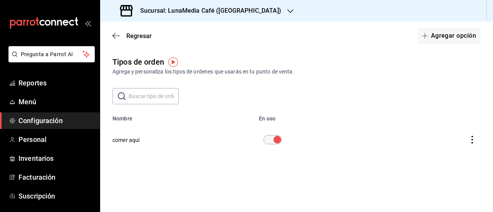
click at [472, 138] on icon "actions" at bounding box center [473, 140] width 8 height 8
click at [400, 131] on div at bounding box center [246, 106] width 493 height 212
click at [115, 34] on icon "button" at bounding box center [117, 35] width 8 height 7
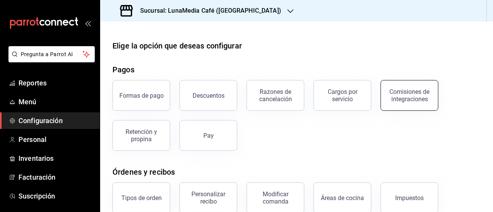
click at [399, 95] on div "Comisiones de integraciones" at bounding box center [410, 95] width 48 height 15
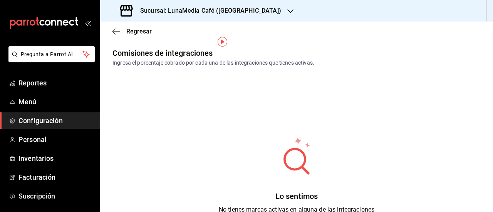
scroll to position [72, 0]
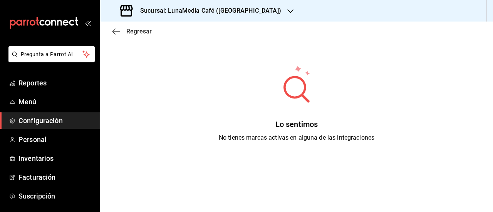
click at [114, 32] on icon "button" at bounding box center [117, 31] width 8 height 7
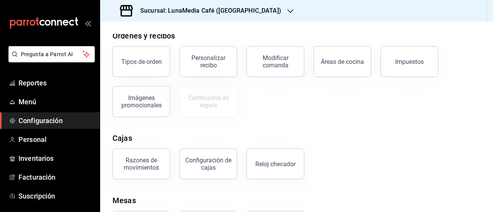
scroll to position [154, 0]
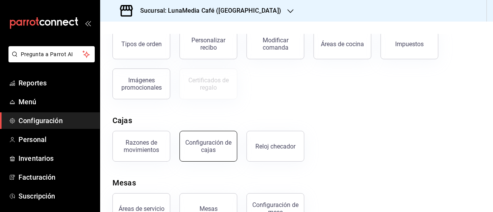
click at [211, 149] on div "Configuración de cajas" at bounding box center [209, 146] width 48 height 15
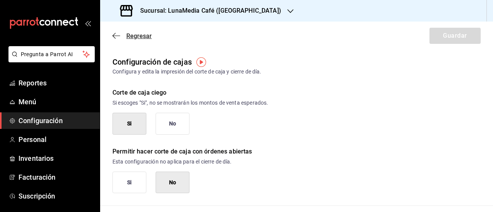
click at [114, 34] on icon "button" at bounding box center [114, 36] width 3 height 6
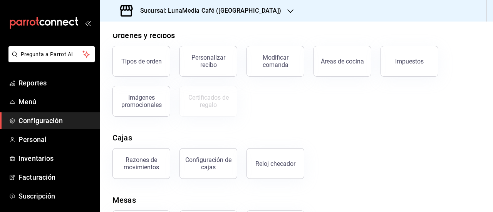
scroll to position [178, 0]
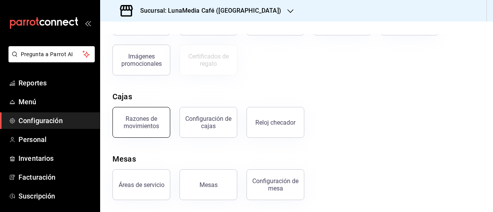
click at [148, 131] on button "Razones de movimientos" at bounding box center [142, 122] width 58 height 31
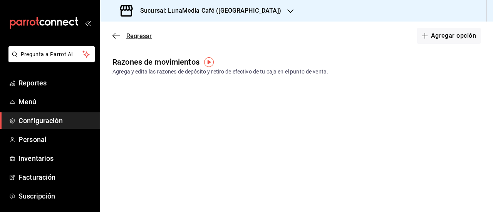
click at [113, 33] on icon "button" at bounding box center [117, 35] width 8 height 7
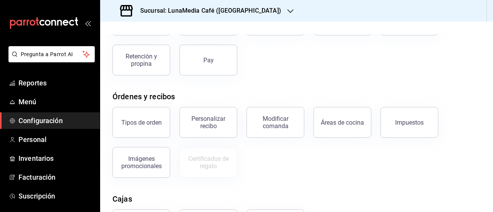
scroll to position [116, 0]
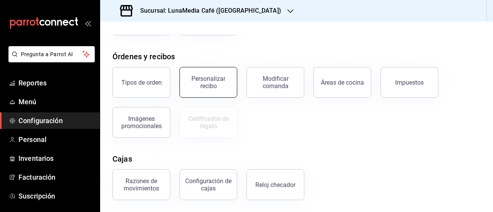
click at [204, 81] on div "Personalizar recibo" at bounding box center [209, 82] width 48 height 15
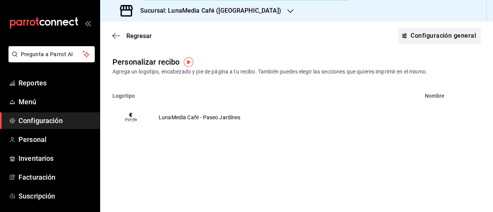
click at [433, 39] on button "Configuración general" at bounding box center [440, 36] width 83 height 16
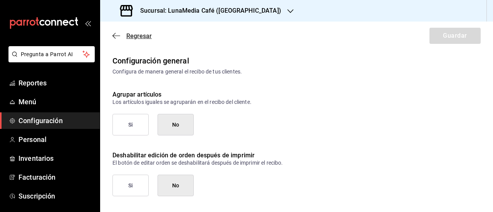
click at [123, 34] on span "Regresar" at bounding box center [132, 35] width 39 height 7
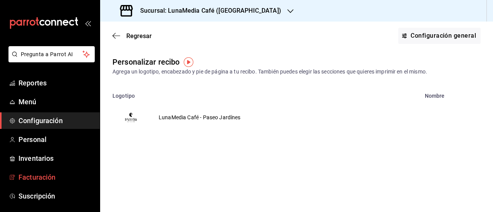
click at [38, 178] on span "Facturación" at bounding box center [56, 177] width 75 height 10
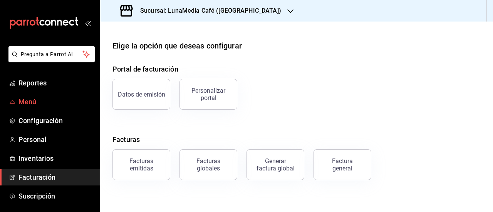
click at [30, 101] on span "Menú" at bounding box center [56, 102] width 75 height 10
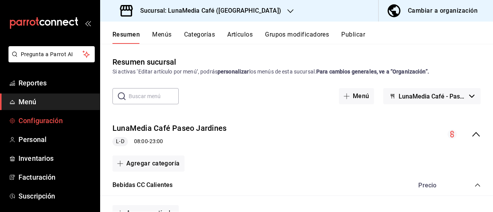
click at [34, 120] on span "Configuración" at bounding box center [56, 121] width 75 height 10
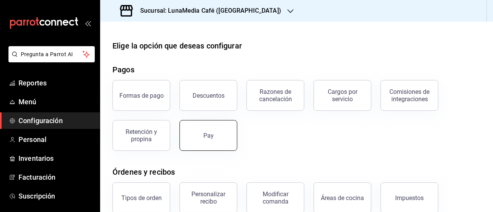
click at [218, 138] on button "Pay" at bounding box center [209, 135] width 58 height 31
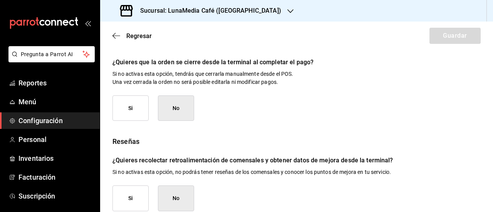
scroll to position [180, 0]
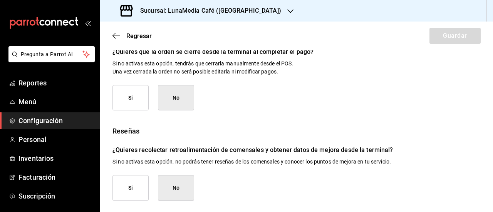
click at [114, 32] on div "Regresar Guardar" at bounding box center [296, 36] width 393 height 29
click at [115, 34] on icon "button" at bounding box center [114, 36] width 3 height 6
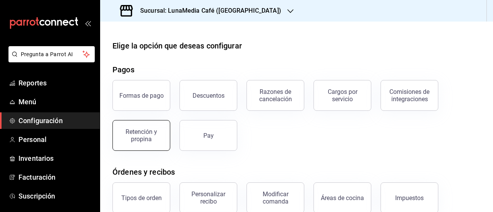
click at [152, 136] on div "Retención y propina" at bounding box center [142, 135] width 48 height 15
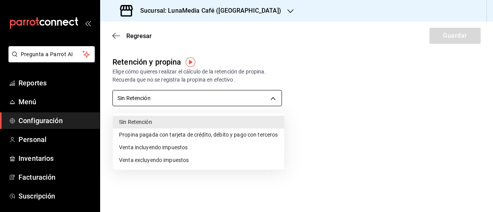
click at [153, 99] on body "Pregunta a Parrot AI Reportes Menú Configuración Personal Inventarios Facturaci…" at bounding box center [246, 106] width 493 height 212
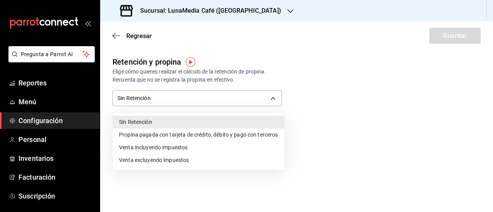
click at [111, 34] on div at bounding box center [246, 106] width 493 height 212
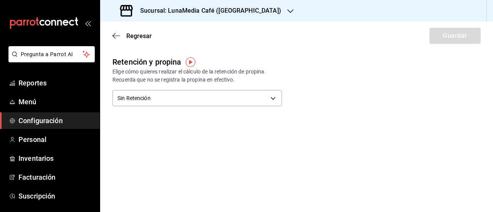
click at [111, 34] on div "Regresar Guardar" at bounding box center [296, 36] width 393 height 29
click at [120, 38] on icon "button" at bounding box center [117, 35] width 8 height 7
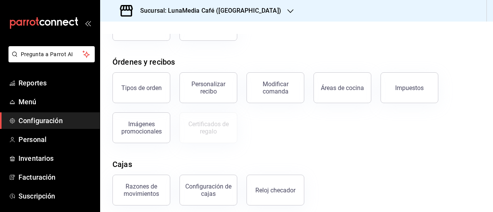
scroll to position [116, 0]
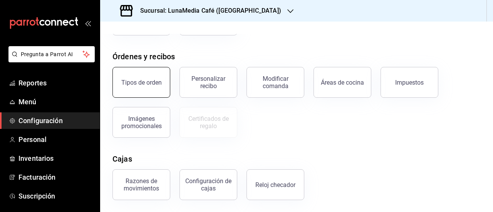
click at [144, 80] on div "Tipos de orden" at bounding box center [141, 82] width 40 height 7
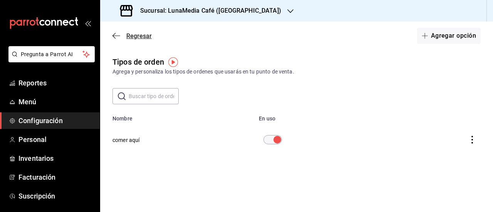
click at [120, 36] on icon "button" at bounding box center [117, 35] width 8 height 0
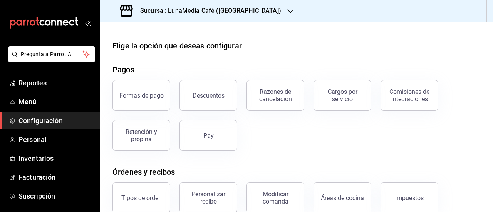
scroll to position [77, 0]
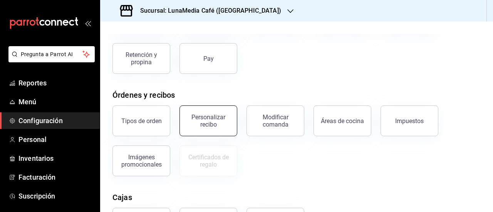
click at [208, 122] on div "Personalizar recibo" at bounding box center [209, 121] width 48 height 15
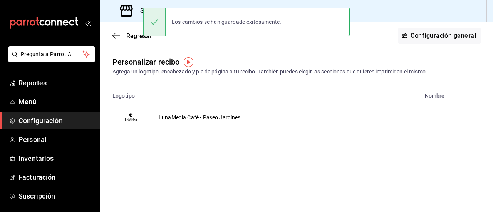
click at [208, 116] on td "LunaMedia Café - Paseo Jardínes" at bounding box center [200, 117] width 101 height 37
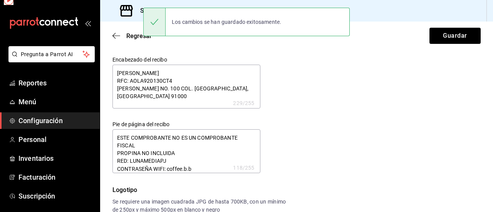
type textarea "x"
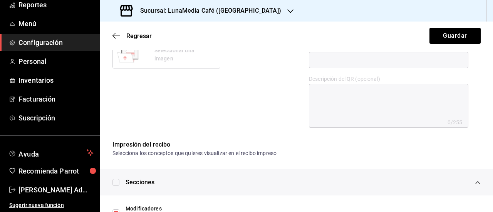
scroll to position [424, 0]
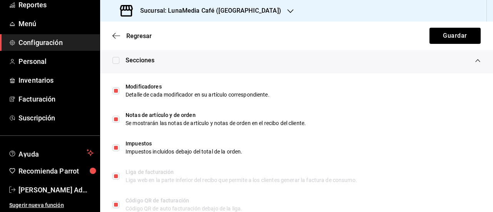
click at [116, 62] on input "checkbox" at bounding box center [116, 60] width 7 height 7
checkbox input "false"
type textarea "x"
click at [116, 62] on input "checkbox" at bounding box center [116, 60] width 7 height 7
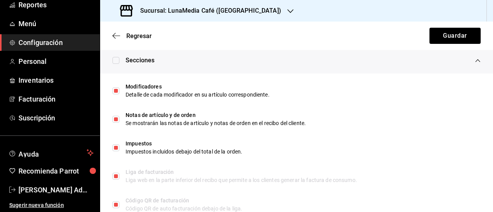
checkbox input "false"
type textarea "x"
click at [116, 62] on input "checkbox" at bounding box center [116, 60] width 7 height 7
checkbox input "false"
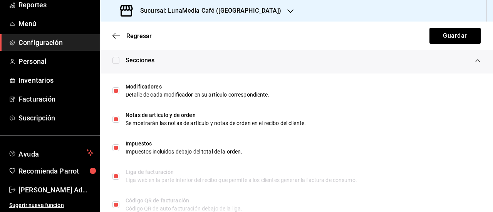
type textarea "x"
click at [116, 64] on input "checkbox" at bounding box center [116, 60] width 7 height 7
checkbox input "false"
type textarea "x"
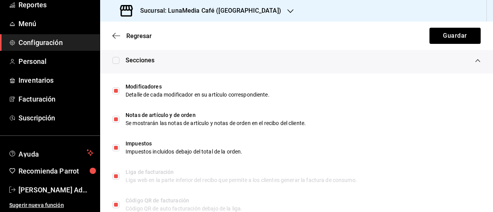
type textarea "x"
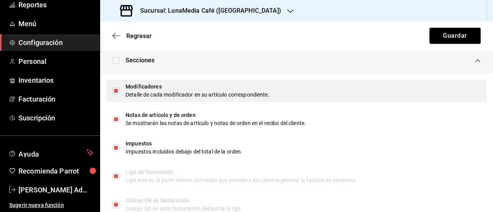
click at [117, 91] on input "checkbox" at bounding box center [116, 91] width 7 height 7
checkbox input "false"
type textarea "x"
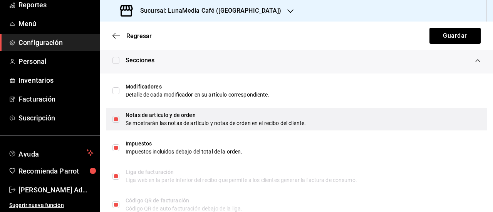
click at [116, 119] on input "checkbox" at bounding box center [116, 119] width 7 height 7
checkbox input "false"
type textarea "x"
checkbox input "true"
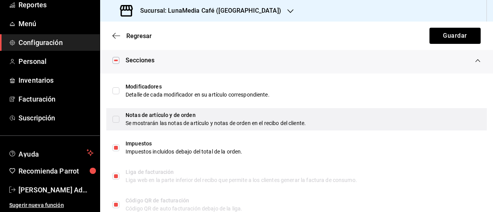
scroll to position [446, 0]
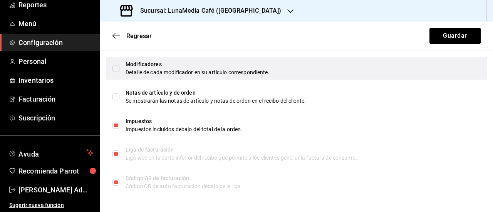
click at [116, 72] on input "checkbox" at bounding box center [116, 68] width 7 height 7
checkbox input "true"
type textarea "x"
checkbox input "false"
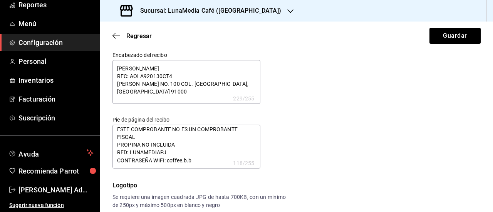
scroll to position [0, 0]
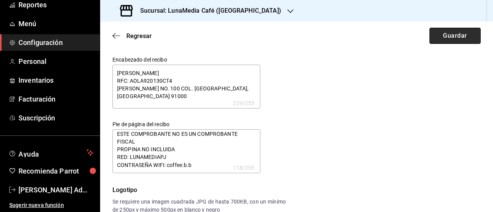
click at [451, 32] on button "Guardar" at bounding box center [455, 36] width 51 height 16
type textarea "x"
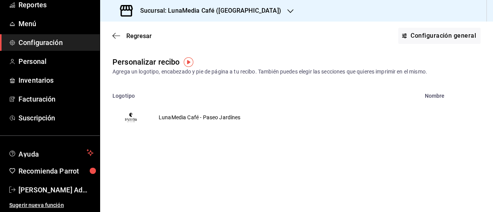
click at [178, 120] on td "LunaMedia Café - Paseo Jardínes" at bounding box center [200, 117] width 101 height 37
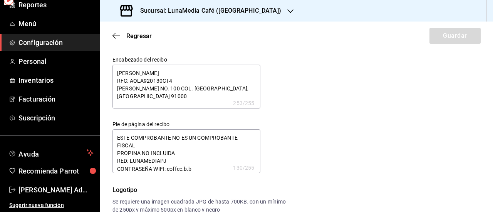
type textarea "x"
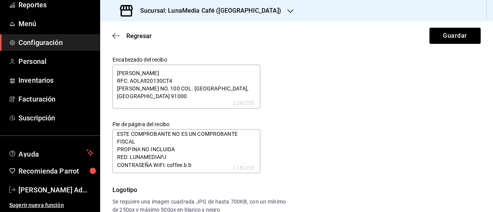
type textarea "x"
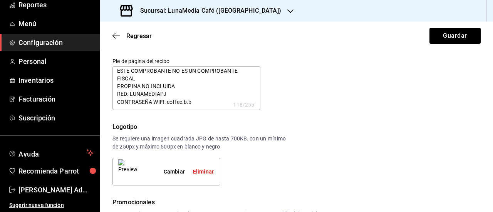
scroll to position [77, 0]
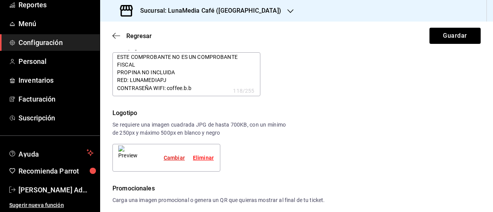
click at [179, 159] on div "Cambiar" at bounding box center [174, 158] width 21 height 8
type textarea "x"
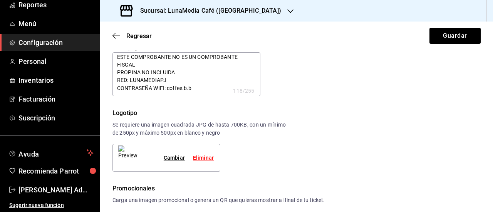
type textarea "x"
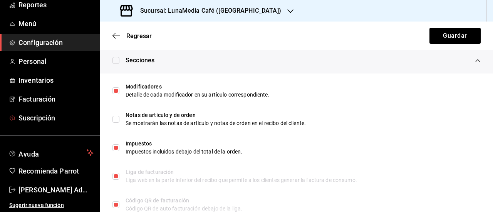
scroll to position [1, 0]
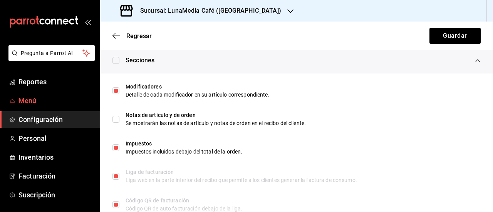
click at [39, 99] on span "Menú" at bounding box center [56, 101] width 75 height 10
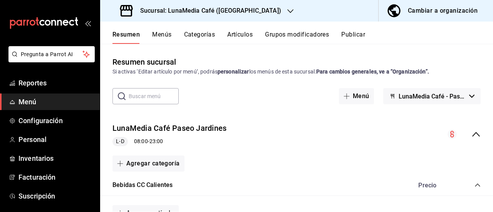
click at [290, 37] on button "Grupos modificadores" at bounding box center [297, 37] width 64 height 13
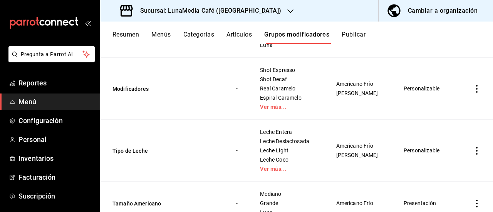
scroll to position [108, 0]
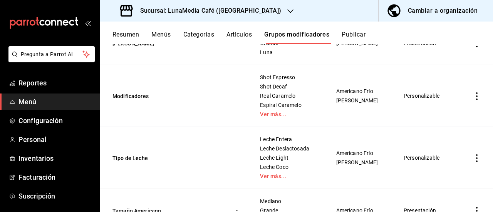
click at [473, 158] on icon "actions" at bounding box center [477, 159] width 8 height 8
click at [470, 158] on div at bounding box center [246, 106] width 493 height 212
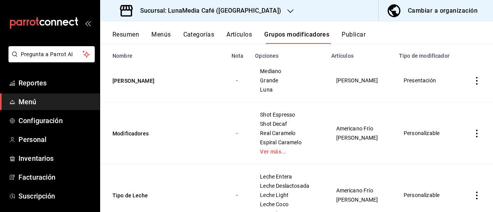
scroll to position [70, 0]
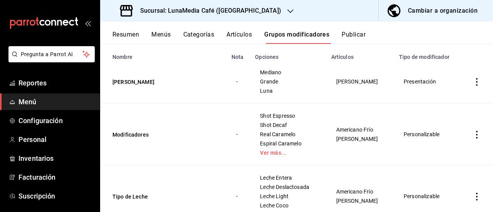
click at [473, 136] on icon "actions" at bounding box center [477, 135] width 8 height 8
click at [448, 148] on span "Editar" at bounding box center [448, 152] width 20 height 8
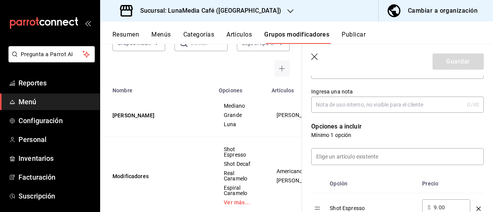
scroll to position [154, 0]
click at [355, 153] on input at bounding box center [398, 158] width 172 height 16
click at [328, 157] on input at bounding box center [398, 158] width 172 height 16
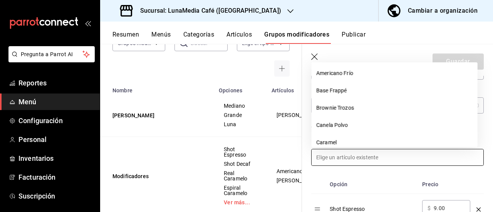
scroll to position [0, 0]
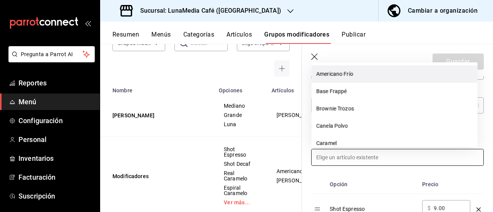
drag, startPoint x: 347, startPoint y: 75, endPoint x: 375, endPoint y: 109, distance: 44.1
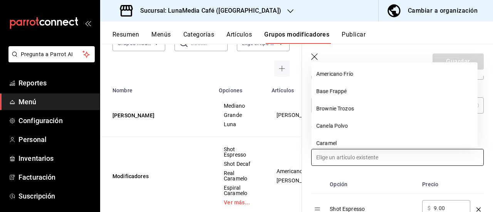
click at [348, 74] on li "Americano Frío" at bounding box center [395, 74] width 166 height 17
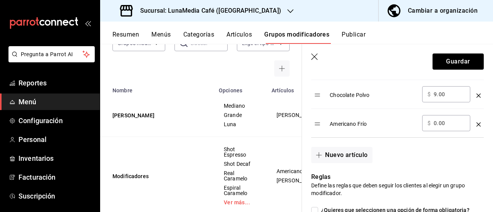
scroll to position [1118, 0]
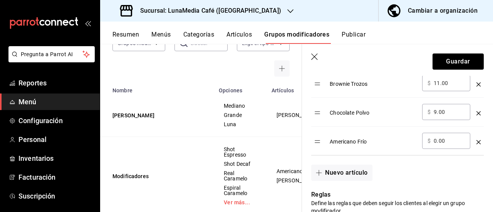
click at [477, 140] on icon "optionsTable" at bounding box center [479, 142] width 4 height 4
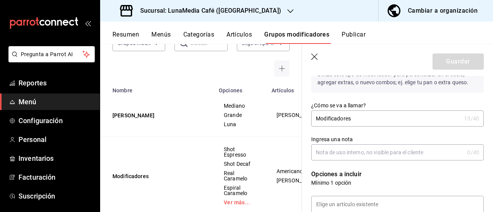
scroll to position [77, 0]
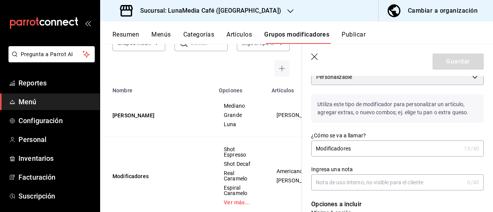
click at [360, 176] on input "Ingresa una nota" at bounding box center [388, 182] width 153 height 15
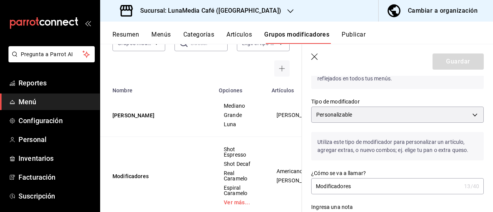
scroll to position [39, 0]
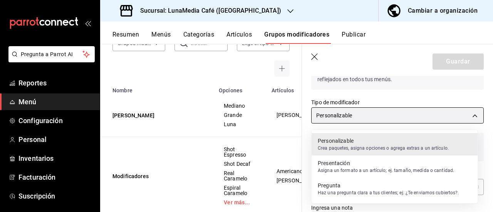
click at [392, 117] on body "Pregunta a Parrot AI Reportes Menú Configuración Personal Inventarios Facturaci…" at bounding box center [246, 106] width 493 height 212
click at [380, 147] on p "Crea paquetes, asigna opciones o agrega extras a un artículo." at bounding box center [383, 148] width 131 height 7
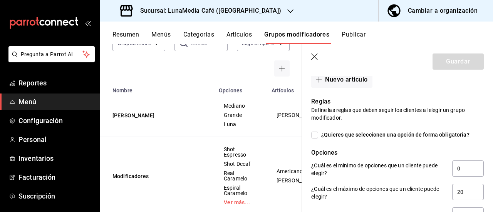
scroll to position [1195, 0]
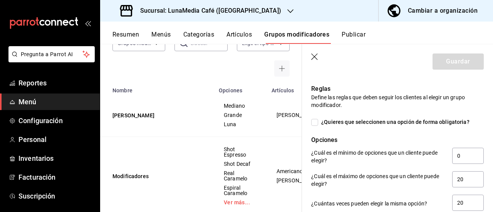
click at [316, 123] on div "Reglas Define las reglas que deben seguir los clientes al elegir un grupo modif…" at bounding box center [393, 143] width 182 height 137
click at [316, 120] on input "¿Quieres que seleccionen una opción de forma obligatoria?" at bounding box center [315, 122] width 7 height 7
checkbox input "true"
type input "1"
click at [317, 121] on input "¿Quieres que seleccionen una opción de forma obligatoria?" at bounding box center [315, 122] width 7 height 7
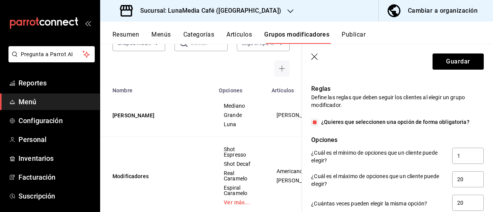
checkbox input "false"
type input "0"
click at [372, 108] on div "Reglas Define las reglas que deben seguir los clientes al elegir un grupo modif…" at bounding box center [393, 143] width 182 height 137
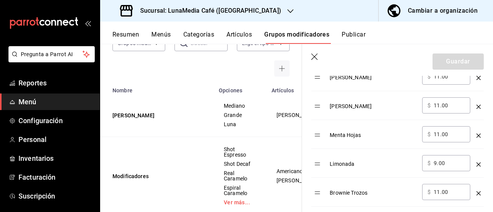
scroll to position [968, 0]
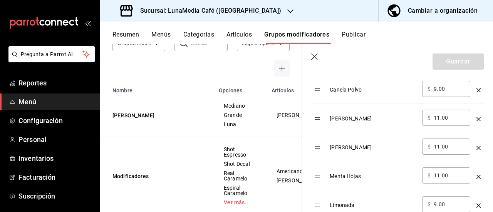
click at [316, 57] on icon "button" at bounding box center [316, 58] width 8 height 8
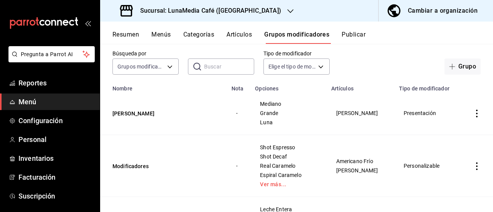
scroll to position [39, 0]
click at [473, 111] on icon "actions" at bounding box center [477, 113] width 8 height 8
click at [449, 131] on span "Editar" at bounding box center [448, 131] width 20 height 8
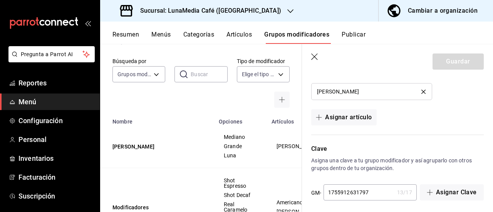
scroll to position [543, 0]
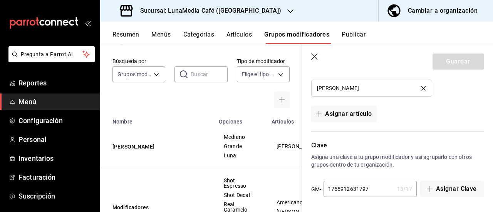
click at [318, 56] on icon "button" at bounding box center [316, 58] width 8 height 8
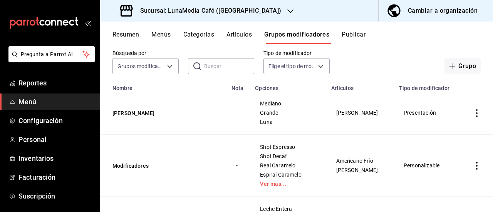
click at [355, 35] on button "Publicar" at bounding box center [354, 37] width 24 height 13
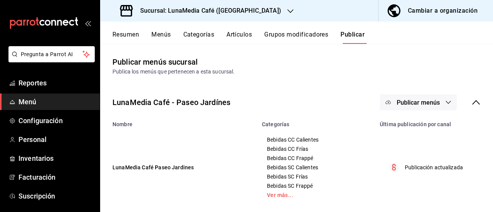
scroll to position [8, 0]
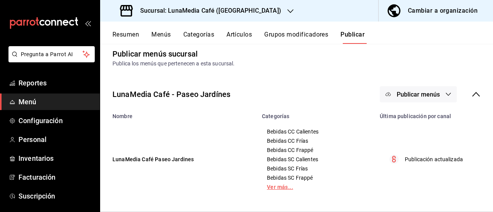
click at [280, 187] on link "Ver más..." at bounding box center [316, 187] width 99 height 5
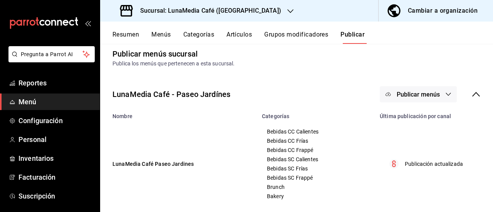
click at [152, 32] on button "Menús" at bounding box center [161, 37] width 19 height 13
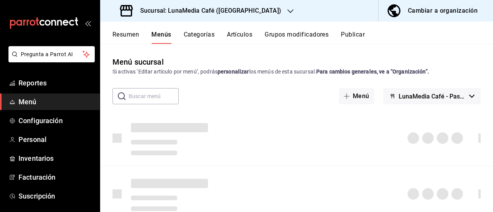
click at [129, 33] on button "Resumen" at bounding box center [126, 37] width 27 height 13
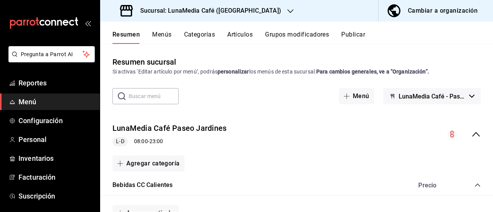
click at [167, 34] on button "Menús" at bounding box center [161, 37] width 19 height 13
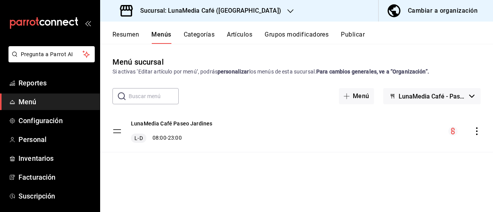
click at [201, 34] on button "Categorías" at bounding box center [199, 37] width 31 height 13
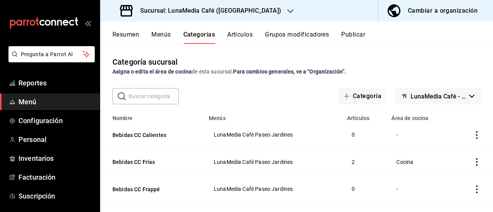
click at [473, 164] on icon "actions" at bounding box center [477, 162] width 8 height 8
click at [448, 158] on span "Editar" at bounding box center [448, 161] width 20 height 8
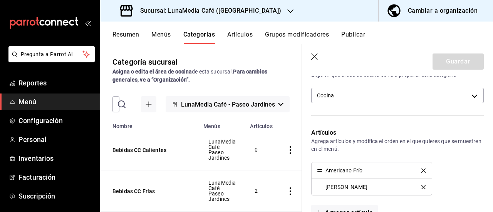
scroll to position [104, 0]
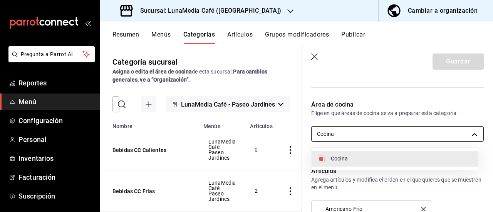
click at [363, 137] on body "Pregunta a Parrot AI Reportes Menú Configuración Personal Inventarios Facturaci…" at bounding box center [246, 106] width 493 height 212
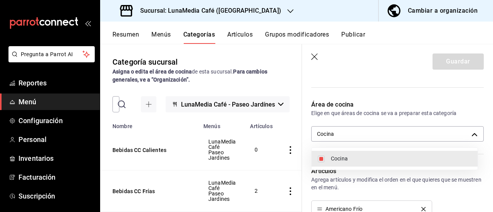
click at [349, 160] on span "Cocina" at bounding box center [401, 159] width 141 height 8
checkbox input "false"
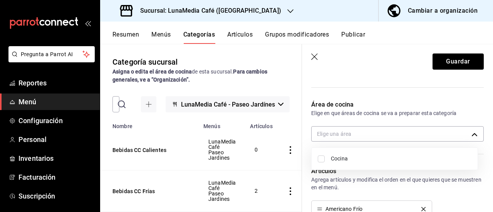
click at [441, 62] on div at bounding box center [246, 106] width 493 height 212
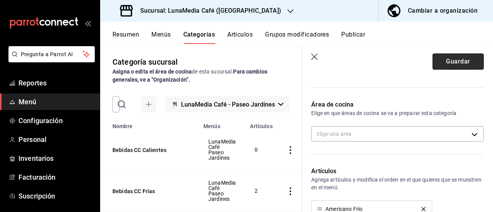
click at [443, 58] on button "Guardar" at bounding box center [458, 62] width 51 height 16
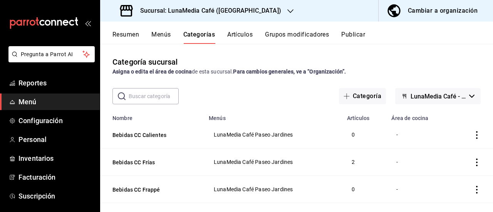
click at [289, 37] on button "Grupos modificadores" at bounding box center [297, 37] width 64 height 13
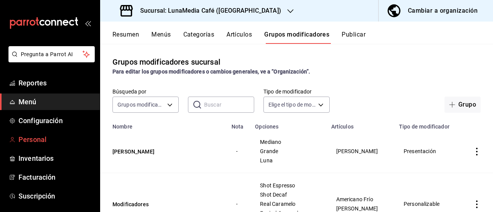
scroll to position [77, 0]
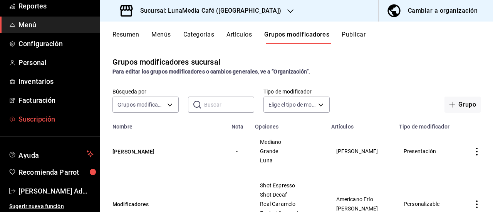
click at [52, 123] on span "Suscripción" at bounding box center [56, 119] width 75 height 10
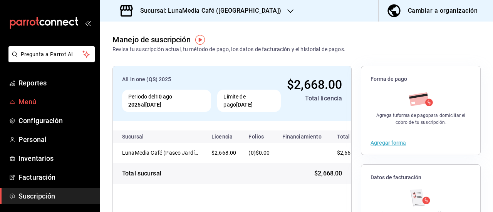
click at [40, 103] on span "Menú" at bounding box center [56, 102] width 75 height 10
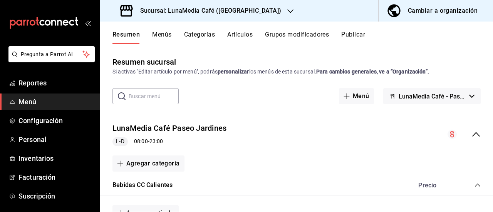
click at [274, 33] on button "Grupos modificadores" at bounding box center [297, 37] width 64 height 13
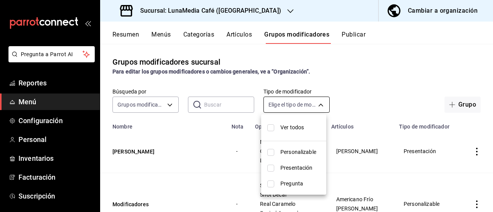
click at [290, 105] on body "Pregunta a Parrot AI Reportes Menú Configuración Personal Inventarios Facturaci…" at bounding box center [246, 106] width 493 height 212
click at [290, 105] on div at bounding box center [246, 106] width 493 height 212
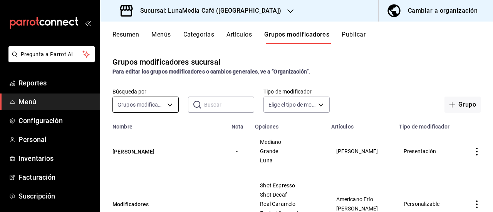
click at [162, 105] on body "Pregunta a Parrot AI Reportes Menú Configuración Personal Inventarios Facturaci…" at bounding box center [246, 106] width 493 height 212
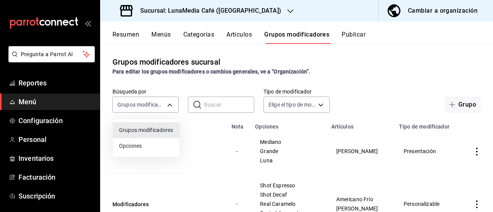
click at [150, 147] on span "Opciones" at bounding box center [146, 146] width 54 height 8
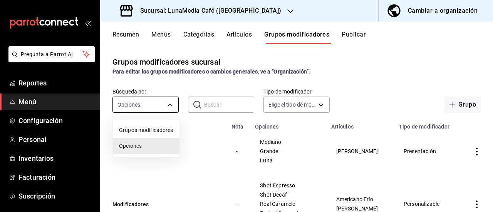
click at [164, 103] on body "Pregunta a Parrot AI Reportes Menú Configuración Personal Inventarios Facturaci…" at bounding box center [246, 106] width 493 height 212
click at [155, 128] on span "Grupos modificadores" at bounding box center [146, 130] width 54 height 8
type input "GROUP"
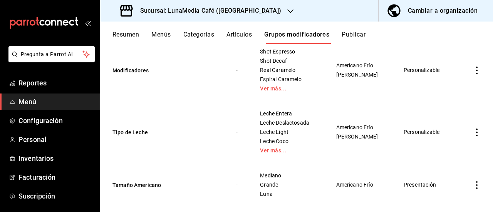
scroll to position [147, 0]
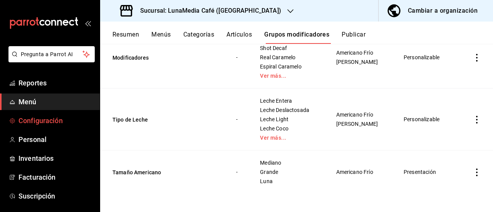
click at [33, 120] on span "Configuración" at bounding box center [56, 121] width 75 height 10
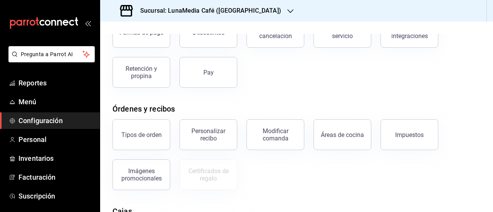
scroll to position [77, 0]
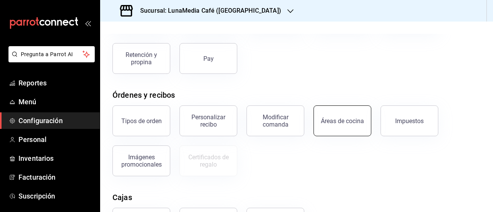
click at [337, 119] on div "Áreas de cocina" at bounding box center [342, 121] width 43 height 7
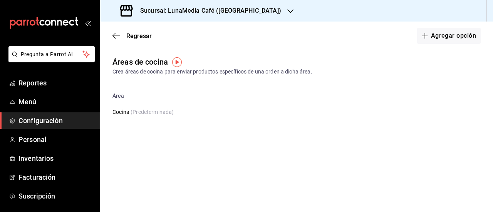
click at [123, 31] on div "Regresar Agregar opción" at bounding box center [296, 36] width 393 height 29
click at [123, 36] on span "Regresar" at bounding box center [132, 35] width 39 height 7
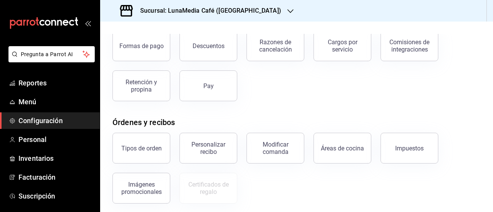
scroll to position [77, 0]
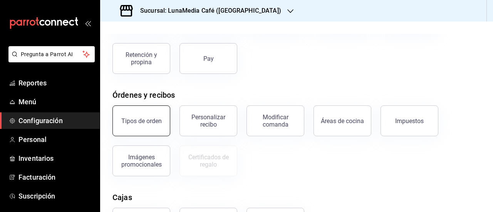
click at [150, 121] on div "Tipos de orden" at bounding box center [141, 121] width 40 height 7
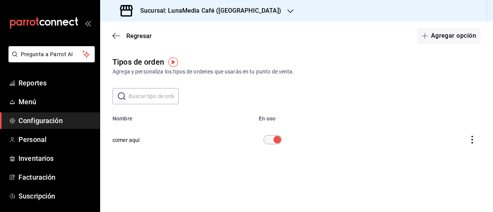
click at [477, 139] on button "actions" at bounding box center [472, 139] width 17 height 17
click at [450, 129] on span "Duplicar" at bounding box center [443, 129] width 34 height 9
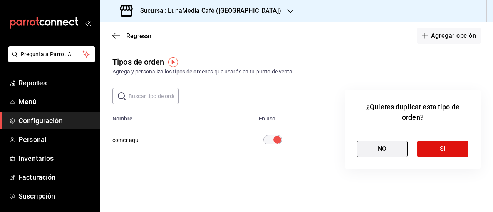
click at [369, 145] on button "NO" at bounding box center [382, 149] width 51 height 16
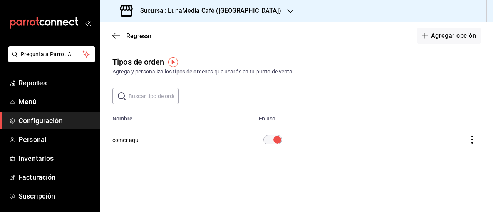
click at [474, 140] on icon "actions" at bounding box center [473, 140] width 8 height 8
click at [140, 139] on div at bounding box center [246, 106] width 493 height 212
click at [126, 140] on button "comer aquí" at bounding box center [126, 140] width 27 height 8
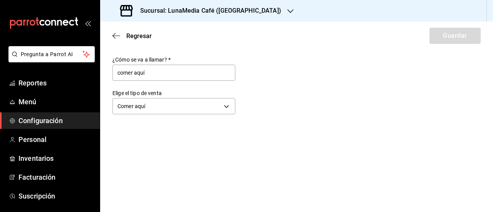
drag, startPoint x: 150, startPoint y: 75, endPoint x: 99, endPoint y: 75, distance: 51.7
click at [99, 75] on div "Pregunta a Parrot AI Reportes Menú Configuración Personal Inventarios Facturaci…" at bounding box center [246, 106] width 493 height 212
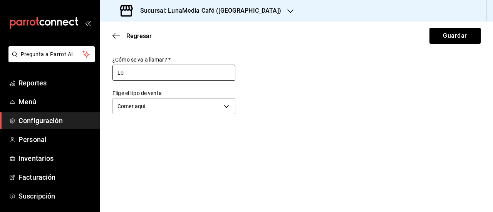
type input "L"
type input "Piso"
click at [190, 131] on main "Regresar Guardar ¿Cómo se va a llamar?   * Piso Elige el tipo de venta Comer aq…" at bounding box center [296, 117] width 393 height 191
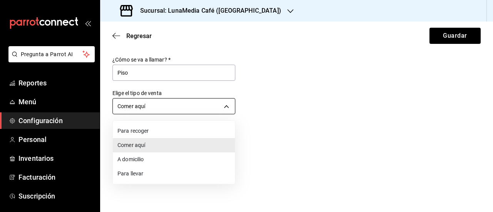
click at [177, 106] on body "Pregunta a Parrot AI Reportes Menú Configuración Personal Inventarios Facturaci…" at bounding box center [246, 106] width 493 height 212
click at [177, 106] on div at bounding box center [246, 106] width 493 height 212
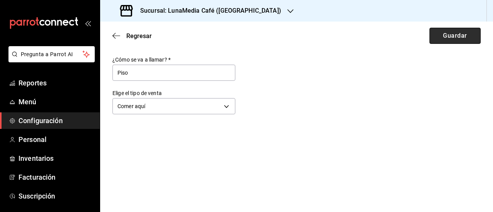
click at [463, 39] on button "Guardar" at bounding box center [455, 36] width 51 height 16
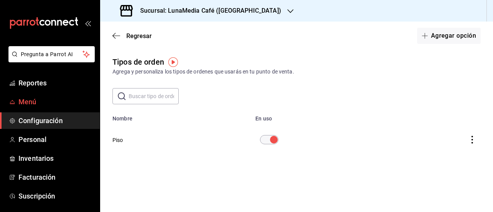
click at [41, 105] on span "Menú" at bounding box center [56, 102] width 75 height 10
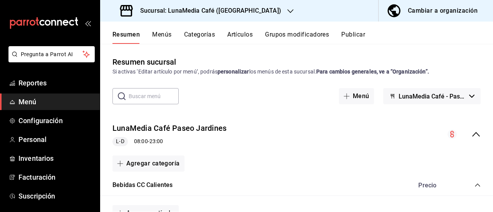
click at [365, 32] on button "Publicar" at bounding box center [354, 37] width 24 height 13
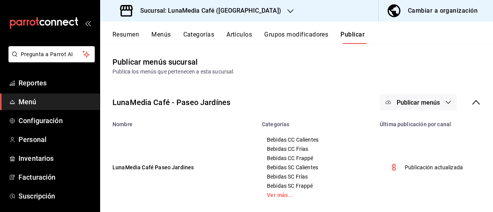
click at [415, 100] on span "Publicar menús" at bounding box center [418, 102] width 43 height 7
click at [417, 126] on span "Punto de venta" at bounding box center [424, 128] width 37 height 8
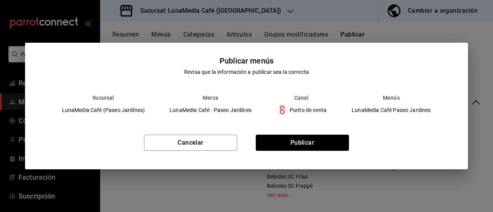
click at [400, 35] on div "Publicar menús Revisa que la información a publicar sea la correcta Sucursal Ma…" at bounding box center [246, 106] width 493 height 212
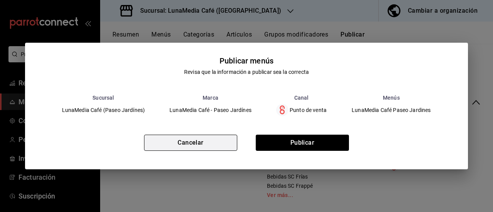
click at [228, 137] on button "Cancelar" at bounding box center [190, 143] width 93 height 16
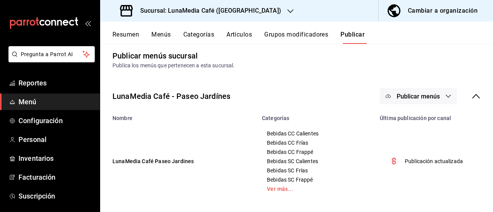
scroll to position [8, 0]
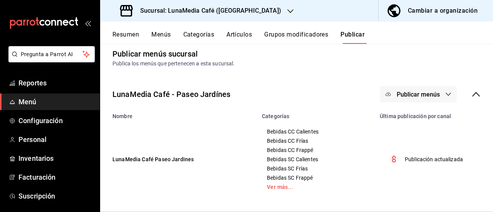
click at [47, 105] on span "Menú" at bounding box center [56, 102] width 75 height 10
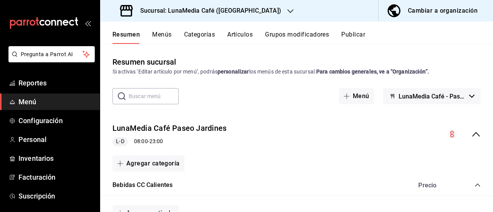
click at [291, 35] on button "Grupos modificadores" at bounding box center [297, 37] width 64 height 13
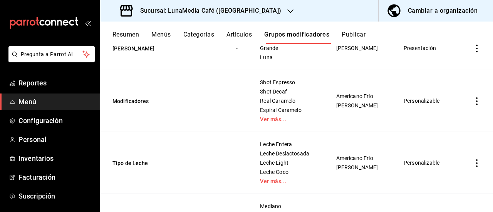
scroll to position [70, 0]
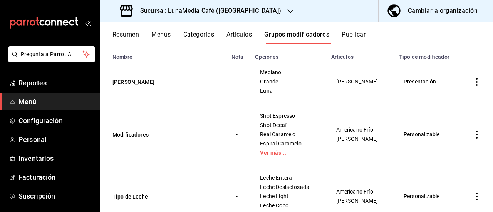
click at [473, 134] on icon "actions" at bounding box center [477, 135] width 8 height 8
click at [446, 154] on span "Editar" at bounding box center [448, 152] width 20 height 8
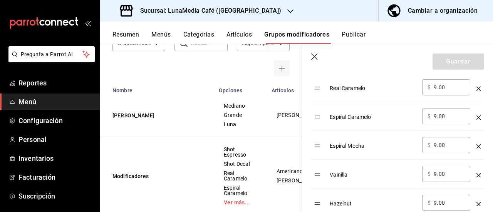
scroll to position [347, 0]
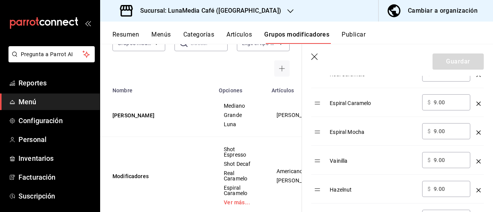
click at [312, 56] on icon "button" at bounding box center [316, 58] width 8 height 8
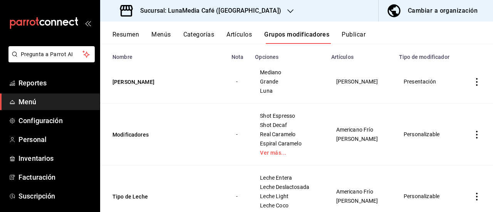
click at [226, 27] on div "Resumen Menús Categorías Artículos Grupos modificadores Publicar" at bounding box center [296, 33] width 393 height 22
click at [232, 32] on button "Artículos" at bounding box center [239, 37] width 25 height 13
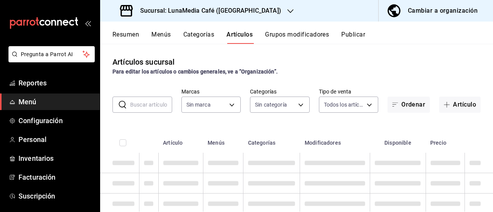
type input "b9a0b28a-a8c6-4fb4-9998-6933c83bd964"
type input "86eafbc4-dcde-4cb7-9d87-6fac2ceb75f2,4710cb7a-62db-40c3-97e0-f6a8efdc0200,8bbf8…"
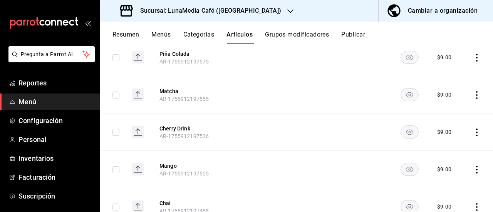
scroll to position [694, 0]
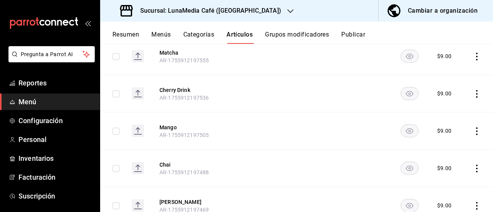
click at [401, 89] on rect "availability-product" at bounding box center [410, 93] width 18 height 13
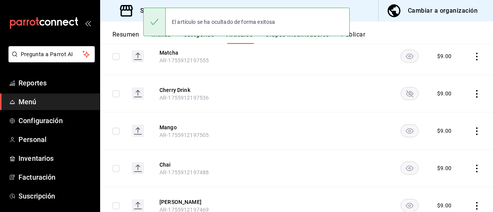
click at [403, 94] on rect "availability-product" at bounding box center [410, 93] width 18 height 13
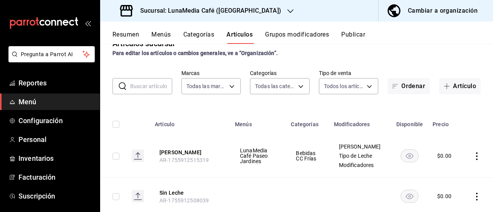
scroll to position [0, 0]
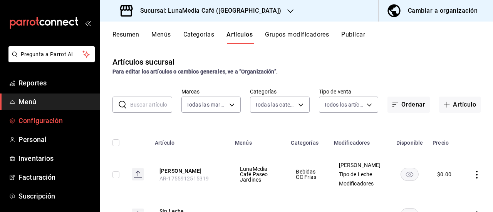
click at [39, 118] on span "Configuración" at bounding box center [56, 121] width 75 height 10
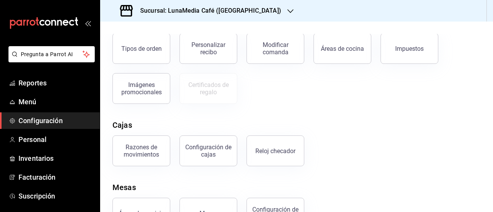
scroll to position [101, 0]
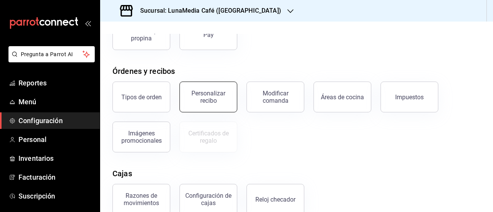
click at [211, 87] on button "Personalizar recibo" at bounding box center [209, 97] width 58 height 31
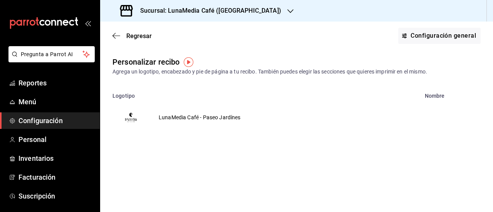
click at [222, 113] on td "LunaMedia Café - Paseo Jardínes" at bounding box center [200, 117] width 101 height 37
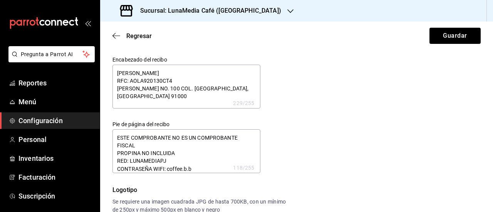
type textarea "x"
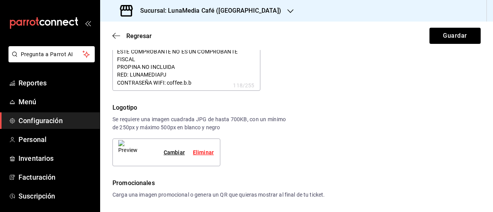
scroll to position [116, 0]
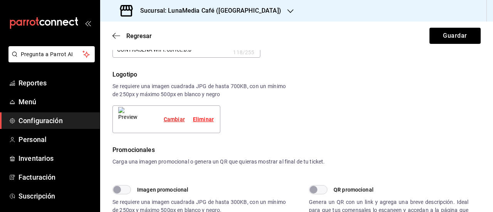
click at [173, 119] on div "Cambiar" at bounding box center [174, 120] width 21 height 8
type textarea "x"
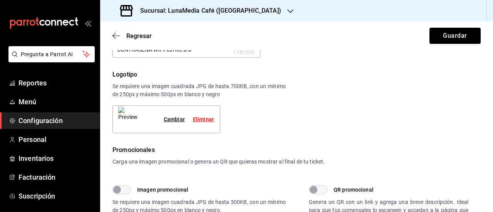
type textarea "x"
click at [443, 34] on button "Guardar" at bounding box center [455, 36] width 51 height 16
type textarea "x"
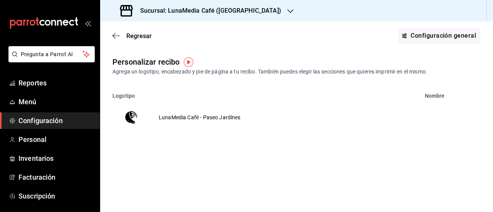
click at [192, 121] on td "LunaMedia Café - Paseo Jardínes" at bounding box center [200, 117] width 101 height 37
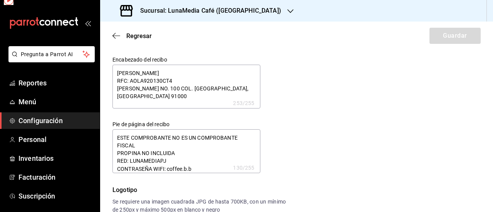
type textarea "x"
click at [451, 36] on button "Guardar" at bounding box center [455, 36] width 51 height 16
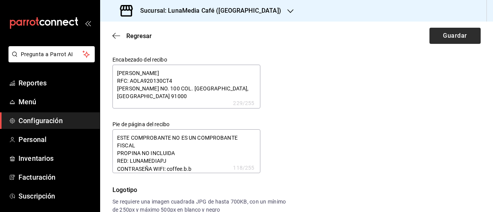
type textarea "x"
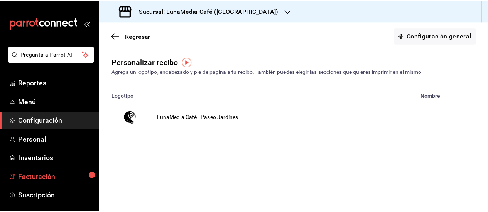
scroll to position [78, 0]
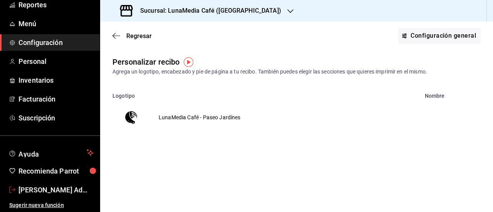
click at [56, 187] on span "[PERSON_NAME] Administración" at bounding box center [56, 190] width 75 height 10
